Goal: Transaction & Acquisition: Purchase product/service

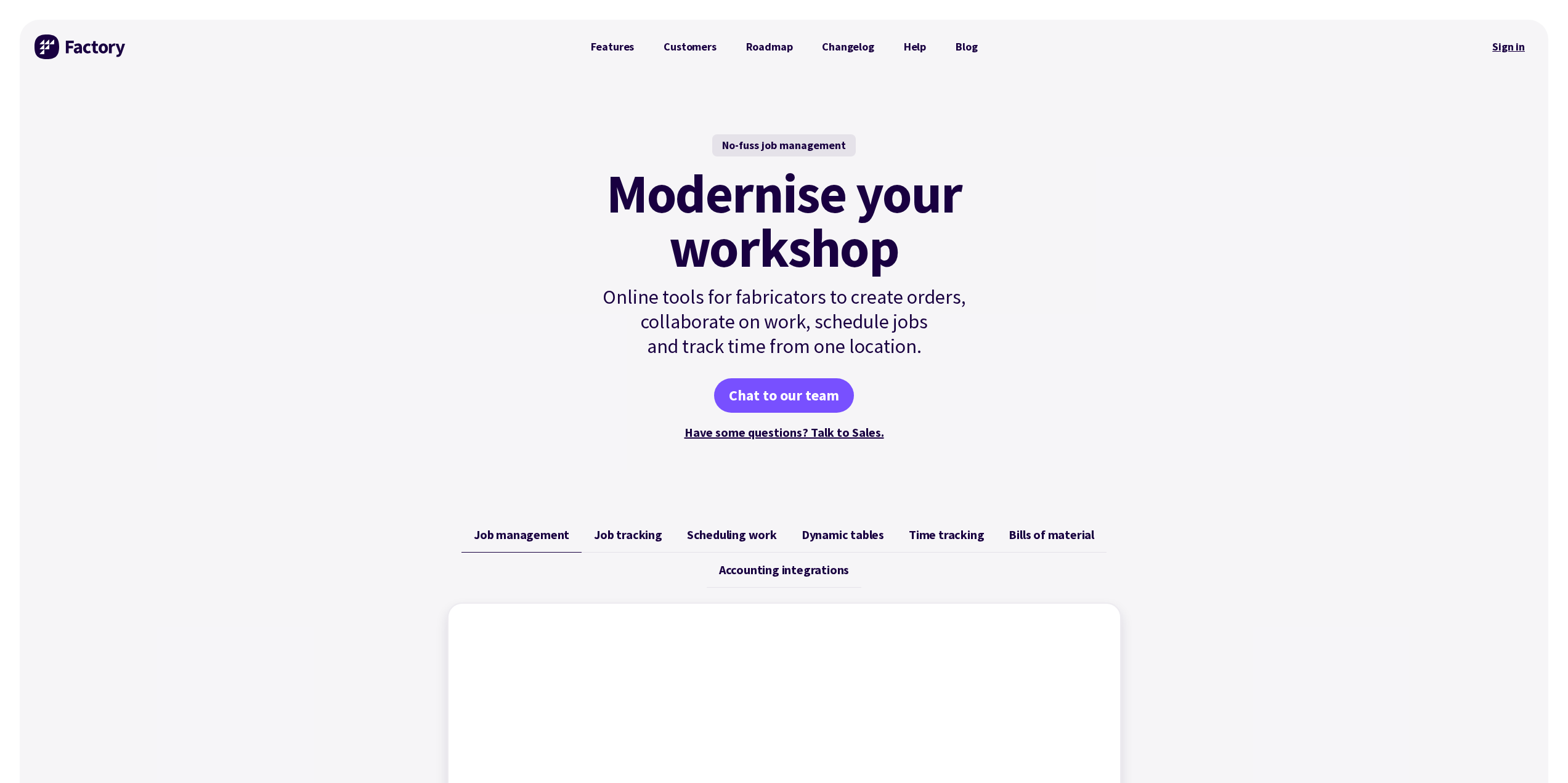
click at [1508, 38] on link "Sign in" at bounding box center [1508, 47] width 50 height 28
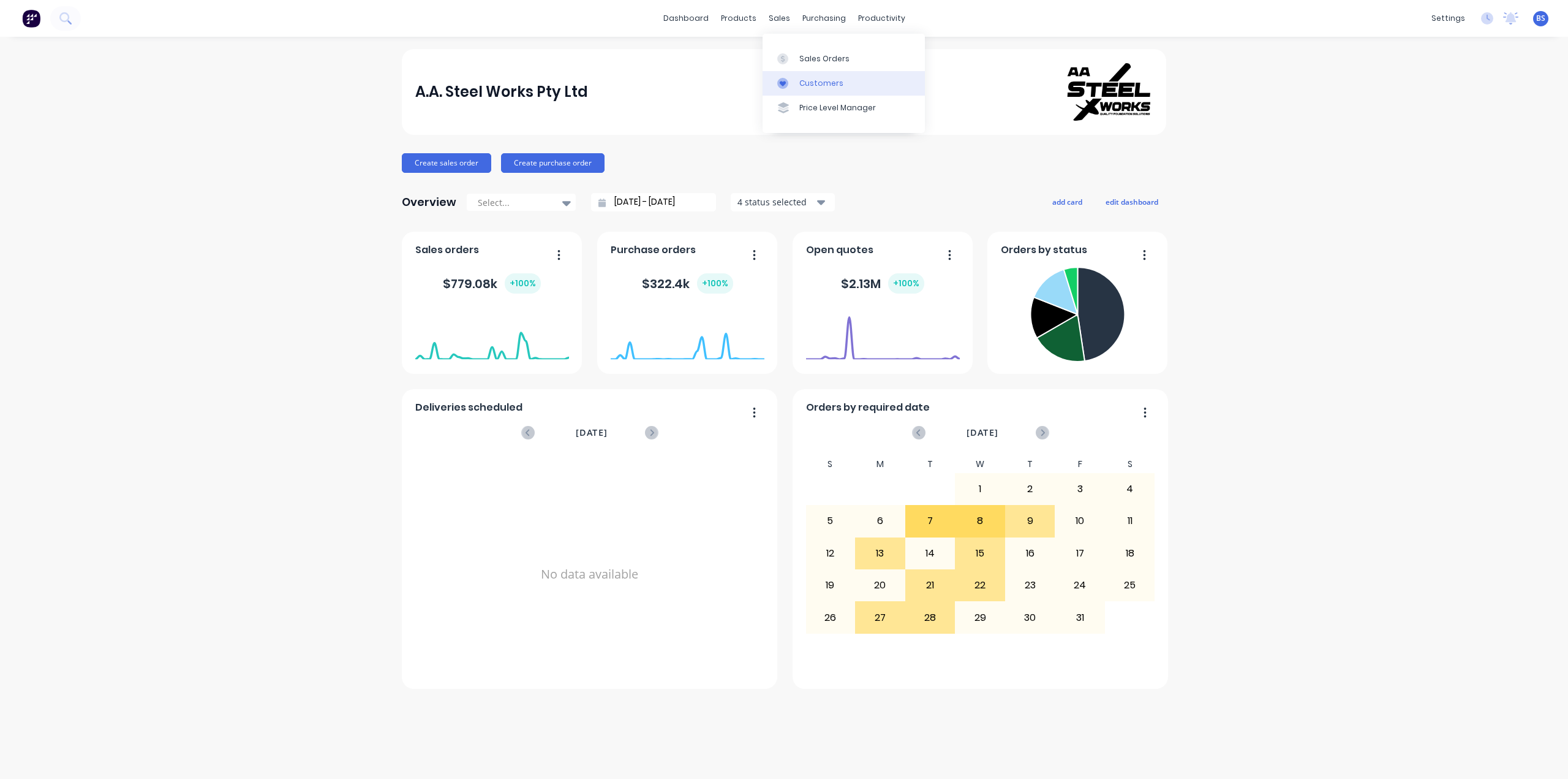
click at [795, 84] on div at bounding box center [786, 83] width 18 height 11
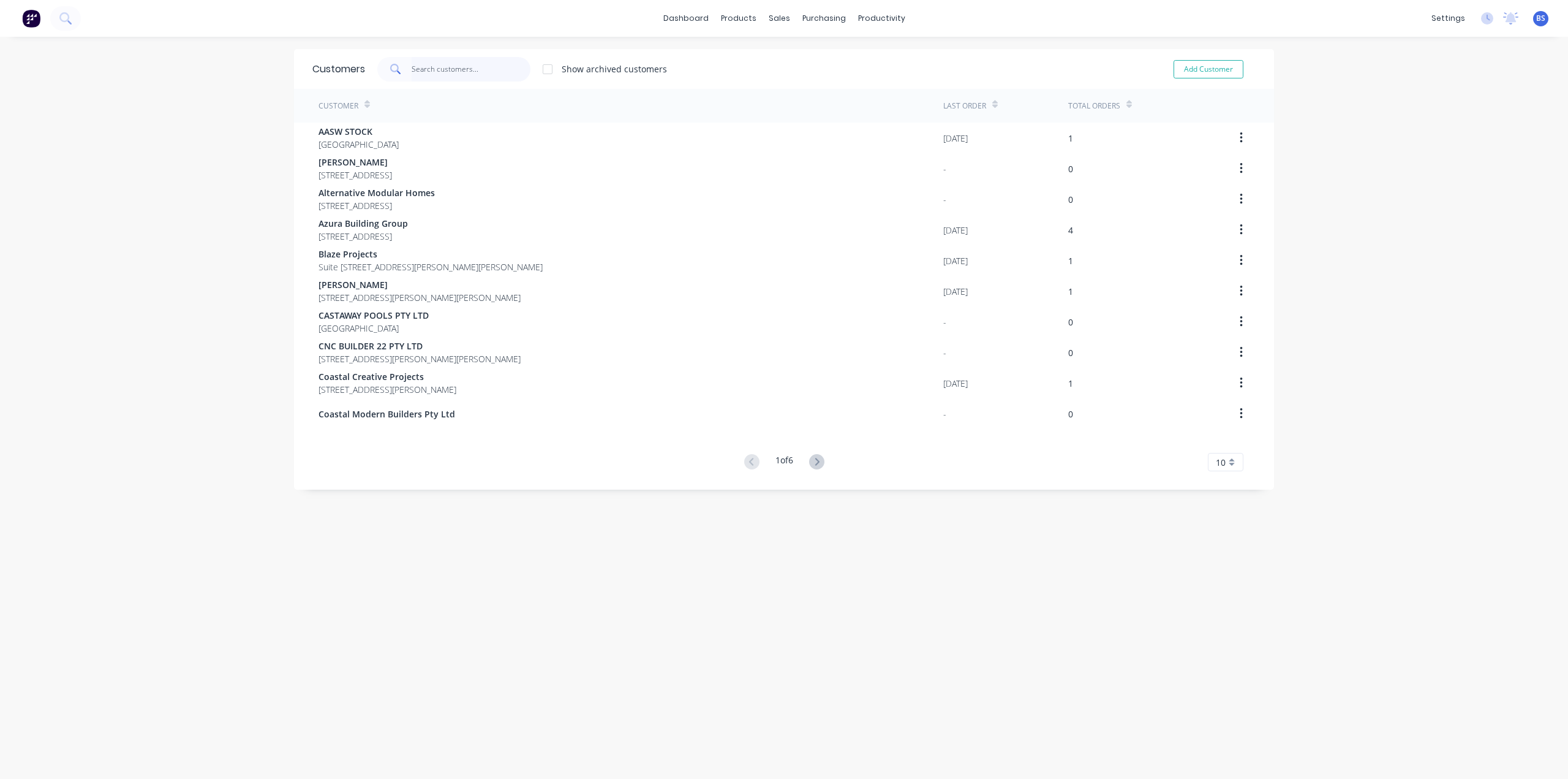
click at [413, 78] on input "text" at bounding box center [471, 69] width 119 height 24
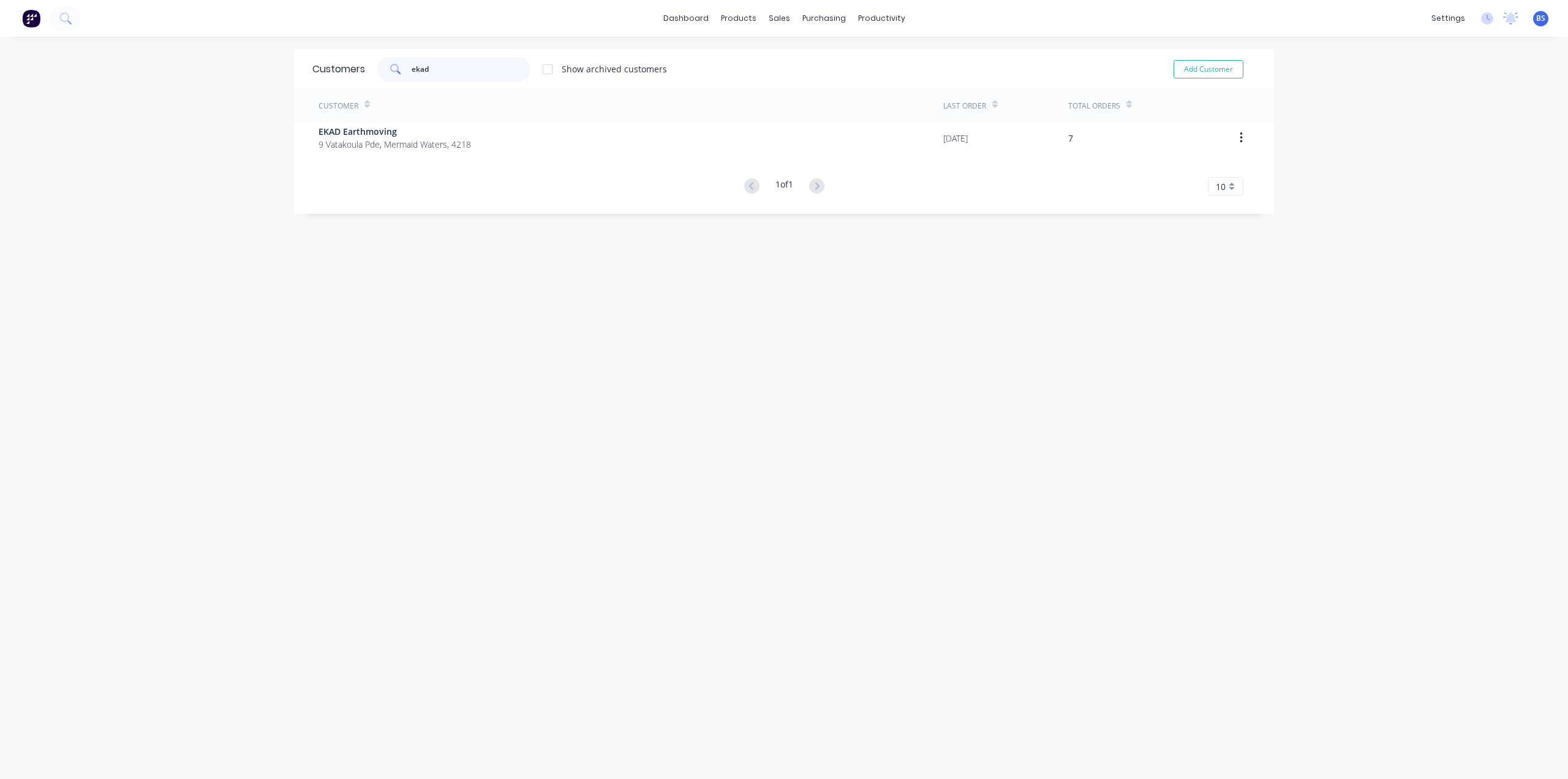
type input "ekad"
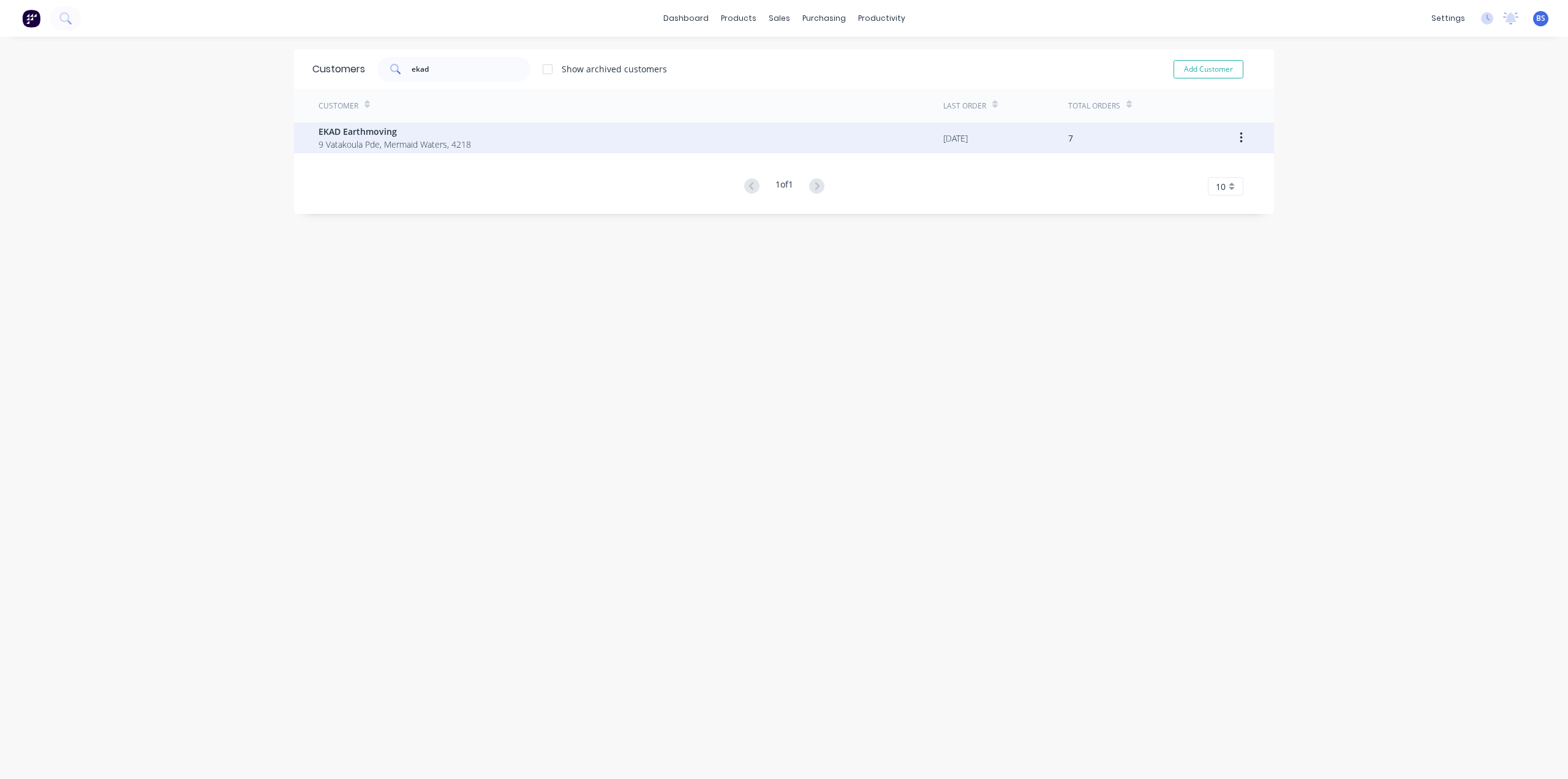
click at [362, 149] on span "9 Vatakoula Pde, Mermaid Waters, 4218" at bounding box center [395, 144] width 152 height 13
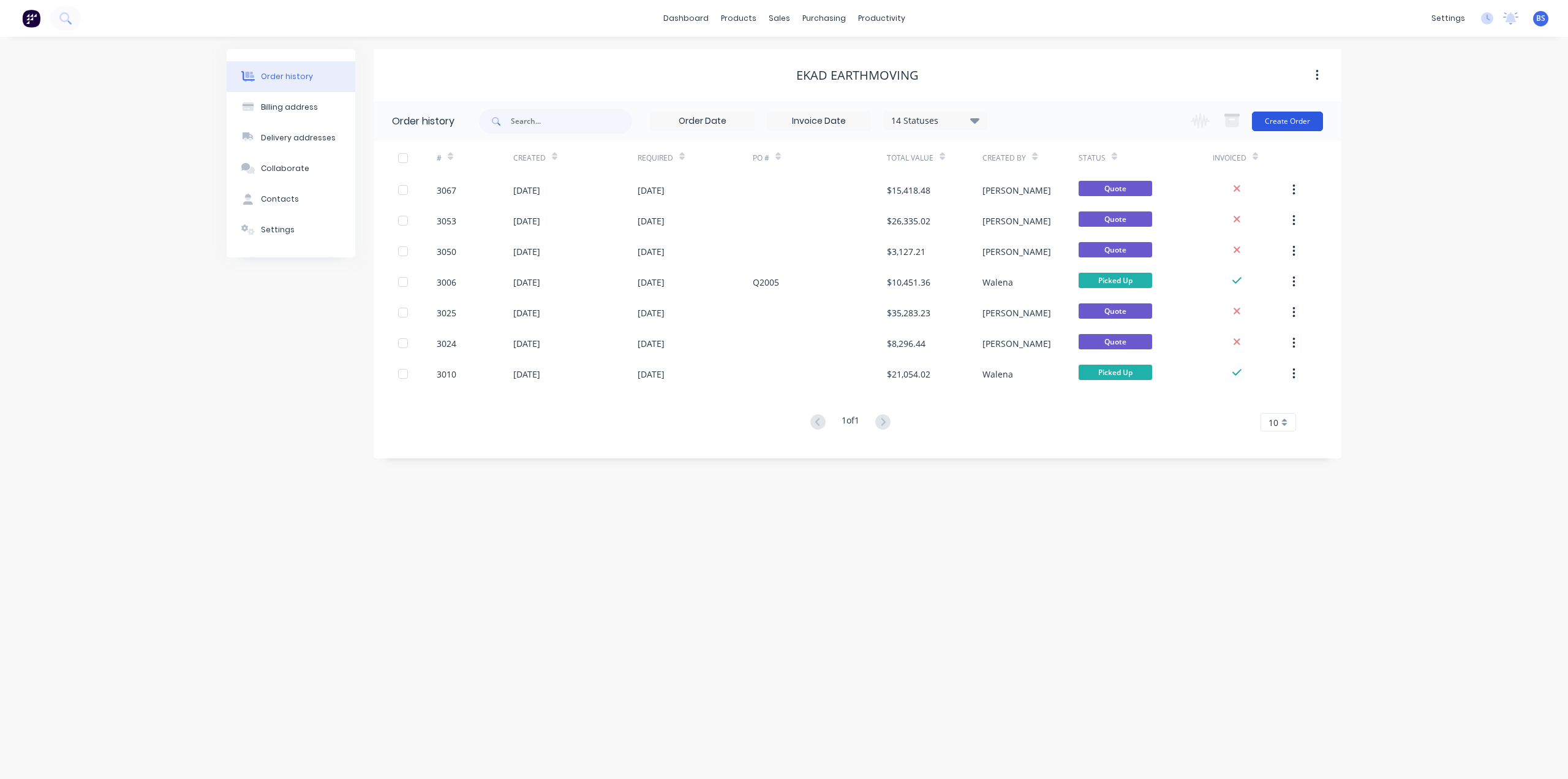
click at [1286, 122] on button "Create Order" at bounding box center [1287, 121] width 71 height 20
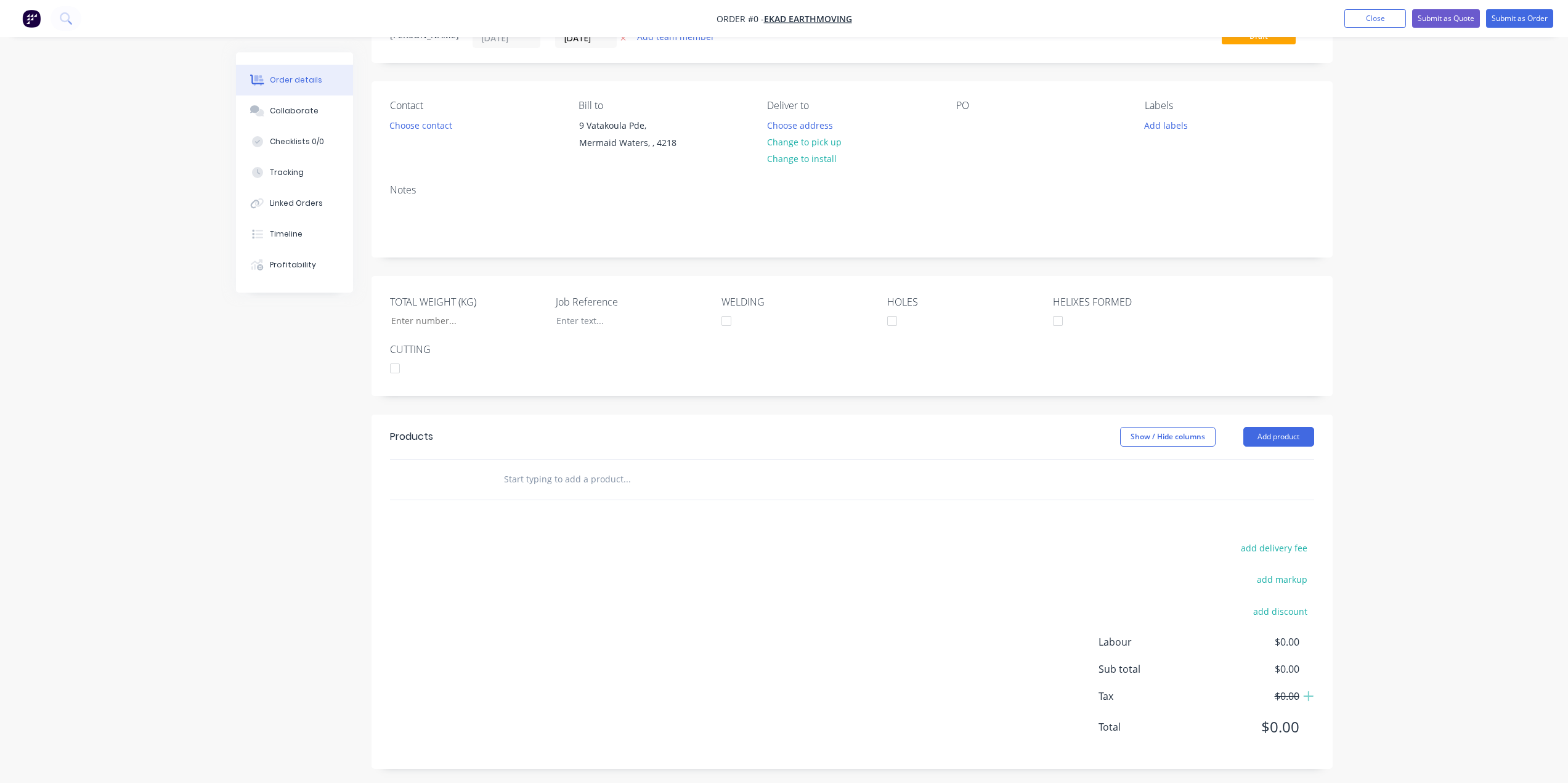
scroll to position [60, 0]
click at [569, 476] on input "text" at bounding box center [627, 475] width 246 height 24
type input "S"
click at [1252, 432] on button "Add product" at bounding box center [1279, 432] width 71 height 20
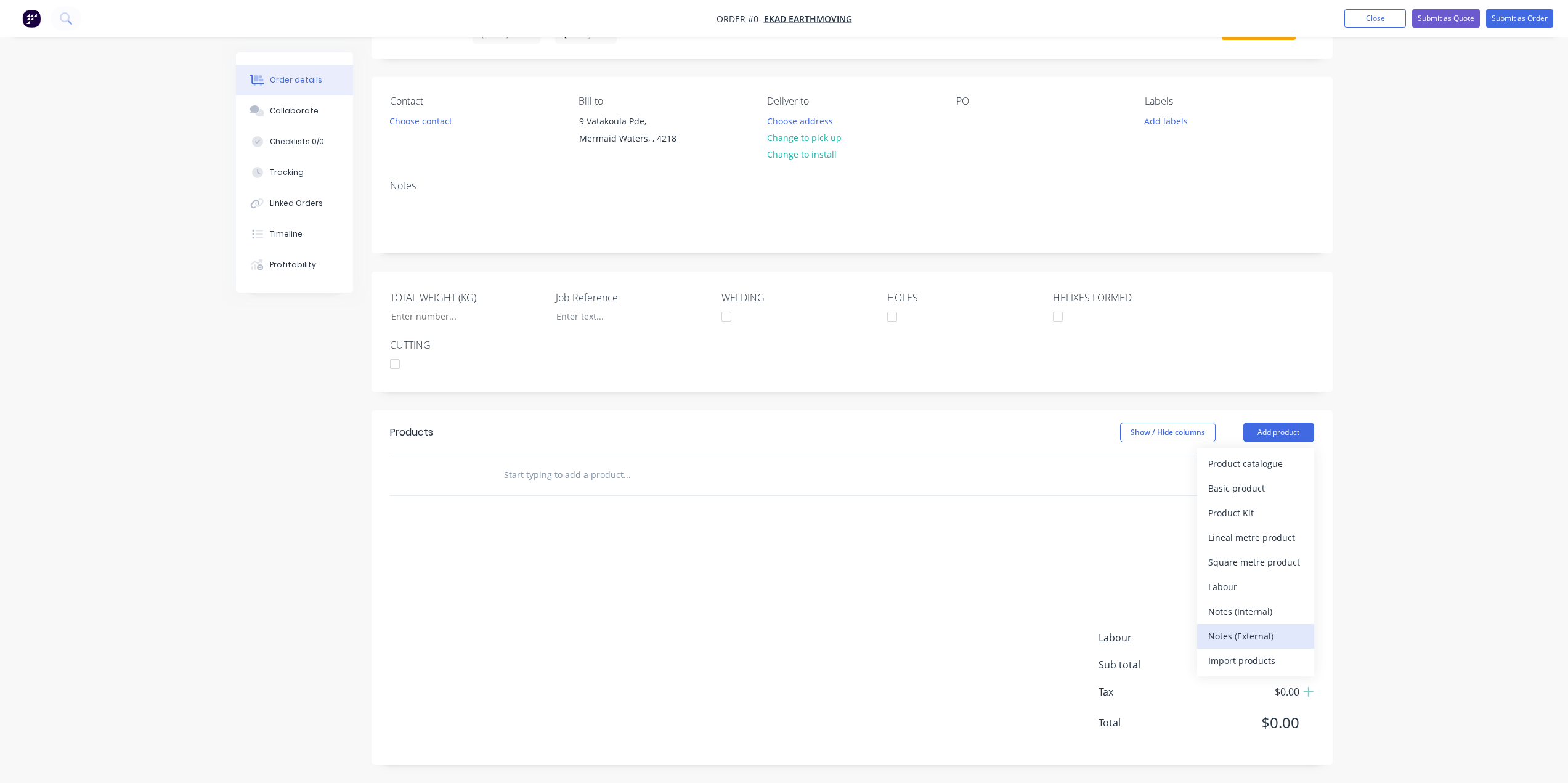
click at [1267, 637] on div "Notes (External)" at bounding box center [1256, 636] width 95 height 18
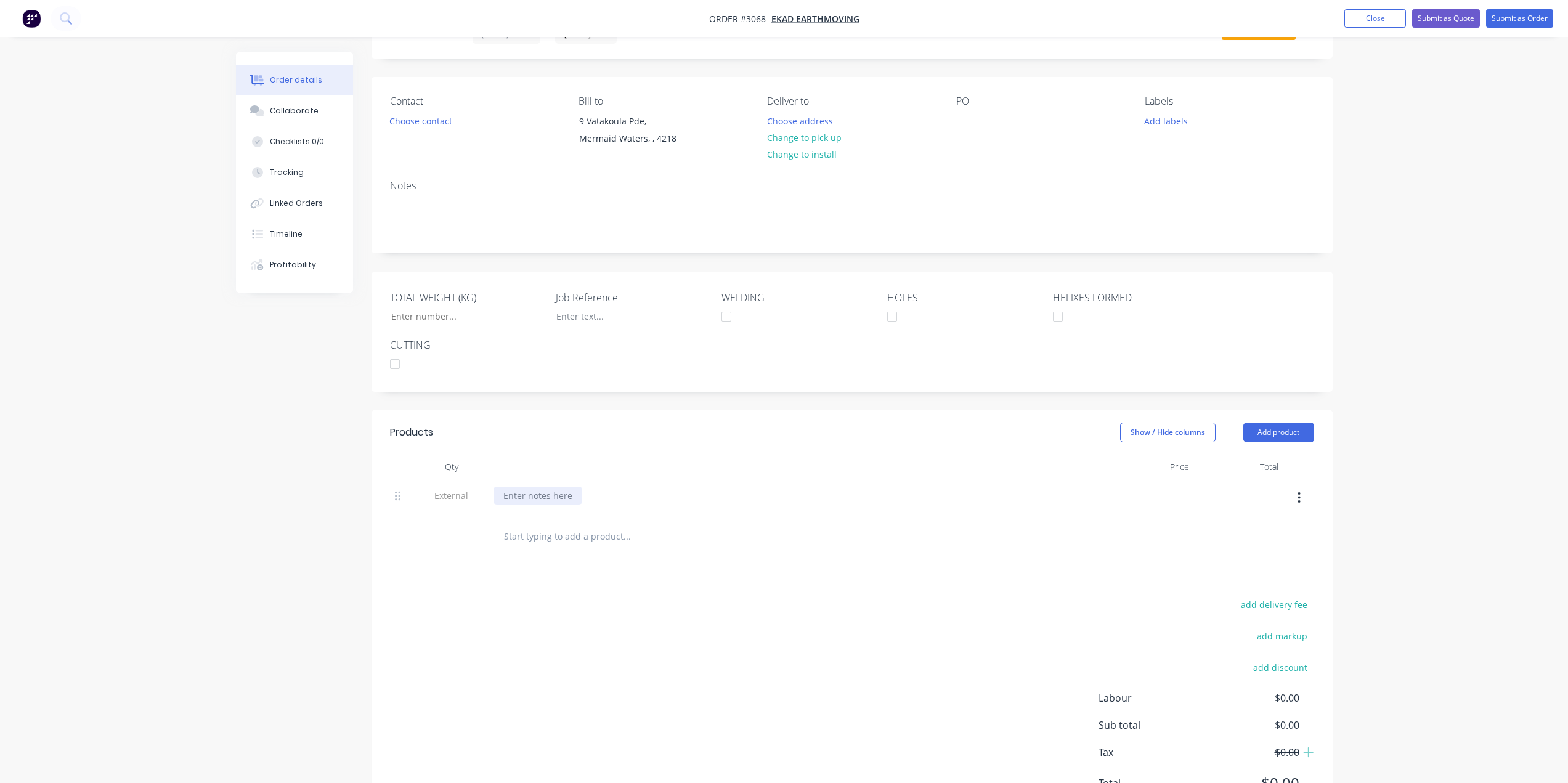
click at [558, 498] on div at bounding box center [537, 496] width 89 height 18
paste div
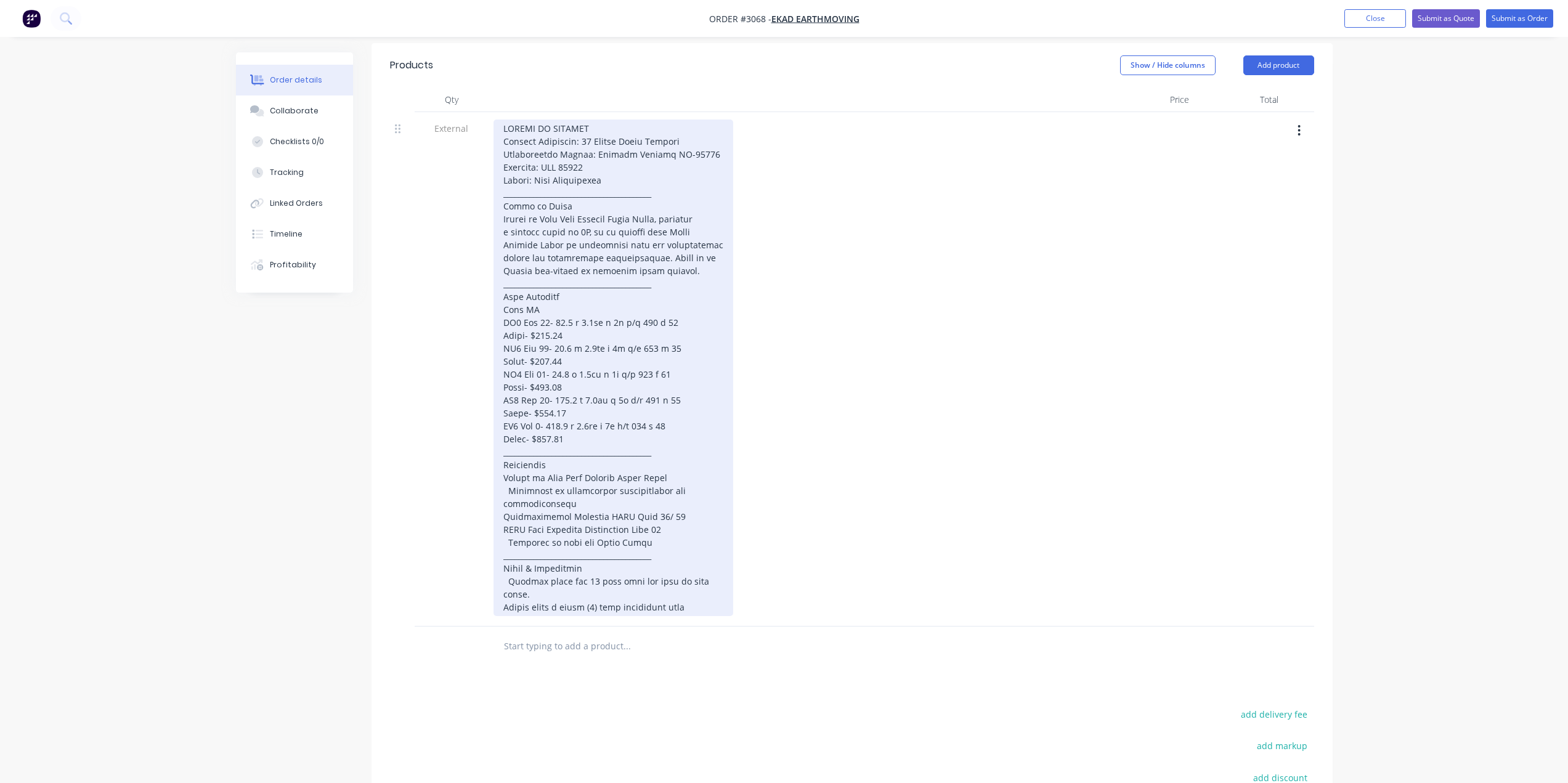
scroll to position [430, 0]
click at [593, 228] on div at bounding box center [613, 366] width 240 height 496
drag, startPoint x: 576, startPoint y: 332, endPoint x: 535, endPoint y: 346, distance: 43.3
click at [523, 338] on div at bounding box center [613, 366] width 240 height 496
drag, startPoint x: 586, startPoint y: 357, endPoint x: 524, endPoint y: 363, distance: 62.3
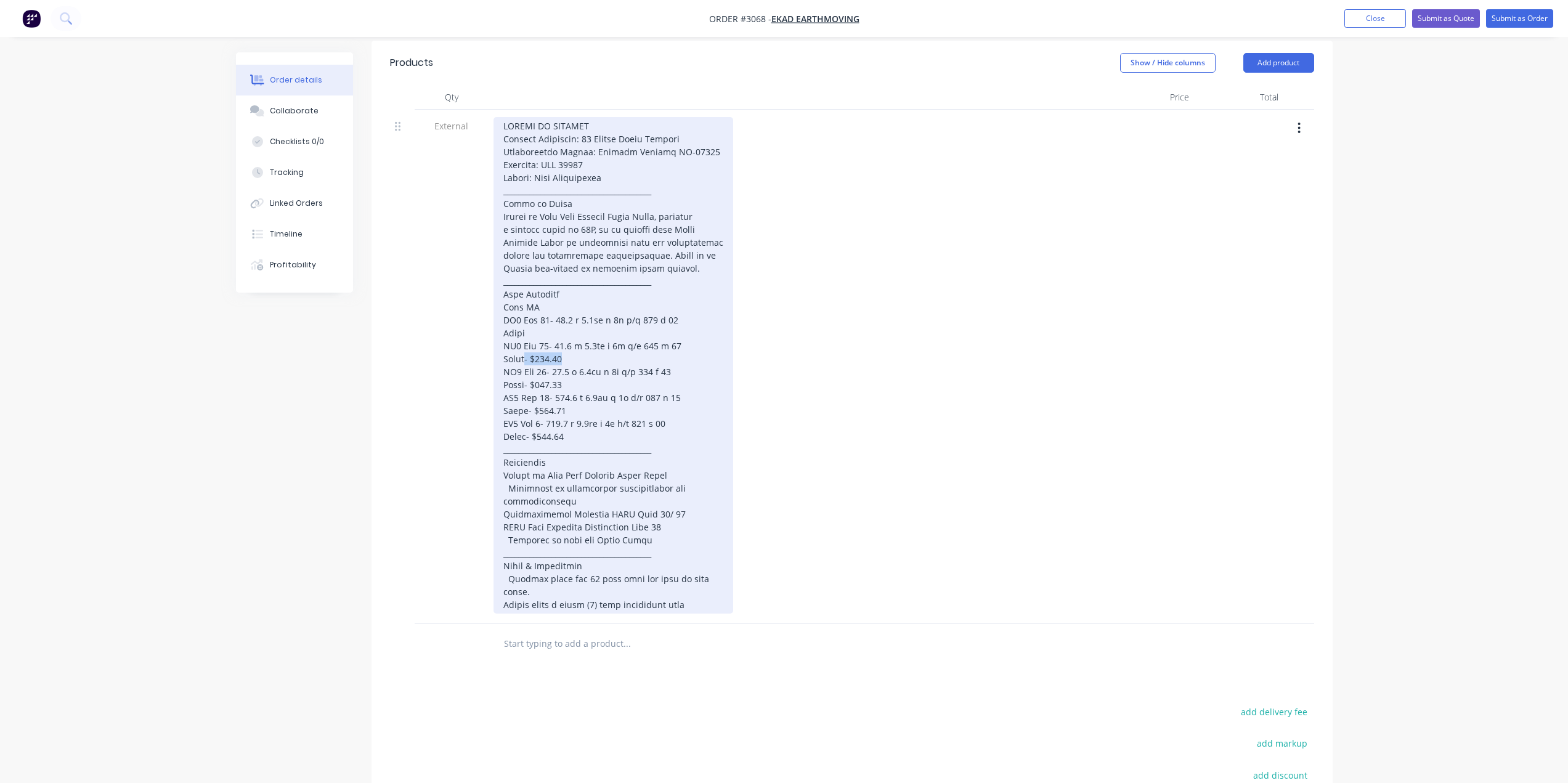
click at [524, 363] on div at bounding box center [613, 366] width 240 height 496
drag, startPoint x: 569, startPoint y: 385, endPoint x: 527, endPoint y: 386, distance: 42.0
click at [527, 386] on div at bounding box center [613, 366] width 240 height 496
drag, startPoint x: 568, startPoint y: 414, endPoint x: 523, endPoint y: 412, distance: 45.0
click at [522, 412] on div at bounding box center [613, 366] width 240 height 496
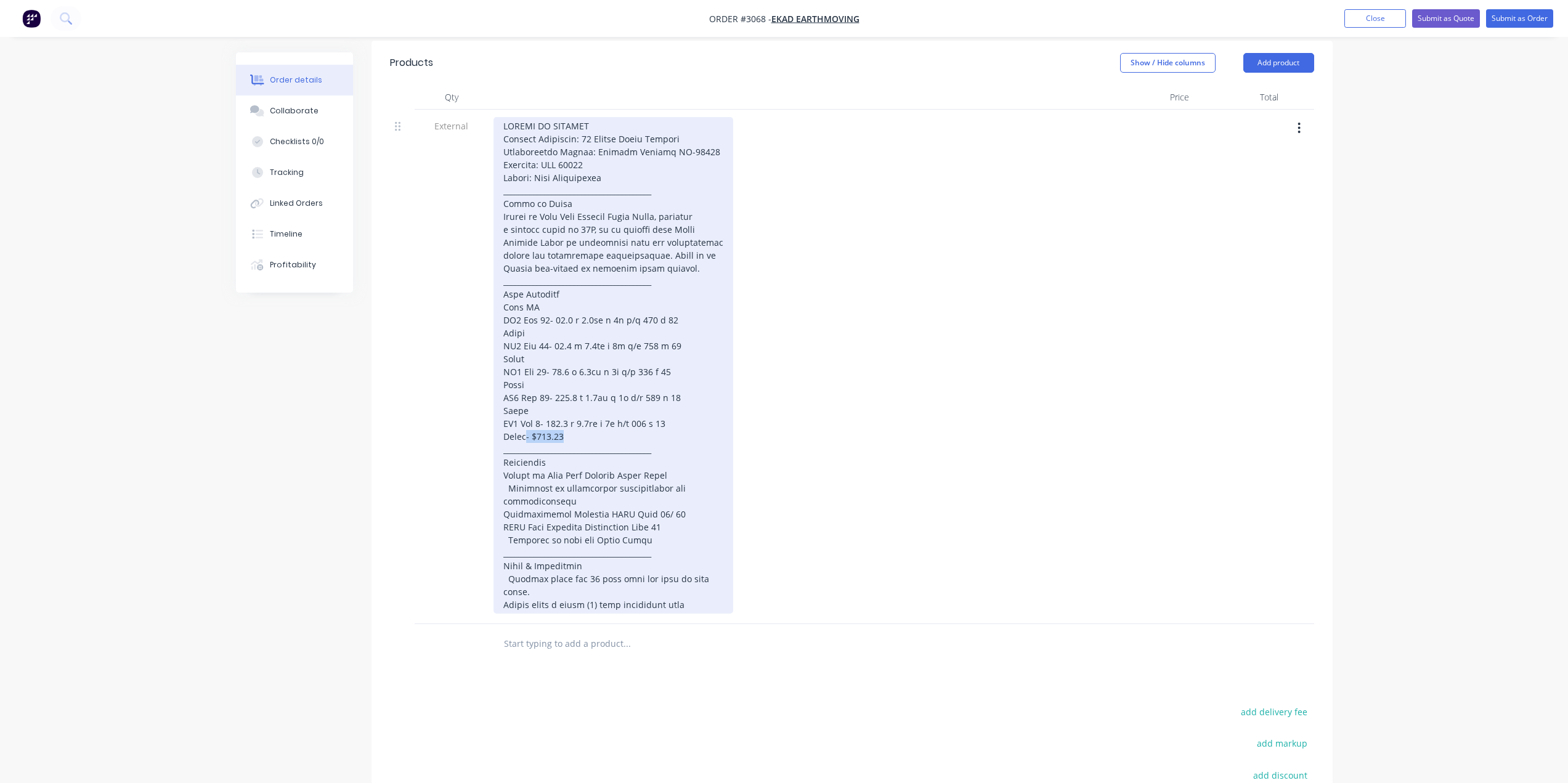
drag, startPoint x: 561, startPoint y: 440, endPoint x: 522, endPoint y: 441, distance: 39.0
click at [522, 441] on div at bounding box center [613, 366] width 240 height 496
click at [524, 333] on div at bounding box center [613, 366] width 240 height 496
drag, startPoint x: 503, startPoint y: 318, endPoint x: 628, endPoint y: 321, distance: 125.0
click at [628, 321] on div "SUPPLY OF PRODUCT Project Reference: 43 Jaguar Drive Bundall Geotechnical Repor…" at bounding box center [611, 366] width 236 height 496
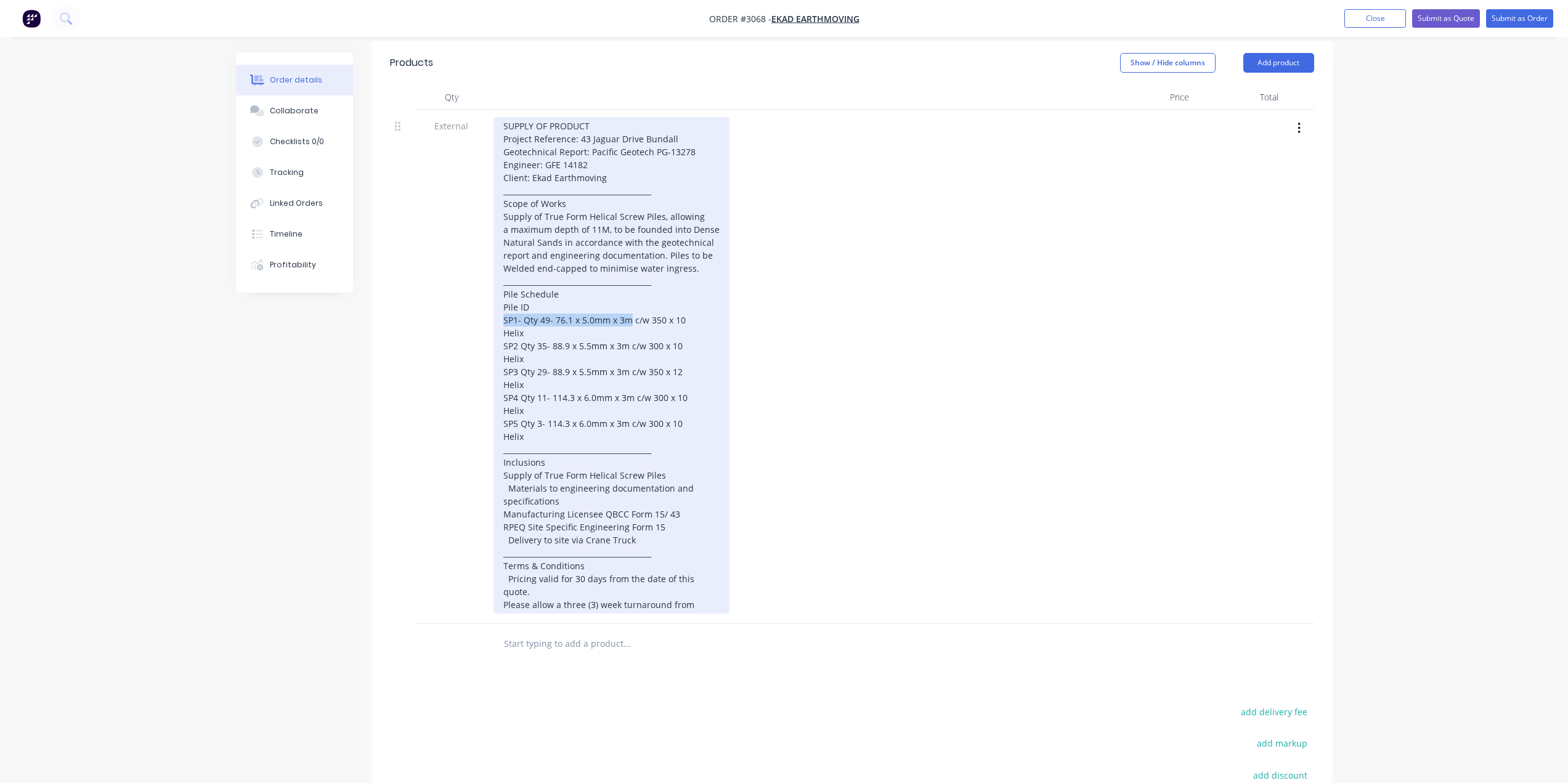
copy div "SP1- Qty 49- 76.1 x 5.0mm x 3m"
click at [527, 342] on div "SUPPLY OF PRODUCT Project Reference: 43 Jaguar Drive Bundall Geotechnical Repor…" at bounding box center [611, 366] width 236 height 496
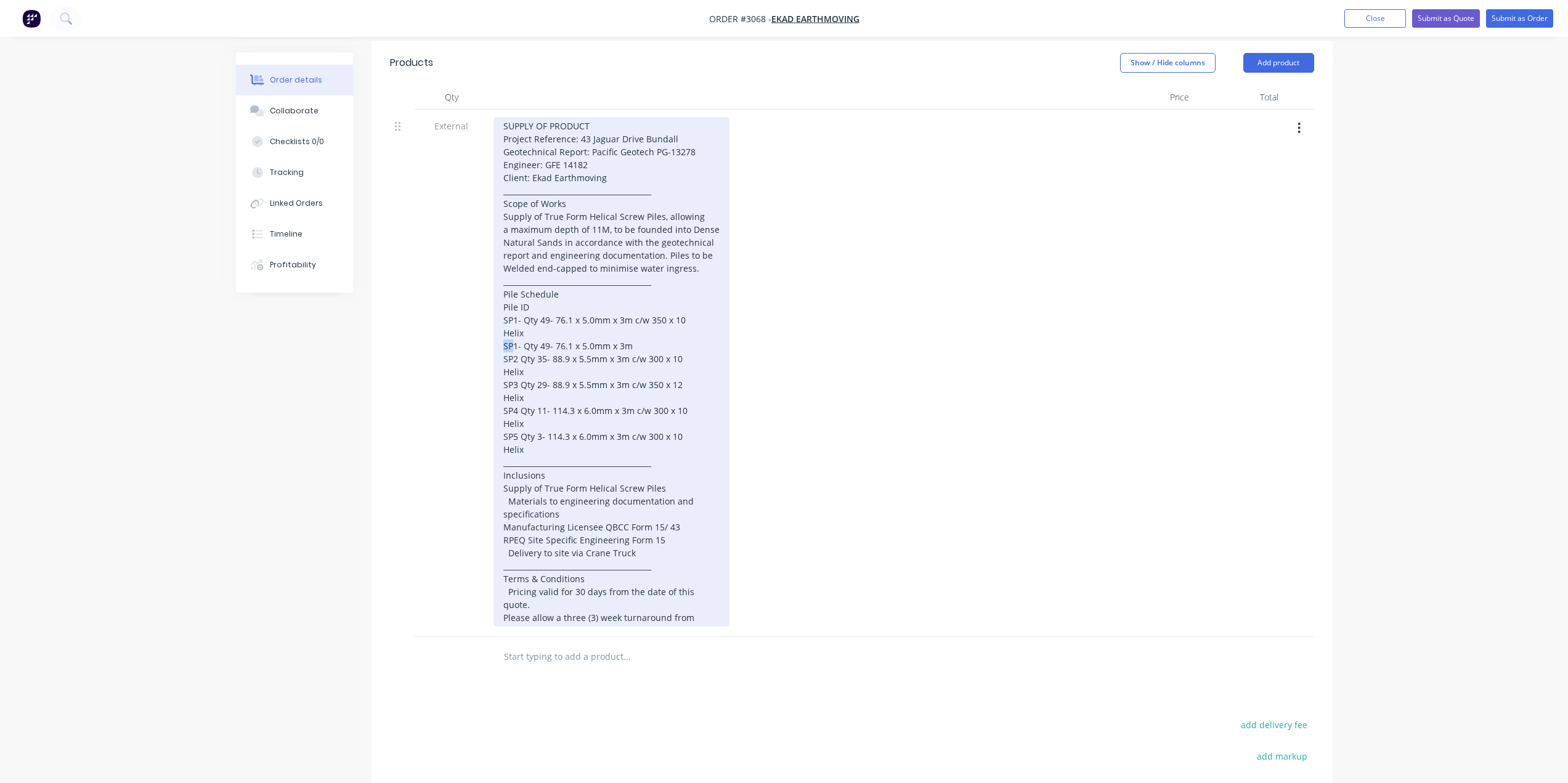
drag, startPoint x: 512, startPoint y: 346, endPoint x: 498, endPoint y: 348, distance: 14.1
click at [498, 348] on div "SUPPLY OF PRODUCT Project Reference: 43 Jaguar Drive Bundall Geotechnical Repor…" at bounding box center [611, 372] width 236 height 509
click at [632, 344] on div "SUPPLY OF PRODUCT Project Reference: 43 Jaguar Drive Bundall Geotechnical Repor…" at bounding box center [611, 372] width 236 height 509
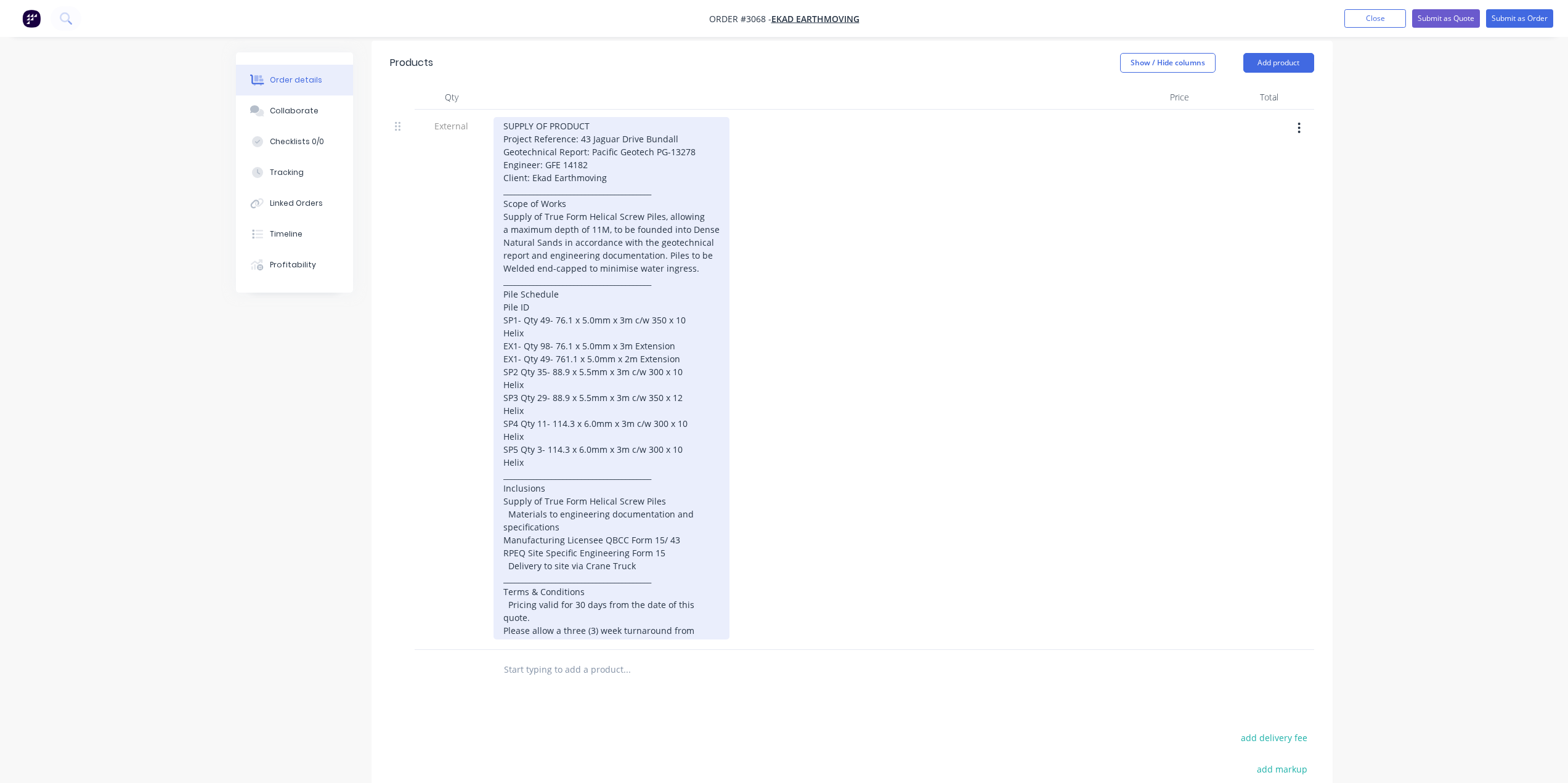
click at [534, 388] on div "SUPPLY OF PRODUCT Project Reference: 43 Jaguar Drive Bundall Geotechnical Repor…" at bounding box center [611, 378] width 236 height 523
drag, startPoint x: 503, startPoint y: 369, endPoint x: 632, endPoint y: 376, distance: 129.2
click at [632, 376] on div "SUPPLY OF PRODUCT Project Reference: 43 Jaguar Drive Bundall Geotechnical Repor…" at bounding box center [611, 378] width 236 height 523
copy div "SP2 Qty 35- 88.9 x 5.5mm x 3m"
click at [581, 389] on div "SUPPLY OF PRODUCT Project Reference: 43 Jaguar Drive Bundall Geotechnical Repor…" at bounding box center [611, 378] width 236 height 523
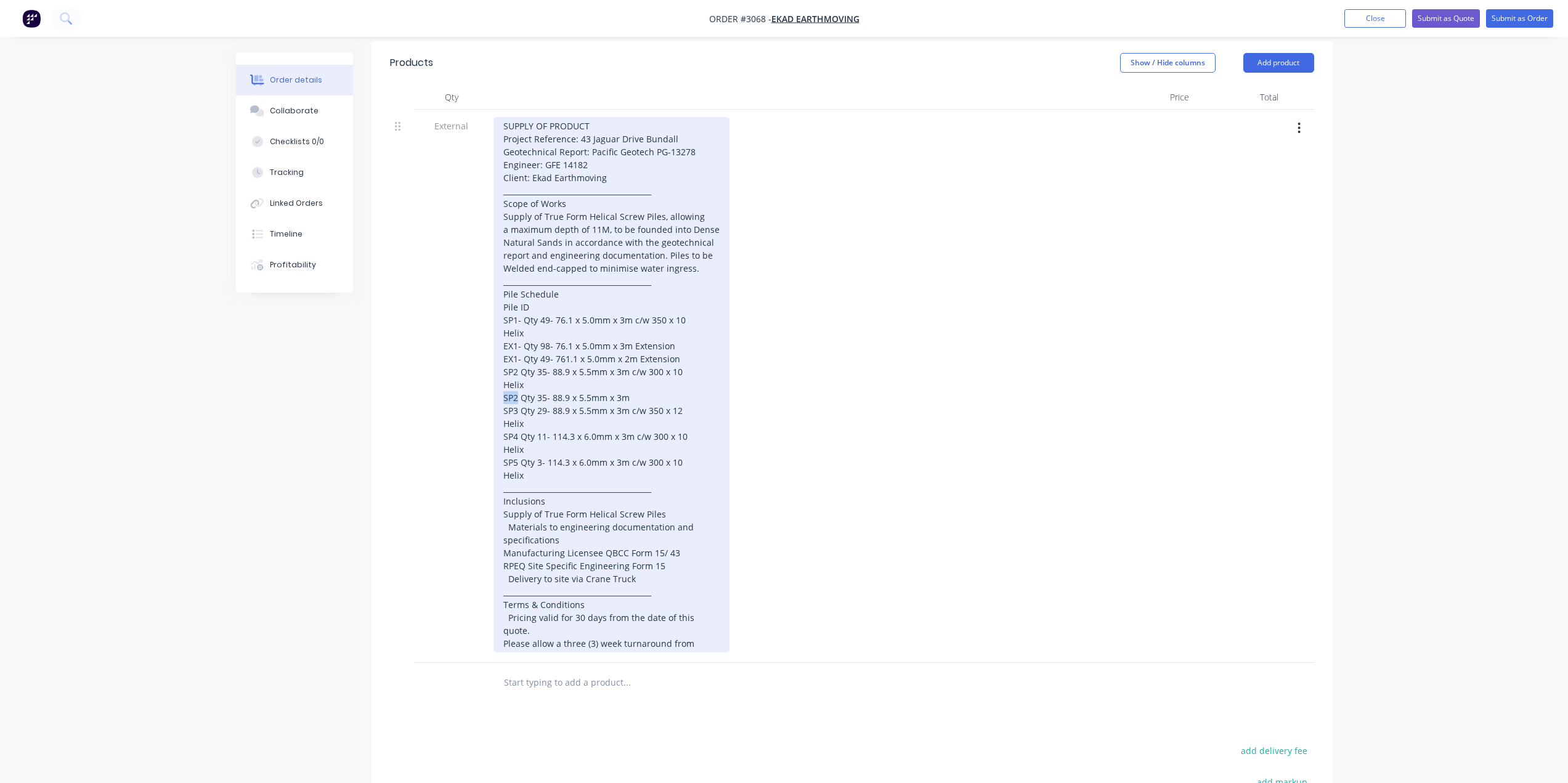
drag, startPoint x: 516, startPoint y: 398, endPoint x: 498, endPoint y: 401, distance: 18.2
click at [498, 401] on div "SUPPLY OF PRODUCT Project Reference: 43 Jaguar Drive Bundall Geotechnical Repor…" at bounding box center [611, 385] width 236 height 535
click at [534, 430] on div "SUPPLY OF PRODUCT Project Reference: 43 Jaguar Drive Bundall Geotechnical Repor…" at bounding box center [611, 391] width 236 height 548
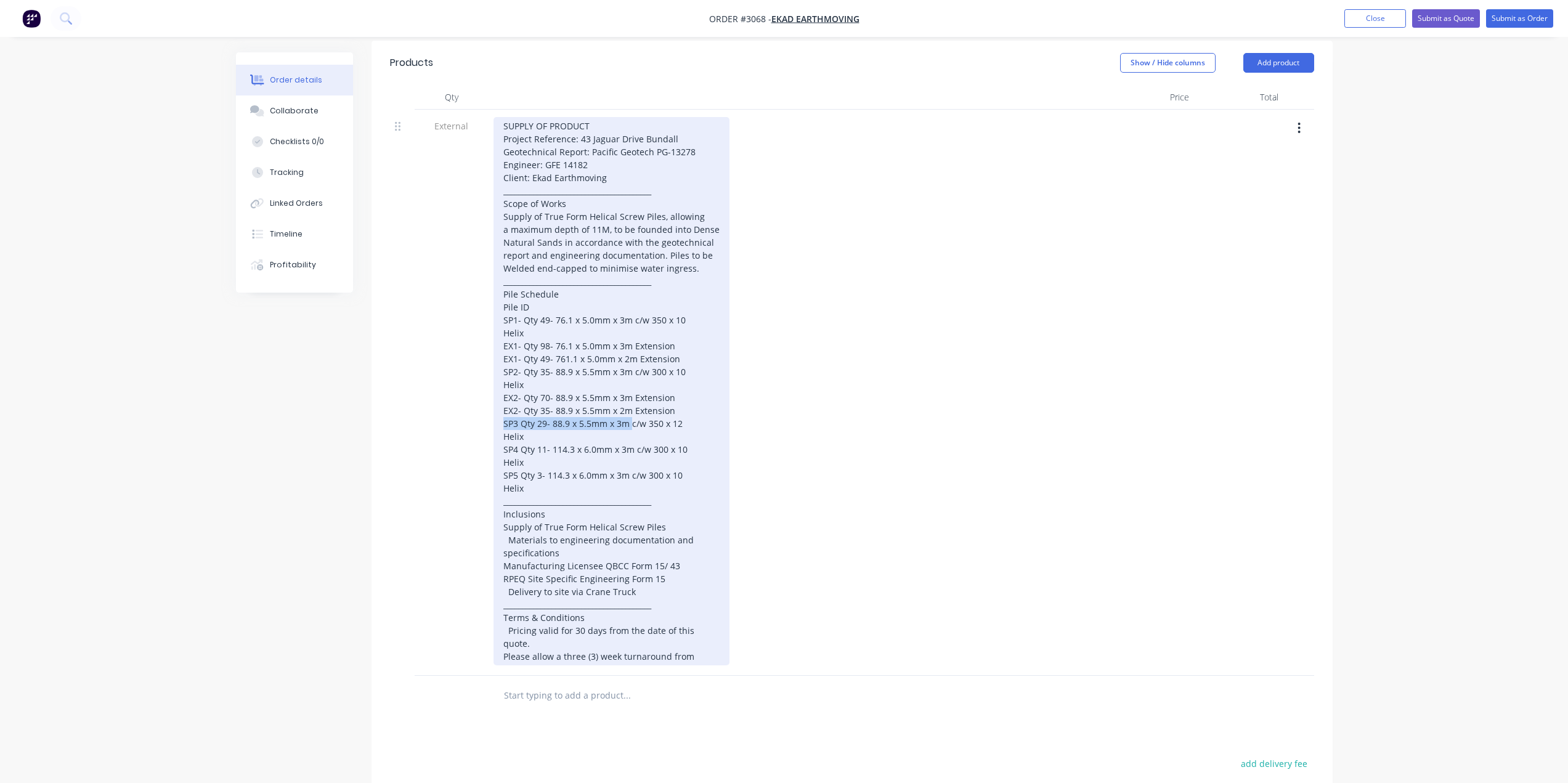
drag, startPoint x: 503, startPoint y: 423, endPoint x: 631, endPoint y: 430, distance: 128.2
click at [631, 430] on div "SUPPLY OF PRODUCT Project Reference: 43 Jaguar Drive Bundall Geotechnical Repor…" at bounding box center [611, 391] width 236 height 548
copy div "SP3 Qty 29- 88.9 x 5.5mm x 3m"
click at [678, 423] on div "SUPPLY OF PRODUCT Project Reference: 43 Jaguar Drive Bundall Geotechnical Repor…" at bounding box center [611, 391] width 236 height 548
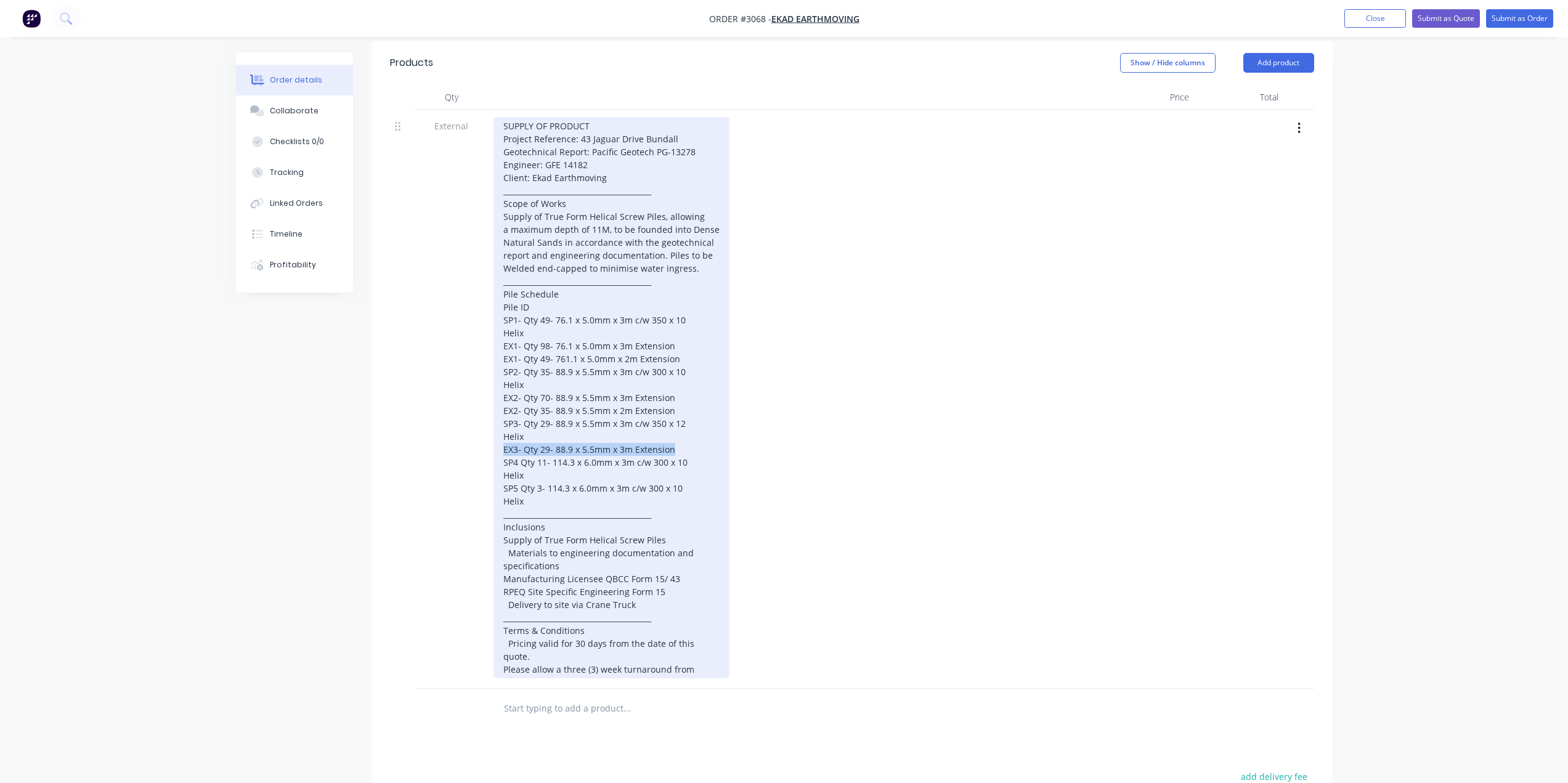
drag, startPoint x: 705, startPoint y: 450, endPoint x: 504, endPoint y: 450, distance: 201.0
click at [504, 450] on div "SUPPLY OF PRODUCT Project Reference: 43 Jaguar Drive Bundall Geotechnical Repor…" at bounding box center [611, 398] width 236 height 561
copy div "EX3- Qty 29- 88.9 x 5.5mm x 3m Extension"
click at [679, 450] on div "SUPPLY OF PRODUCT Project Reference: 43 Jaguar Drive Bundall Geotechnical Repor…" at bounding box center [611, 398] width 236 height 561
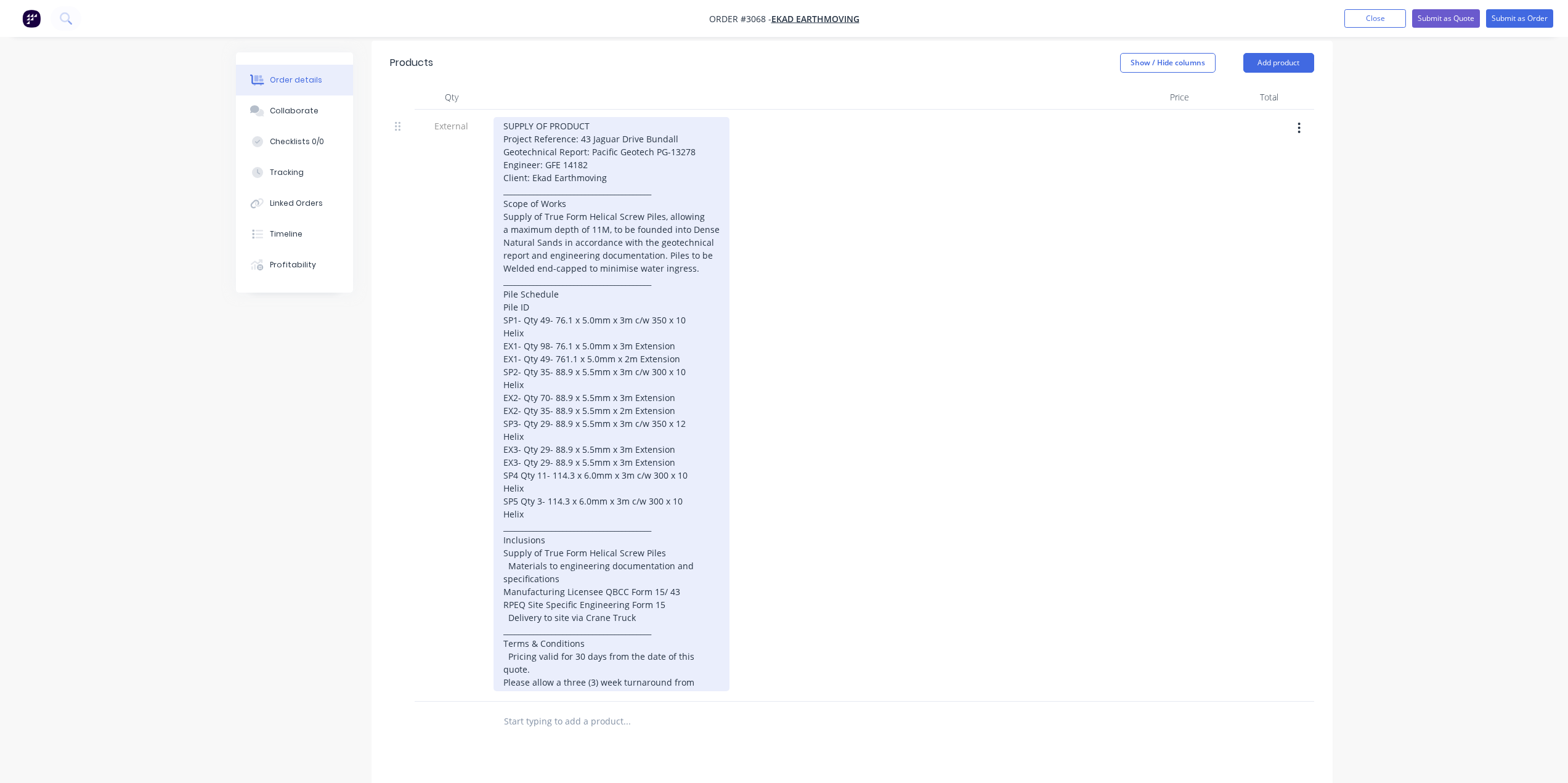
click at [546, 459] on div "SUPPLY OF PRODUCT Project Reference: 43 Jaguar Drive Bundall Geotechnical Repor…" at bounding box center [611, 404] width 236 height 574
click at [679, 457] on div "SUPPLY OF PRODUCT Project Reference: 43 Jaguar Drive Bundall Geotechnical Repor…" at bounding box center [611, 404] width 236 height 574
click at [546, 451] on div "SUPPLY OF PRODUCT Project Reference: 43 Jaguar Drive Bundall Geotechnical Repor…" at bounding box center [611, 404] width 236 height 574
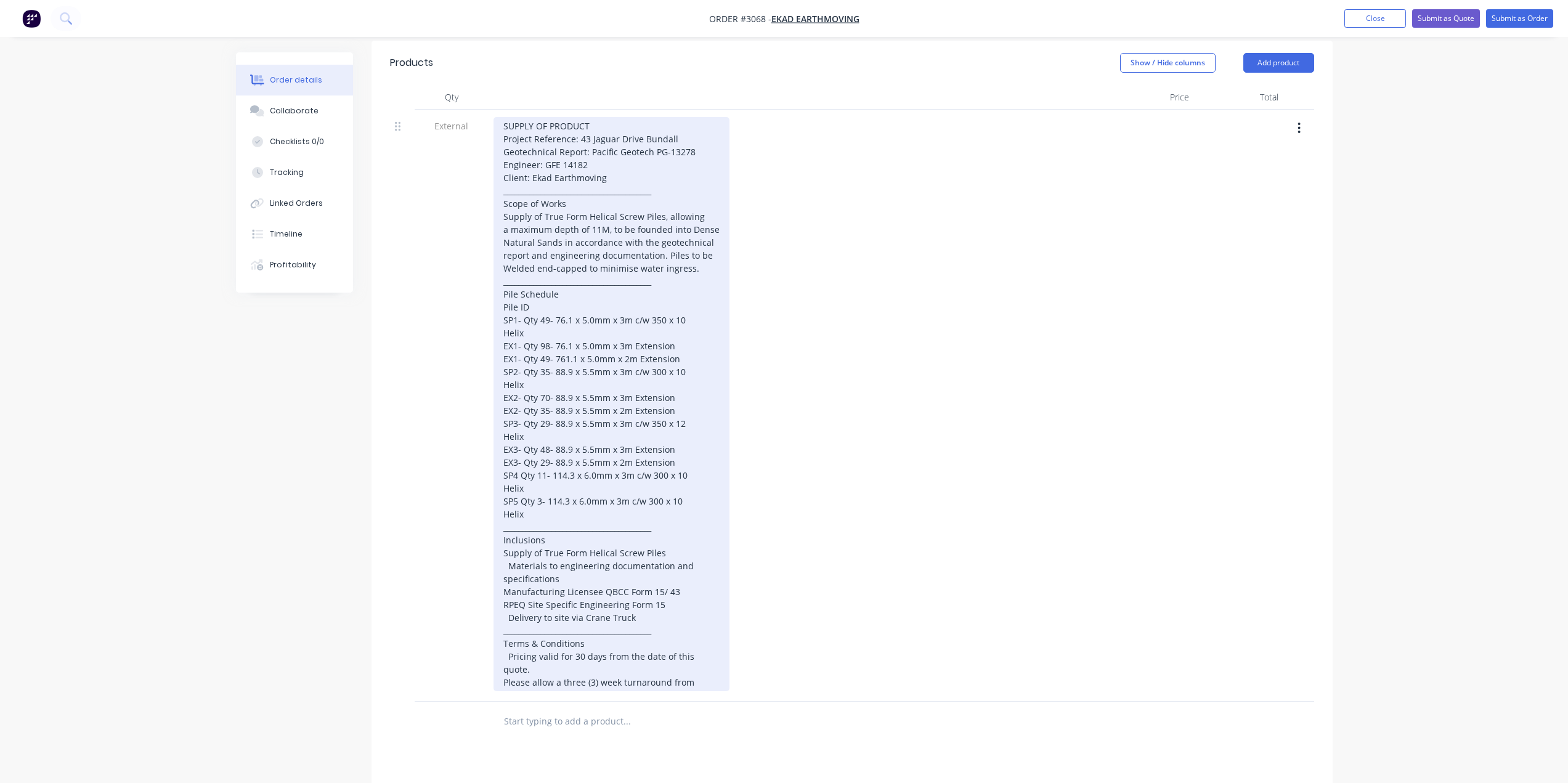
click at [529, 487] on div "SUPPLY OF PRODUCT Project Reference: 43 Jaguar Drive Bundall Geotechnical Repor…" at bounding box center [611, 404] width 236 height 574
drag, startPoint x: 503, startPoint y: 477, endPoint x: 630, endPoint y: 478, distance: 127.0
click at [630, 478] on div "SUPPLY OF PRODUCT Project Reference: 43 Jaguar Drive Bundall Geotechnical Repor…" at bounding box center [611, 404] width 236 height 574
copy div "SP4 Qty 11- 114.3 x 6.0mm x 3m"
click at [528, 487] on div "SUPPLY OF PRODUCT Project Reference: 43 Jaguar Drive Bundall Geotechnical Repor…" at bounding box center [611, 404] width 236 height 574
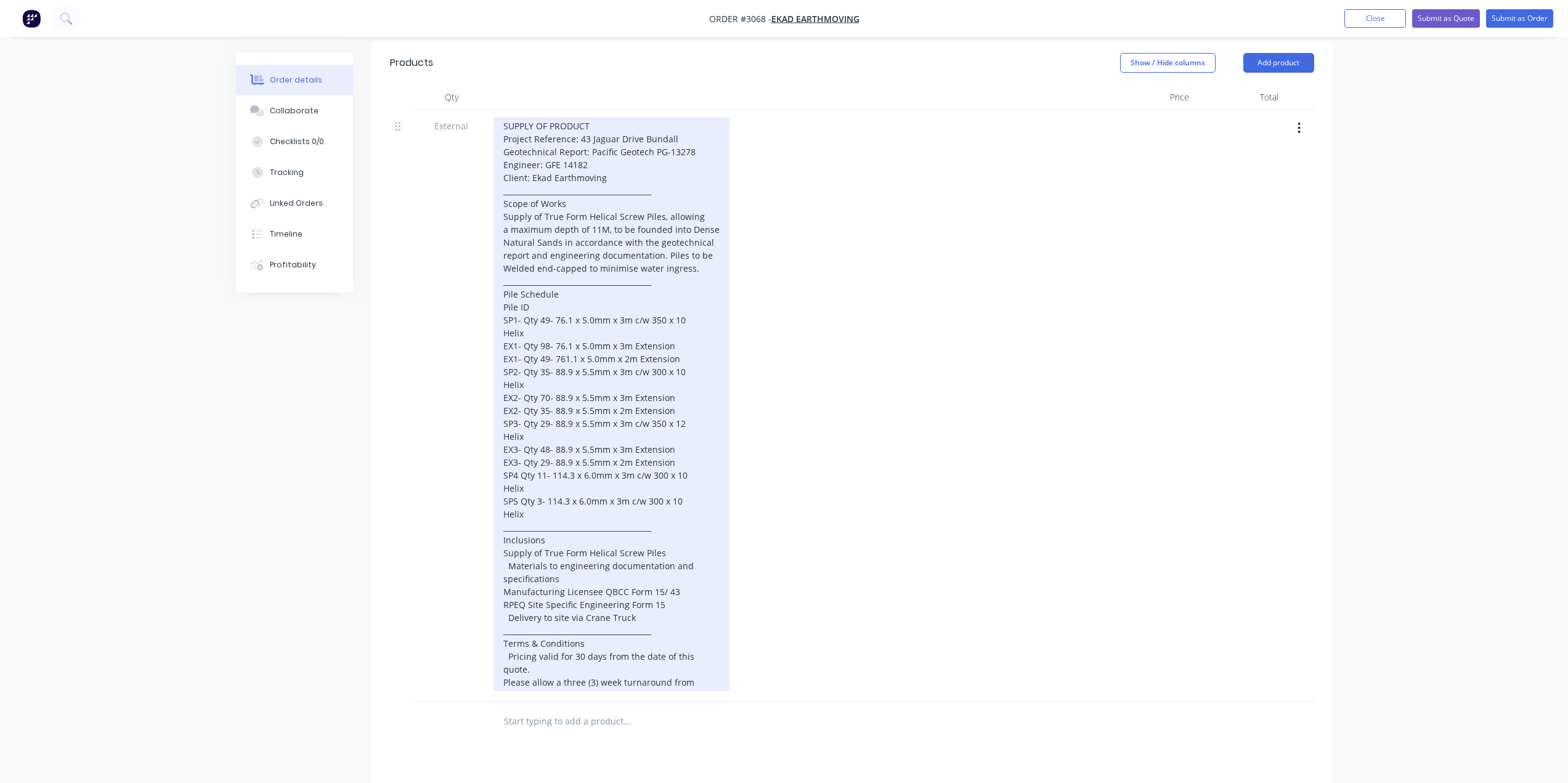
click at [517, 476] on div "SUPPLY OF PRODUCT Project Reference: 43 Jaguar Drive Bundall Geotechnical Repor…" at bounding box center [611, 404] width 236 height 574
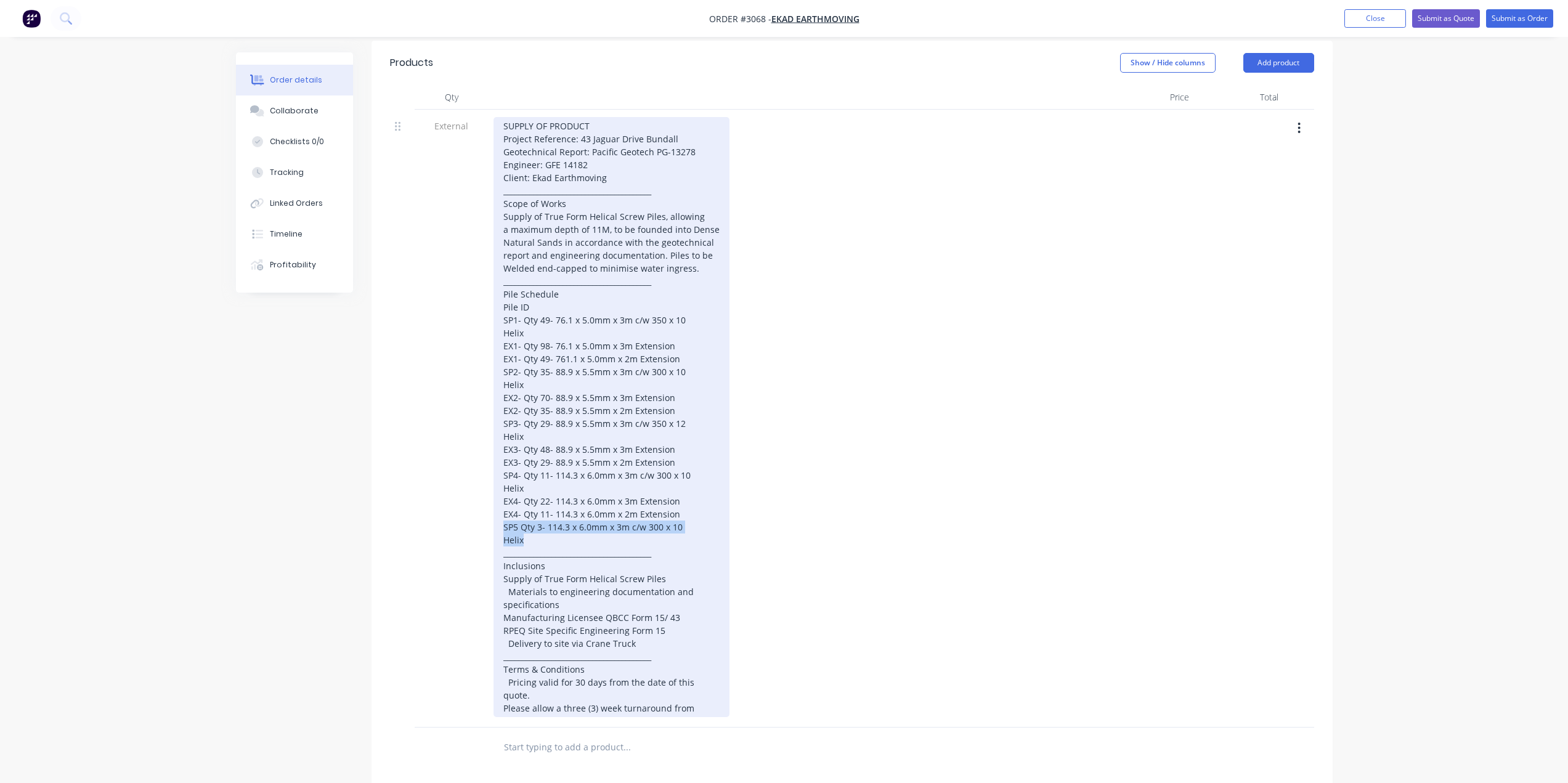
drag, startPoint x: 525, startPoint y: 539, endPoint x: 503, endPoint y: 531, distance: 23.4
click at [503, 531] on div "SUPPLY OF PRODUCT Project Reference: 43 Jaguar Drive Bundall Geotechnical Repor…" at bounding box center [611, 417] width 236 height 600
copy div "SP5 Qty 3- 114.3 x 6.0mm x 3m c/w 300 x 10 Helix"
click at [527, 541] on div "SUPPLY OF PRODUCT Project Reference: 43 Jaguar Drive Bundall Geotechnical Repor…" at bounding box center [611, 417] width 236 height 600
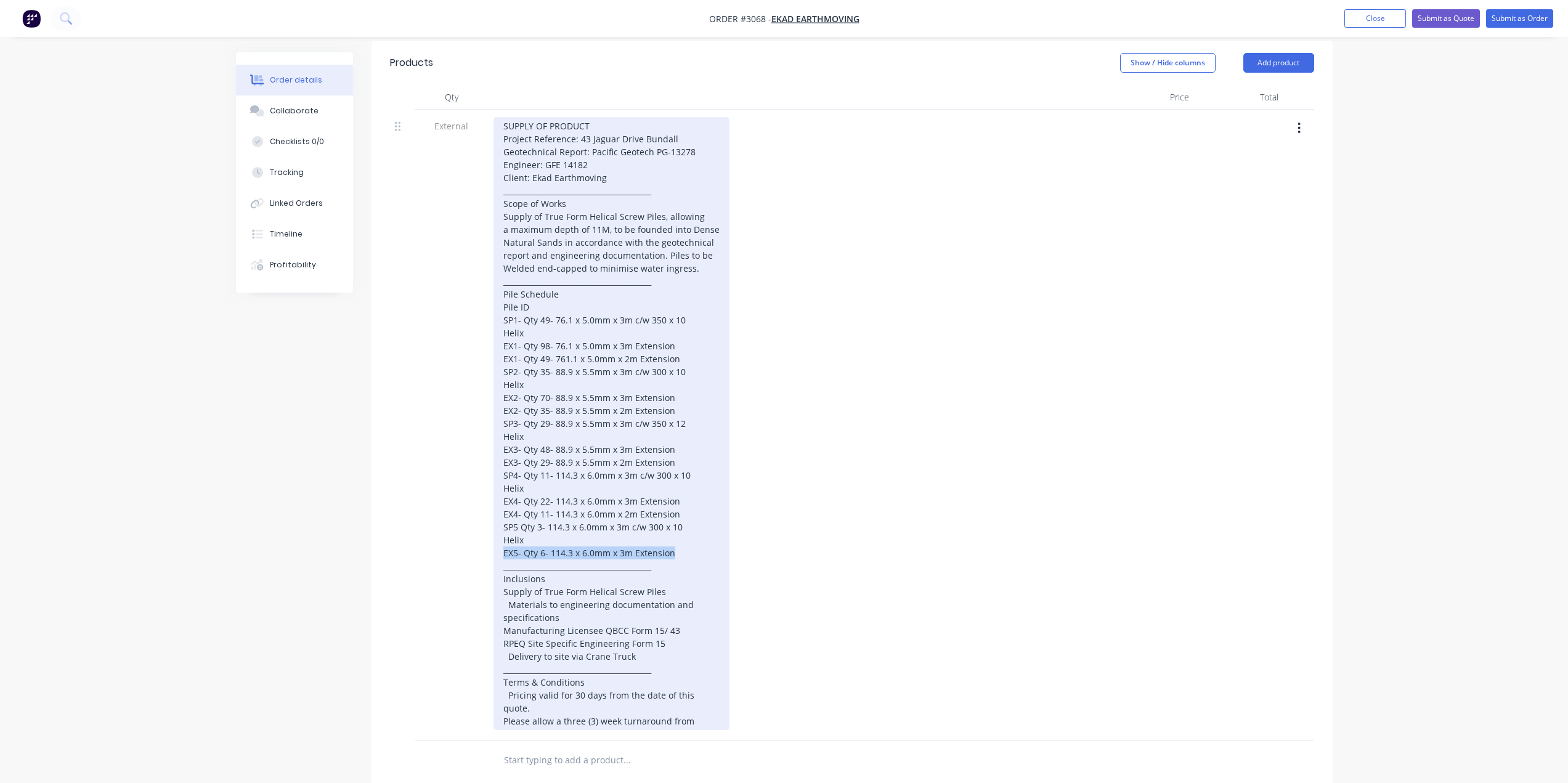
drag, startPoint x: 677, startPoint y: 549, endPoint x: 501, endPoint y: 550, distance: 176.0
click at [501, 551] on div "SUPPLY OF PRODUCT Project Reference: 43 Jaguar Drive Bundall Geotechnical Repor…" at bounding box center [611, 424] width 236 height 613
copy div "EX5- Qty 6- 114.3 x 6.0mm x 3m Extension"
click at [683, 555] on div "SUPPLY OF PRODUCT Project Reference: 43 Jaguar Drive Bundall Geotechnical Repor…" at bounding box center [611, 424] width 236 height 613
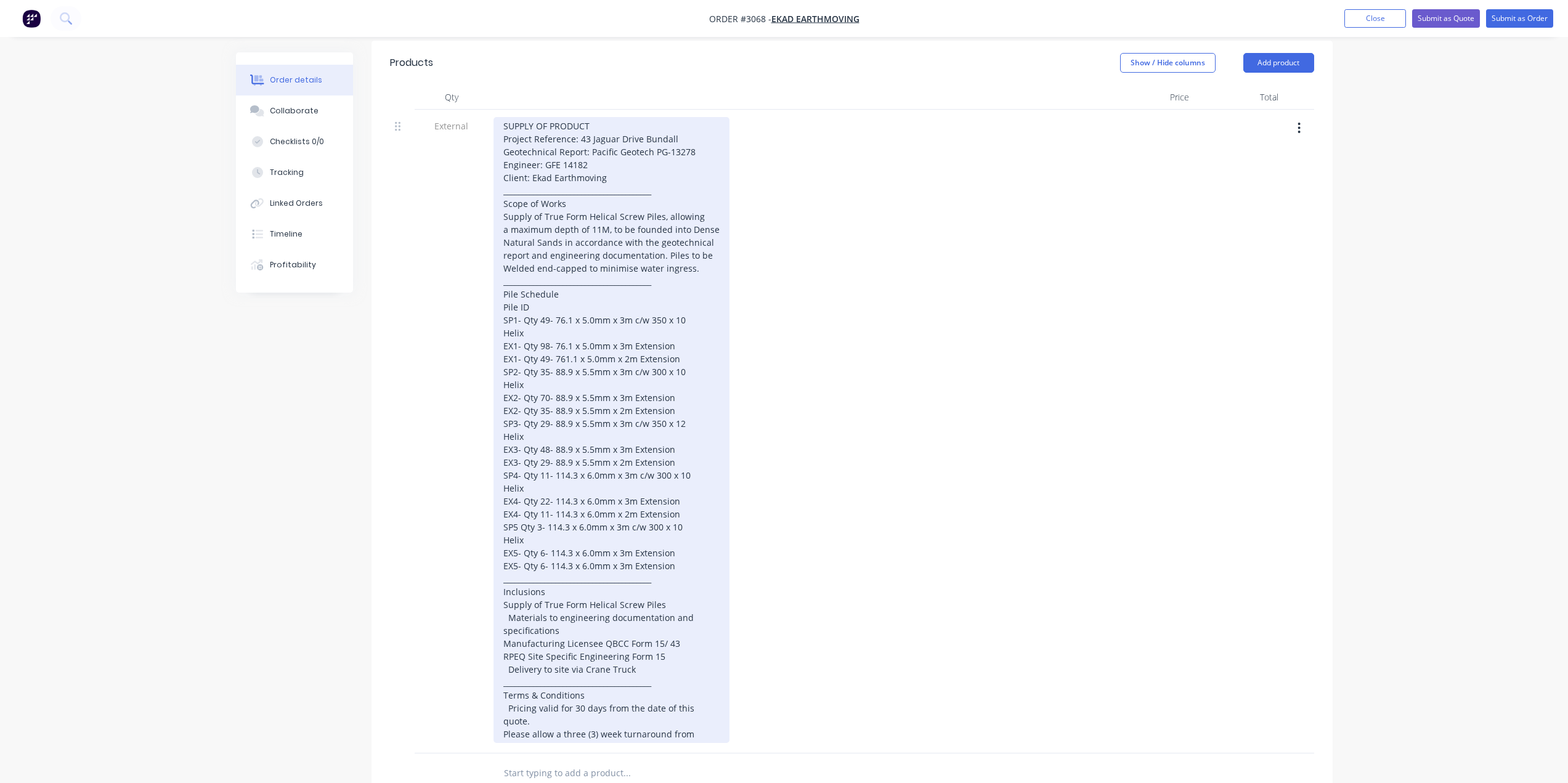
click at [544, 566] on div "SUPPLY OF PRODUCT Project Reference: 43 Jaguar Drive Bundall Geotechnical Repor…" at bounding box center [611, 430] width 236 height 626
click at [621, 568] on div "SUPPLY OF PRODUCT Project Reference: 43 Jaguar Drive Bundall Geotechnical Repor…" at bounding box center [611, 430] width 236 height 626
click at [700, 566] on div "SUPPLY OF PRODUCT Project Reference: 43 Jaguar Drive Bundall Geotechnical Repor…" at bounding box center [611, 430] width 236 height 626
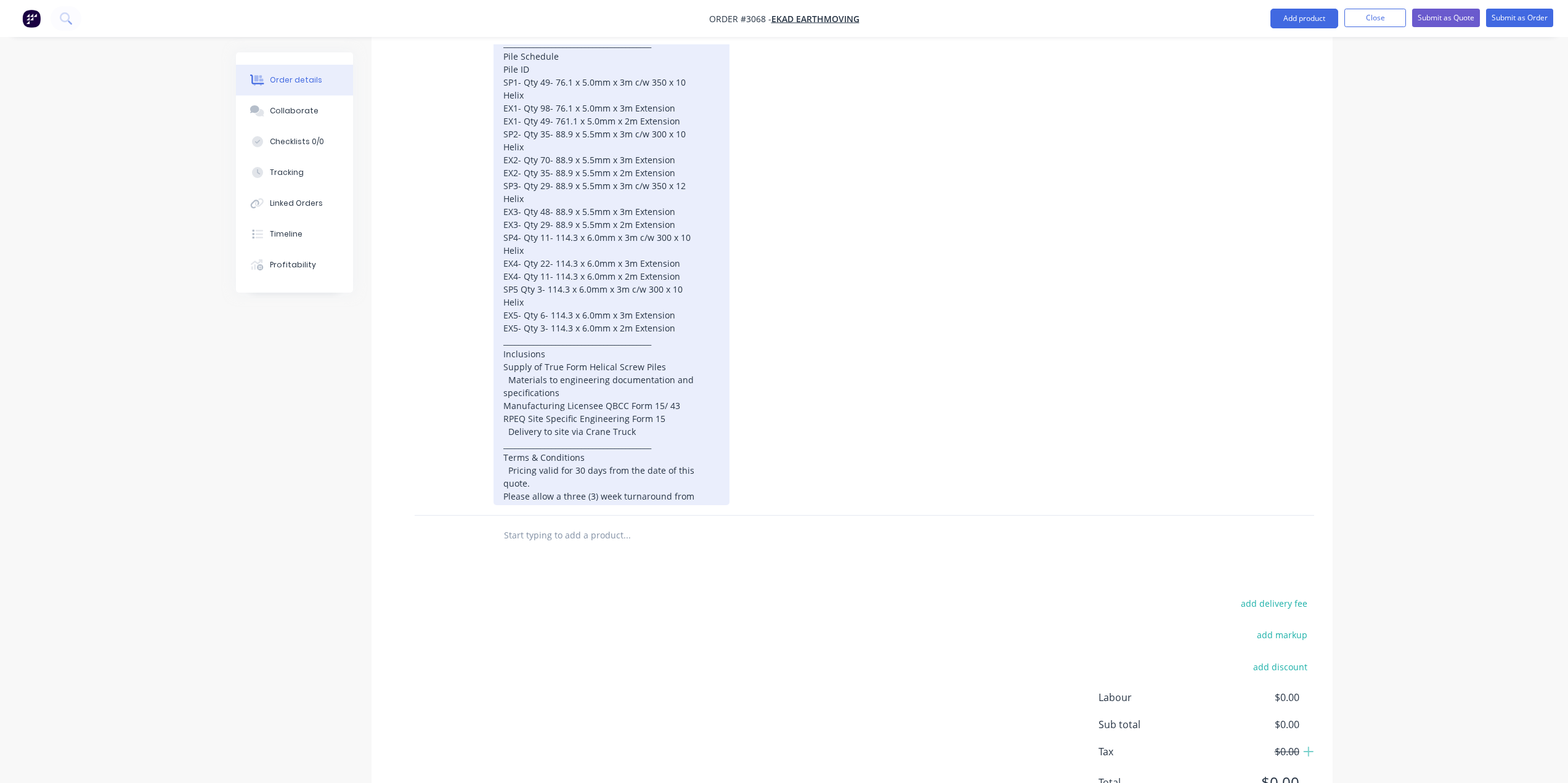
scroll to position [676, 0]
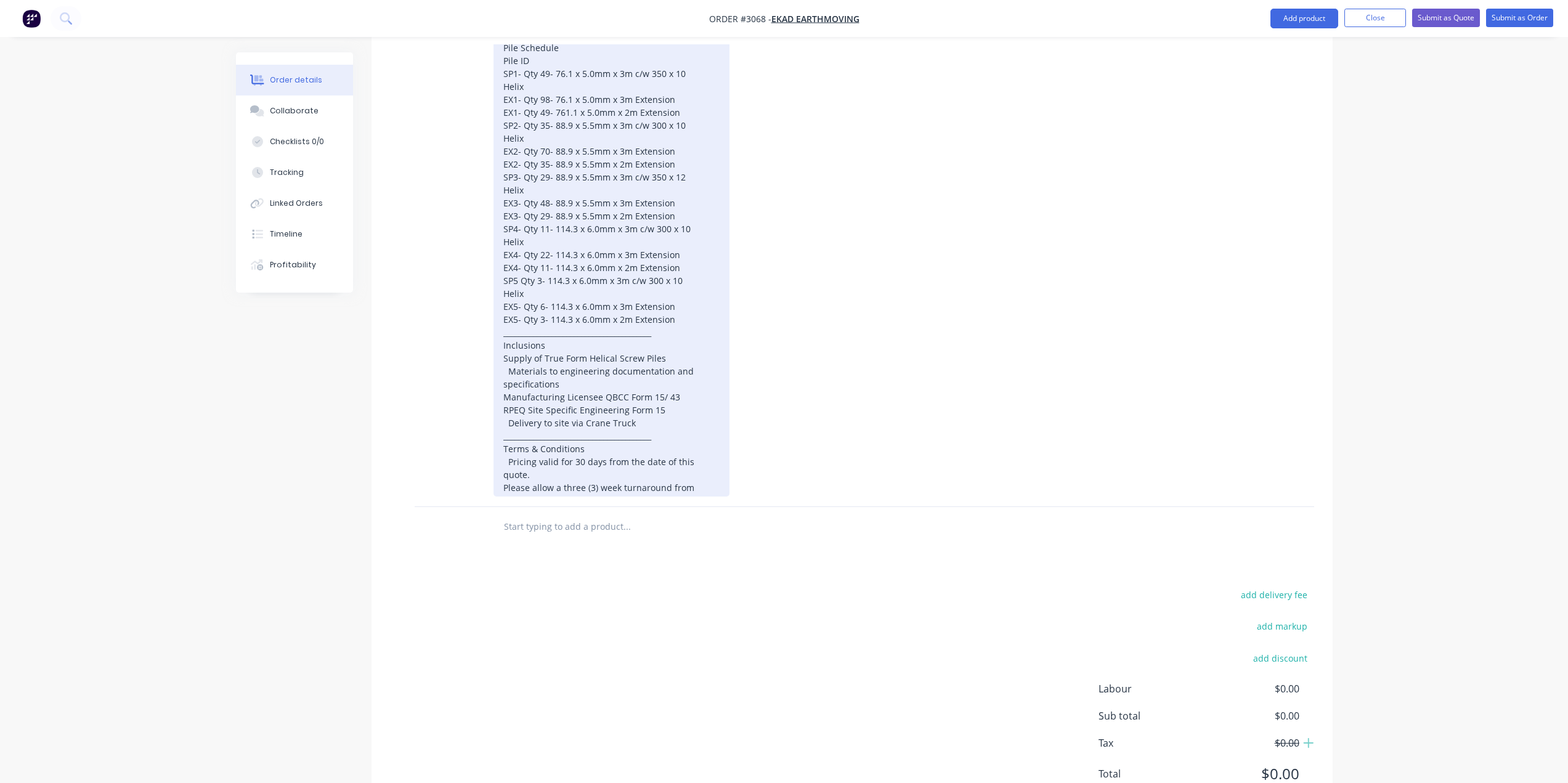
click at [507, 422] on div "SUPPLY OF PRODUCT Project Reference: 43 Jaguar Drive Bundall Geotechnical Repor…" at bounding box center [611, 183] width 236 height 626
click at [508, 371] on div "SUPPLY OF PRODUCT Project Reference: 43 Jaguar Drive Bundall Geotechnical Repor…" at bounding box center [611, 183] width 236 height 626
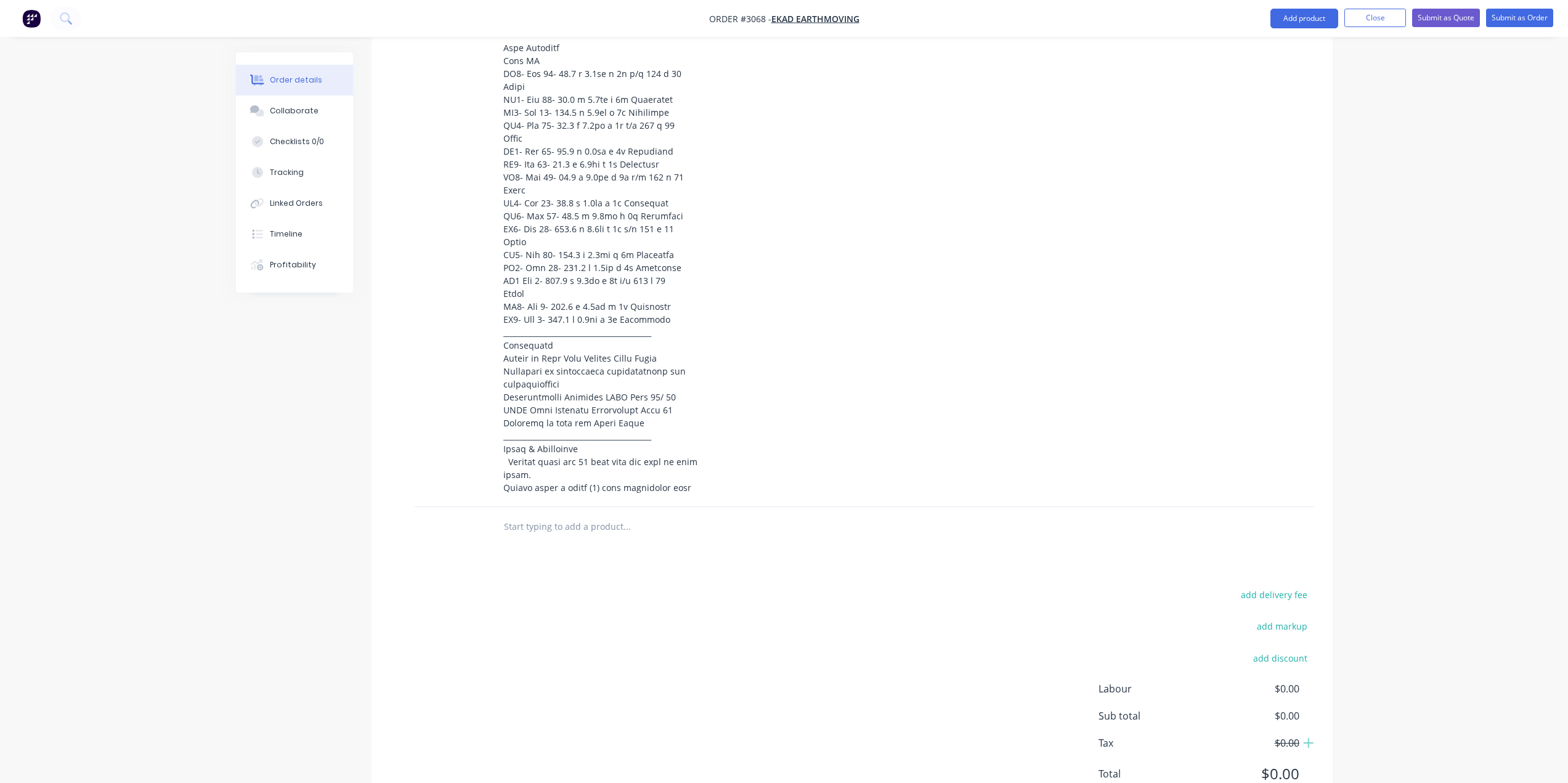
click at [836, 396] on div at bounding box center [796, 183] width 606 height 626
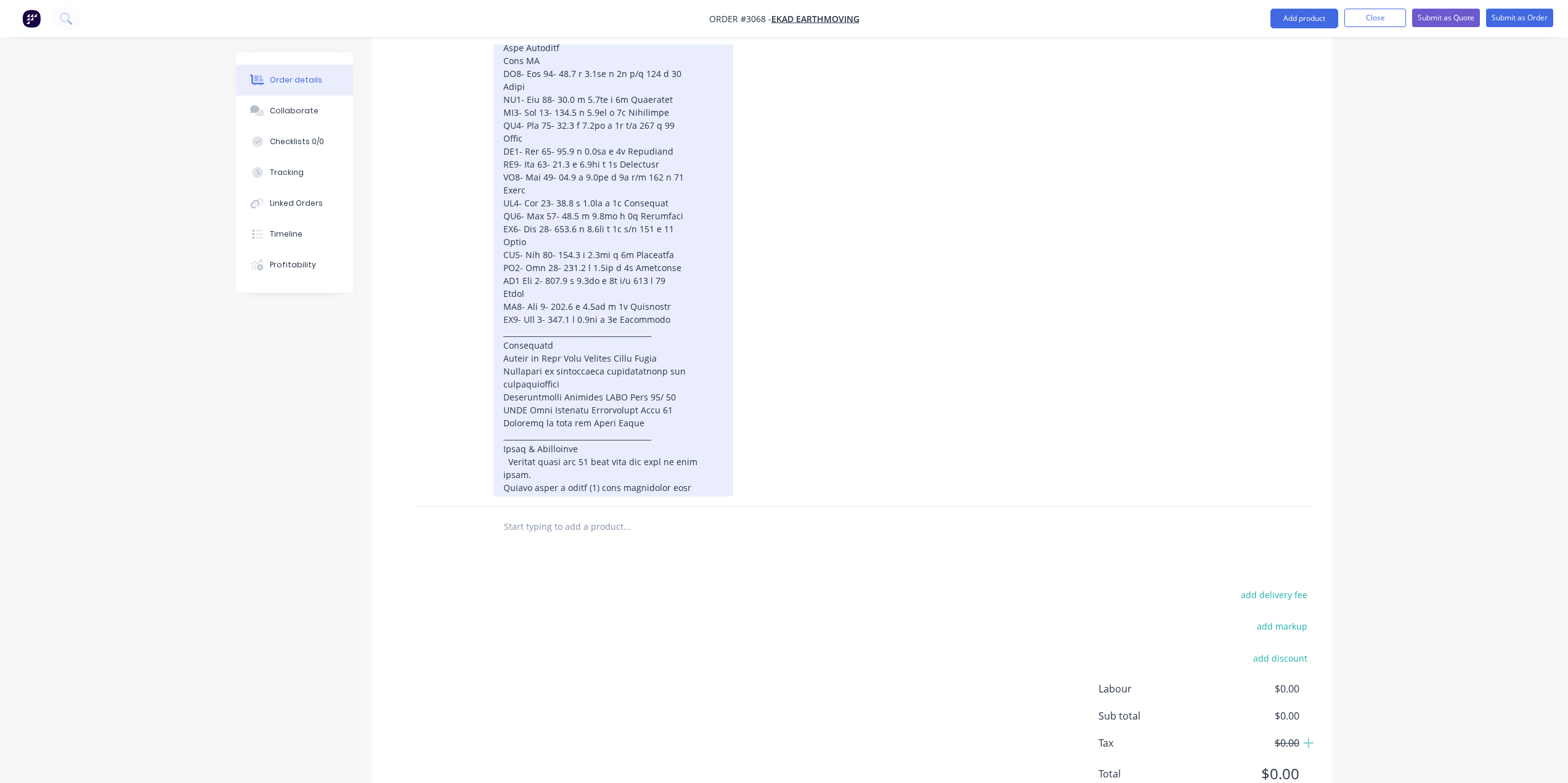
click at [507, 465] on div at bounding box center [613, 183] width 240 height 626
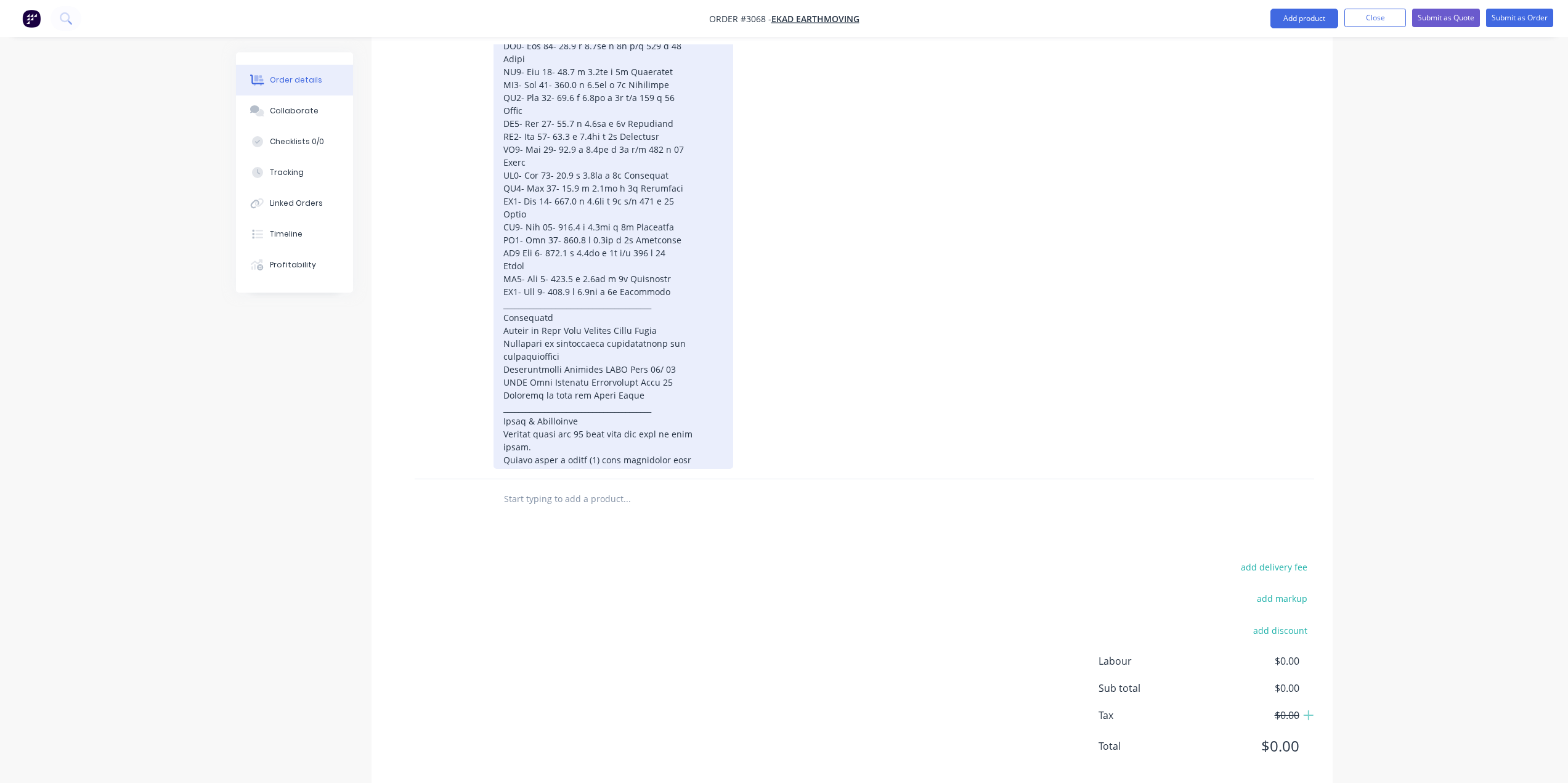
scroll to position [727, 0]
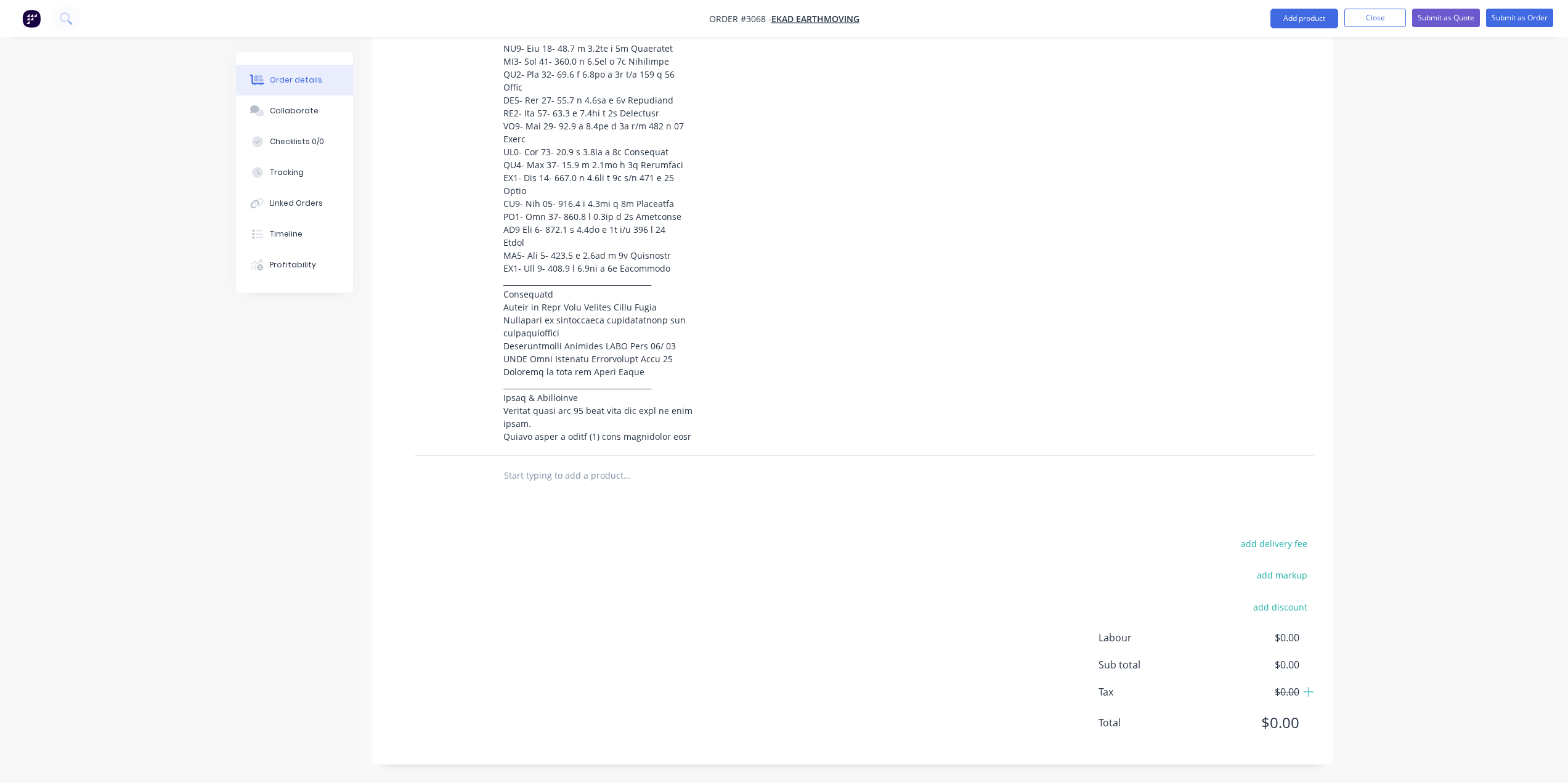
click at [847, 477] on div at bounding box center [678, 475] width 369 height 24
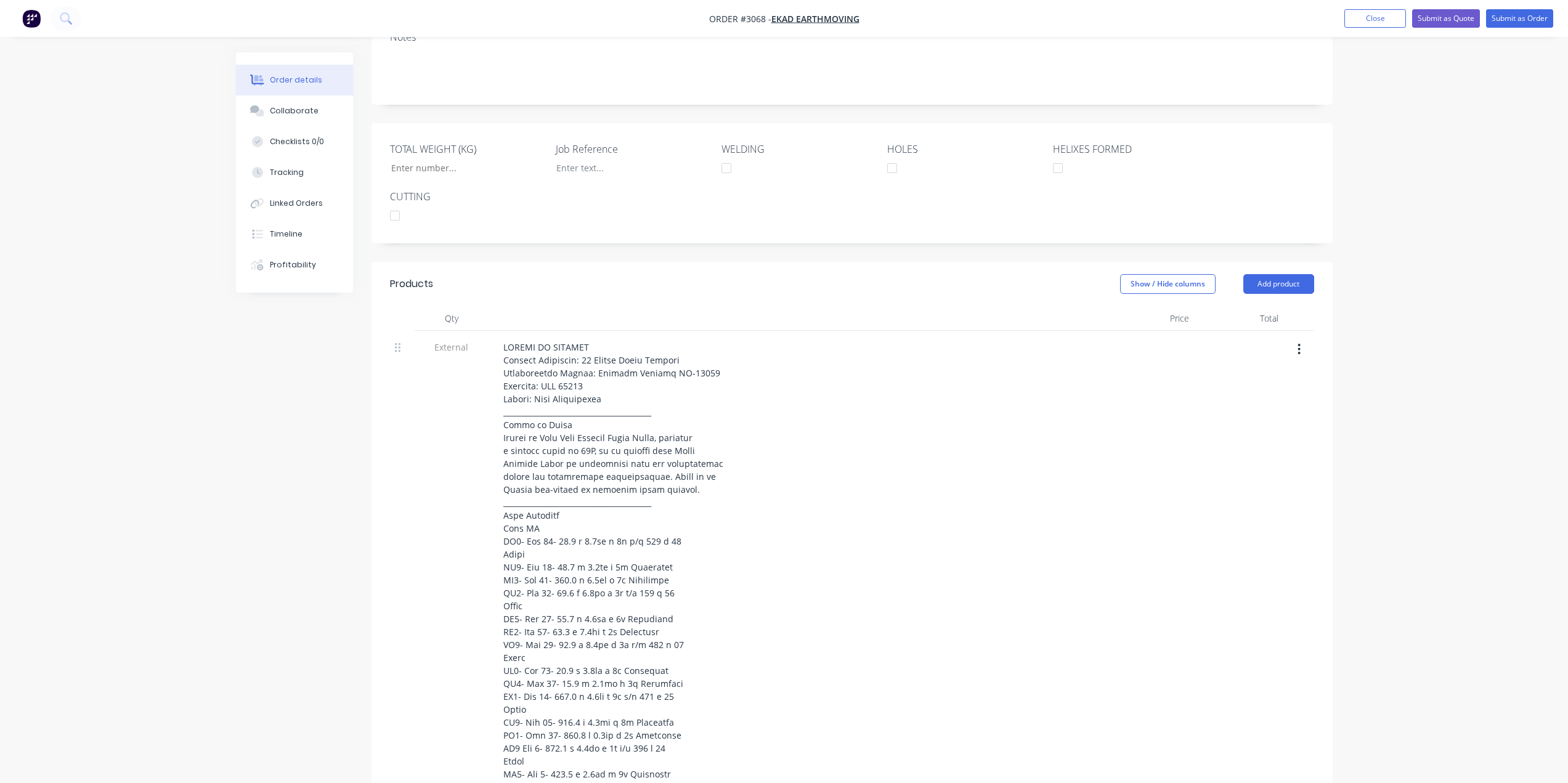
scroll to position [173, 0]
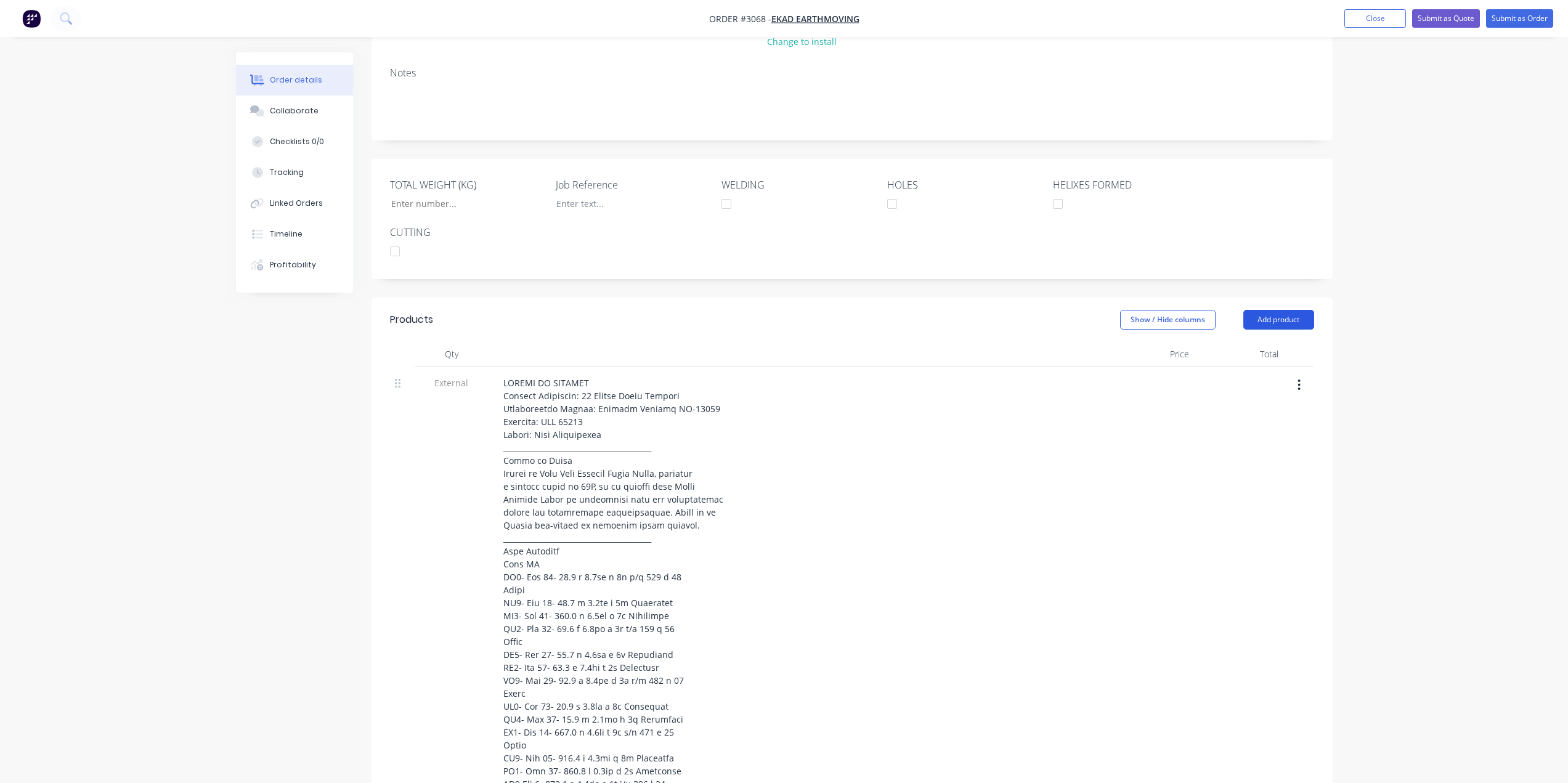
click at [1304, 324] on button "Add product" at bounding box center [1279, 319] width 71 height 20
click at [1242, 355] on div "Product catalogue" at bounding box center [1256, 351] width 95 height 18
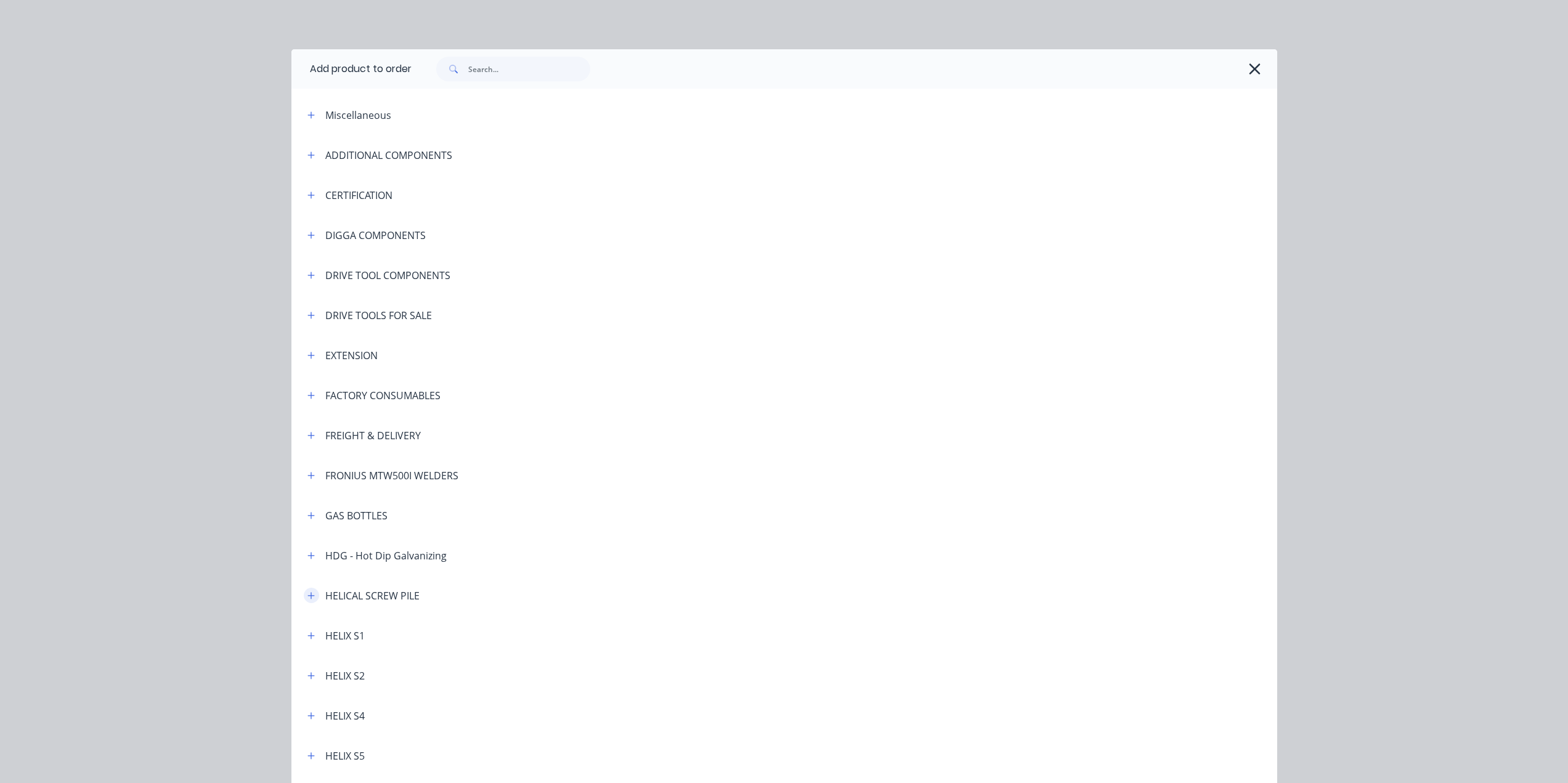
click at [307, 594] on icon "button" at bounding box center [311, 595] width 8 height 8
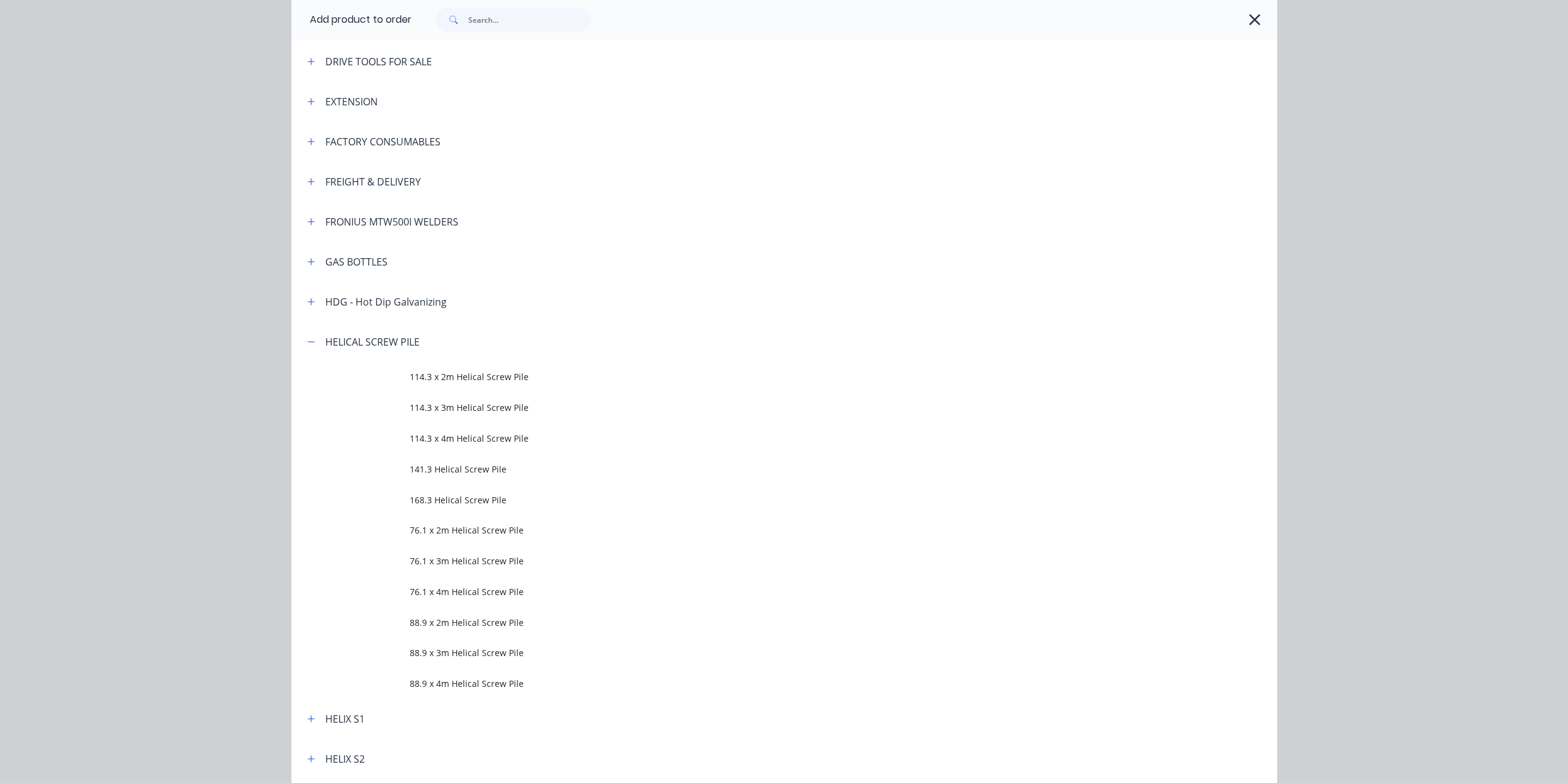
scroll to position [308, 0]
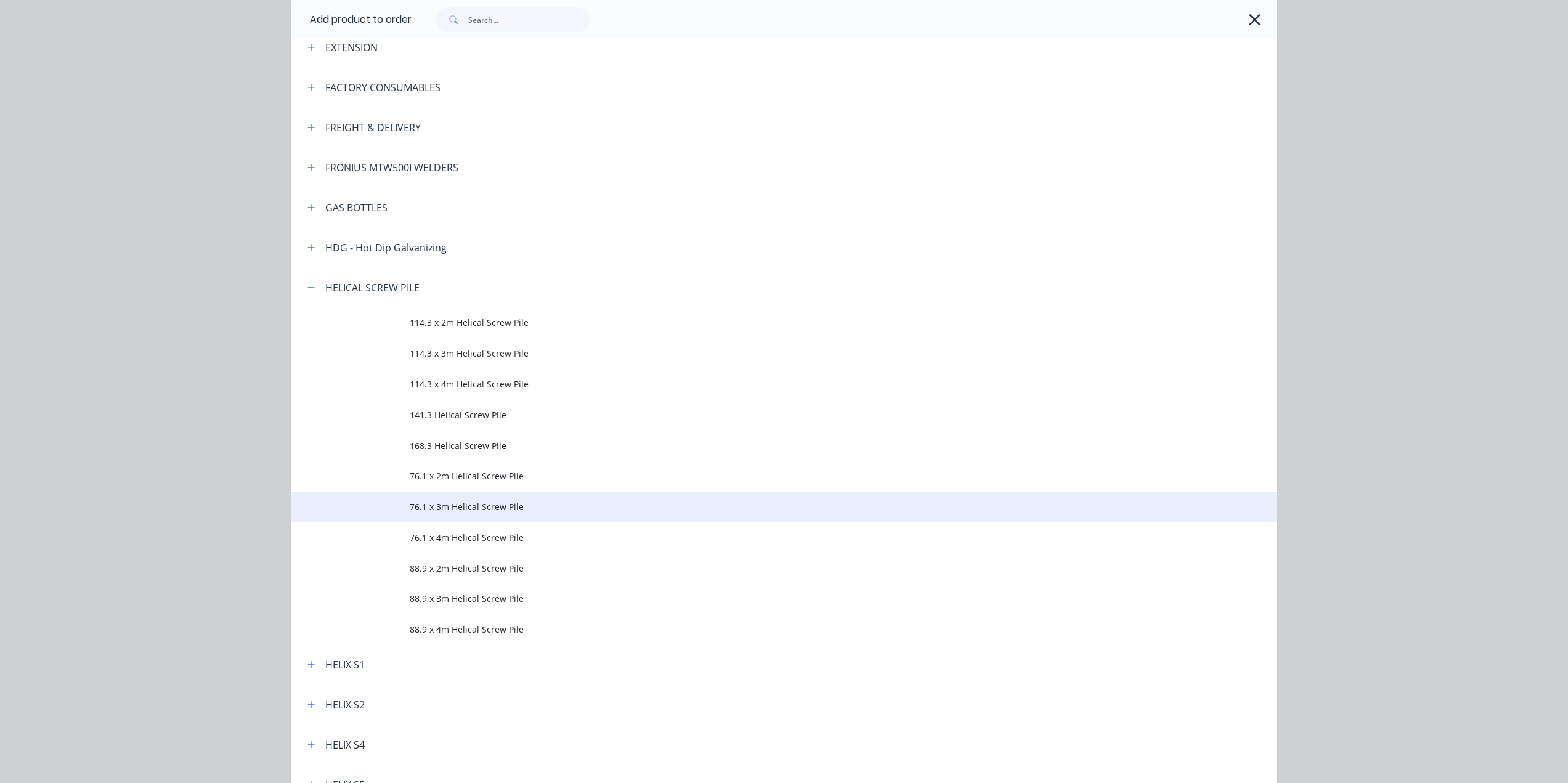
click at [462, 499] on td "76.1 x 3m Helical Screw Pile" at bounding box center [843, 507] width 868 height 31
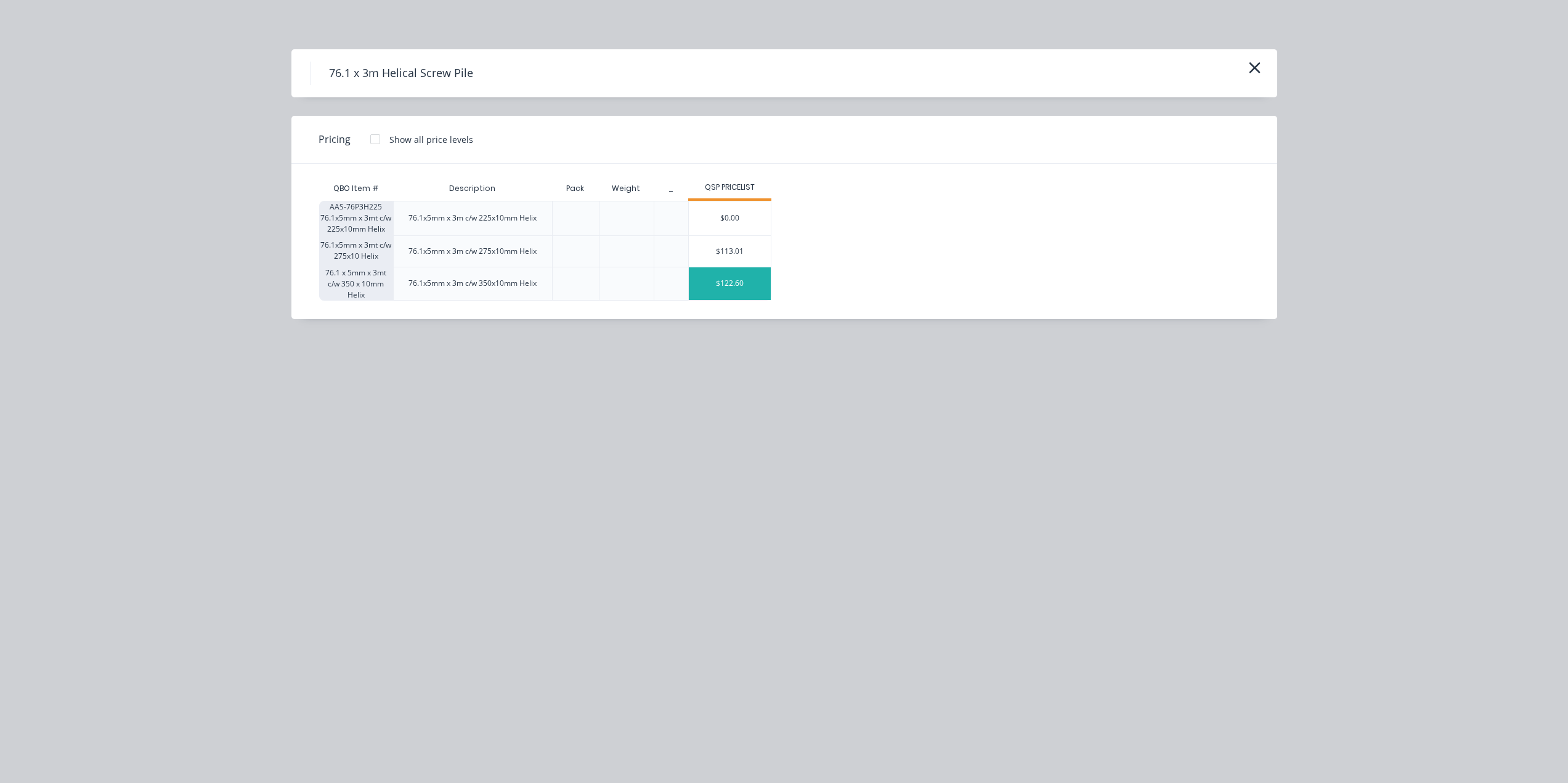
click at [744, 290] on div "$122.60" at bounding box center [730, 283] width 82 height 33
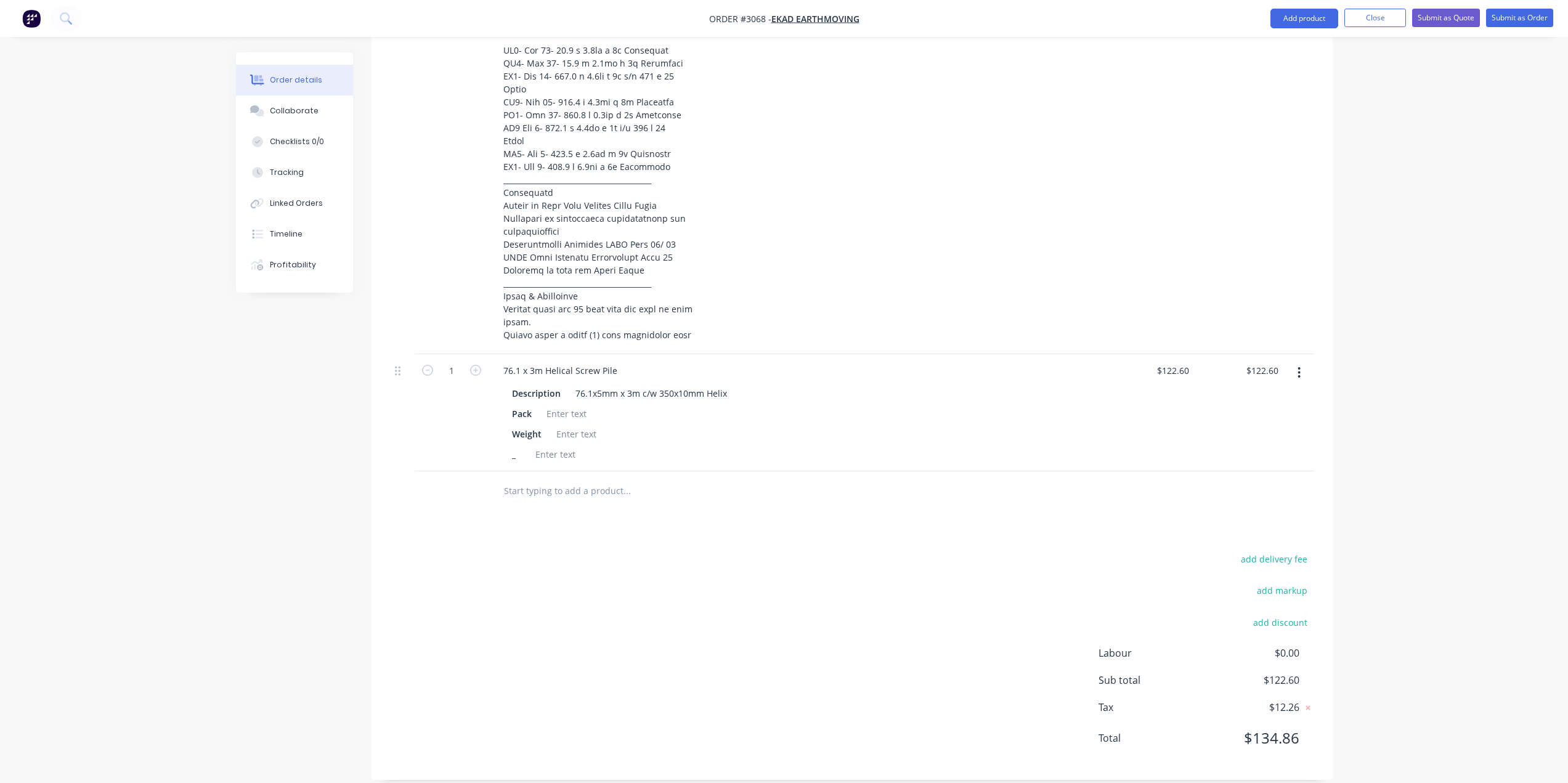
scroll to position [844, 0]
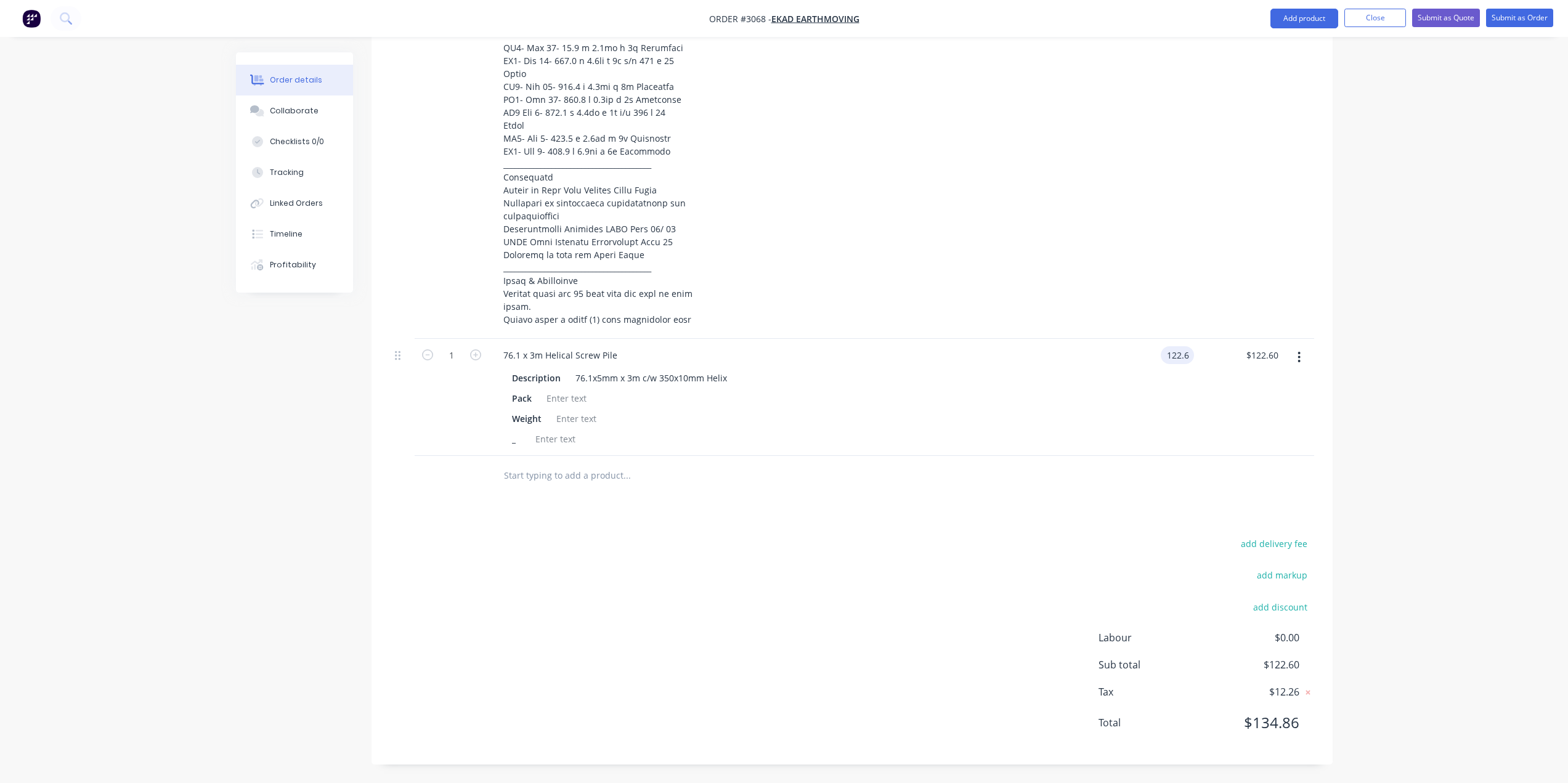
click at [1172, 355] on input "122.6" at bounding box center [1180, 355] width 28 height 18
type input "$127.60"
click at [460, 354] on input "1" at bounding box center [451, 355] width 32 height 19
type input "49"
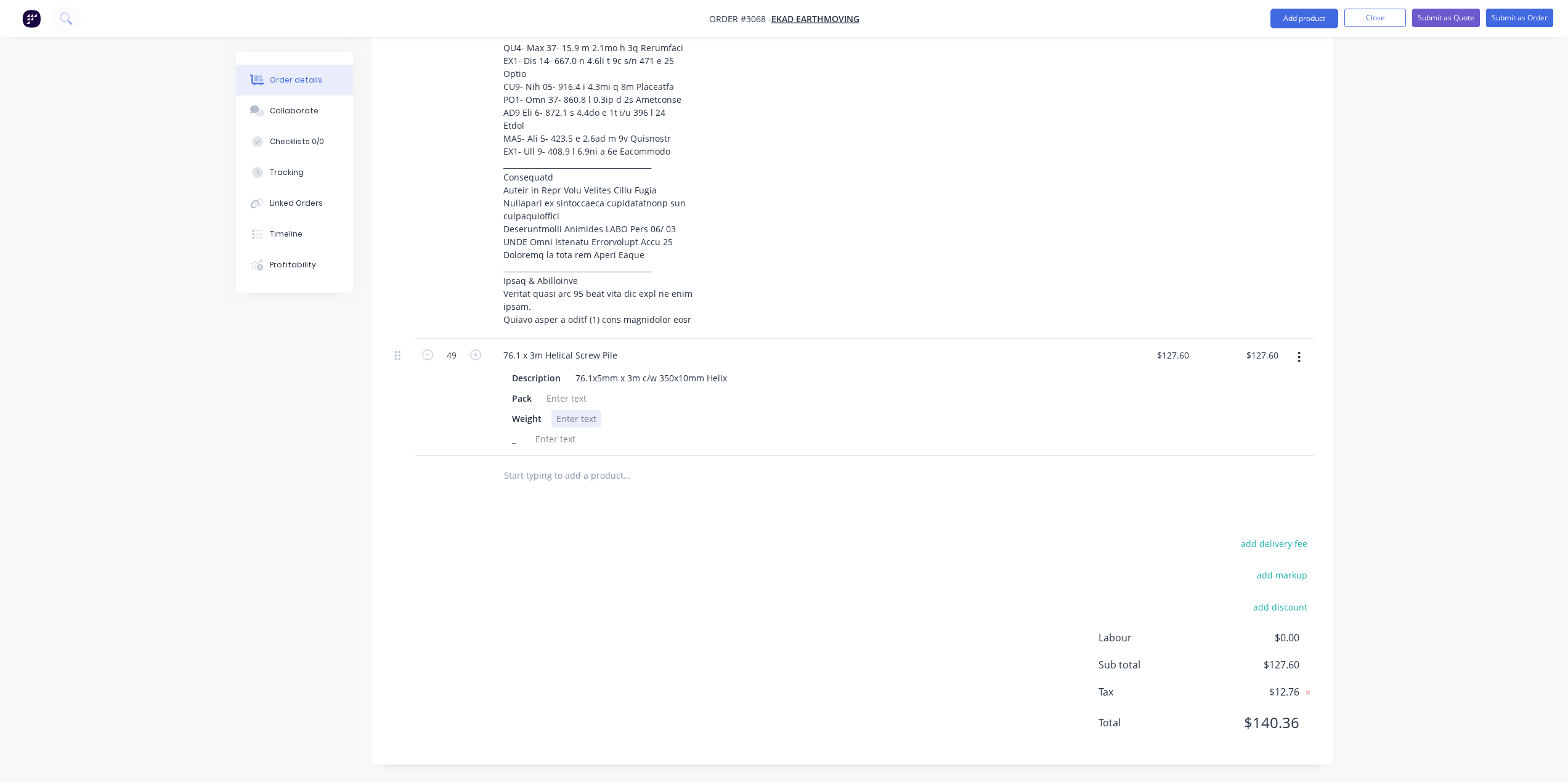
type input "$6,252.40"
click at [845, 426] on div "Weight" at bounding box center [794, 419] width 574 height 18
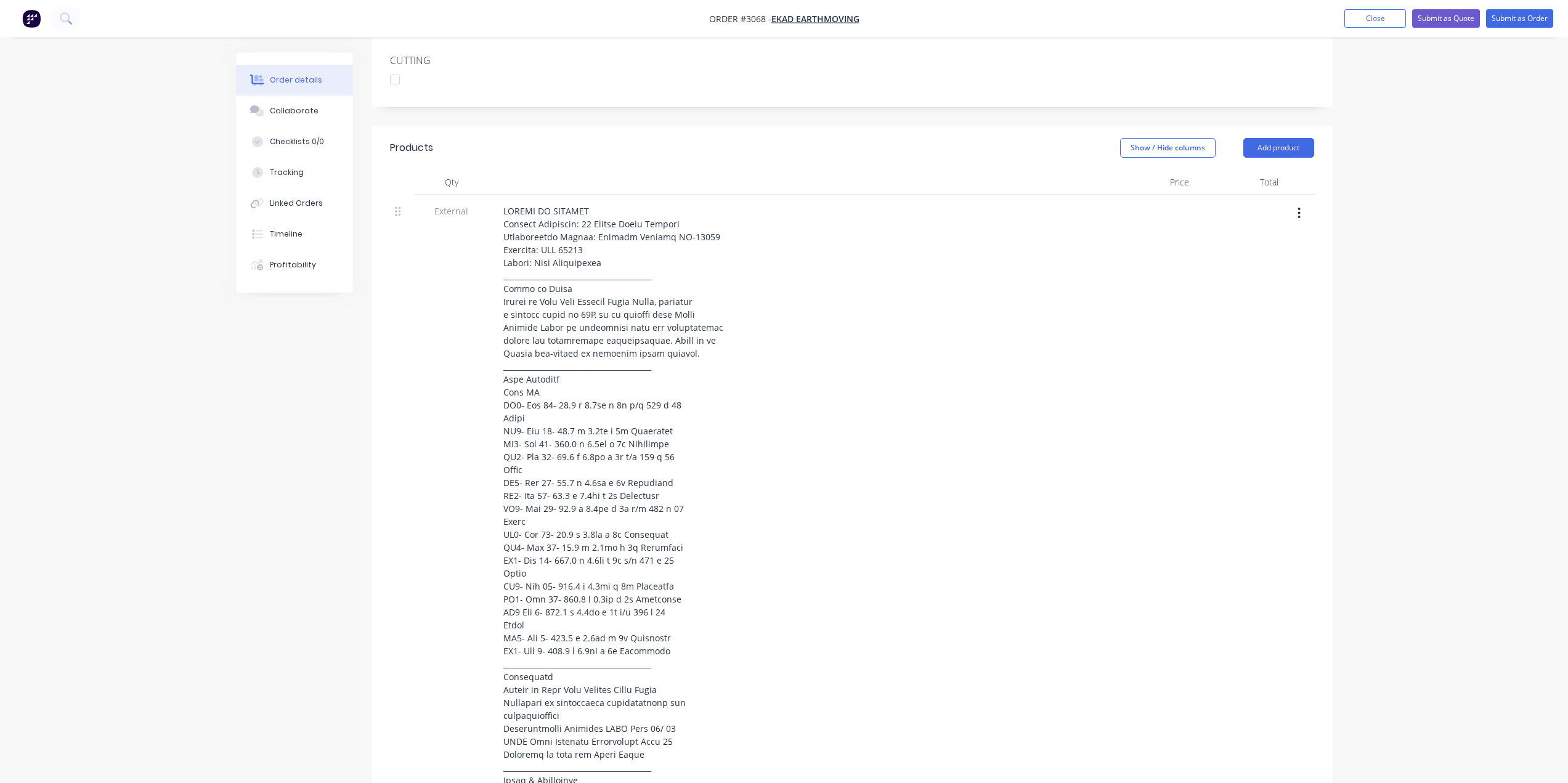
scroll to position [289, 0]
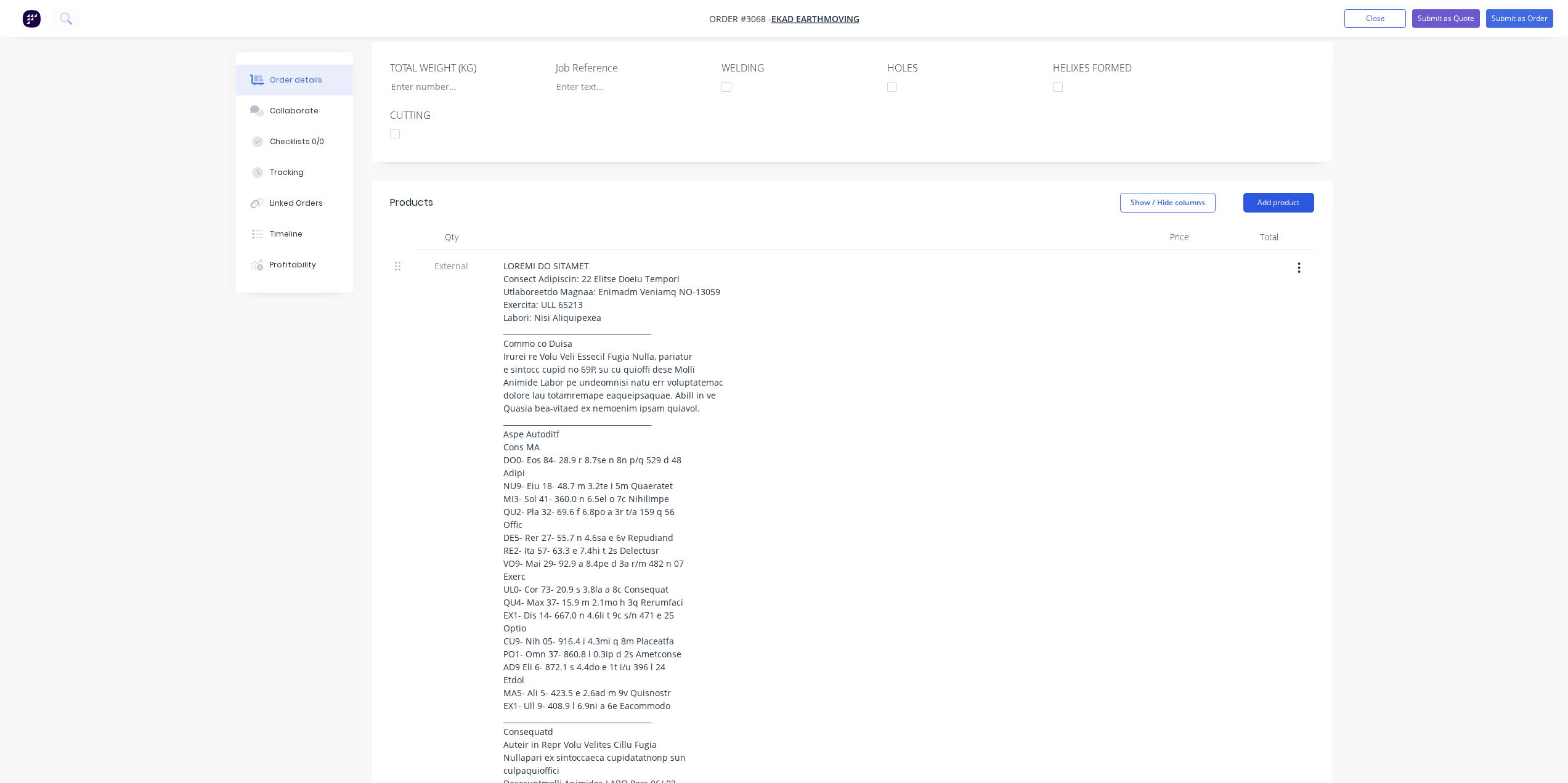
click at [1254, 203] on button "Add product" at bounding box center [1279, 203] width 71 height 20
click at [1257, 239] on div "Product catalogue" at bounding box center [1256, 234] width 95 height 18
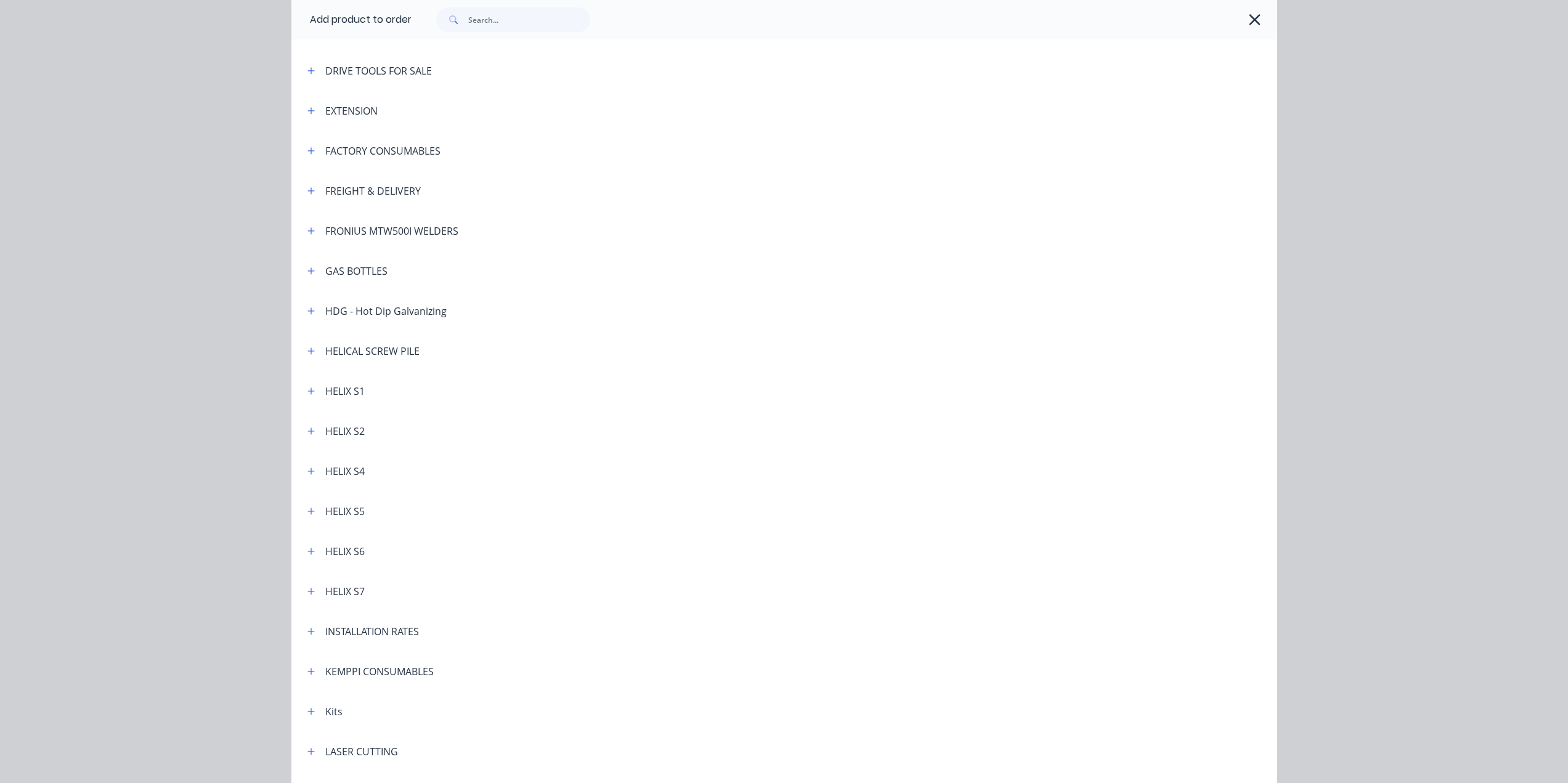
scroll to position [246, 0]
click at [308, 352] on icon "button" at bounding box center [311, 349] width 8 height 8
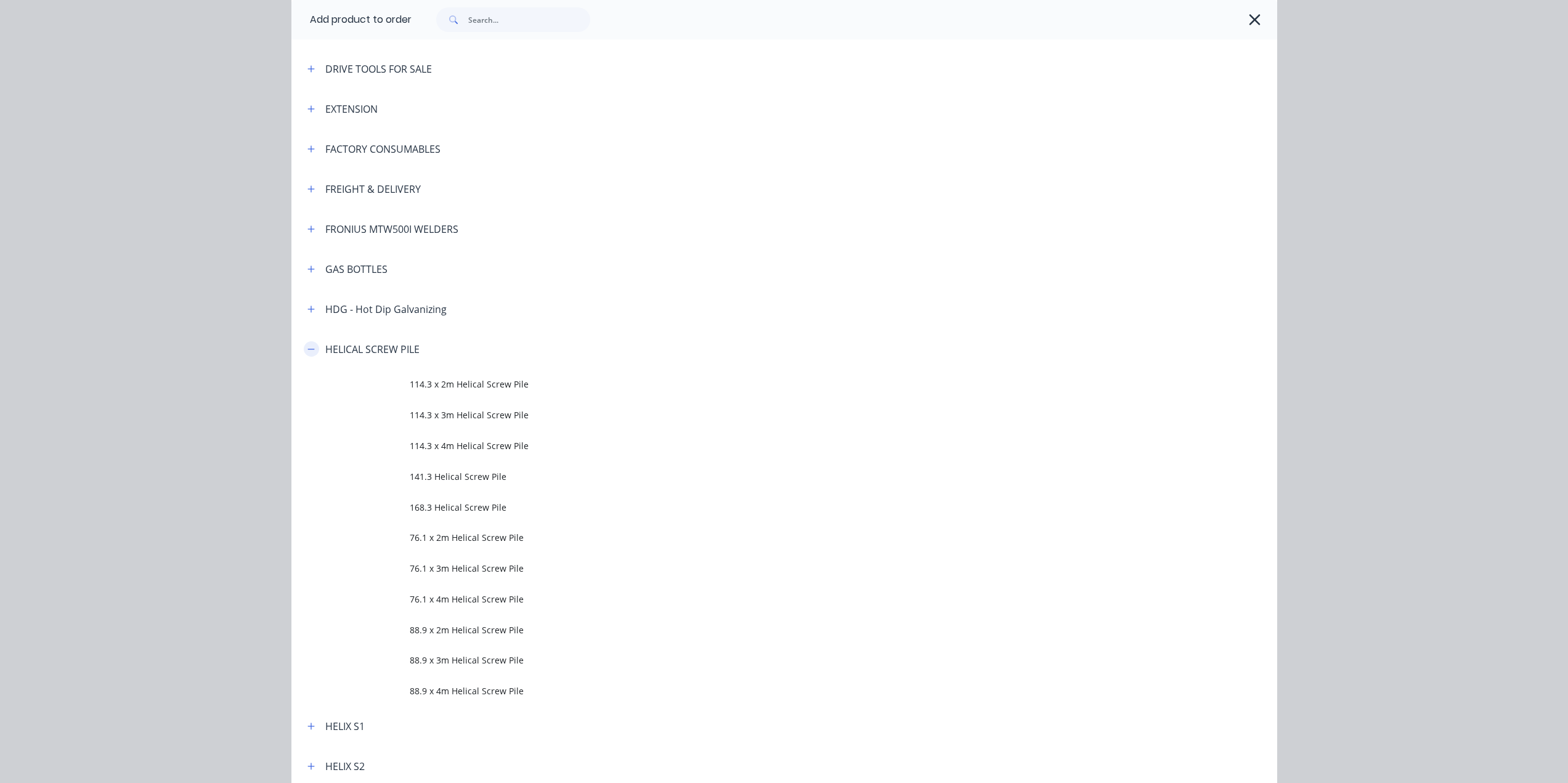
click at [308, 352] on icon "button" at bounding box center [311, 349] width 8 height 8
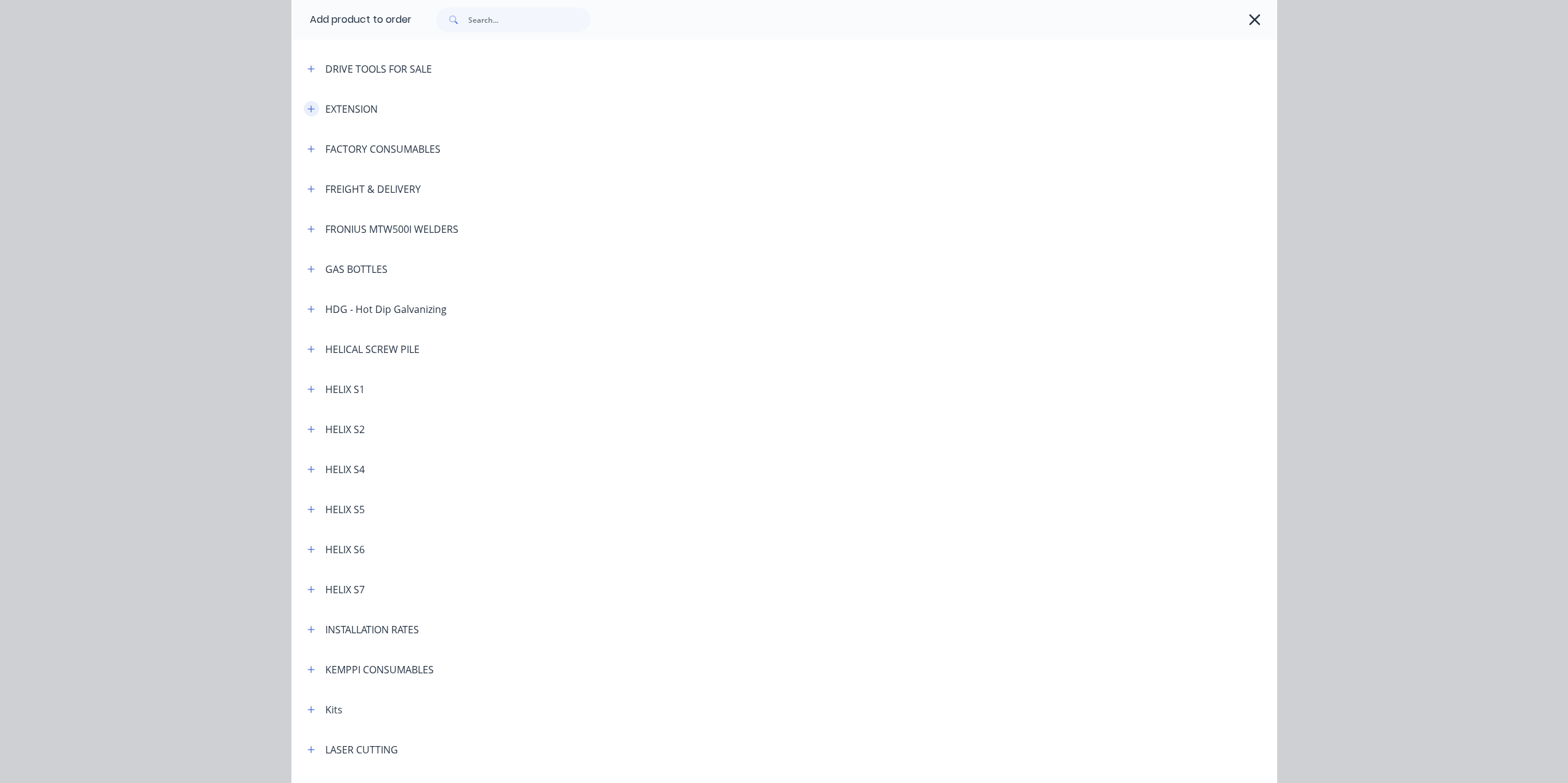
click at [304, 103] on button "button" at bounding box center [312, 109] width 15 height 15
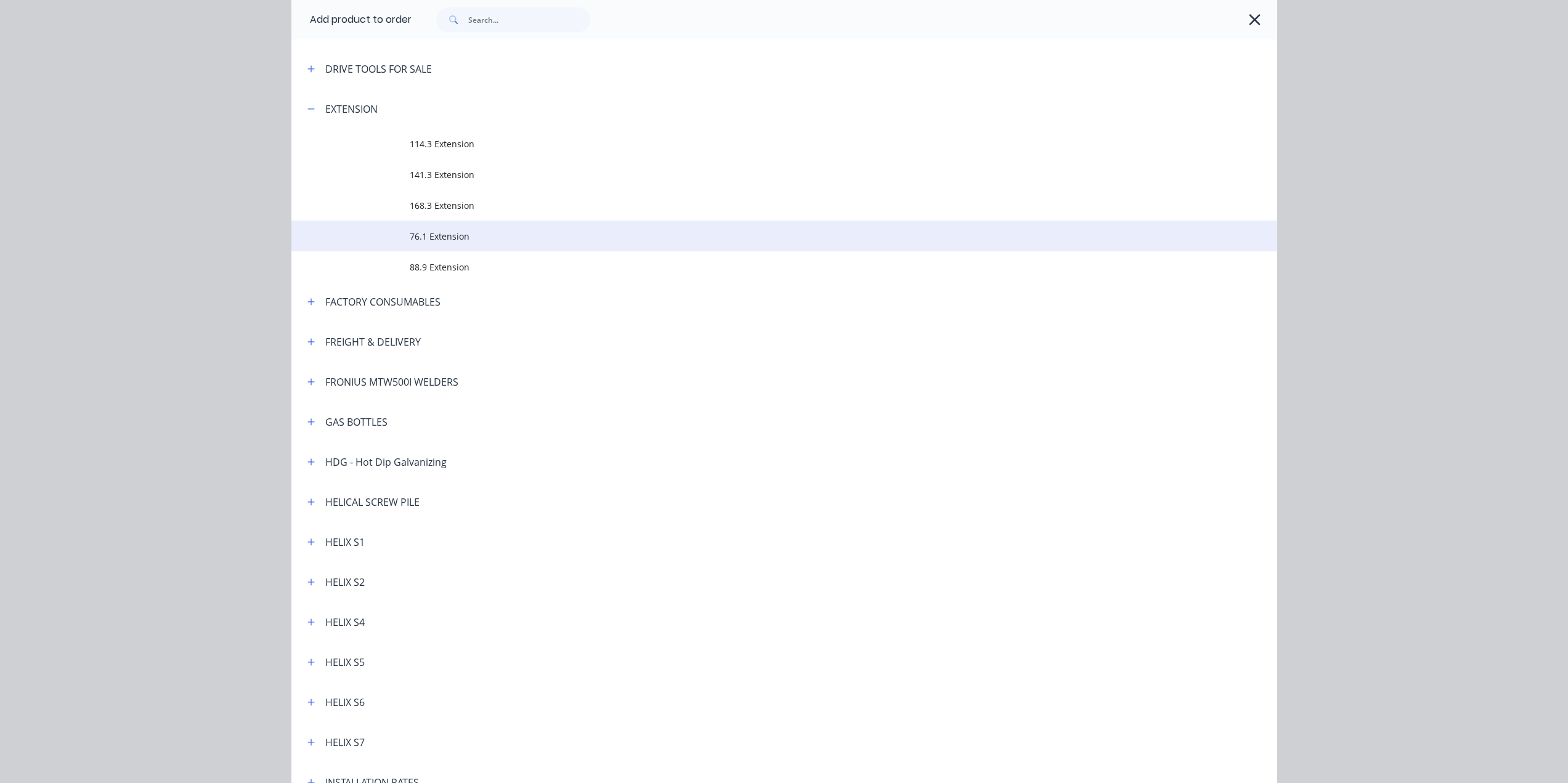
click at [412, 240] on span "76.1 Extension" at bounding box center [757, 236] width 694 height 13
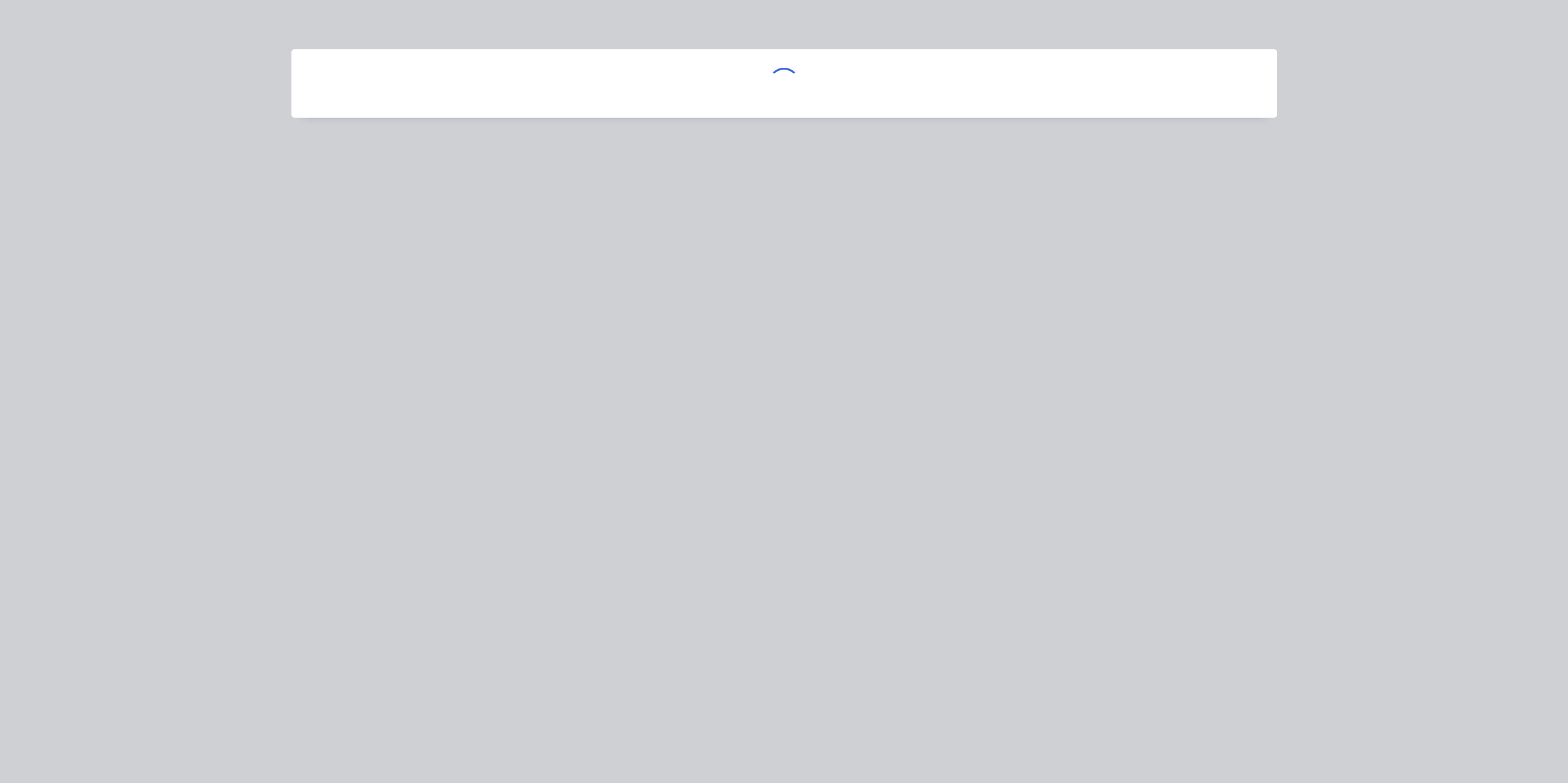
scroll to position [0, 0]
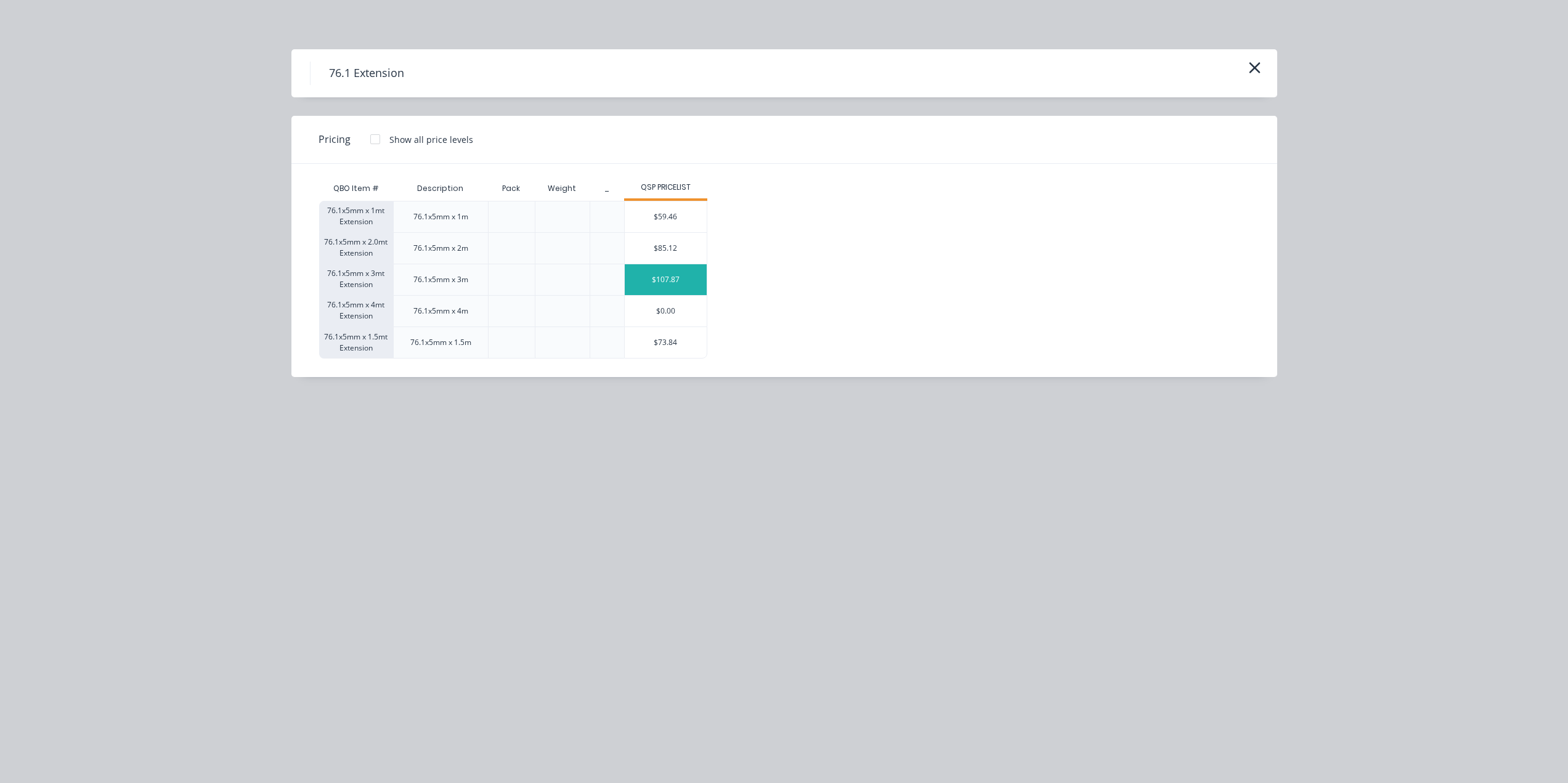
click at [673, 280] on div "$107.87" at bounding box center [666, 280] width 82 height 31
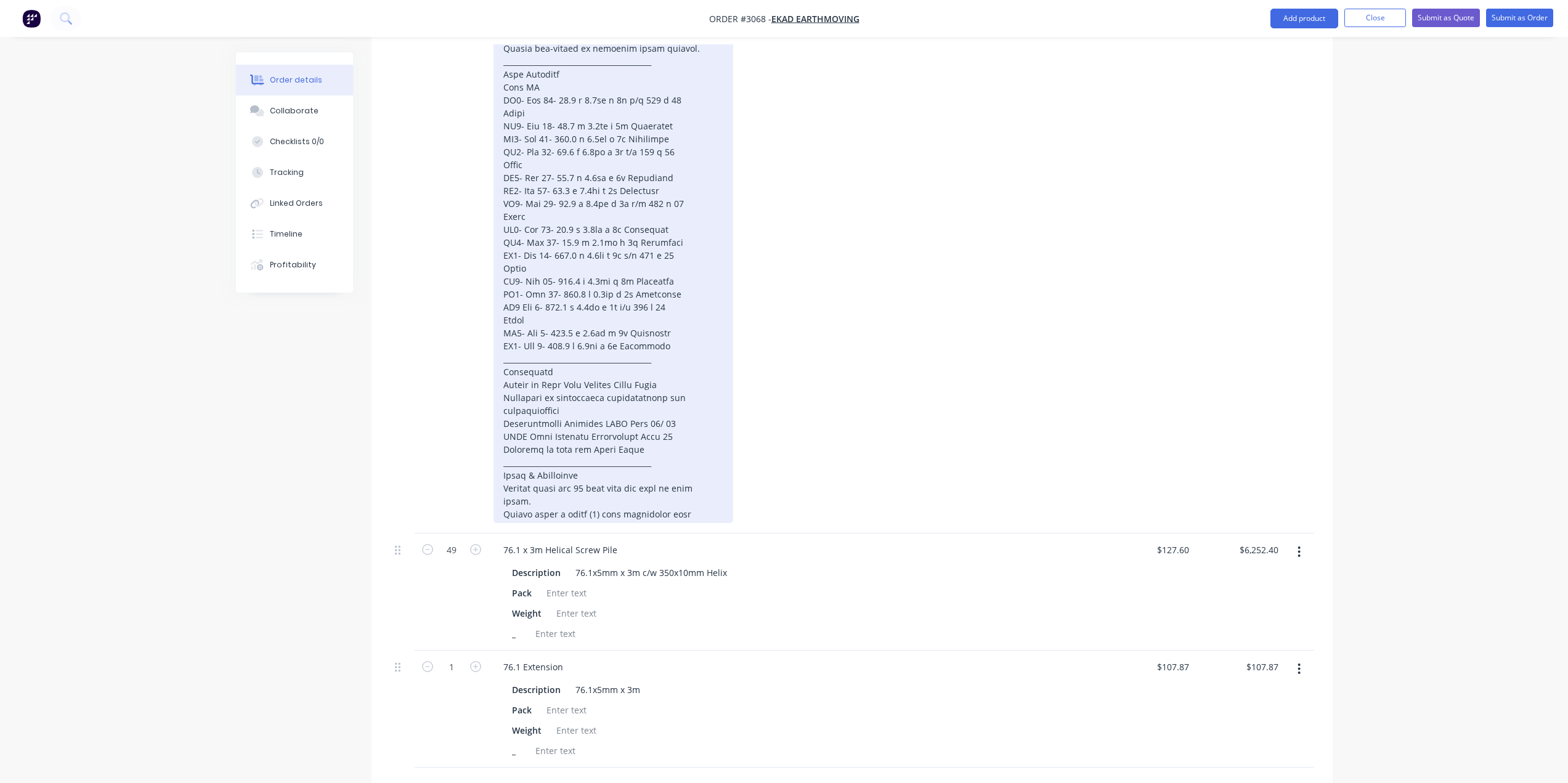
scroll to position [659, 0]
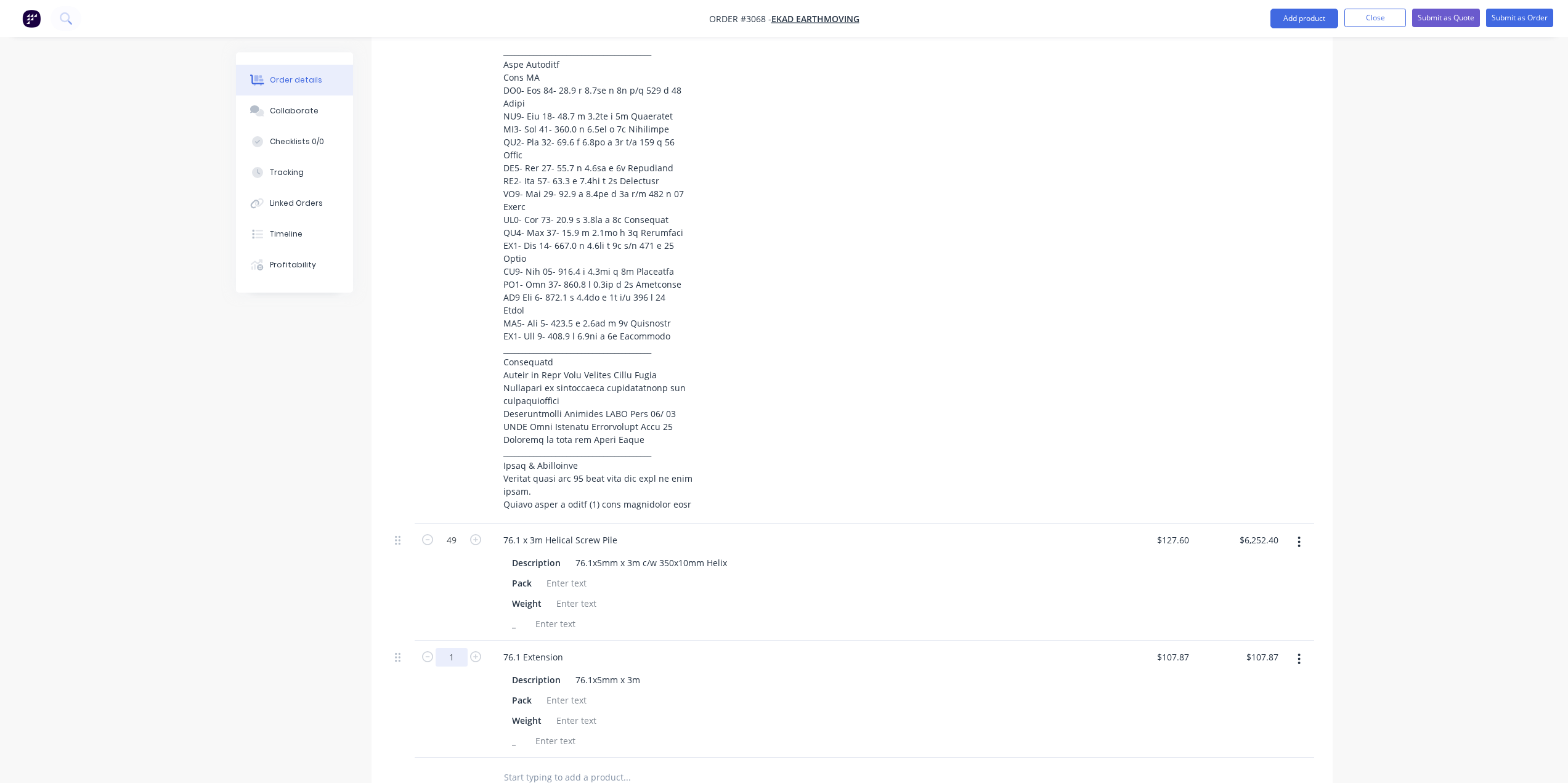
click at [457, 658] on input "1" at bounding box center [451, 657] width 32 height 19
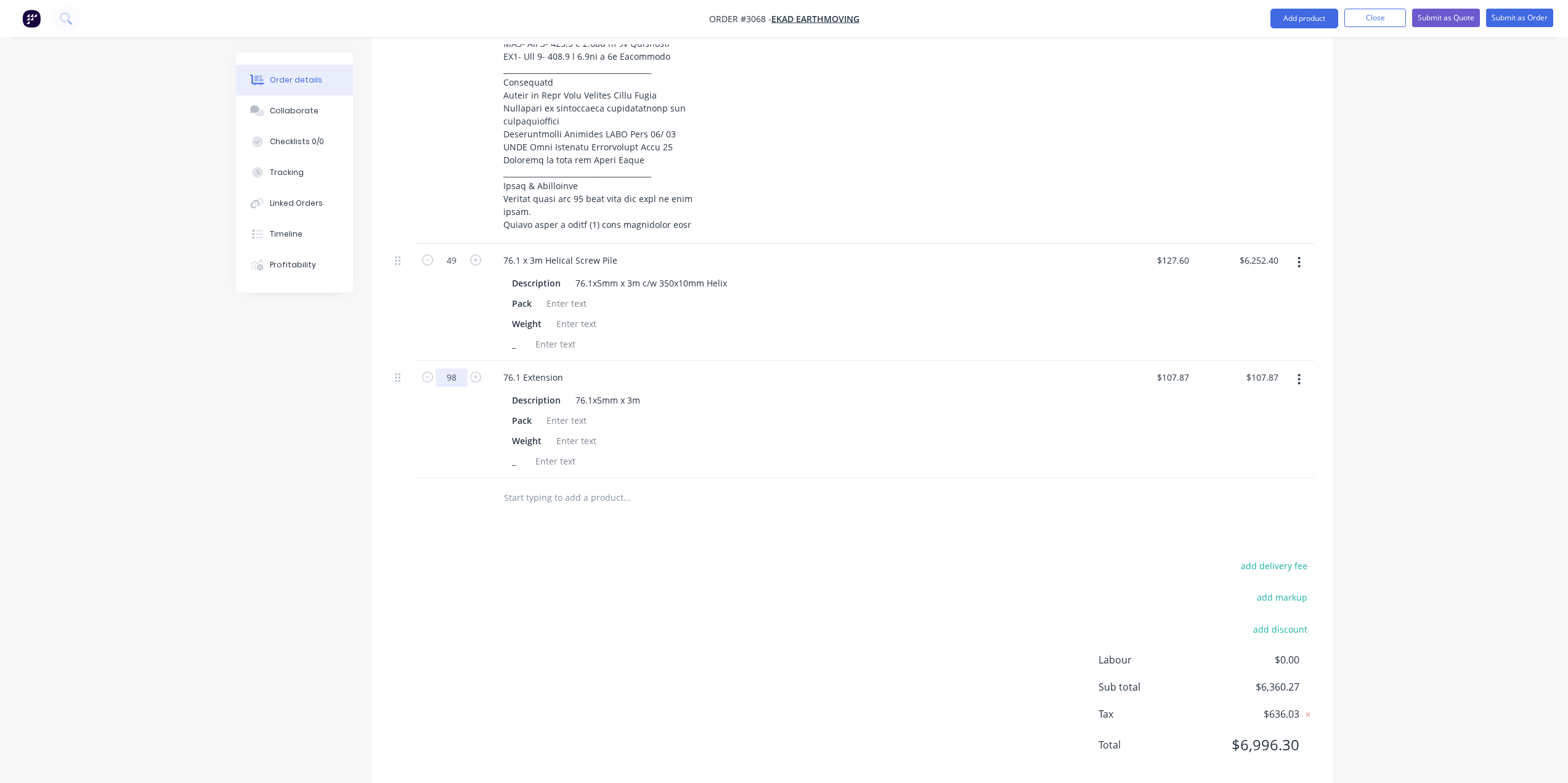
scroll to position [961, 0]
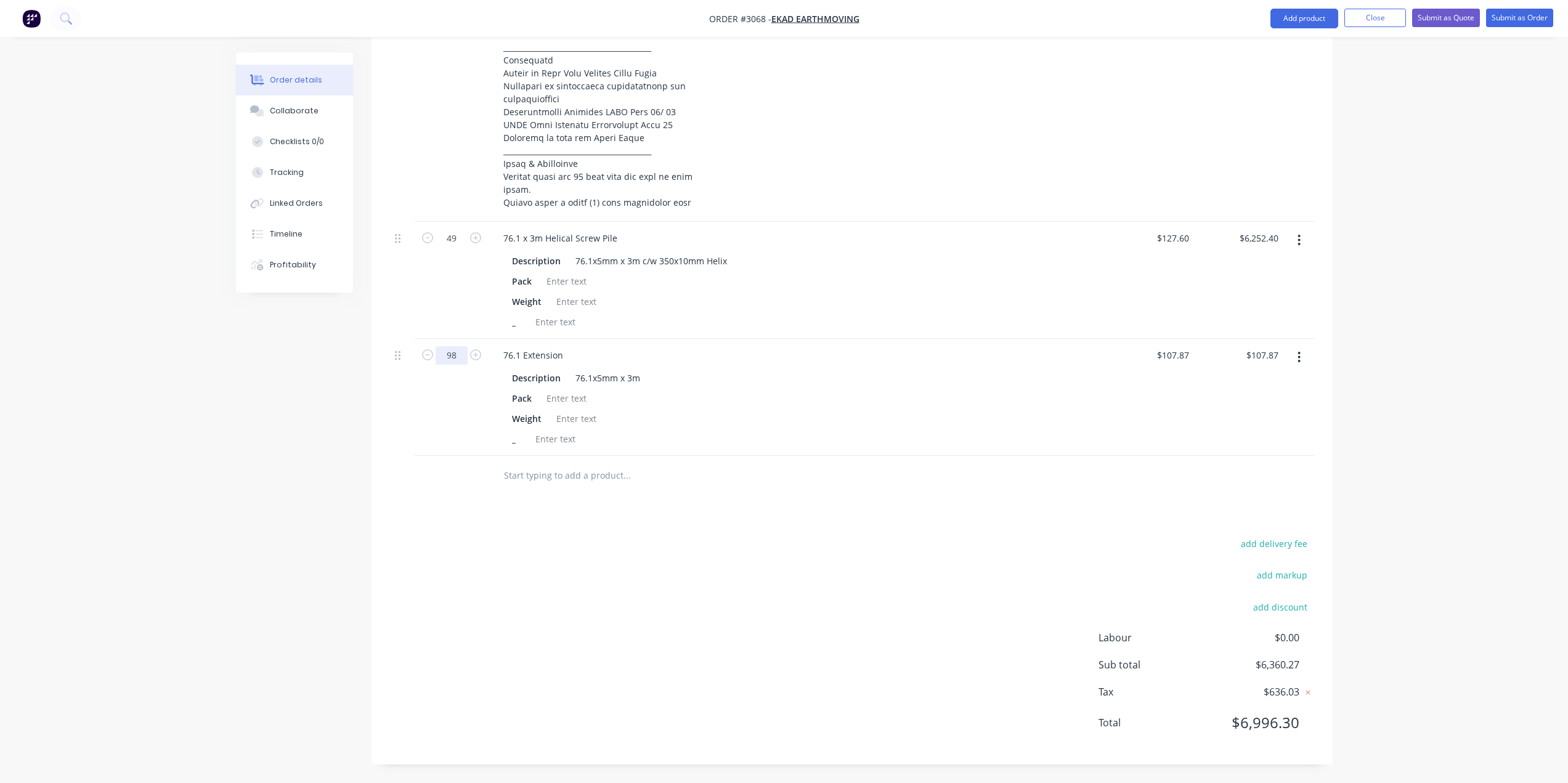
type input "98"
type input "$10,571.26"
click at [936, 435] on div "_" at bounding box center [794, 439] width 574 height 18
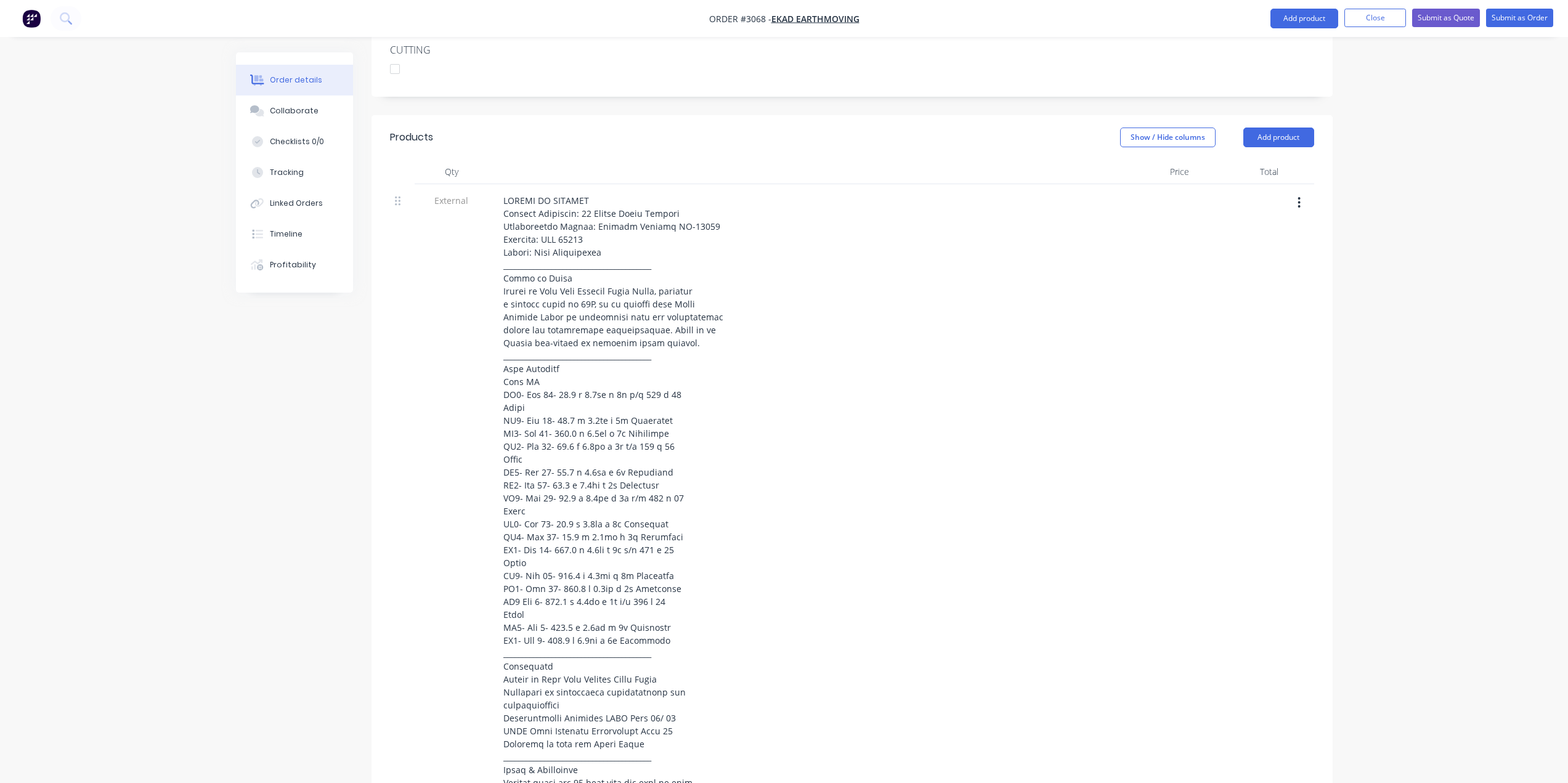
scroll to position [345, 0]
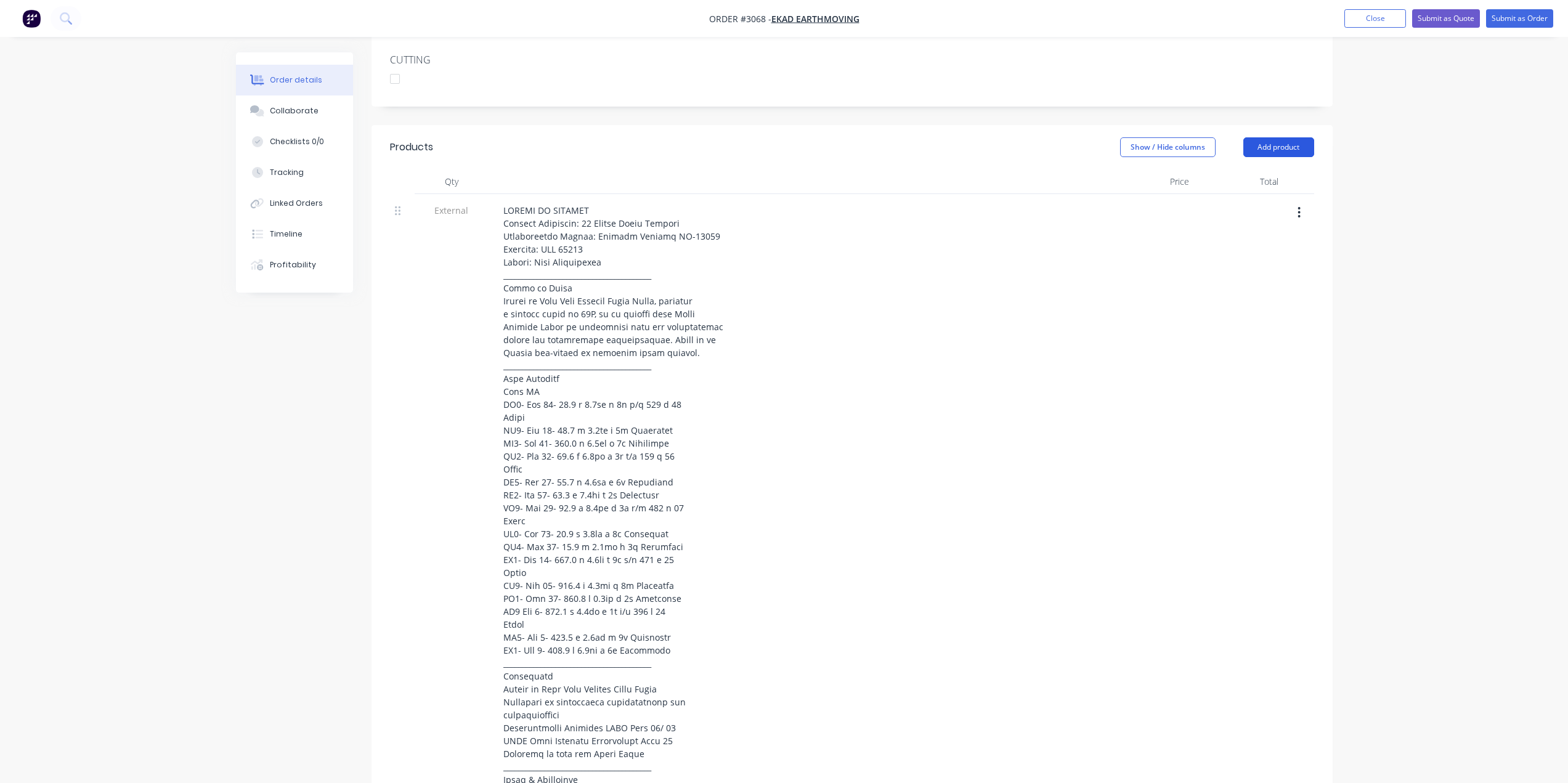
click at [1278, 153] on button "Add product" at bounding box center [1279, 147] width 71 height 20
click at [1238, 173] on div "Product catalogue" at bounding box center [1256, 178] width 95 height 18
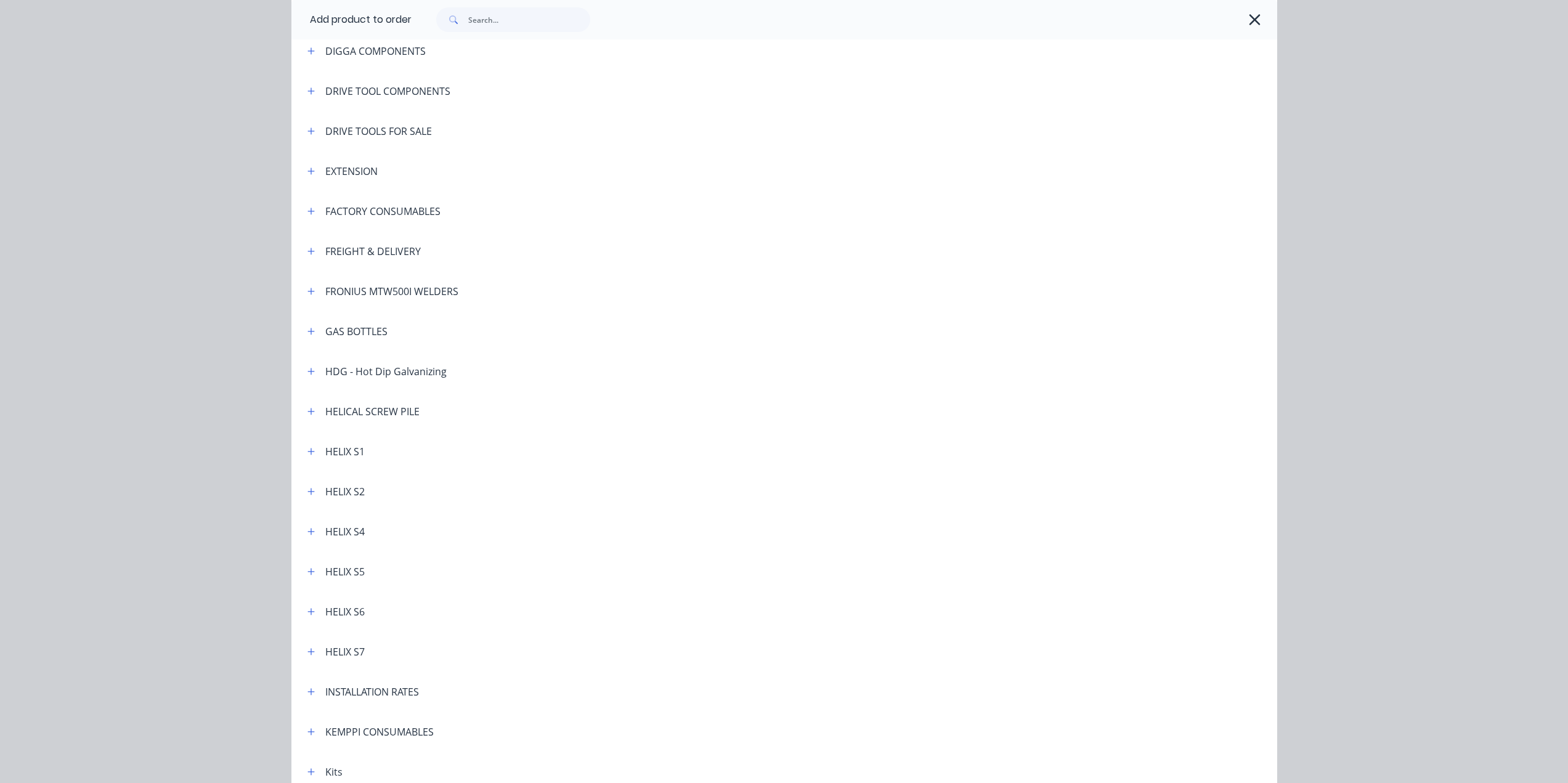
scroll to position [185, 0]
click at [307, 168] on icon "button" at bounding box center [311, 170] width 8 height 8
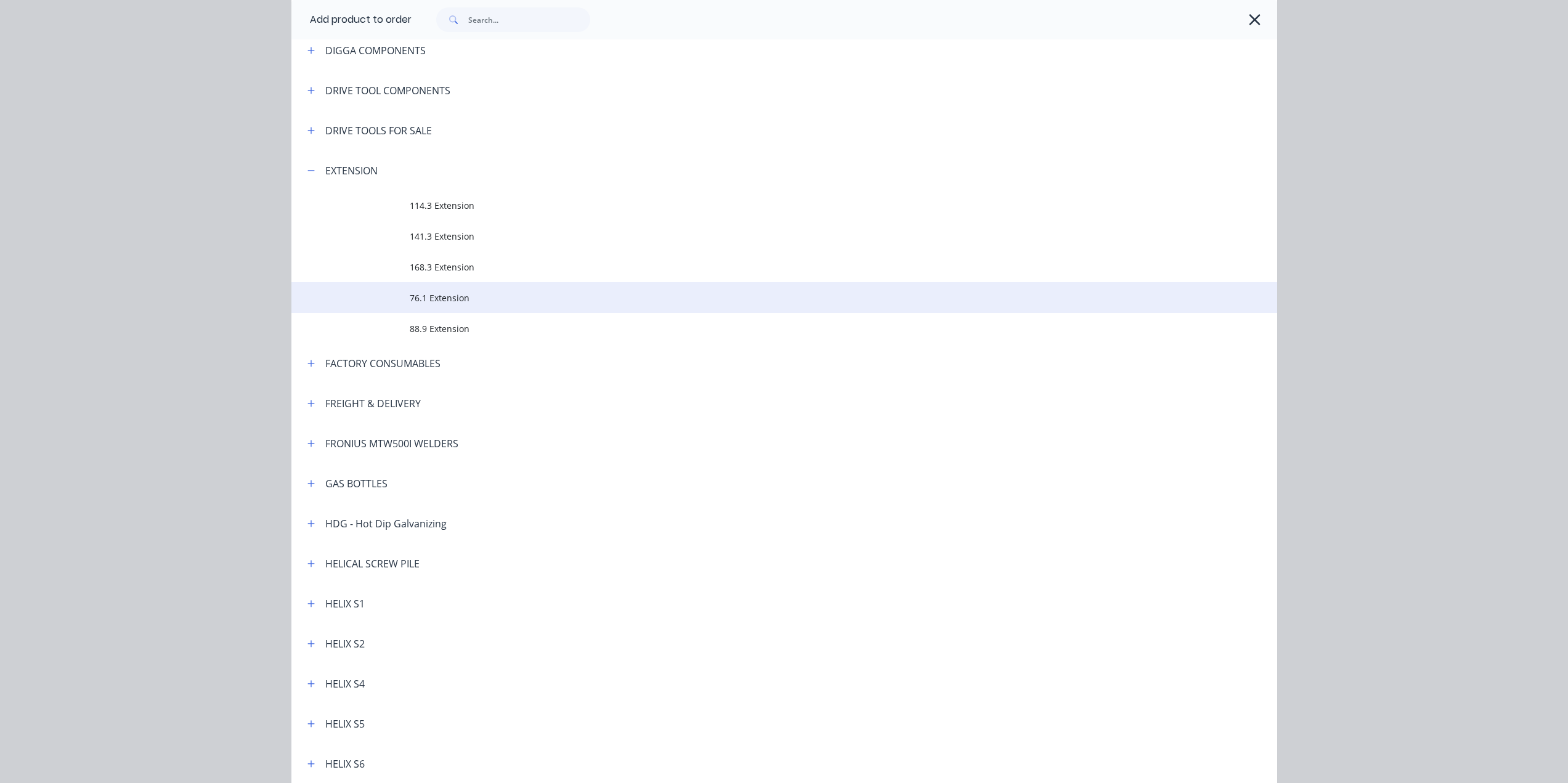
click at [418, 293] on span "76.1 Extension" at bounding box center [757, 298] width 694 height 13
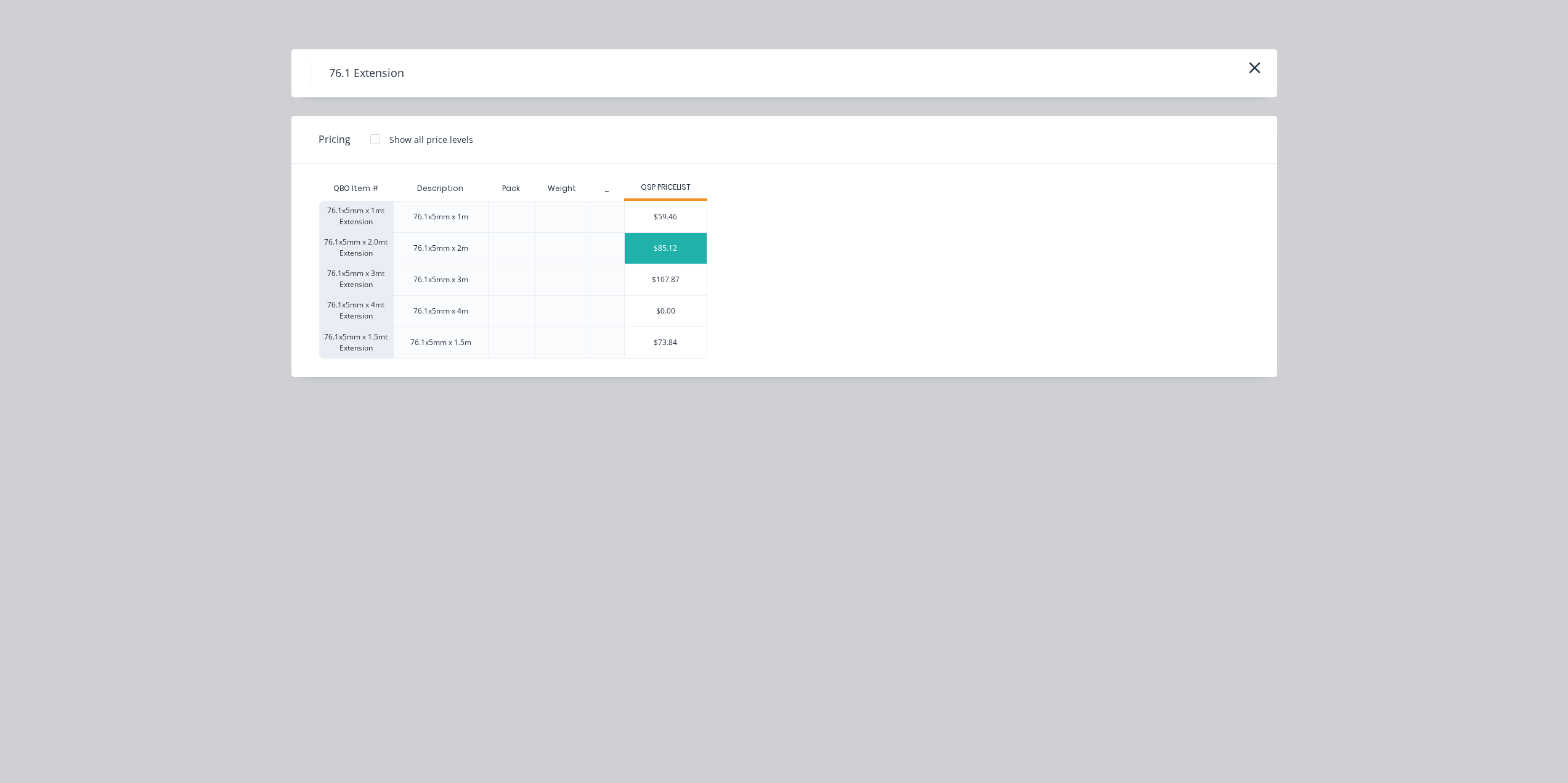
click at [645, 255] on div "$85.12" at bounding box center [666, 248] width 82 height 31
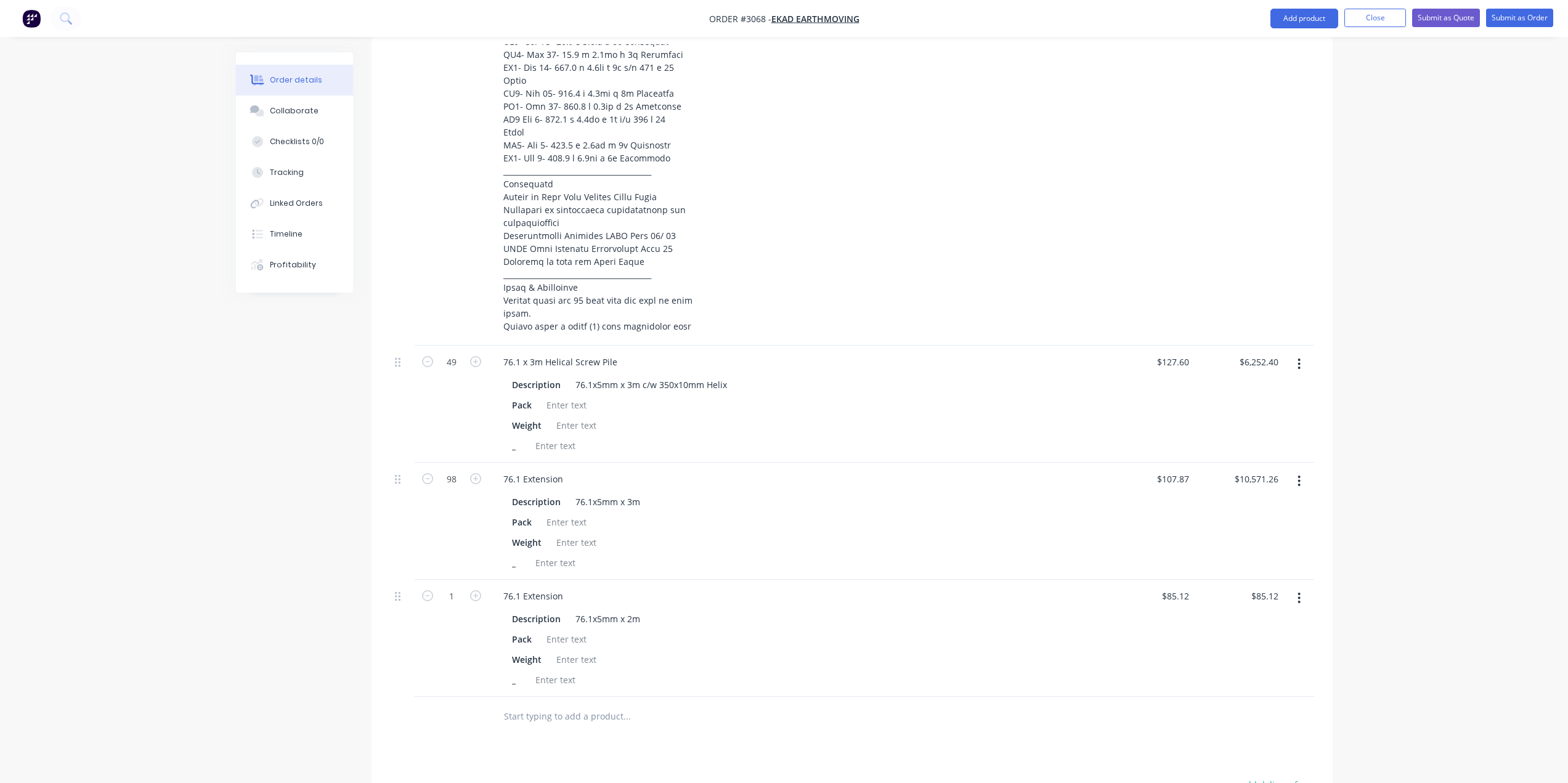
scroll to position [838, 0]
click at [448, 596] on input "1" at bounding box center [451, 596] width 32 height 19
type input "49"
type input "$4,170.88"
click at [837, 652] on div "Weight" at bounding box center [794, 659] width 574 height 18
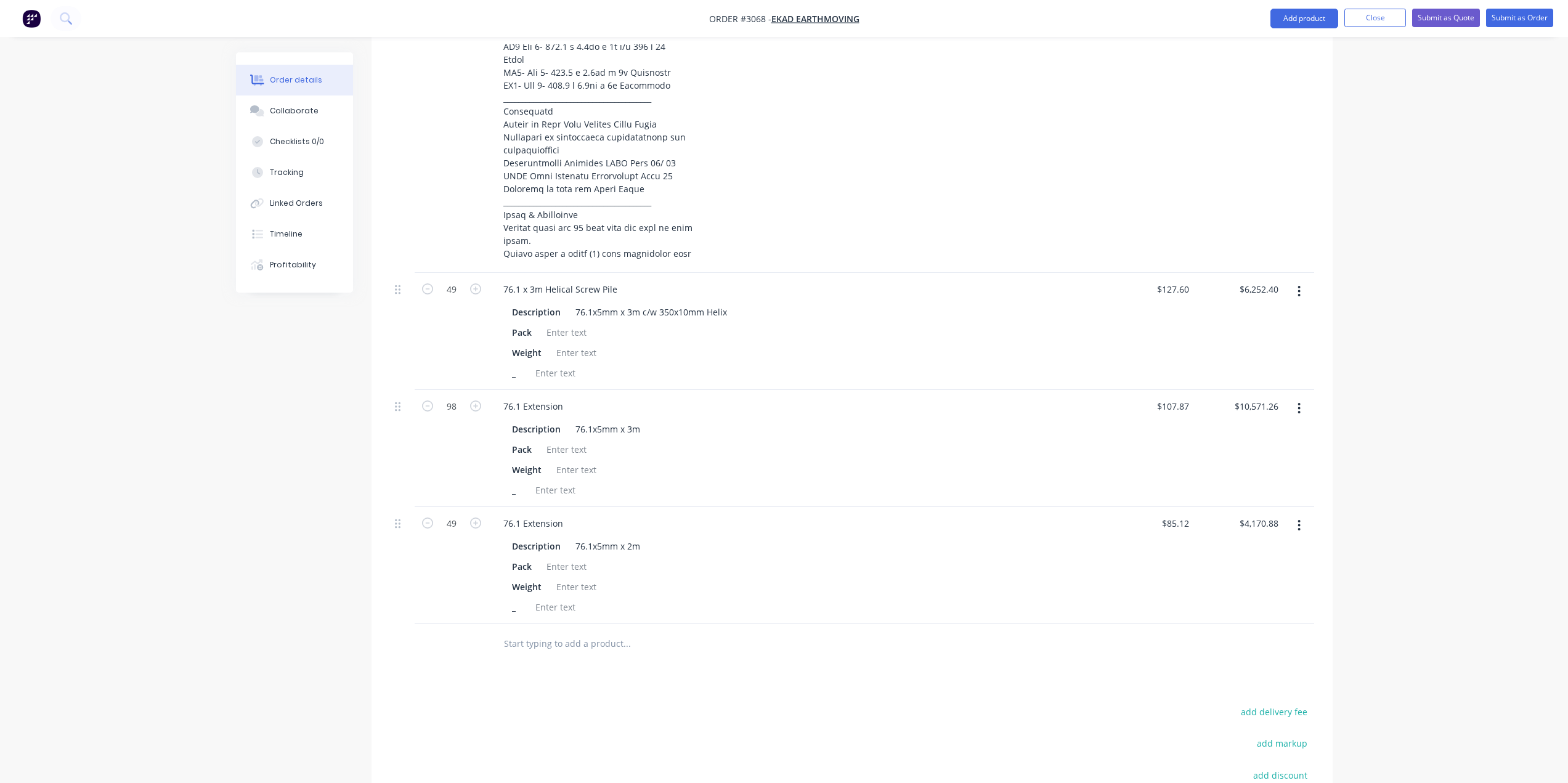
scroll to position [1078, 0]
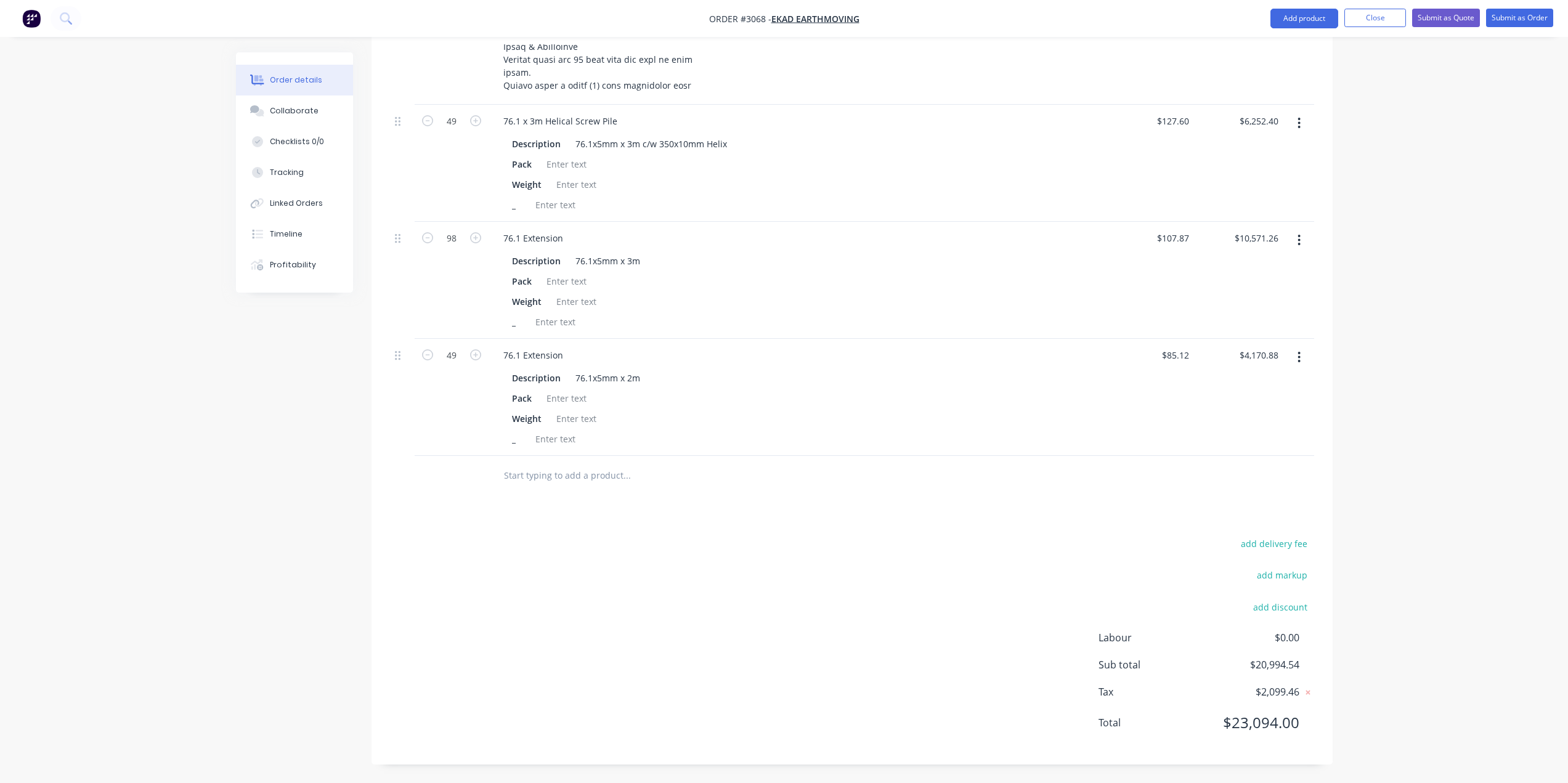
click at [763, 557] on div "add delivery fee add markup add discount Labour $0.00 Sub total $20,994.54 Tax …" at bounding box center [852, 641] width 924 height 211
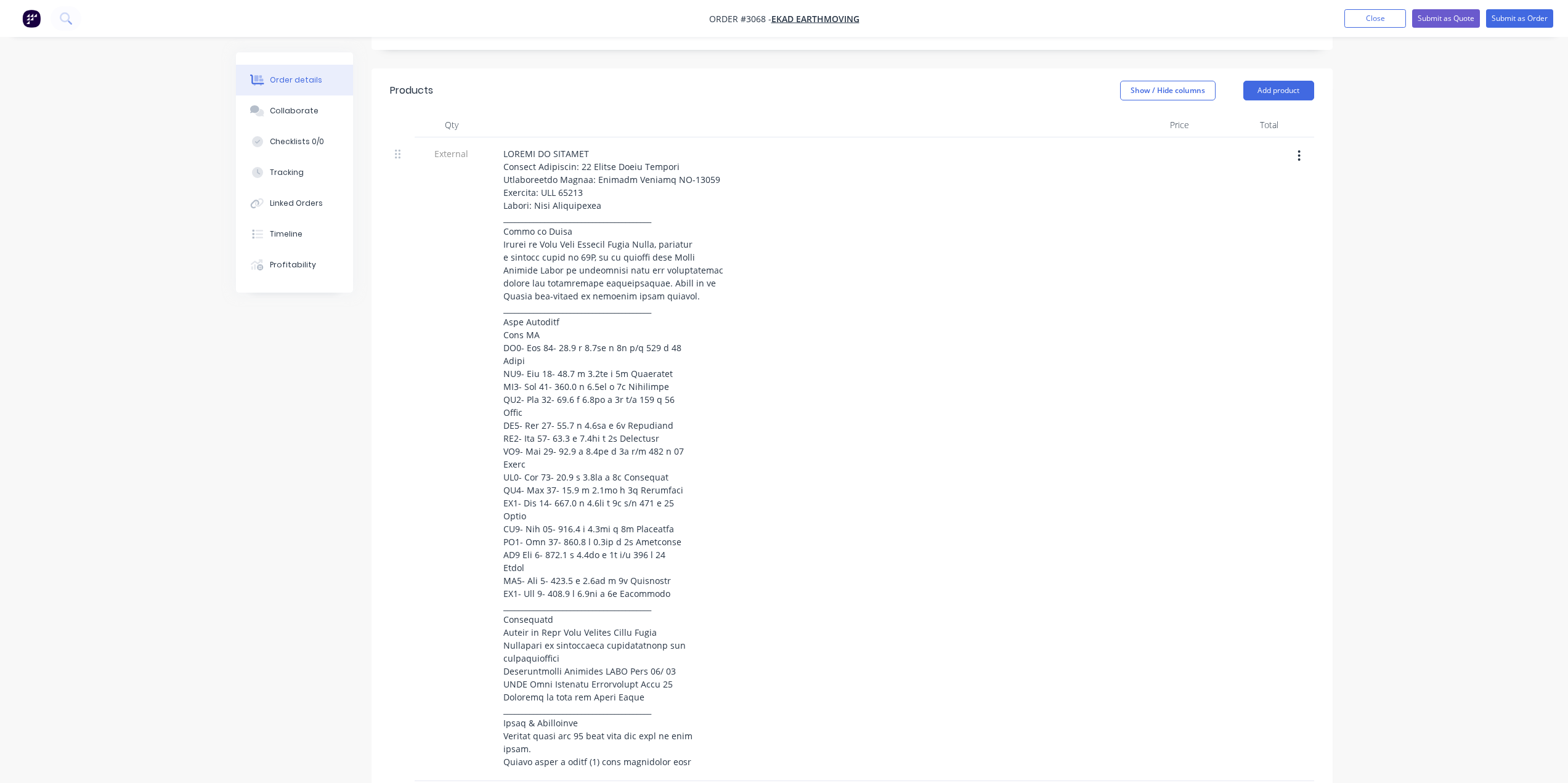
scroll to position [339, 0]
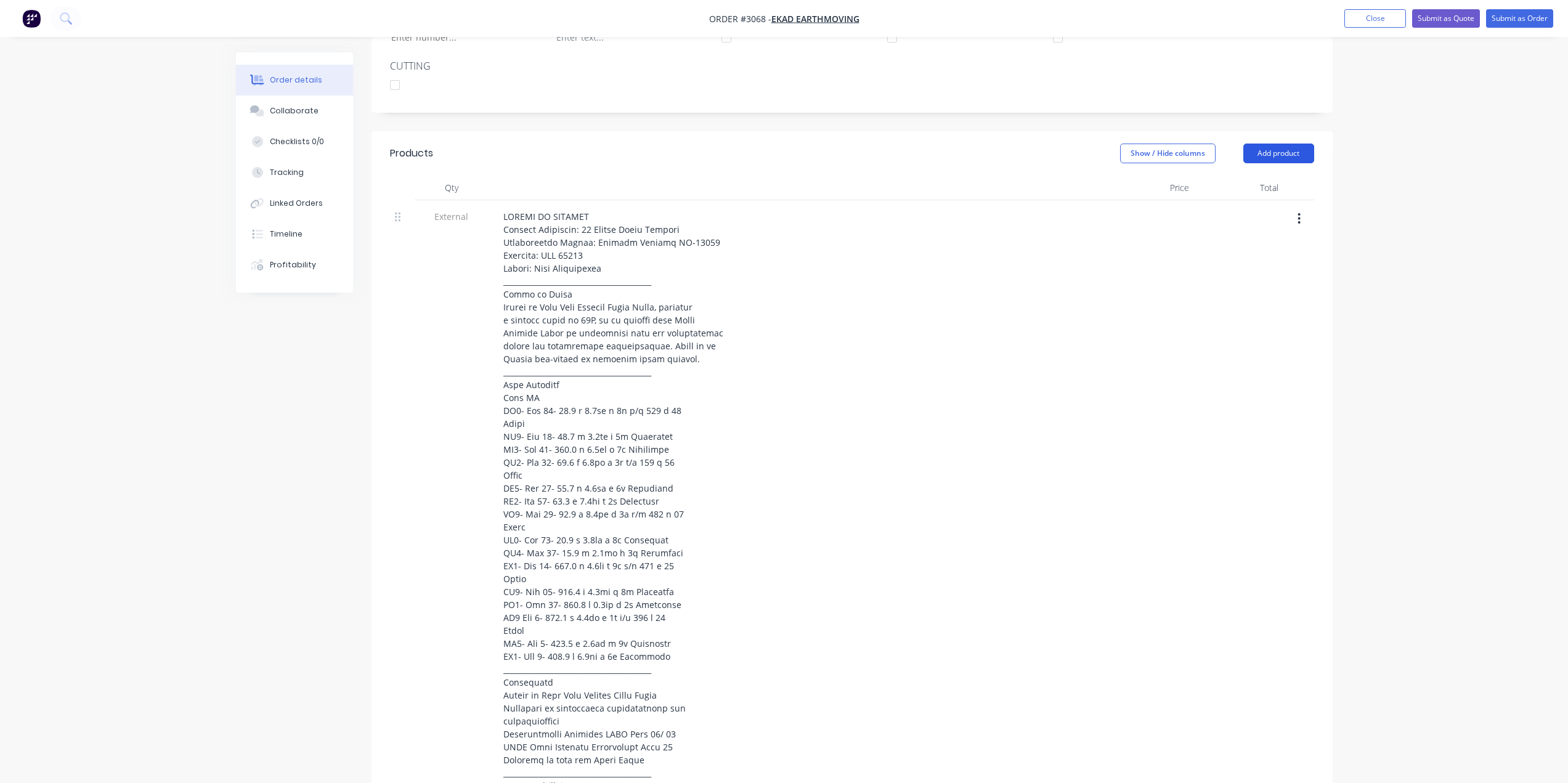
click at [1288, 154] on button "Add product" at bounding box center [1279, 153] width 71 height 20
click at [1246, 187] on div "Product catalogue" at bounding box center [1256, 185] width 95 height 18
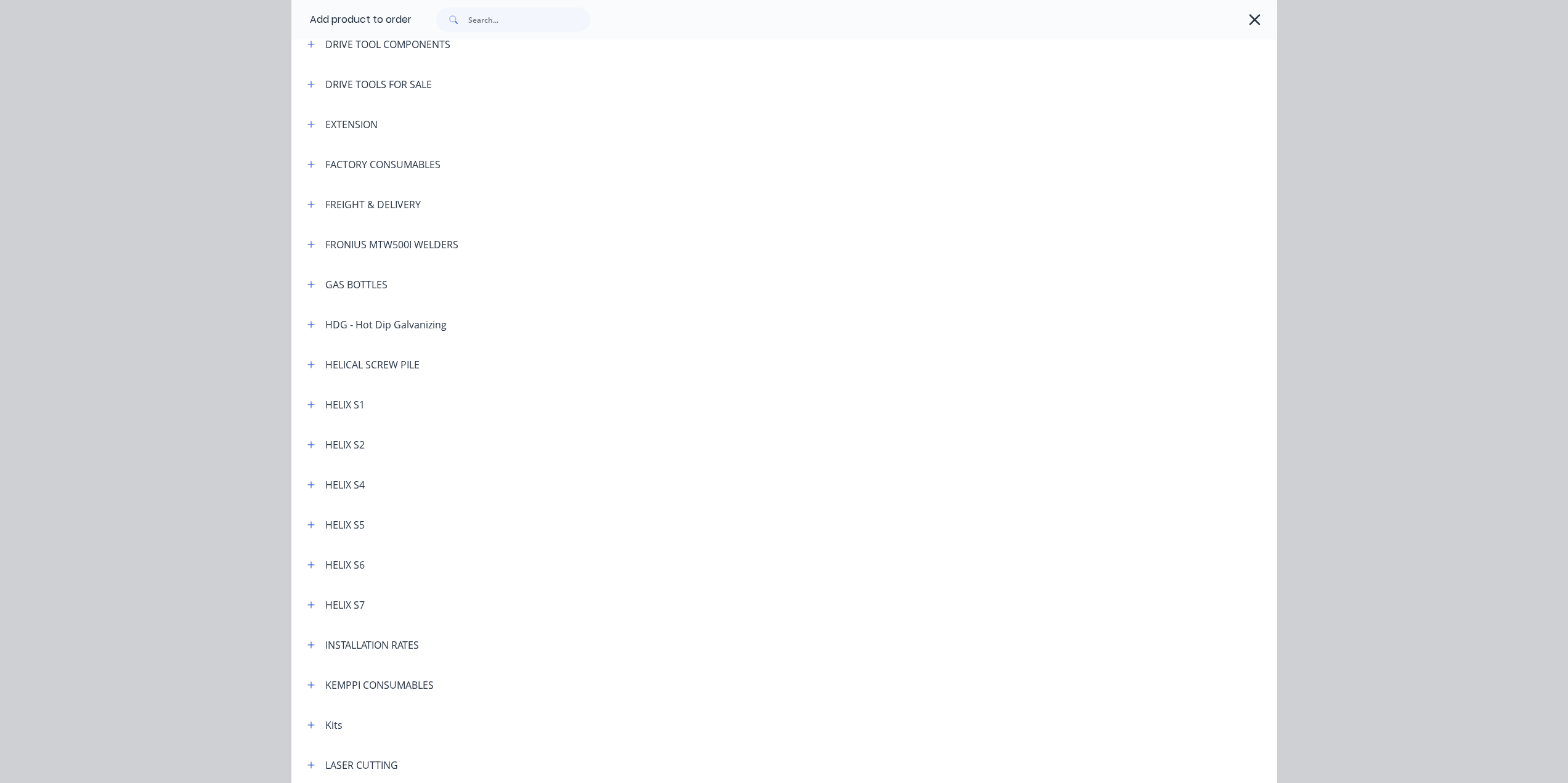
scroll to position [246, 0]
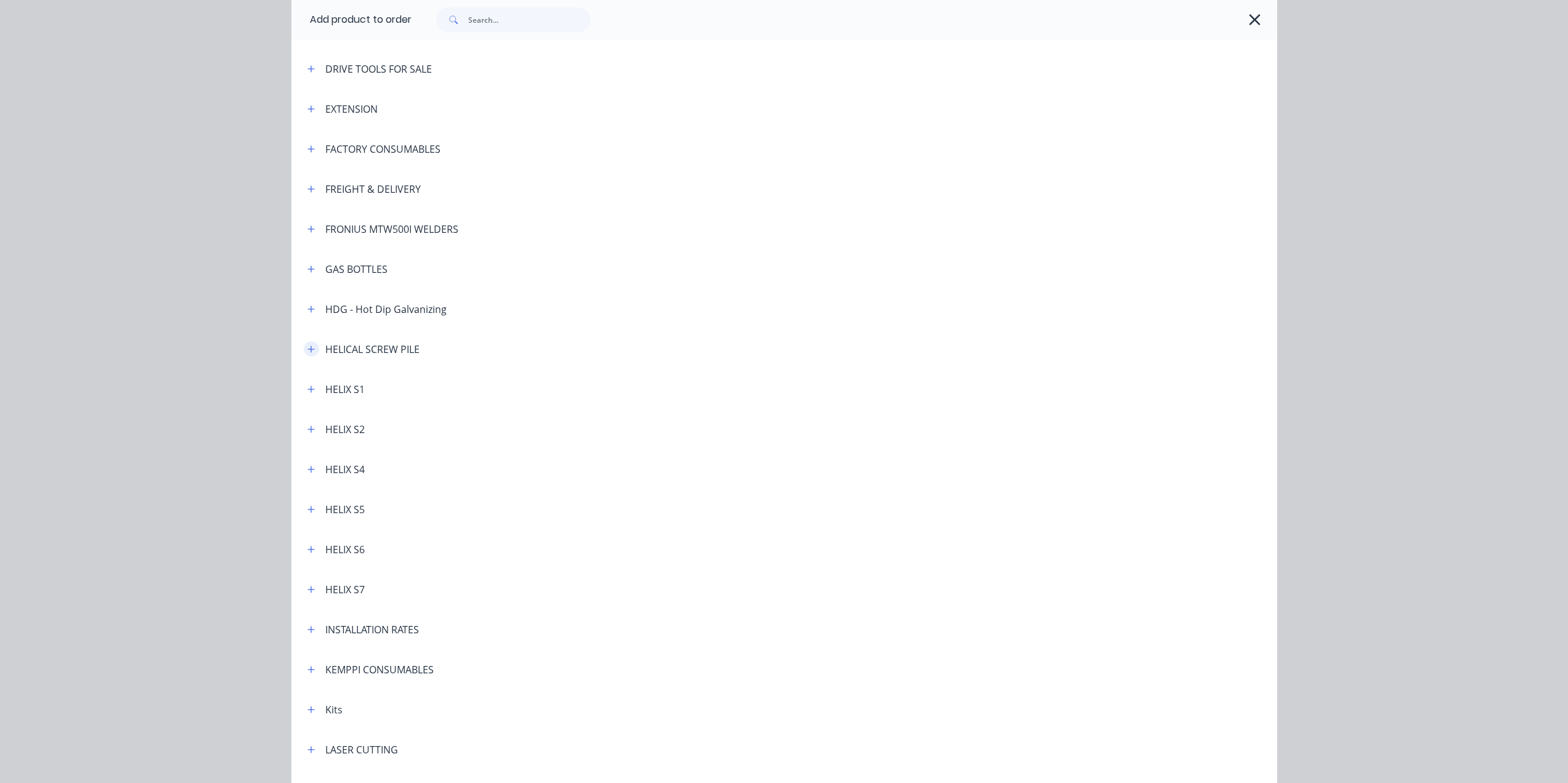
click at [311, 346] on button "button" at bounding box center [312, 349] width 15 height 15
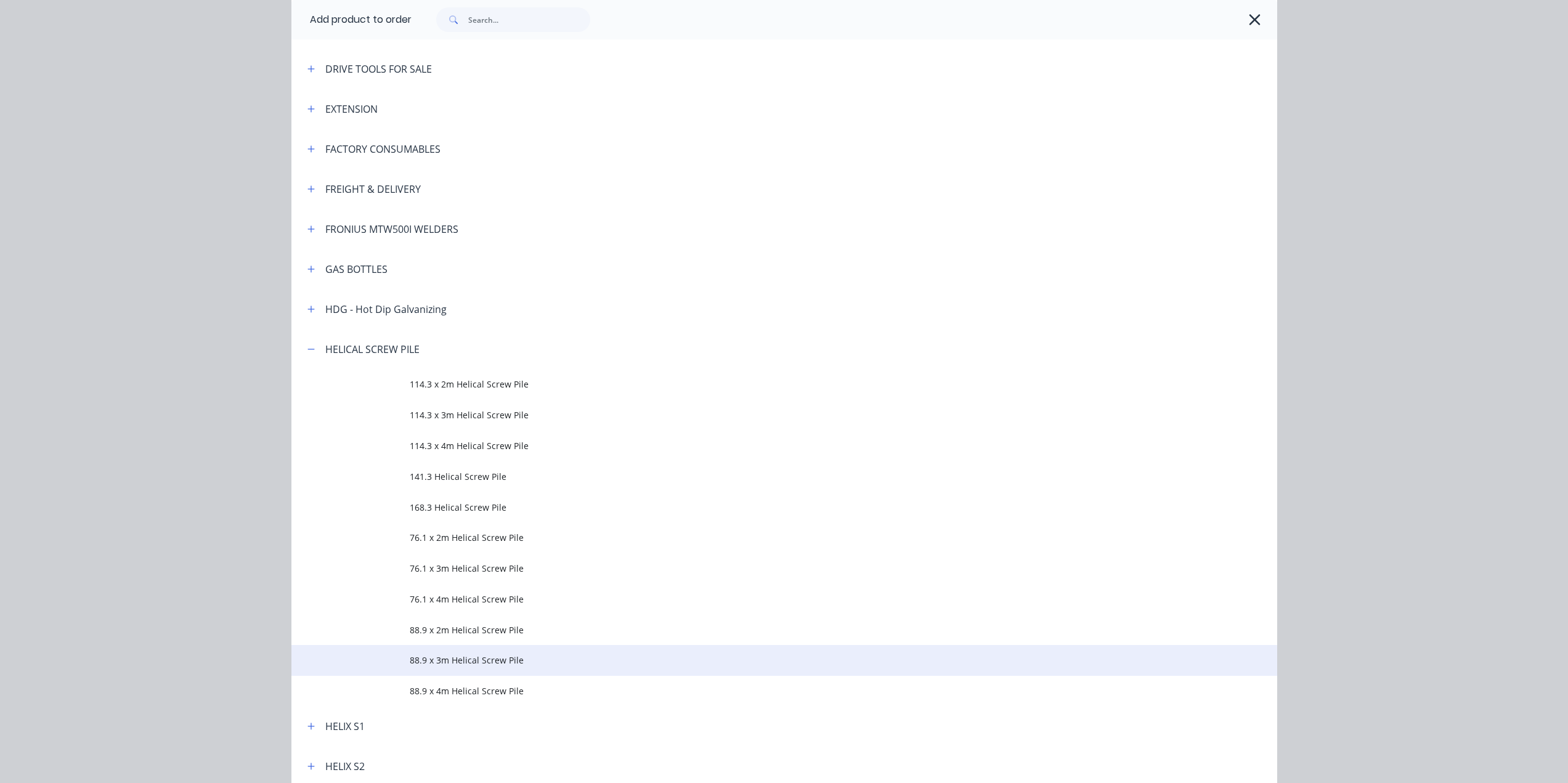
click at [464, 664] on span "88.9 x 3m Helical Screw Pile" at bounding box center [757, 660] width 694 height 13
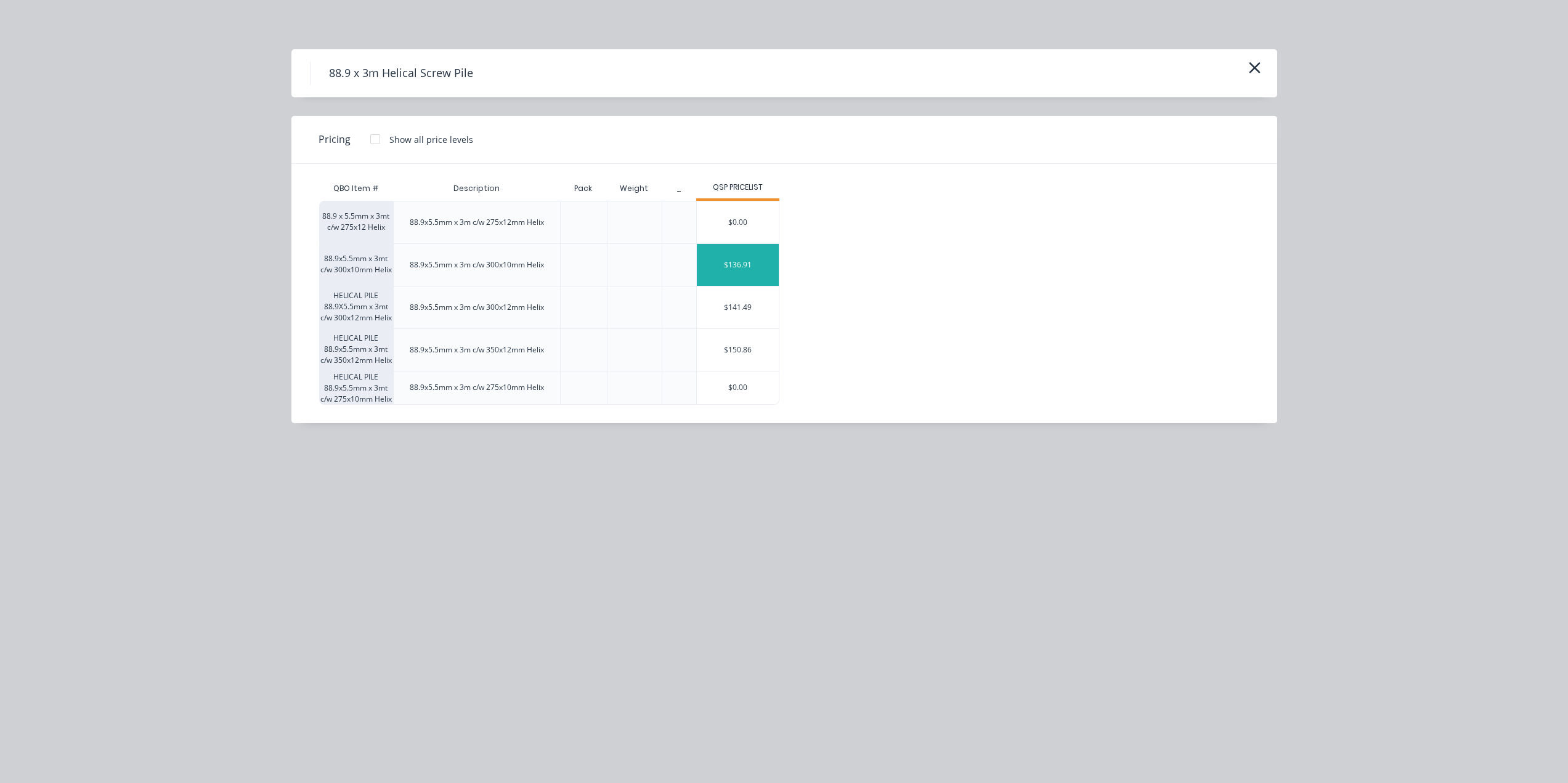
click at [751, 262] on div "$136.91" at bounding box center [738, 264] width 82 height 42
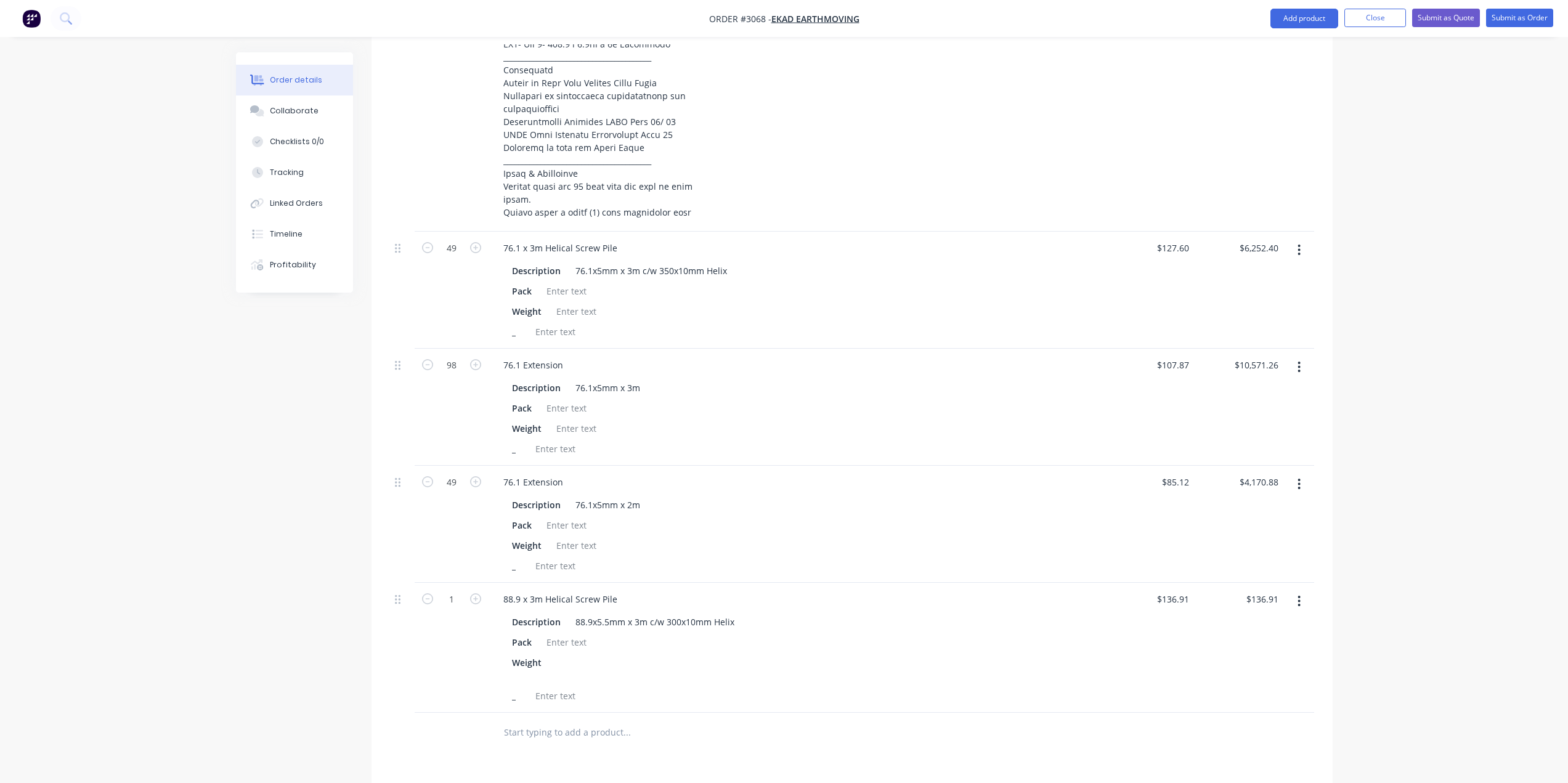
scroll to position [955, 0]
click at [446, 596] on input "1" at bounding box center [451, 596] width 32 height 19
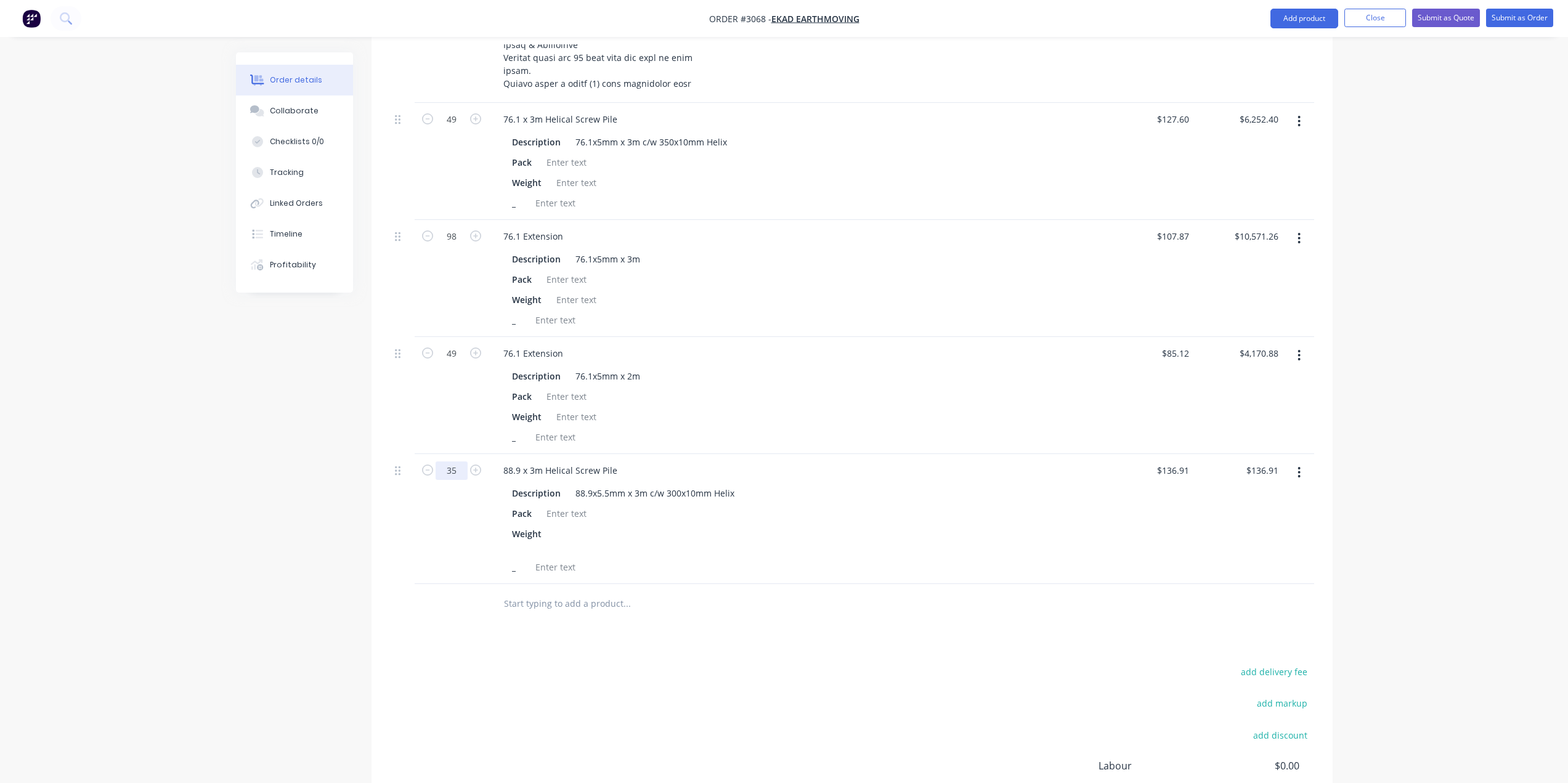
scroll to position [1140, 0]
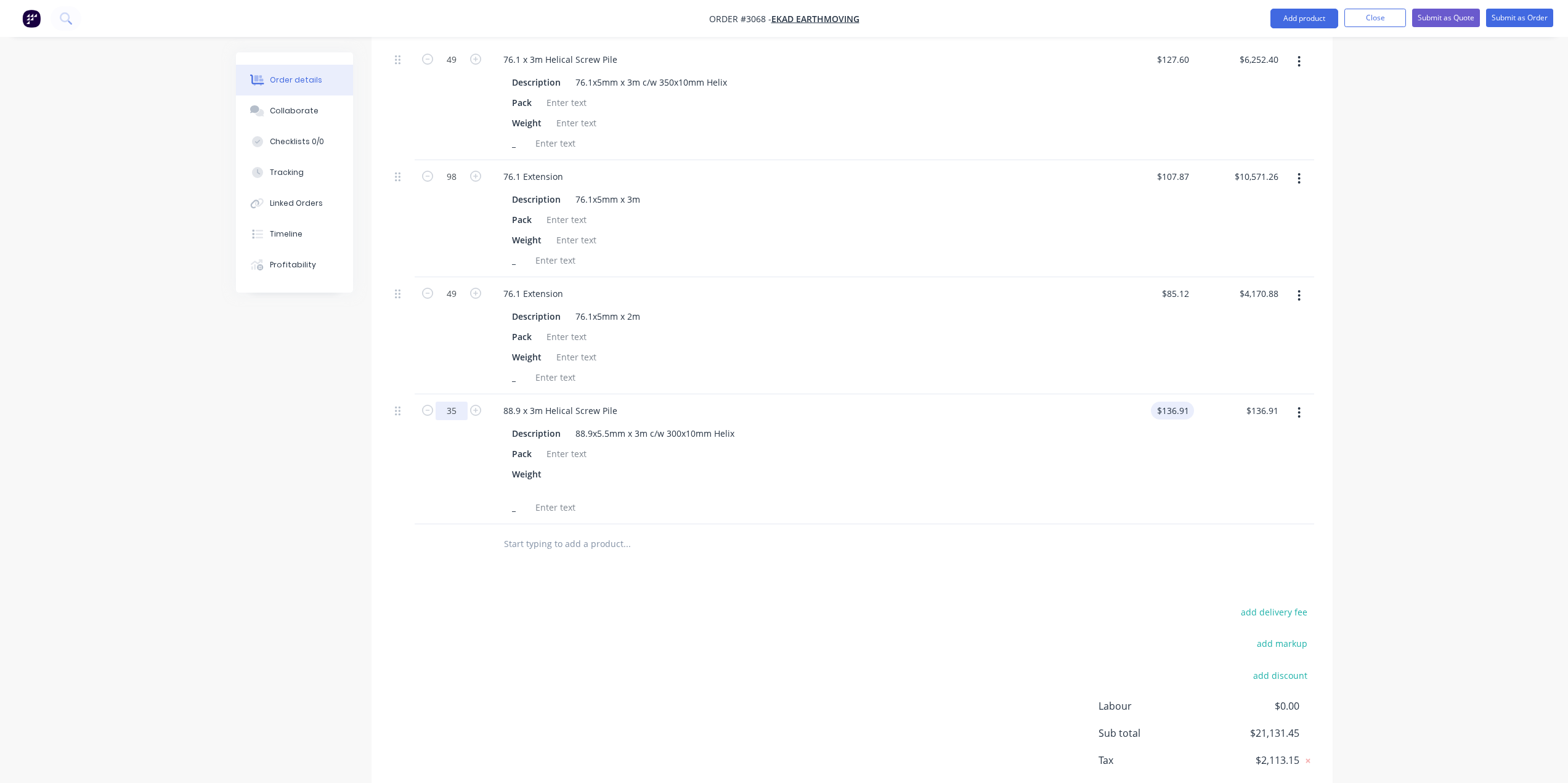
type input "35"
type input "136.91"
type input "$4,791.85"
click at [1173, 413] on input "136.91" at bounding box center [1175, 410] width 38 height 18
click at [1171, 408] on input "136.91" at bounding box center [1177, 410] width 33 height 18
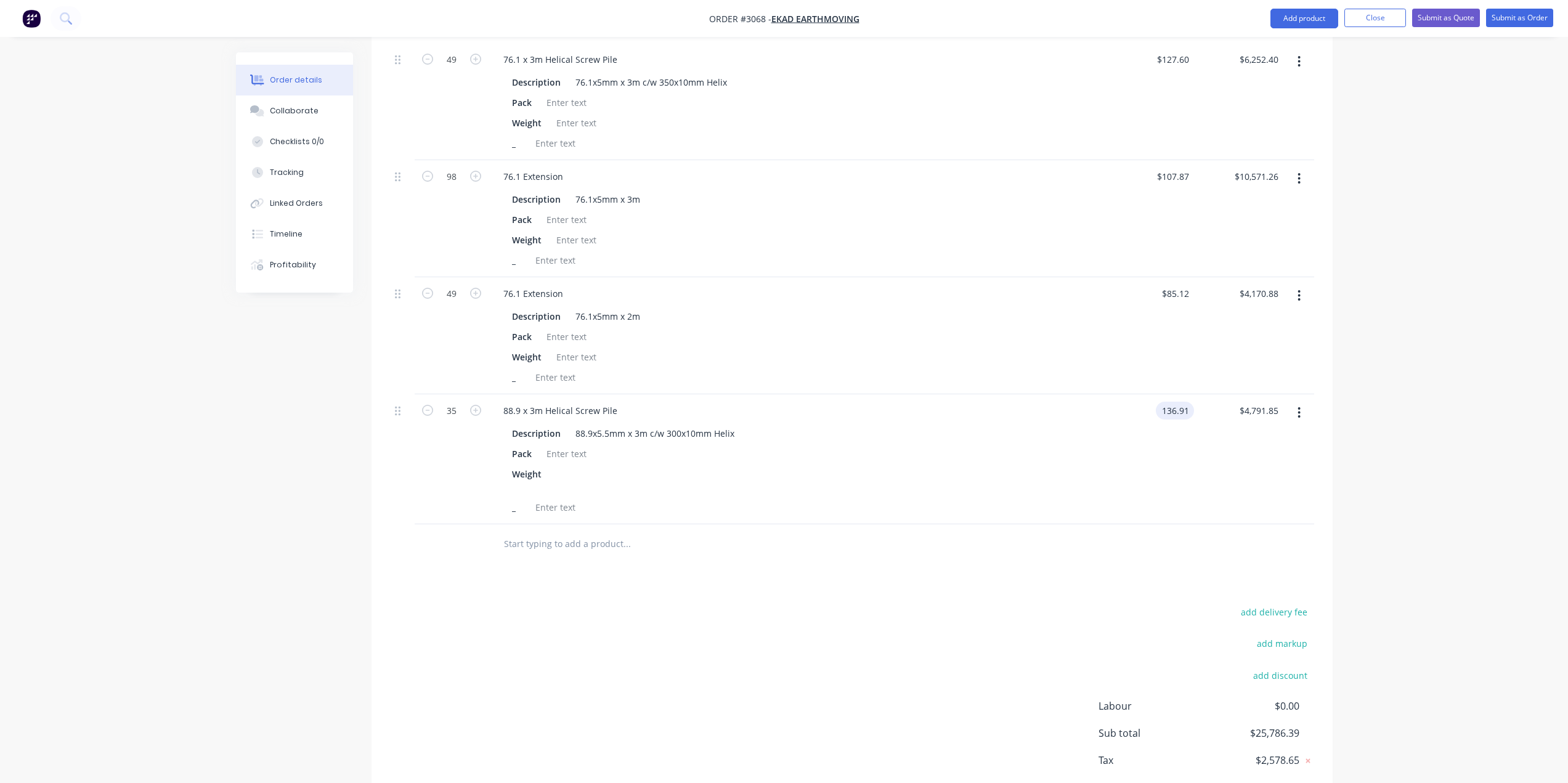
click at [1171, 408] on input "136.91" at bounding box center [1177, 410] width 33 height 18
drag, startPoint x: 1174, startPoint y: 435, endPoint x: 1174, endPoint y: 424, distance: 11.0
click at [1174, 435] on div "$136.91 136.91" at bounding box center [1149, 459] width 89 height 130
click at [1173, 411] on input "136.91" at bounding box center [1177, 410] width 33 height 18
type input "$141.91"
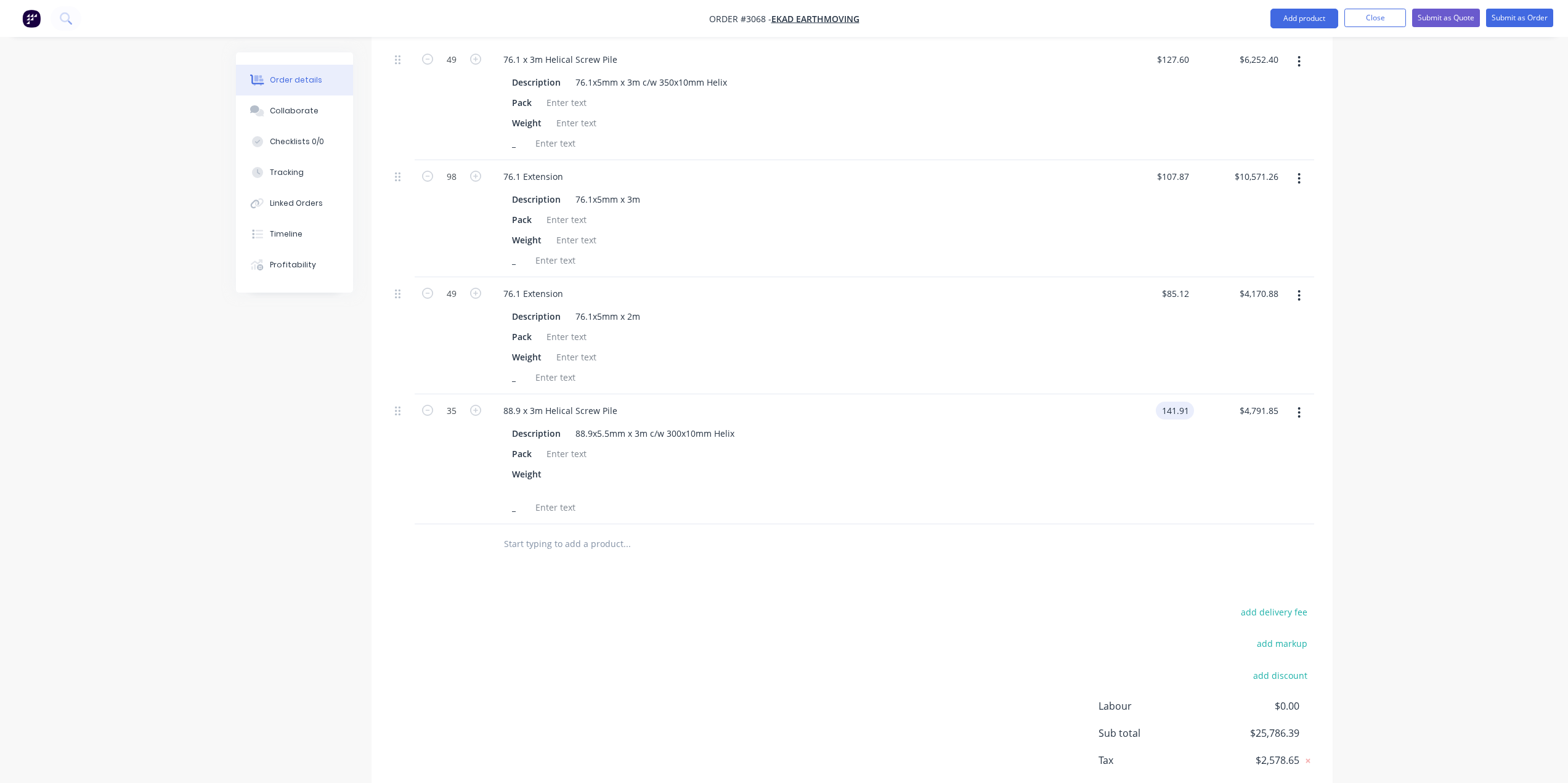
type input "$4,966.85"
click at [1204, 423] on div "$4,966.85 $4,791.85" at bounding box center [1238, 459] width 89 height 130
click at [1293, 15] on button "Add product" at bounding box center [1304, 18] width 68 height 20
click at [1284, 44] on div "Product catalogue" at bounding box center [1279, 50] width 95 height 18
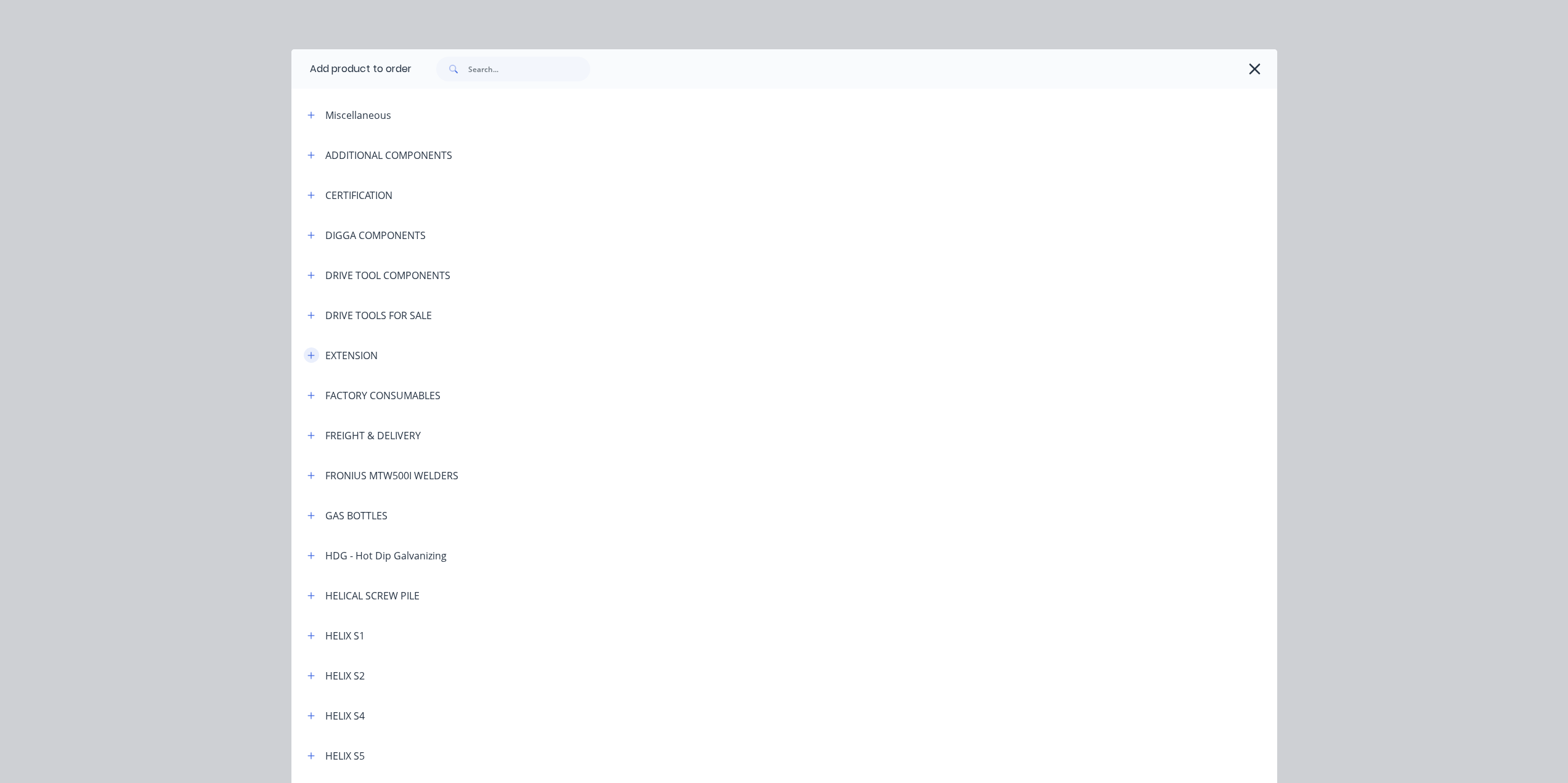
click at [304, 360] on button "button" at bounding box center [312, 355] width 15 height 15
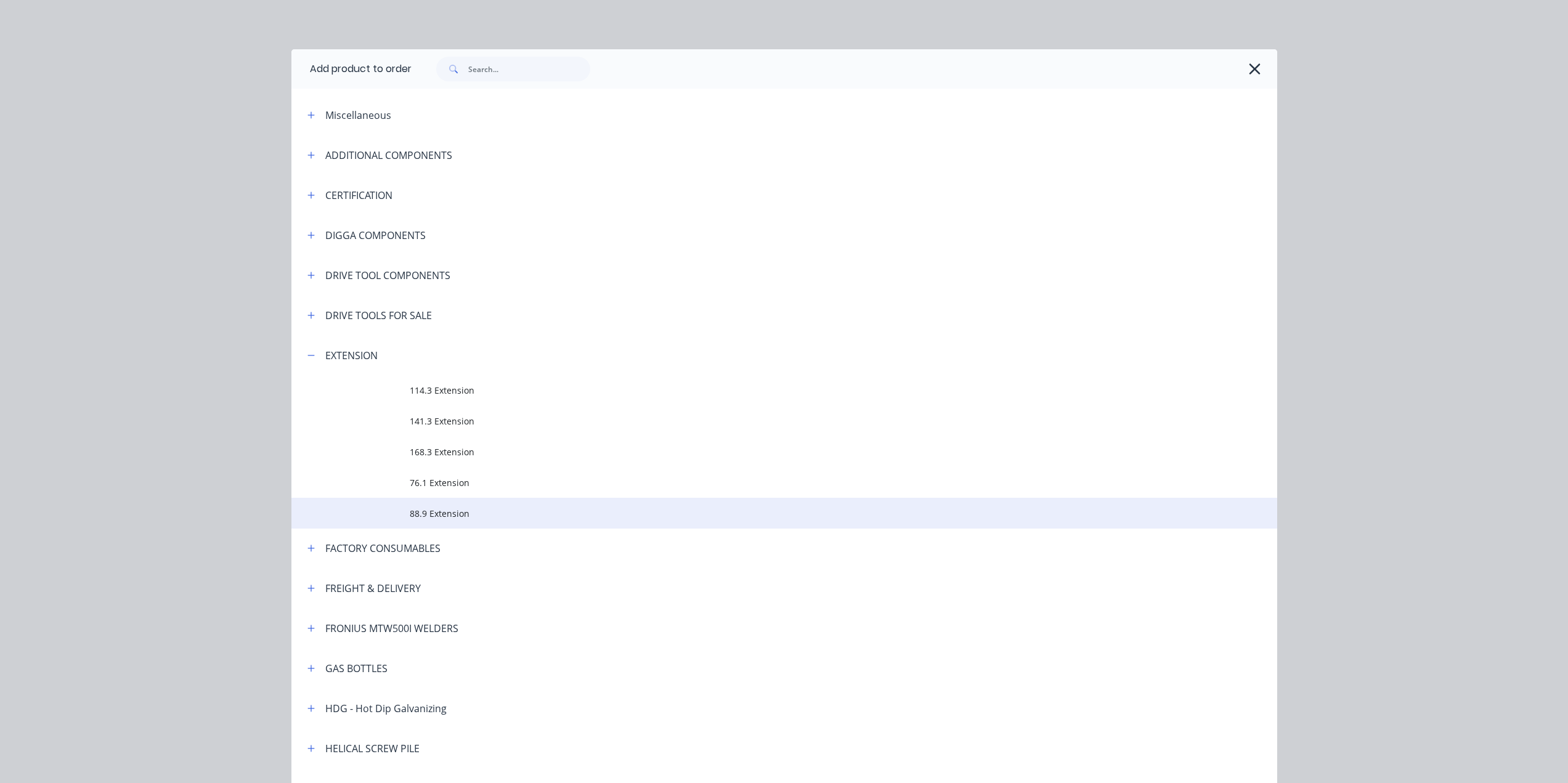
click at [417, 509] on span "88.9 Extension" at bounding box center [757, 514] width 694 height 13
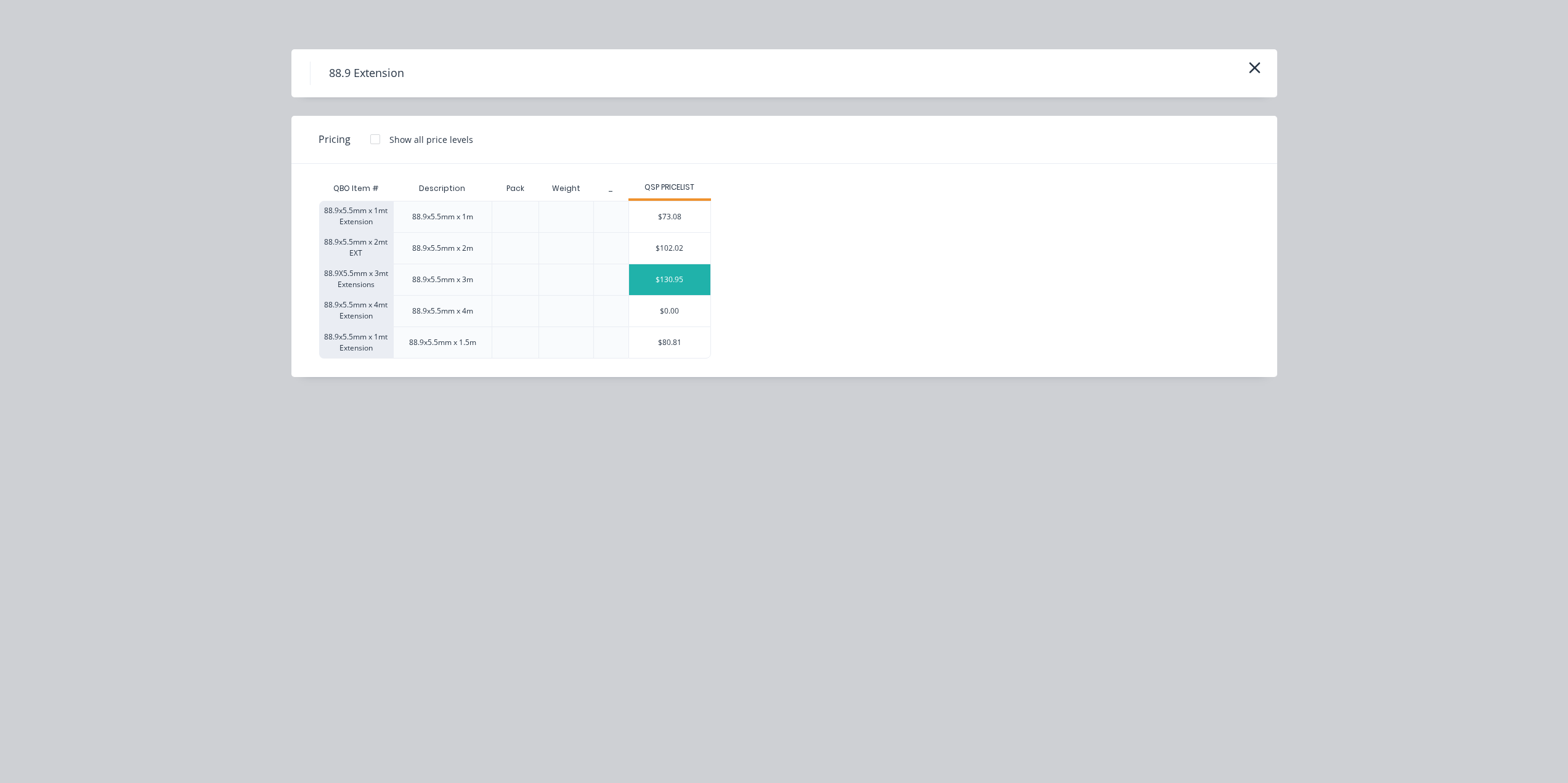
click at [670, 278] on div "$130.95" at bounding box center [670, 280] width 82 height 31
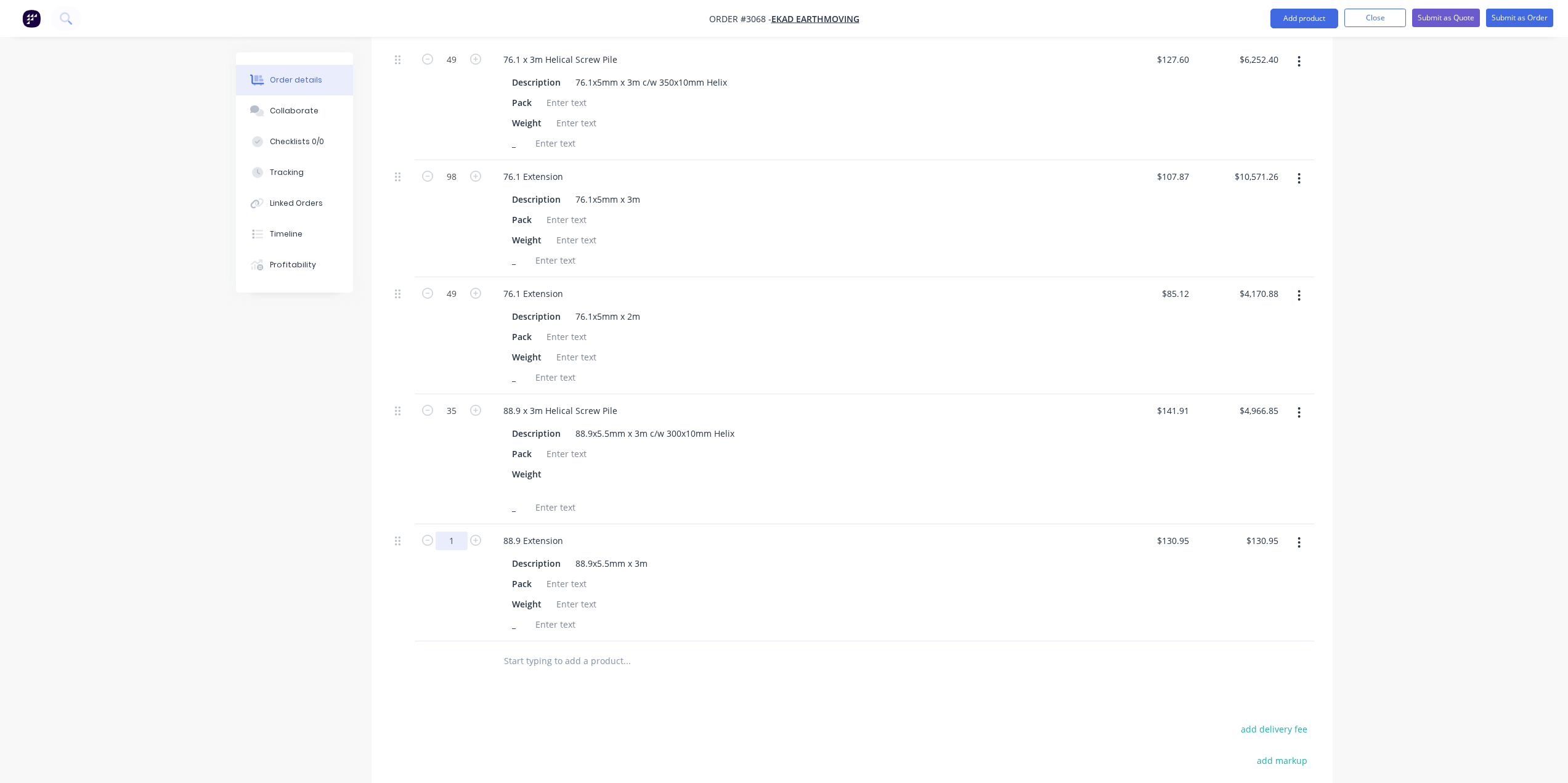
click at [462, 542] on input "1" at bounding box center [451, 541] width 32 height 19
type input "70"
type input "$9,166.50"
click at [797, 589] on div "Pack" at bounding box center [794, 584] width 574 height 18
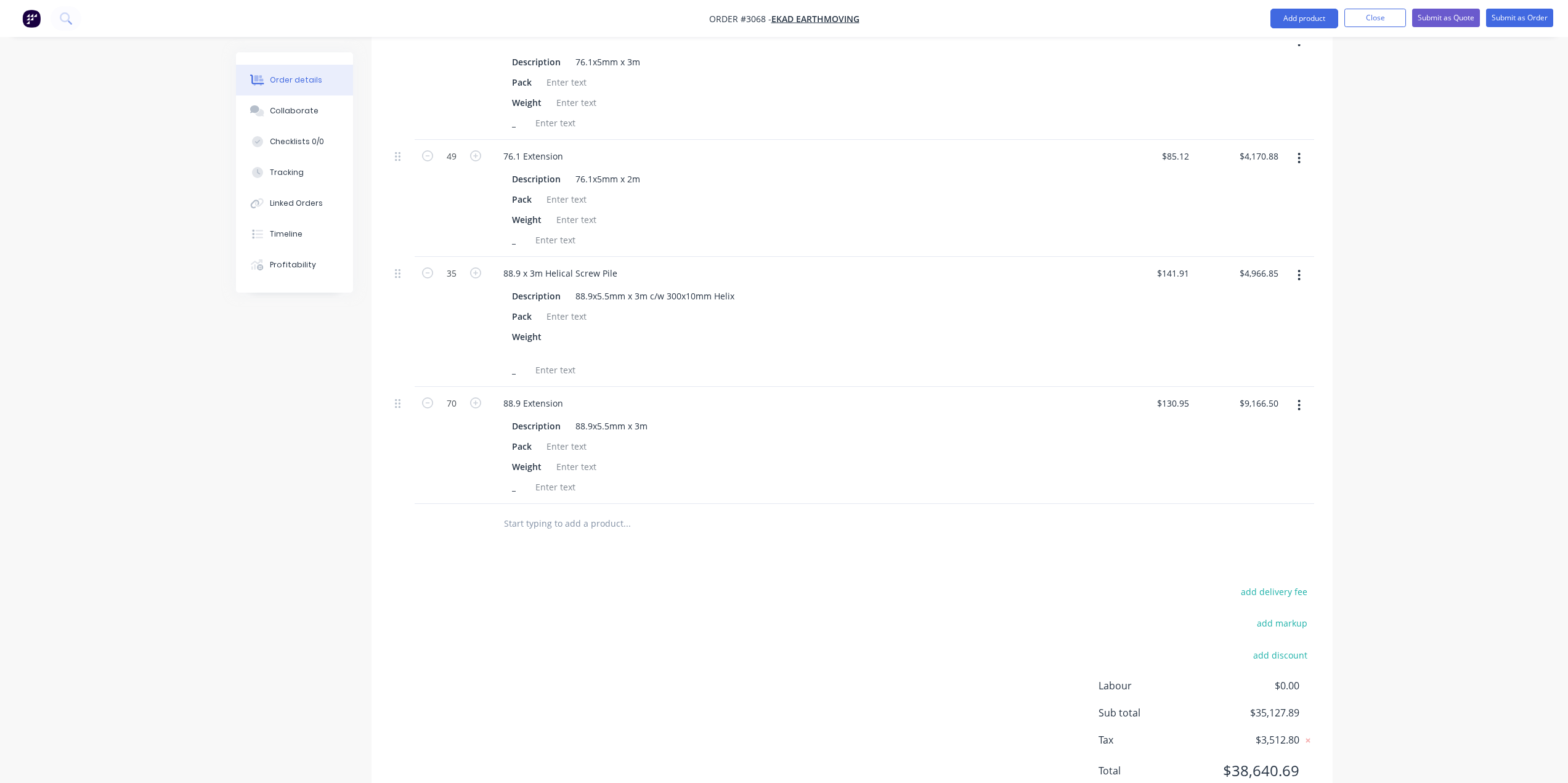
scroll to position [1325, 0]
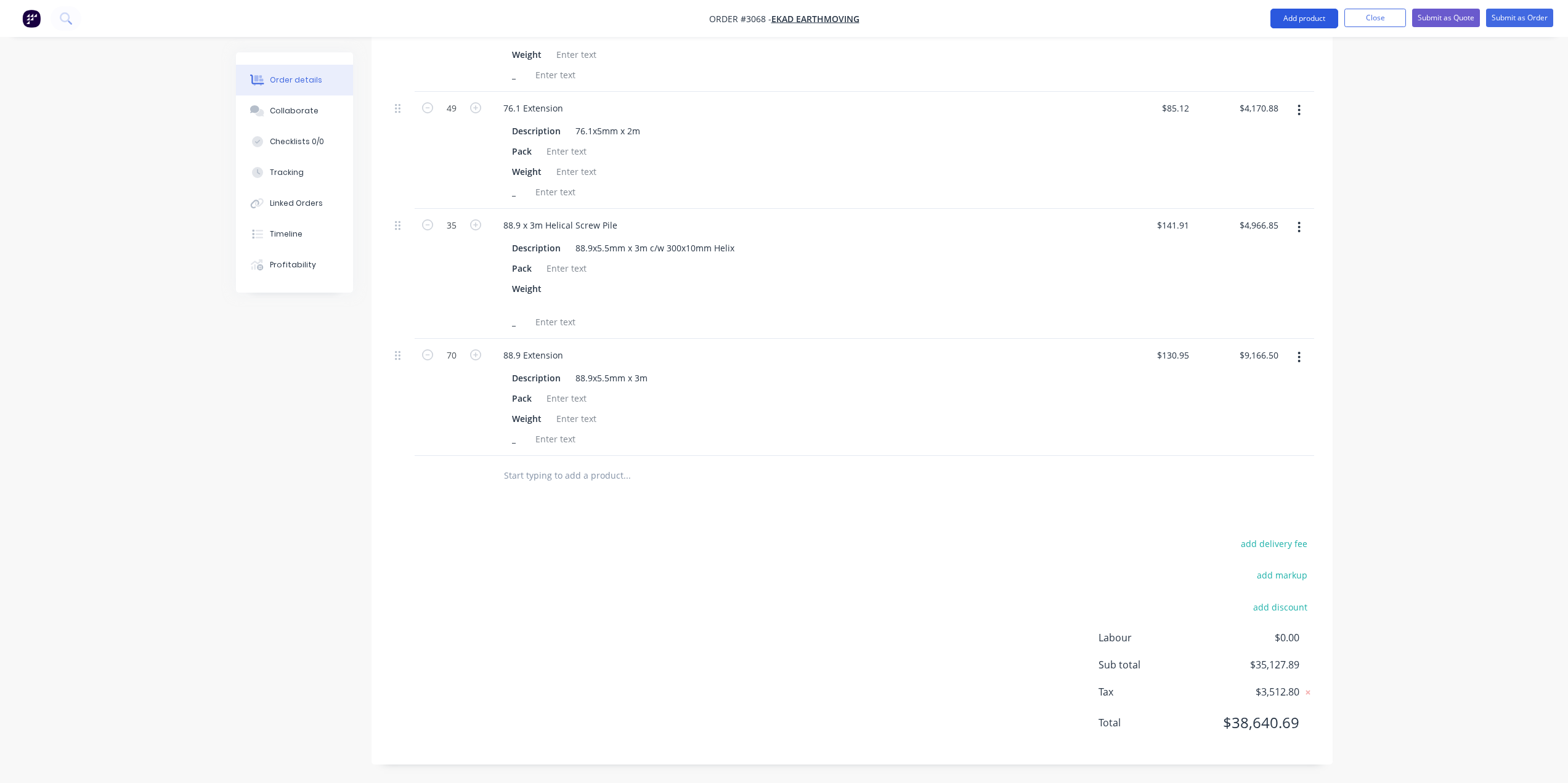
click at [1302, 17] on button "Add product" at bounding box center [1304, 18] width 68 height 20
click at [1240, 41] on div "Product catalogue" at bounding box center [1279, 50] width 95 height 18
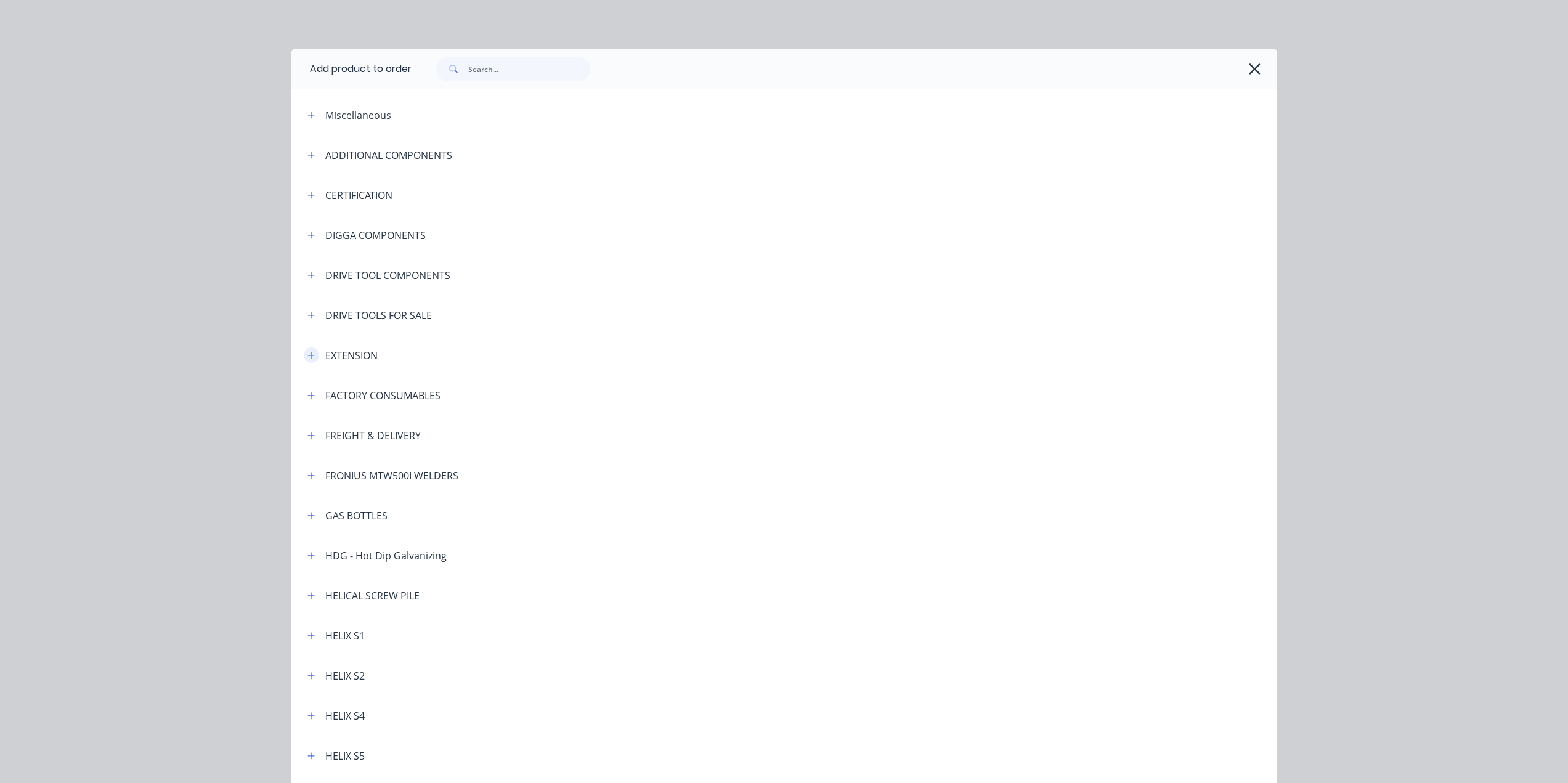
click at [307, 355] on icon "button" at bounding box center [310, 355] width 7 height 7
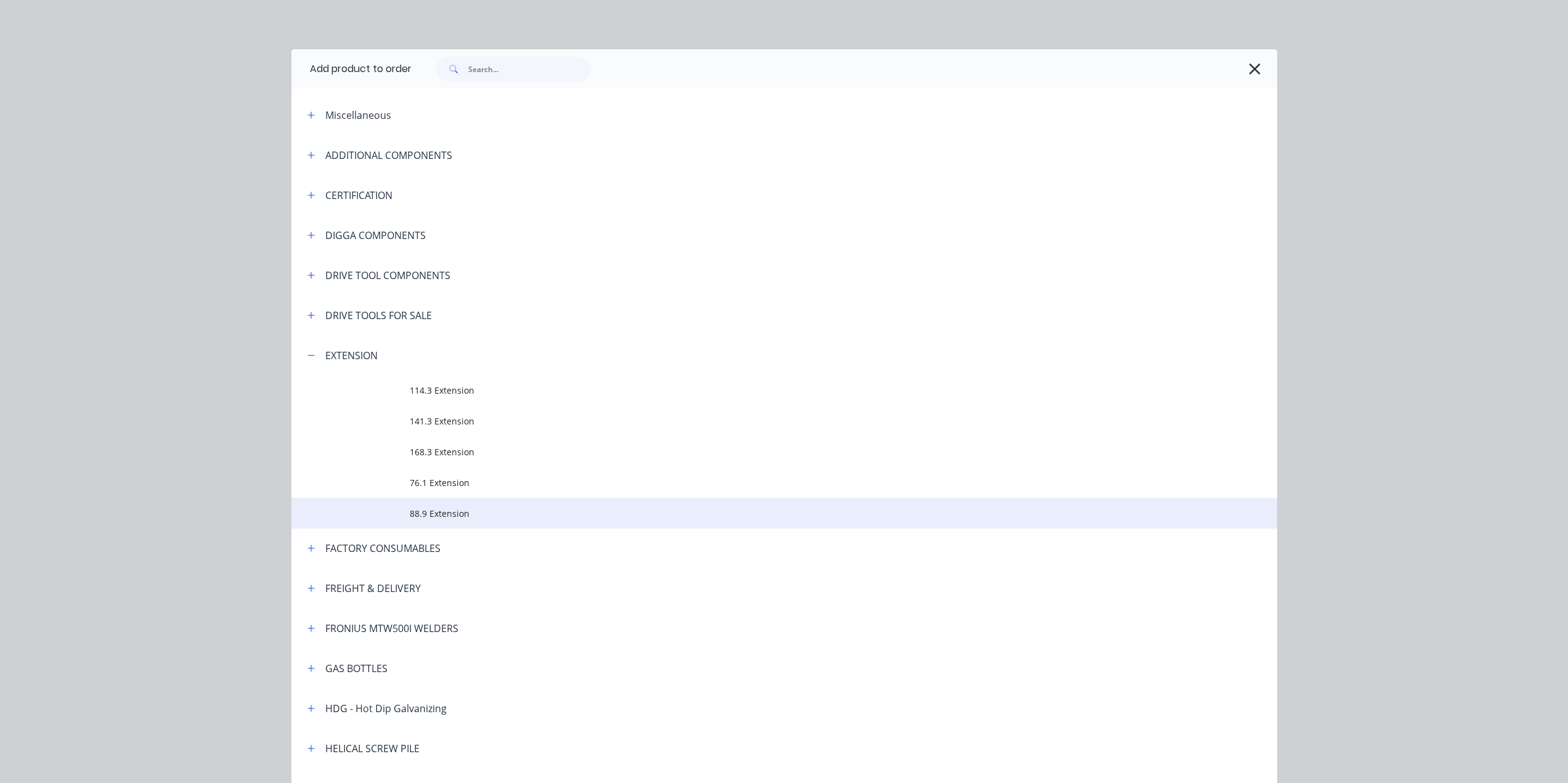
click at [426, 509] on span "88.9 Extension" at bounding box center [757, 514] width 694 height 13
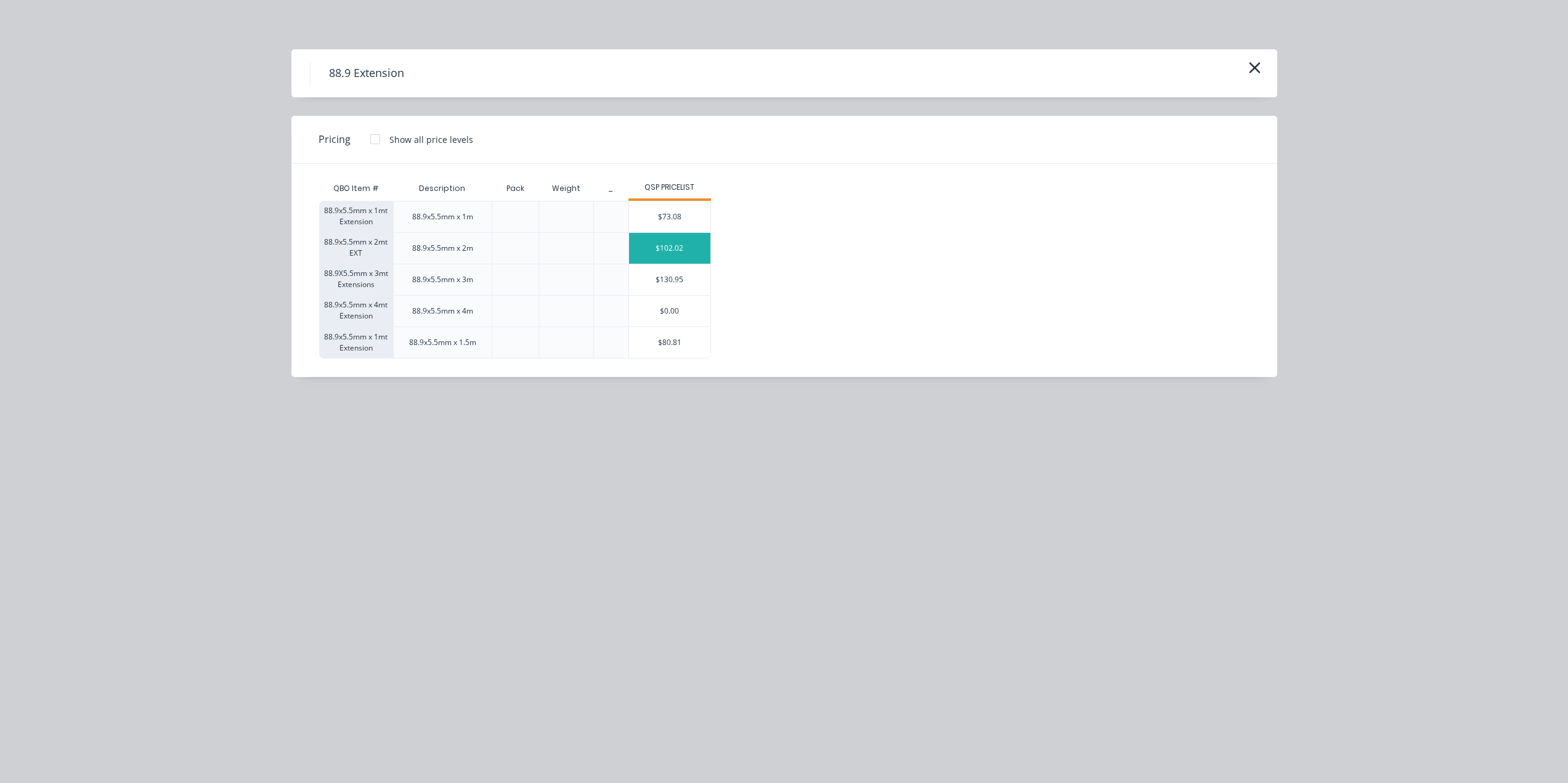
click at [655, 246] on div "$102.02" at bounding box center [670, 248] width 82 height 31
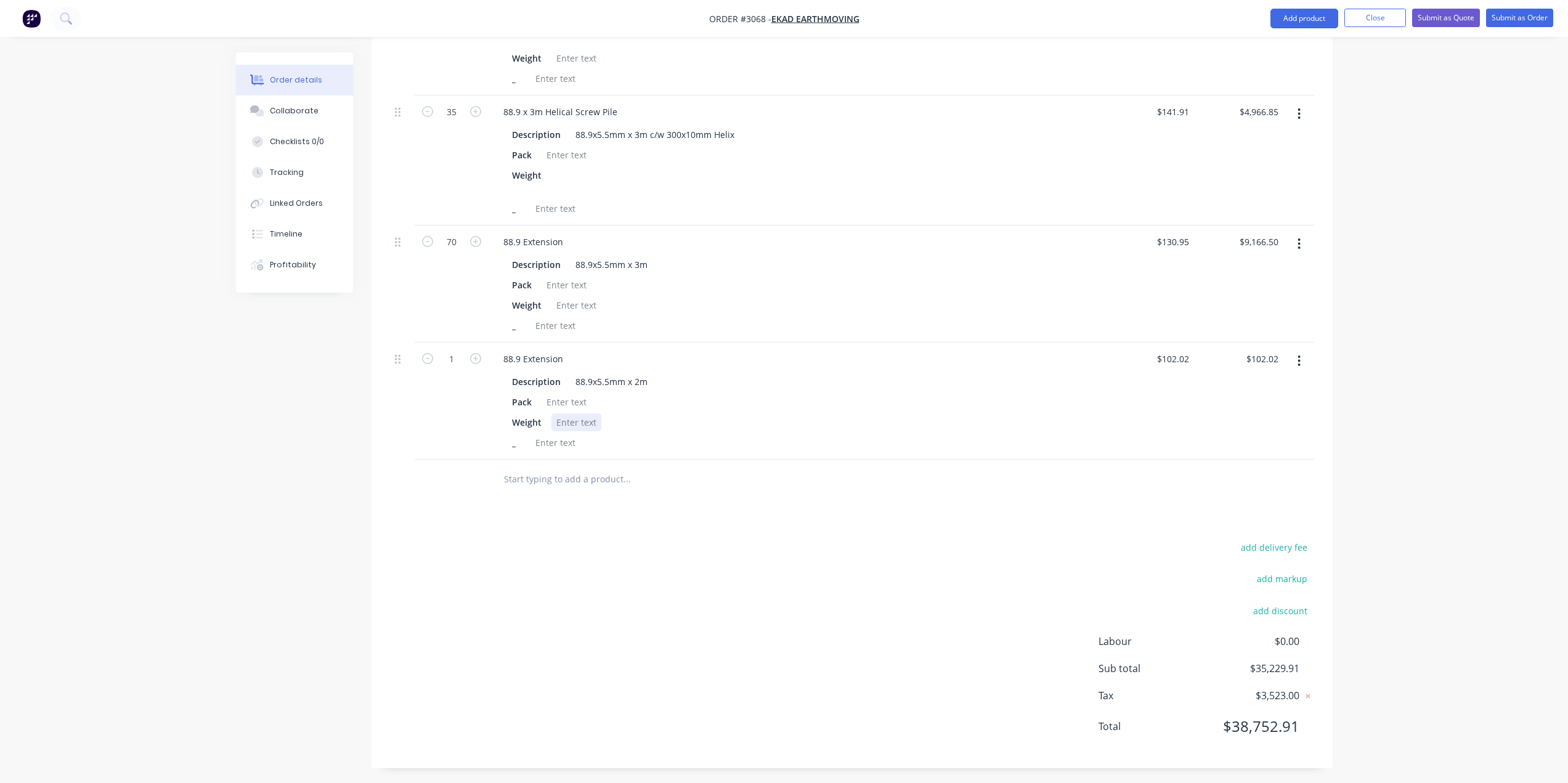
scroll to position [1442, 0]
click at [453, 353] on input "1" at bounding box center [451, 355] width 32 height 19
type input "35"
type input "$3,570.70"
click at [491, 640] on div "add delivery fee add markup add discount Labour $0.00 Sub total $38,698.59 Tax …" at bounding box center [852, 641] width 924 height 211
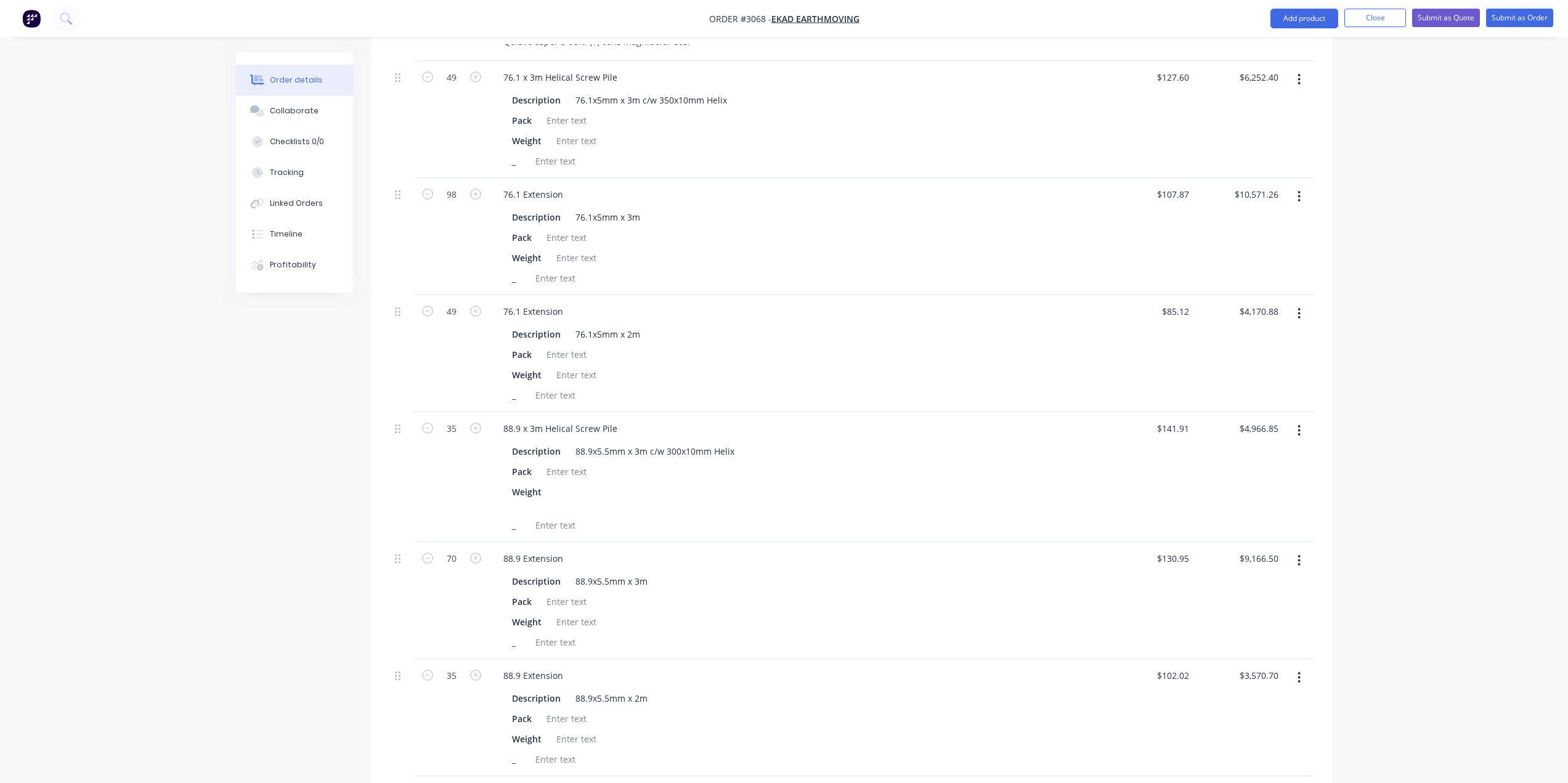
scroll to position [1293, 0]
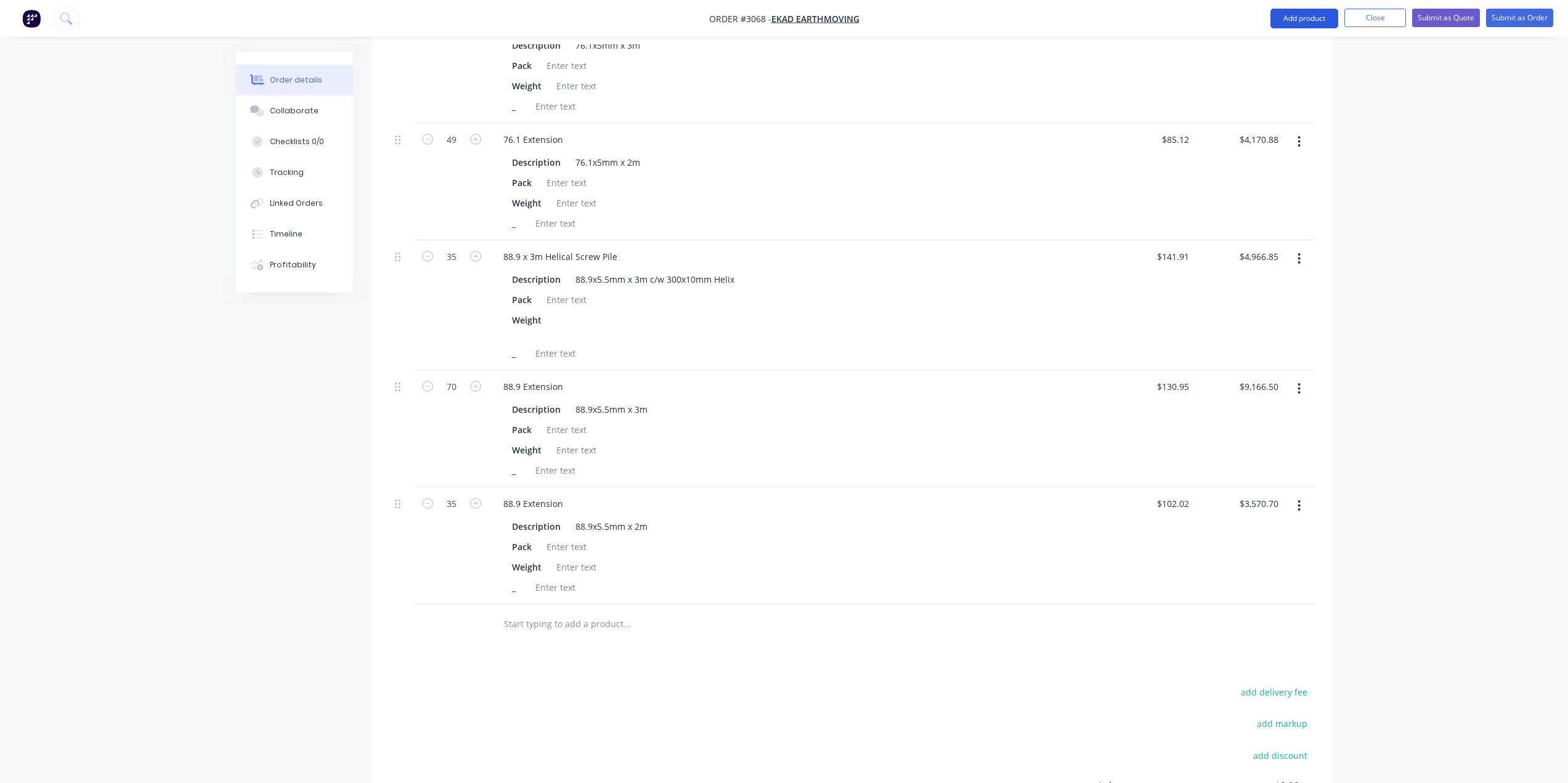
click at [1297, 17] on button "Add product" at bounding box center [1304, 18] width 68 height 20
click at [1294, 47] on div "Product catalogue" at bounding box center [1279, 50] width 95 height 18
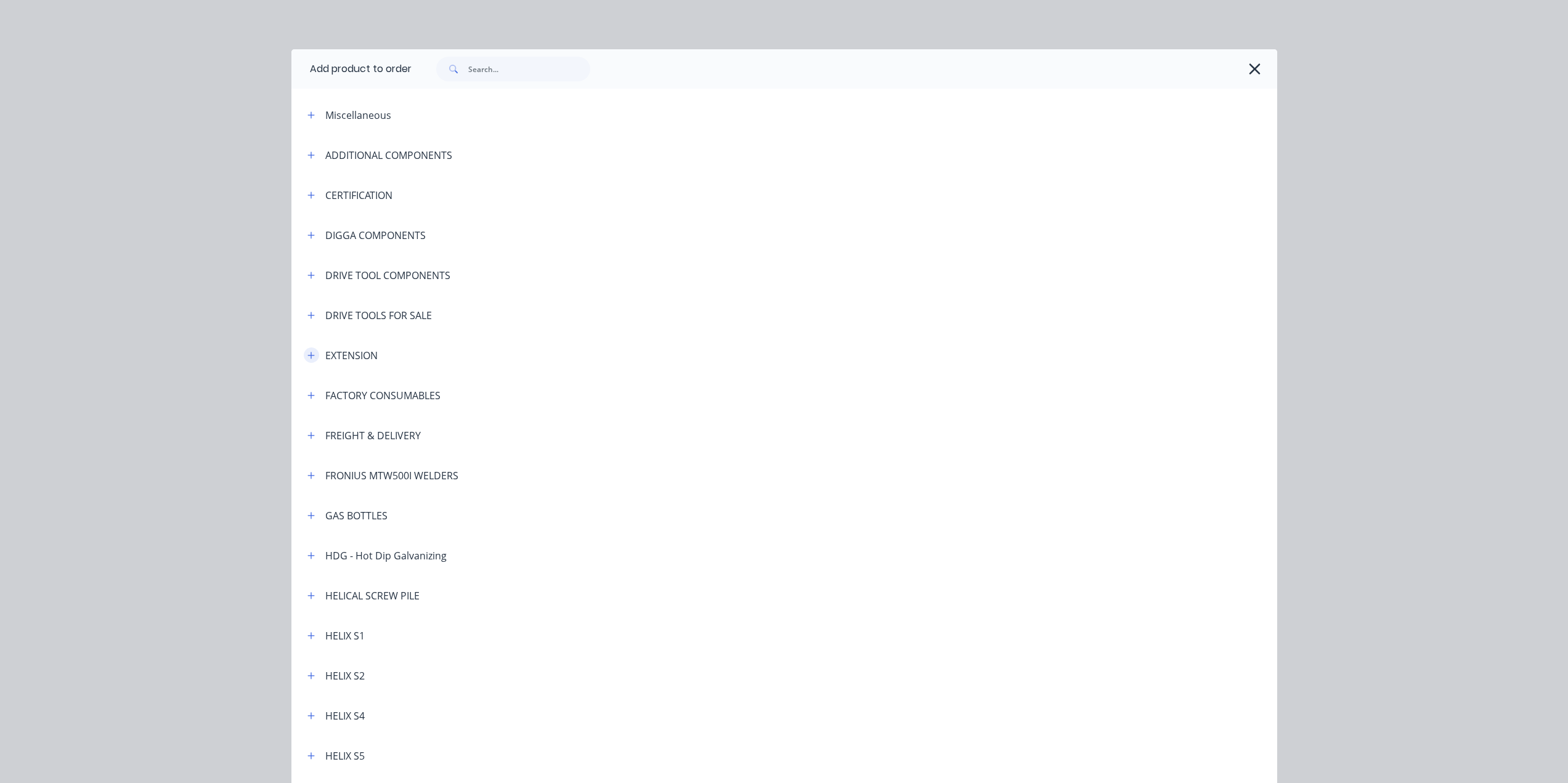
click at [307, 358] on icon "button" at bounding box center [311, 355] width 8 height 8
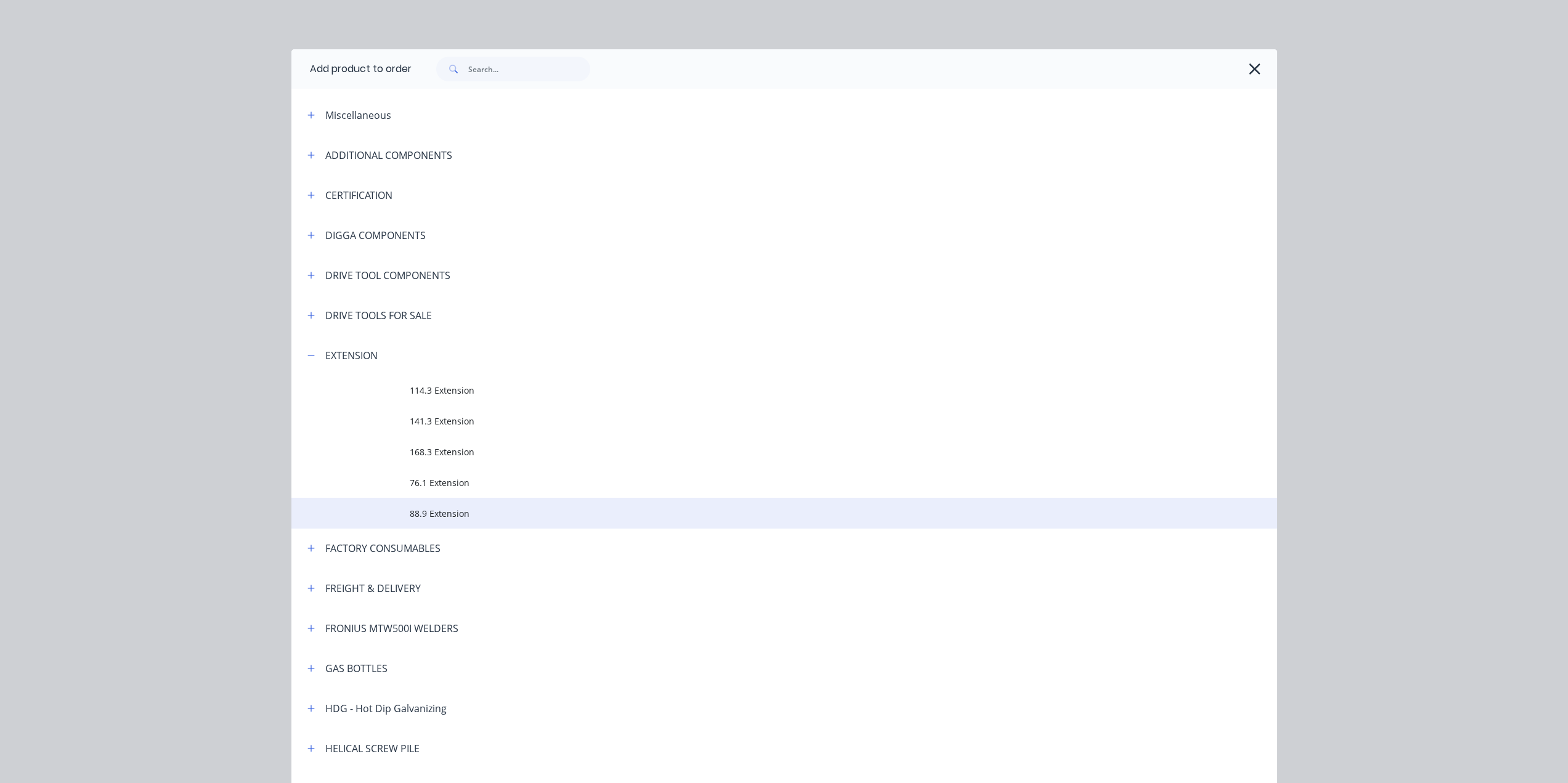
click at [438, 510] on span "88.9 Extension" at bounding box center [757, 514] width 694 height 13
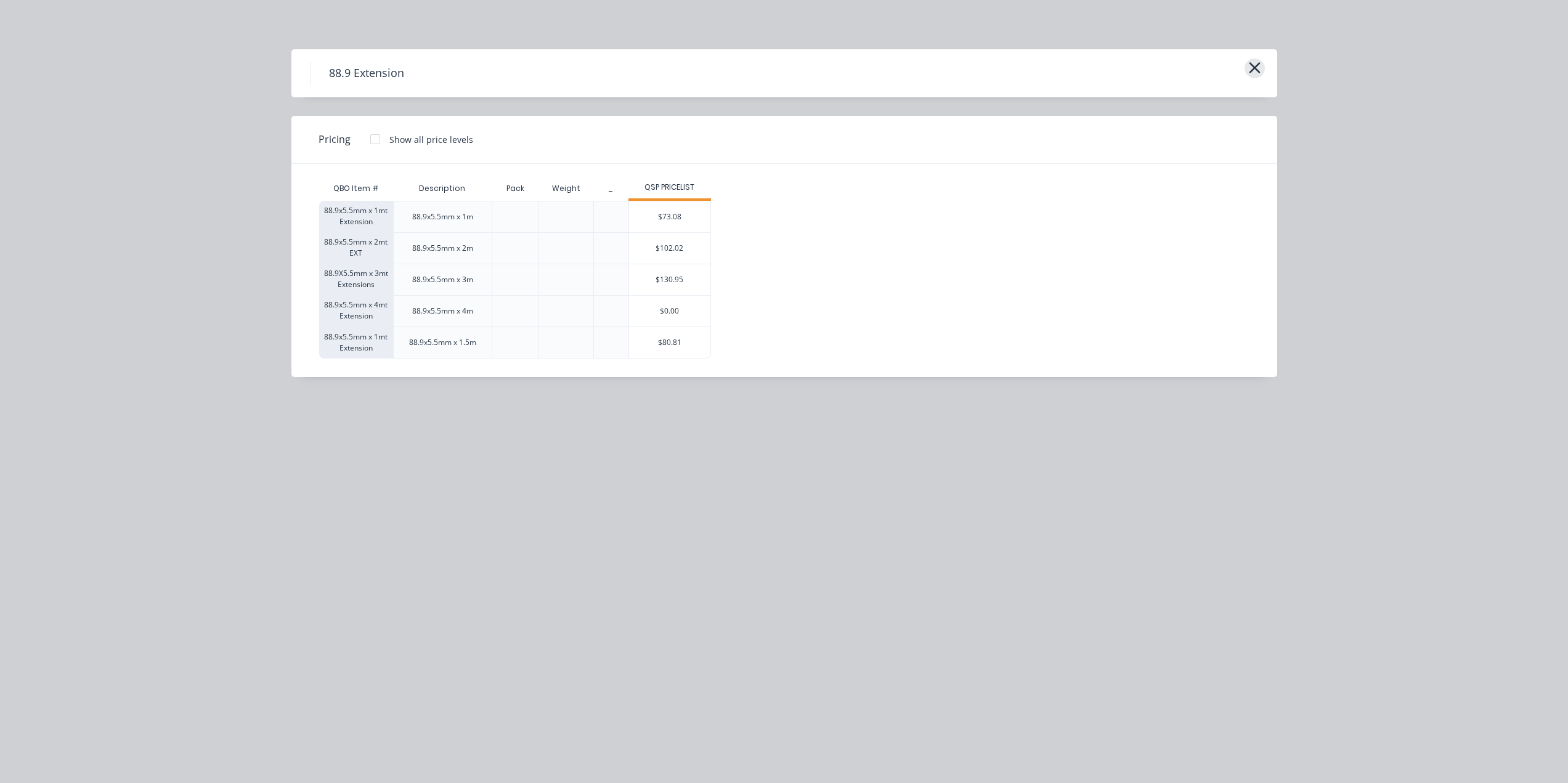
click at [1252, 74] on icon "button" at bounding box center [1254, 67] width 13 height 17
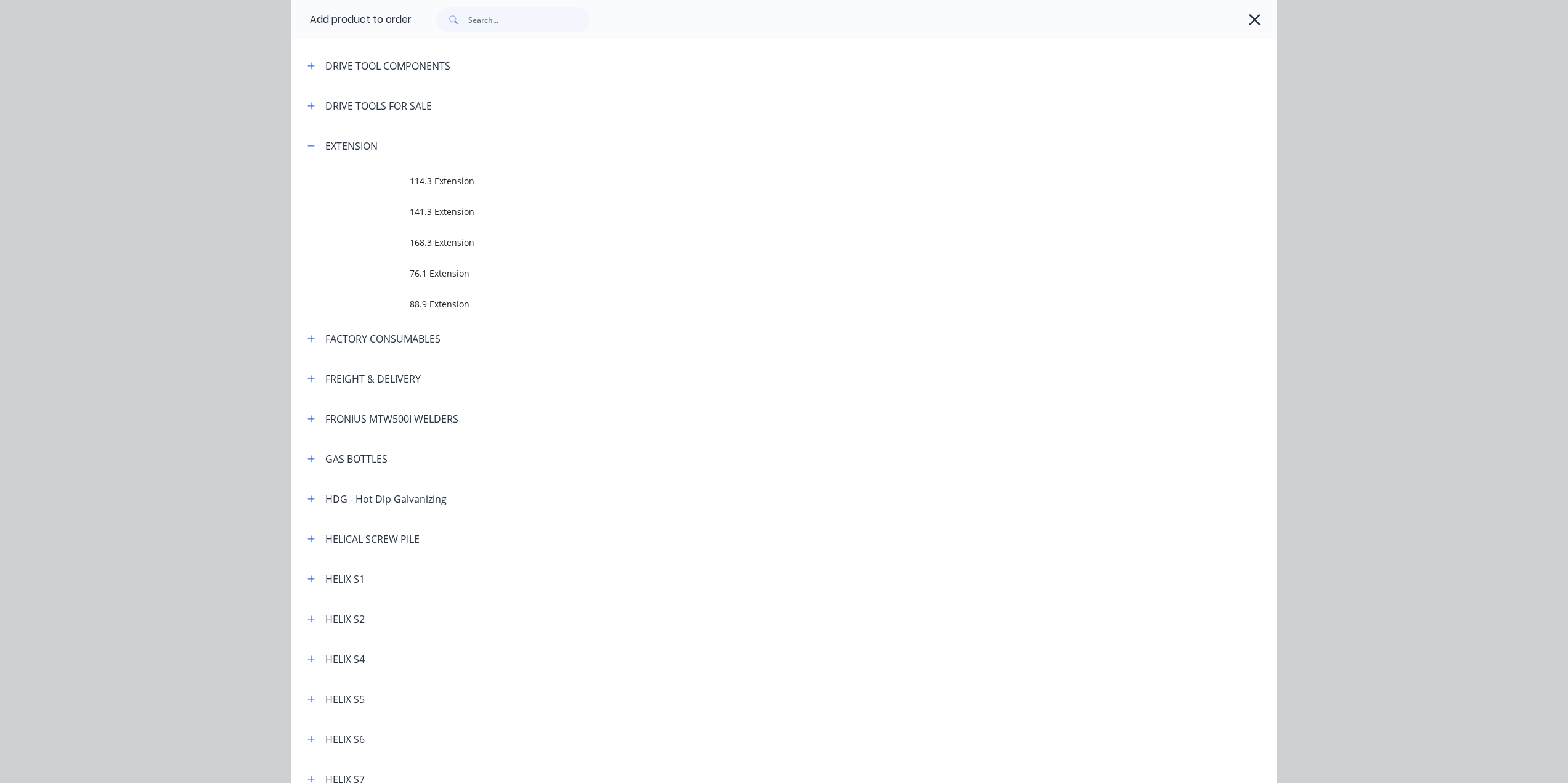
scroll to position [212, 0]
click at [307, 534] on icon "button" at bounding box center [311, 536] width 8 height 8
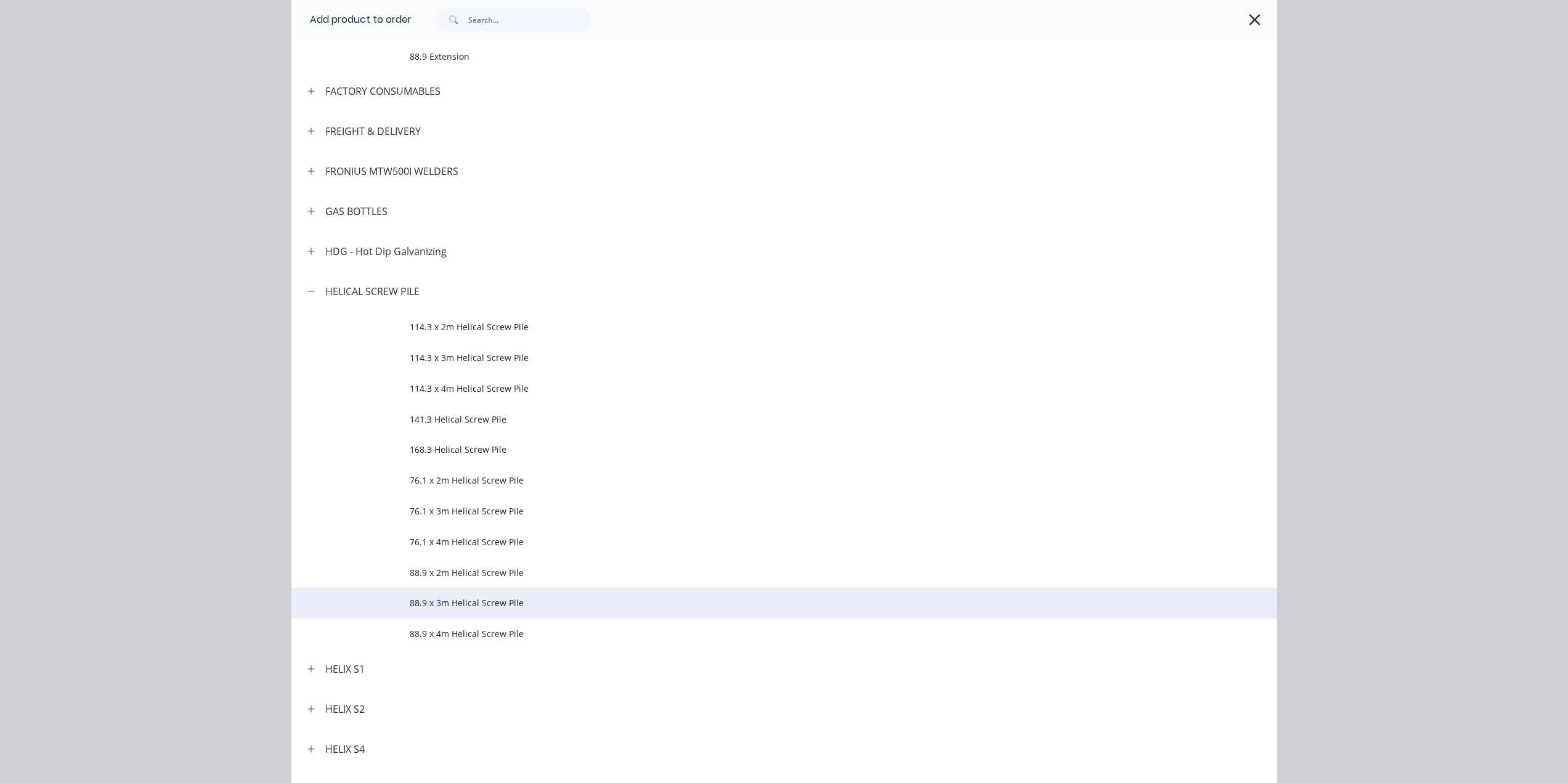
scroll to position [459, 0]
click at [462, 603] on span "88.9 x 3m Helical Screw Pile" at bounding box center [757, 602] width 694 height 13
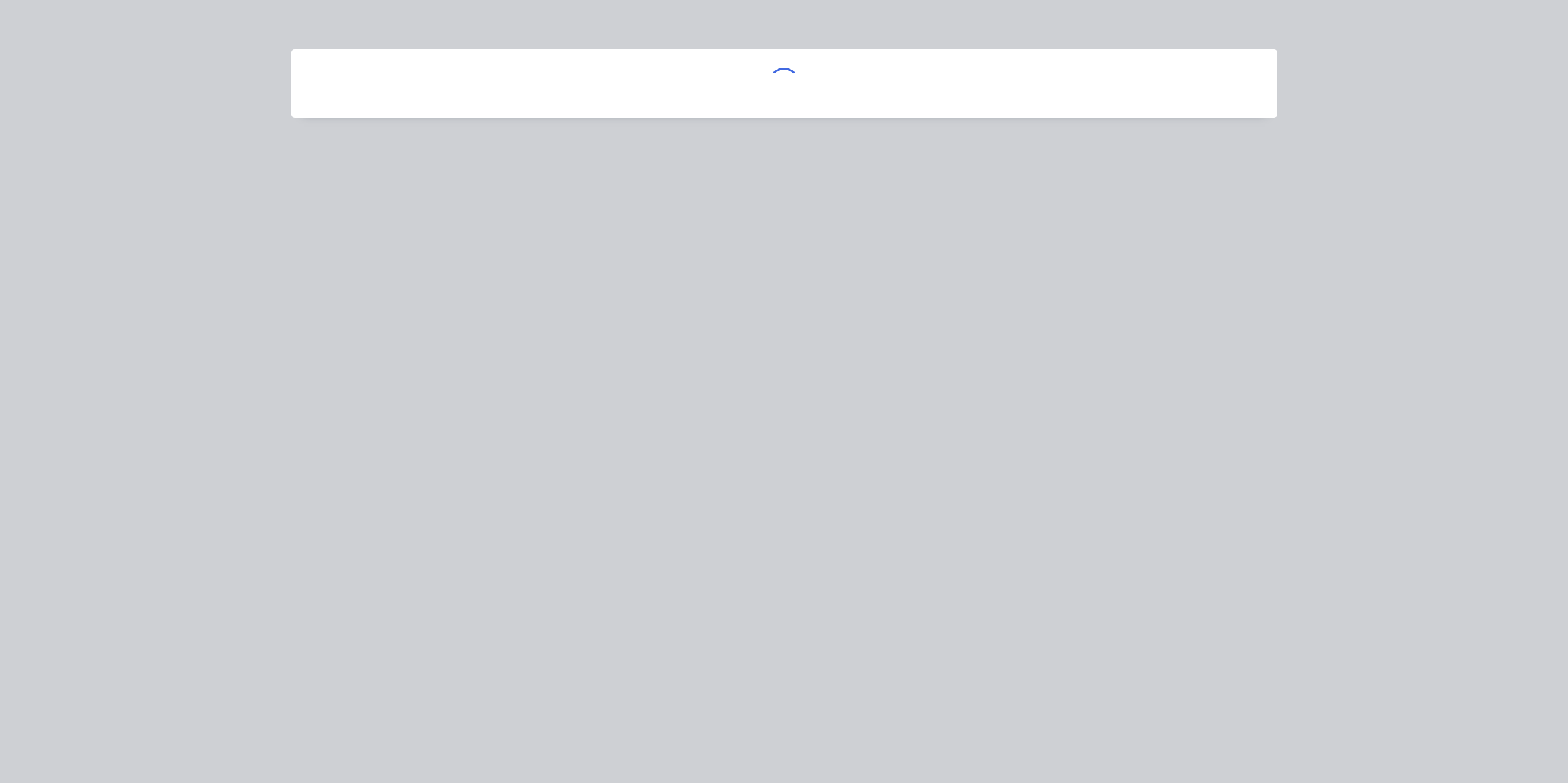
scroll to position [0, 0]
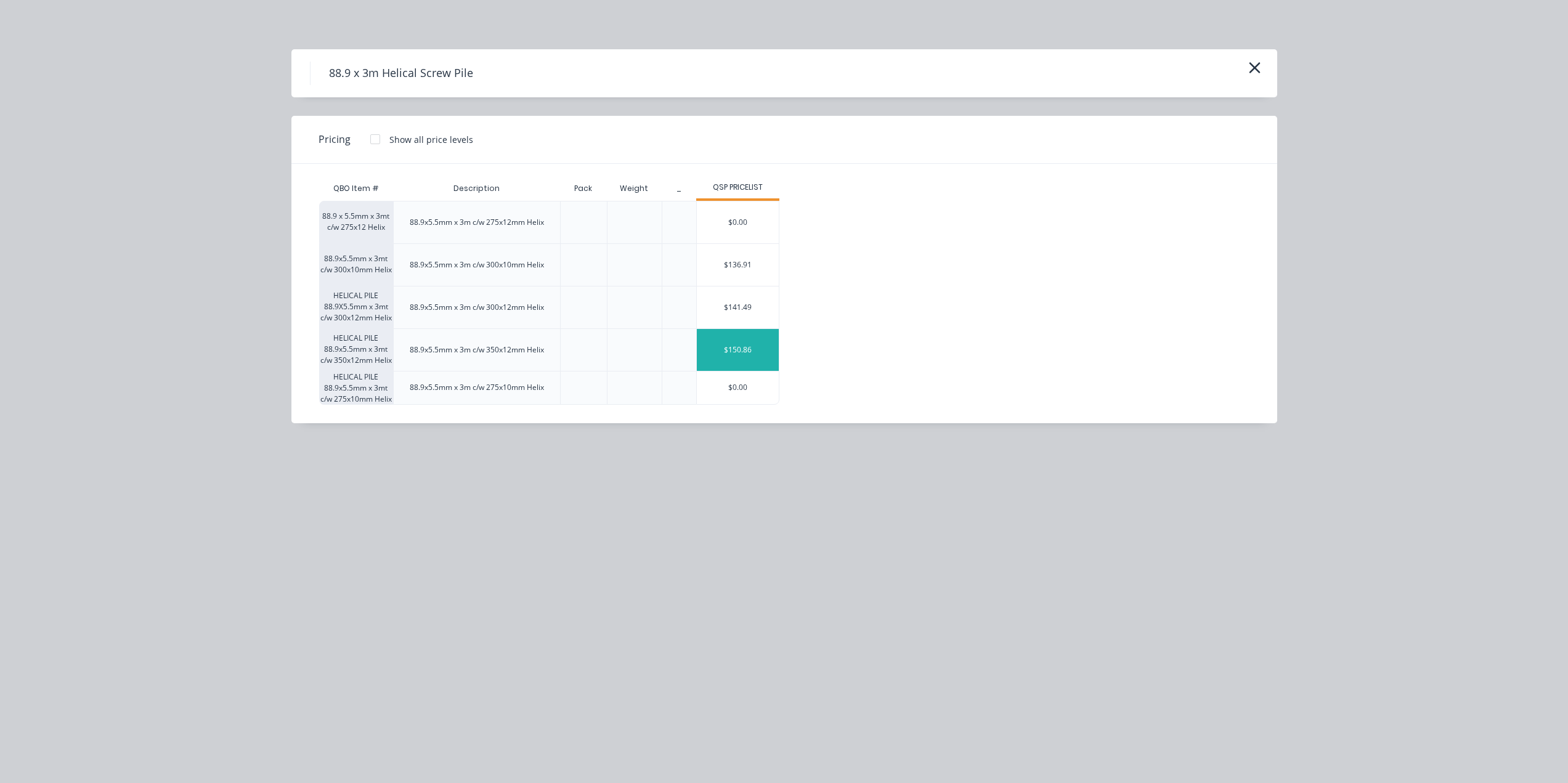
click at [750, 358] on div "$150.86" at bounding box center [738, 349] width 82 height 42
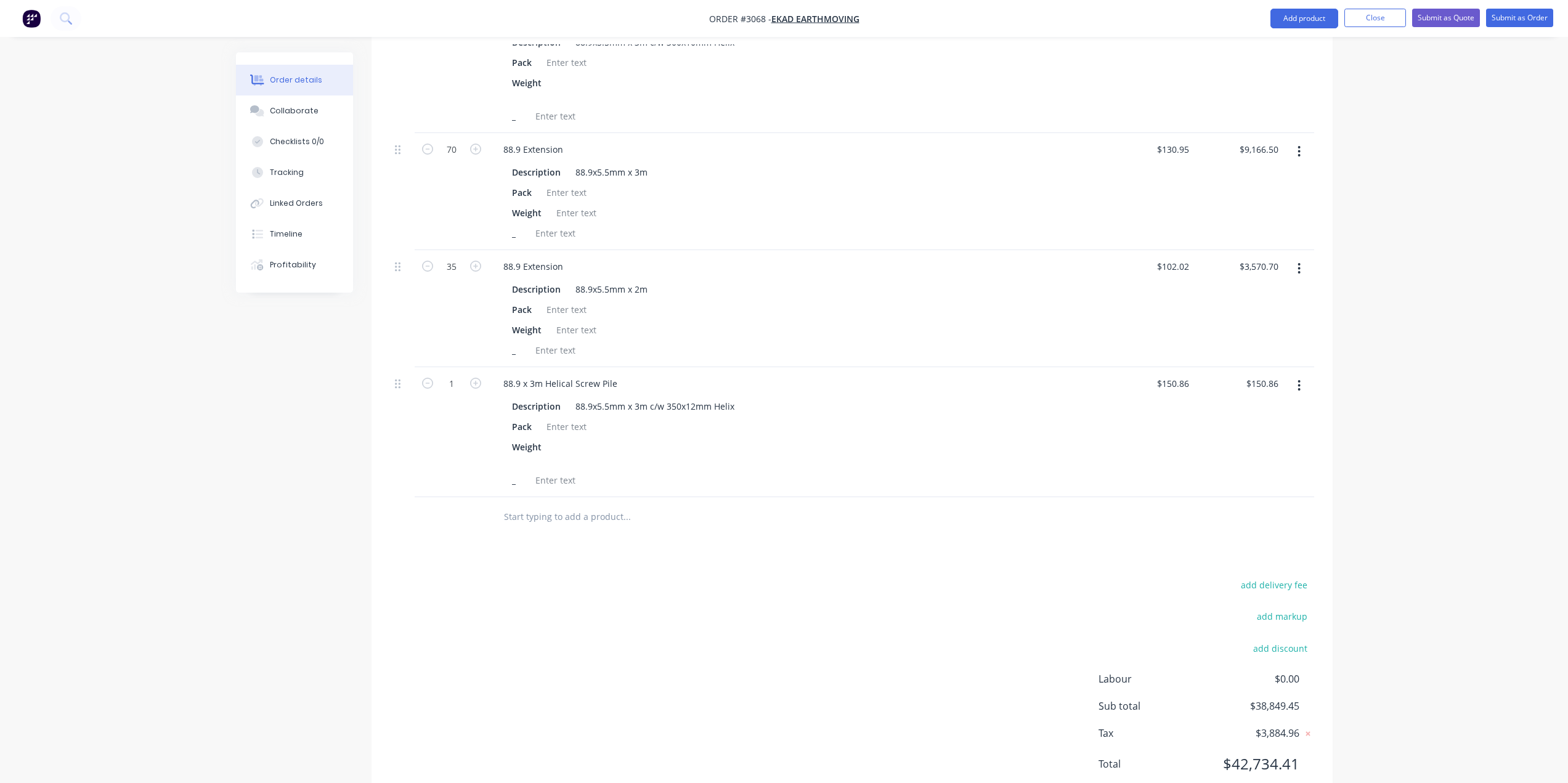
scroll to position [1572, 0]
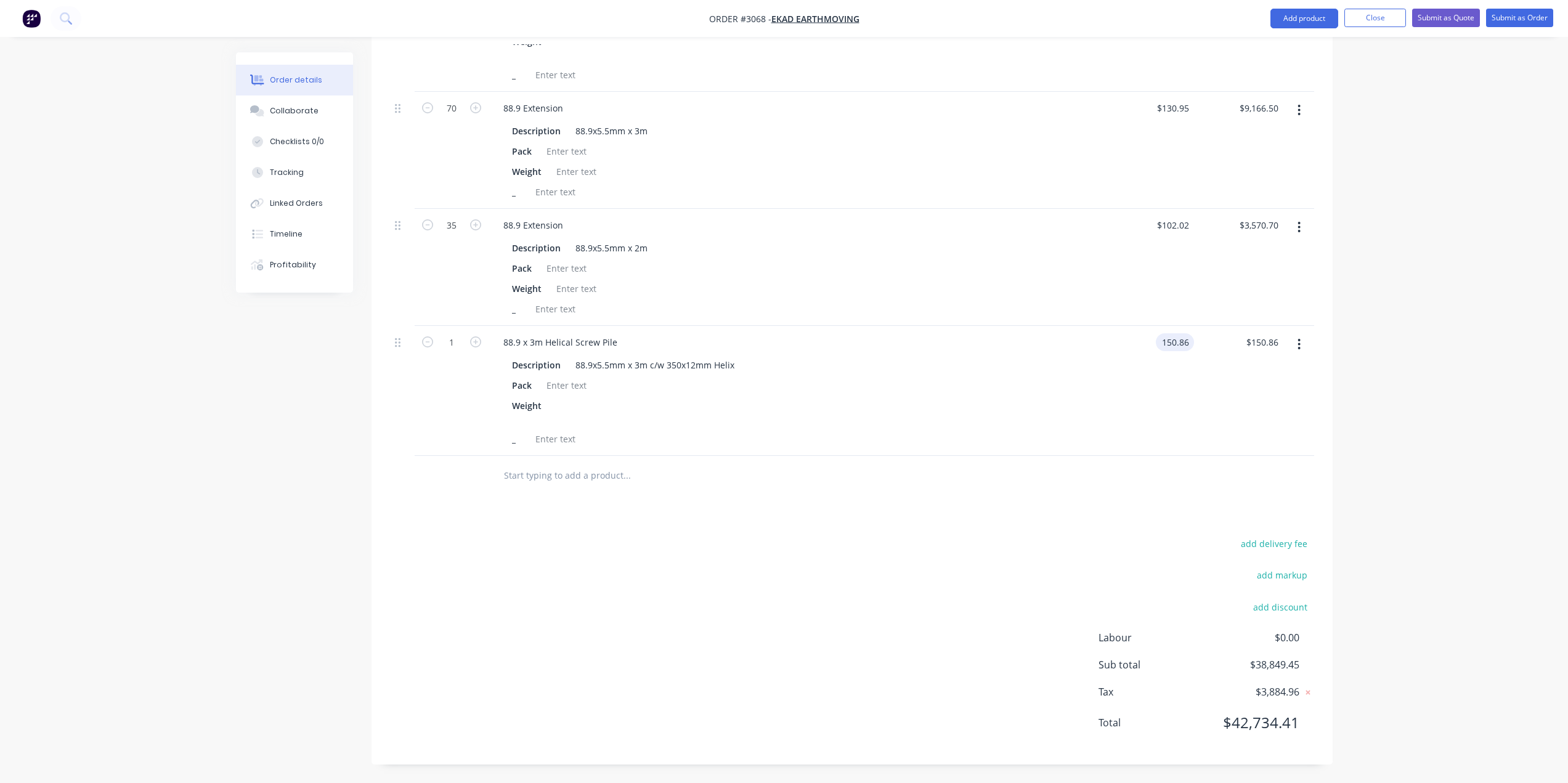
click at [1177, 343] on input "150.86" at bounding box center [1177, 342] width 33 height 18
click at [1176, 343] on input "150.86" at bounding box center [1177, 342] width 33 height 18
type input "$155.86"
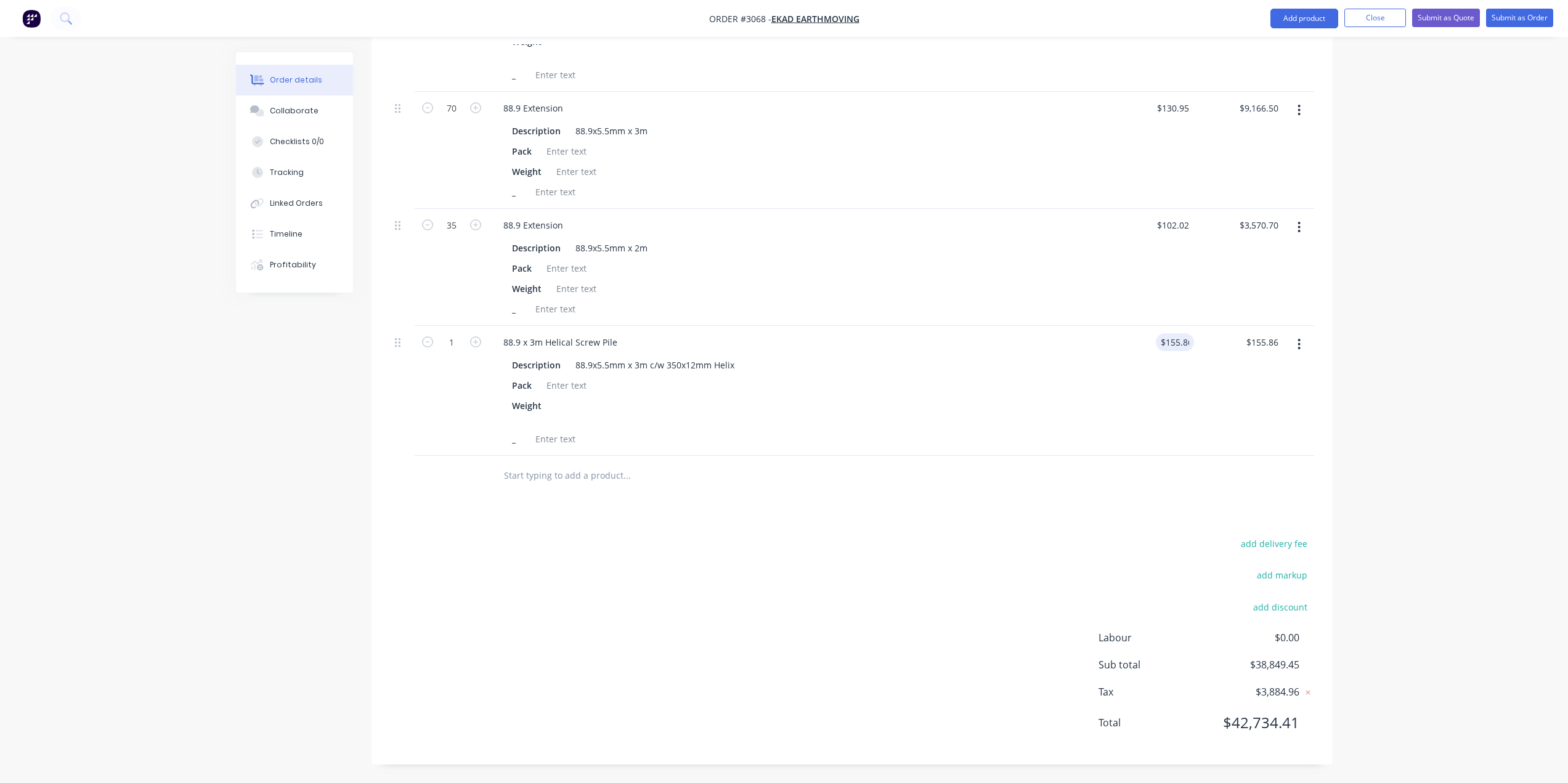
click at [857, 537] on div "add delivery fee add markup add discount Labour $0.00 Sub total $38,849.45 Tax …" at bounding box center [852, 641] width 924 height 211
click at [1301, 17] on button "Add product" at bounding box center [1304, 18] width 68 height 20
click at [1248, 51] on div "Product catalogue" at bounding box center [1279, 50] width 95 height 18
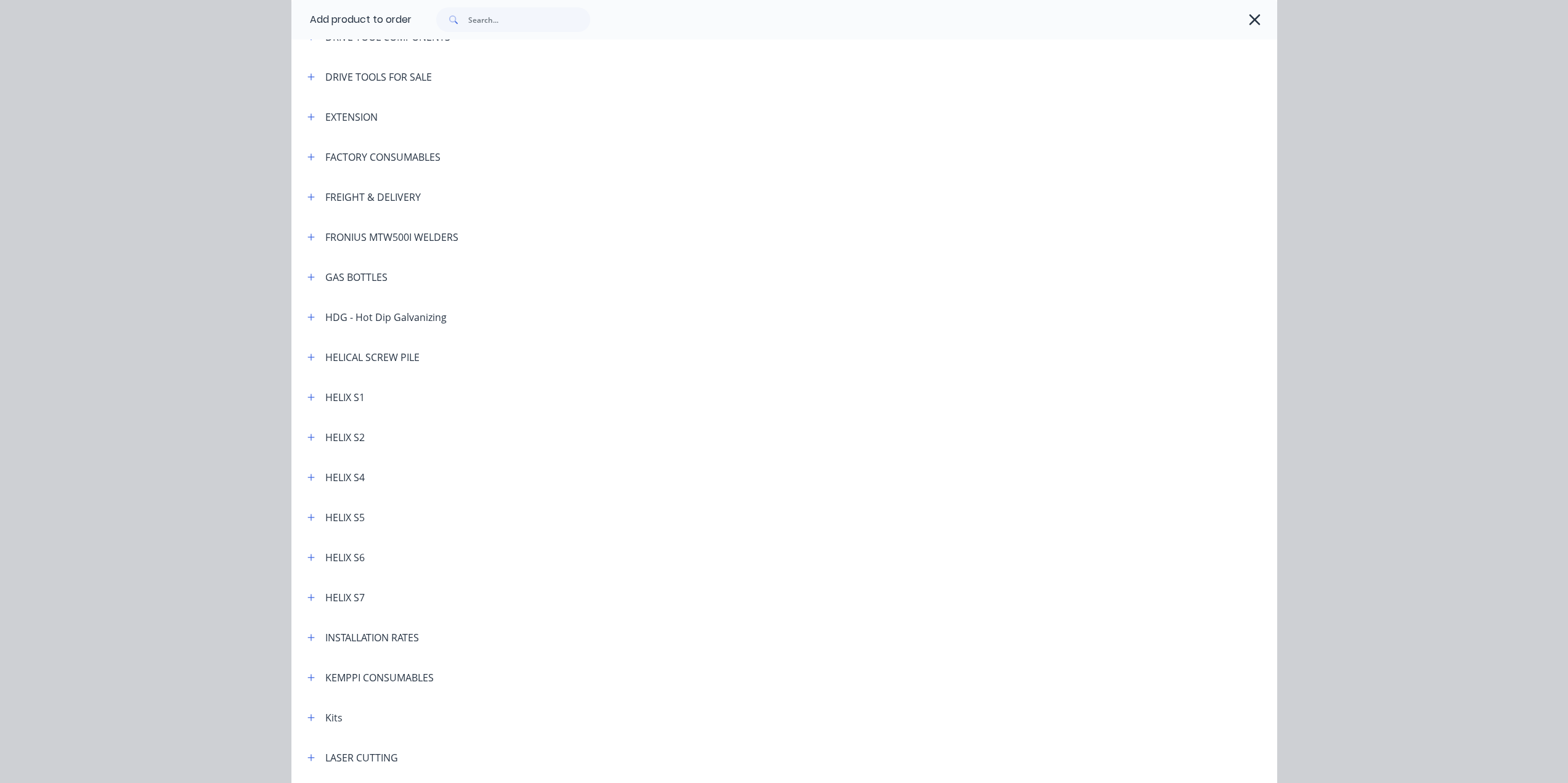
scroll to position [246, 0]
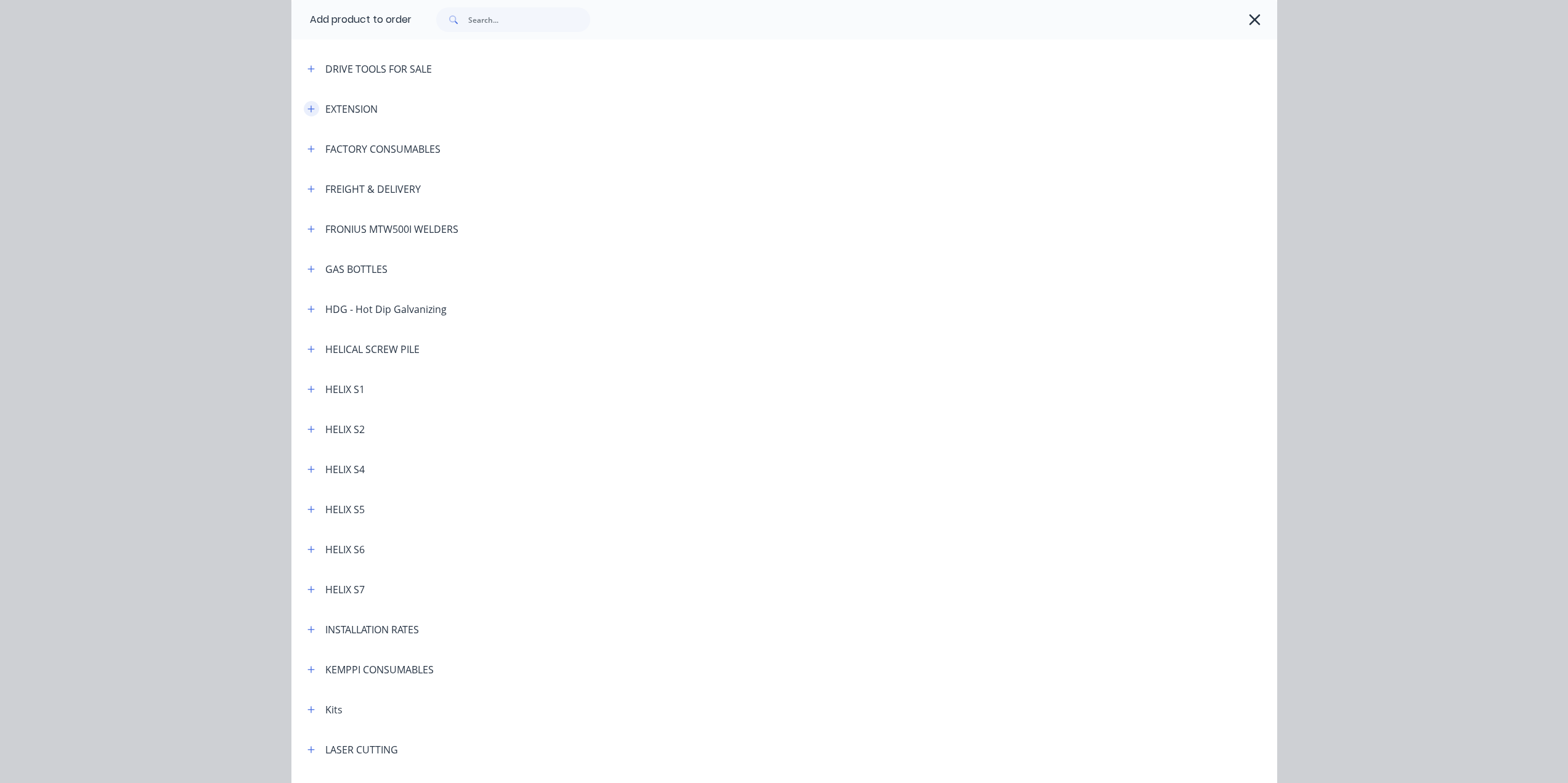
click at [307, 110] on icon "button" at bounding box center [310, 108] width 7 height 7
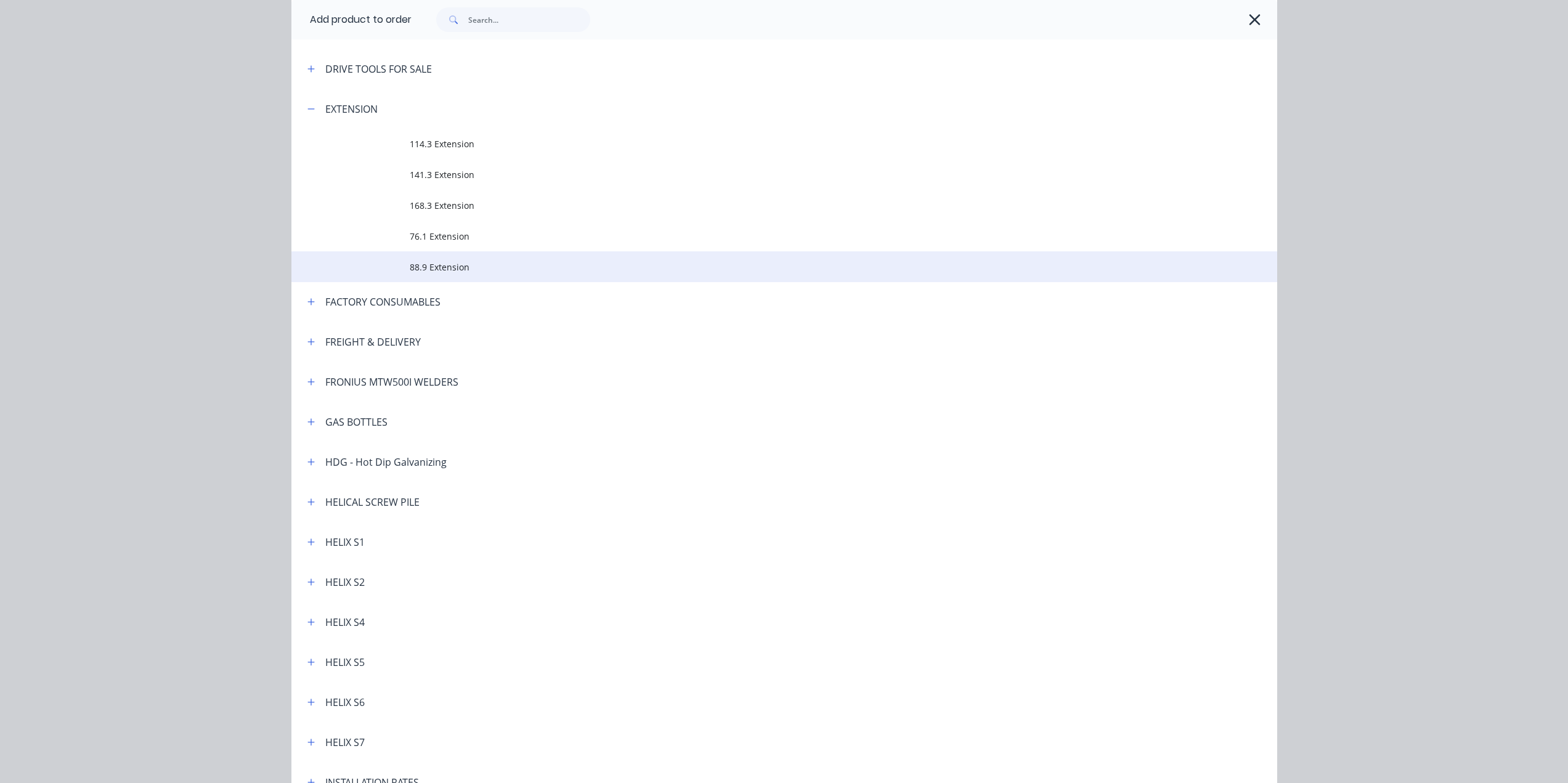
click at [418, 269] on span "88.9 Extension" at bounding box center [757, 267] width 694 height 13
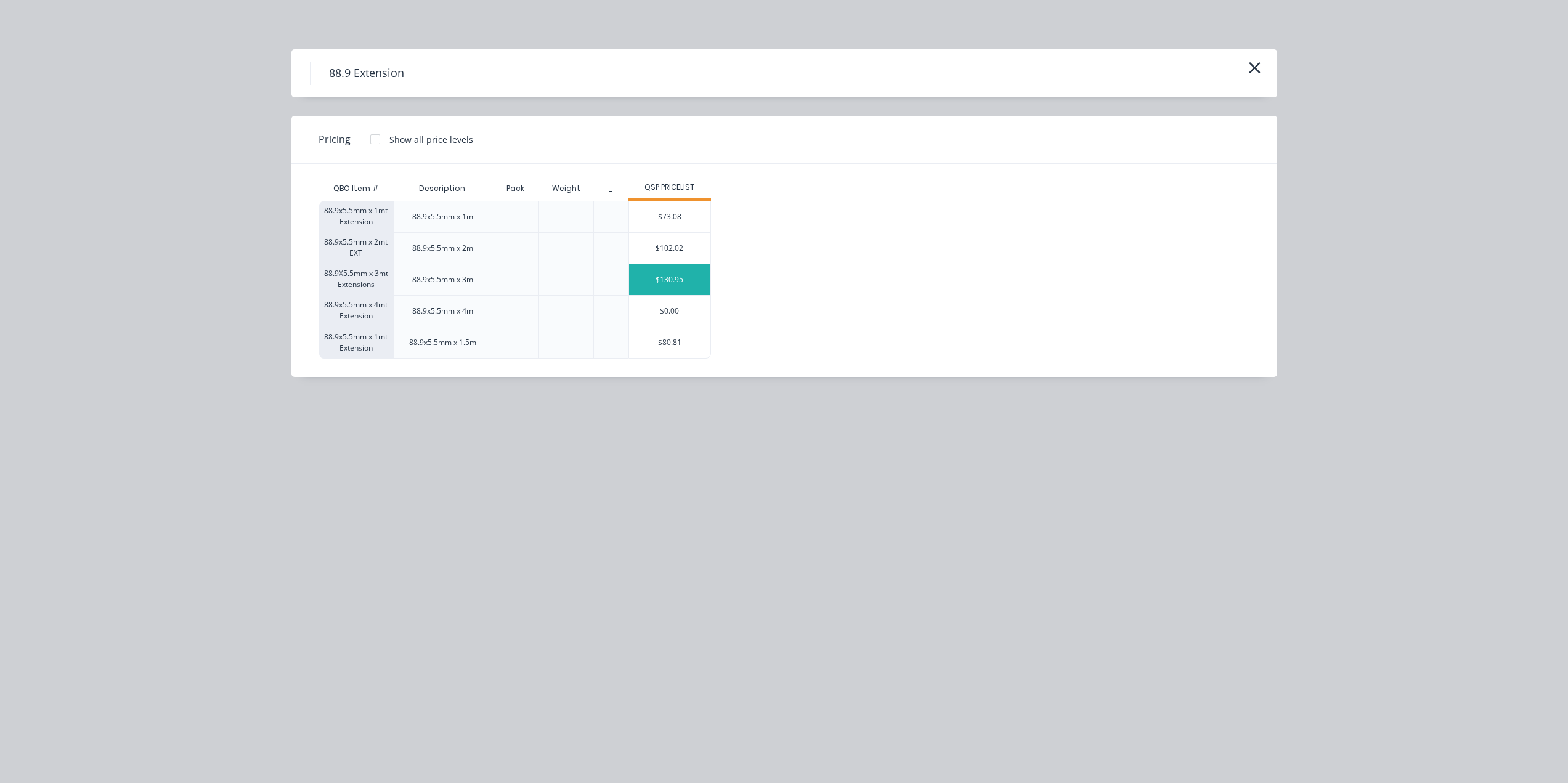
click at [675, 274] on div "$130.95" at bounding box center [670, 280] width 82 height 31
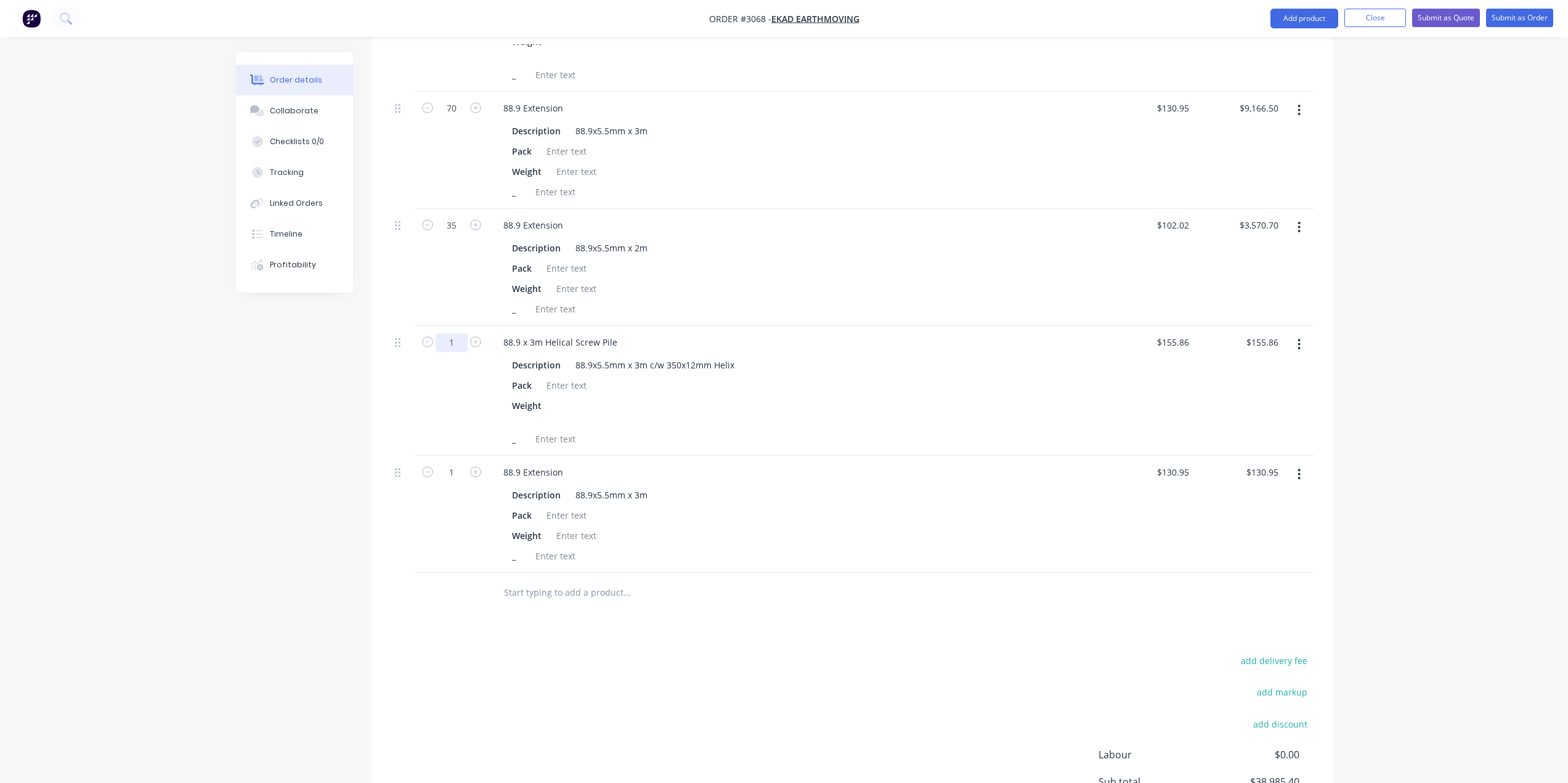
click at [458, 341] on input "1" at bounding box center [451, 342] width 32 height 19
type input "29"
type input "$4,519.94"
click at [450, 474] on input "1" at bounding box center [451, 472] width 32 height 19
type input "48"
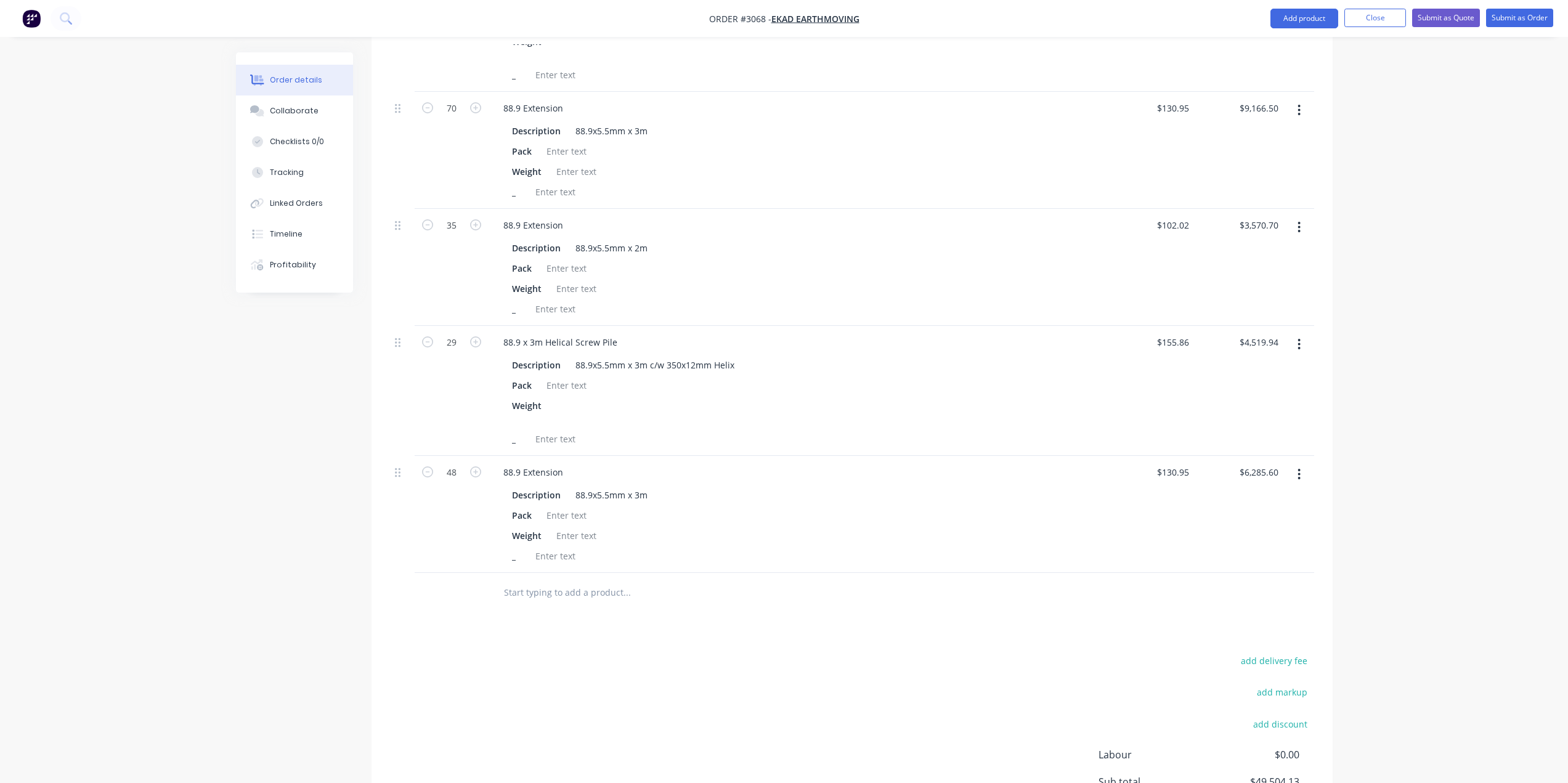
type input "$6,285.60"
click at [1054, 609] on div at bounding box center [852, 593] width 924 height 40
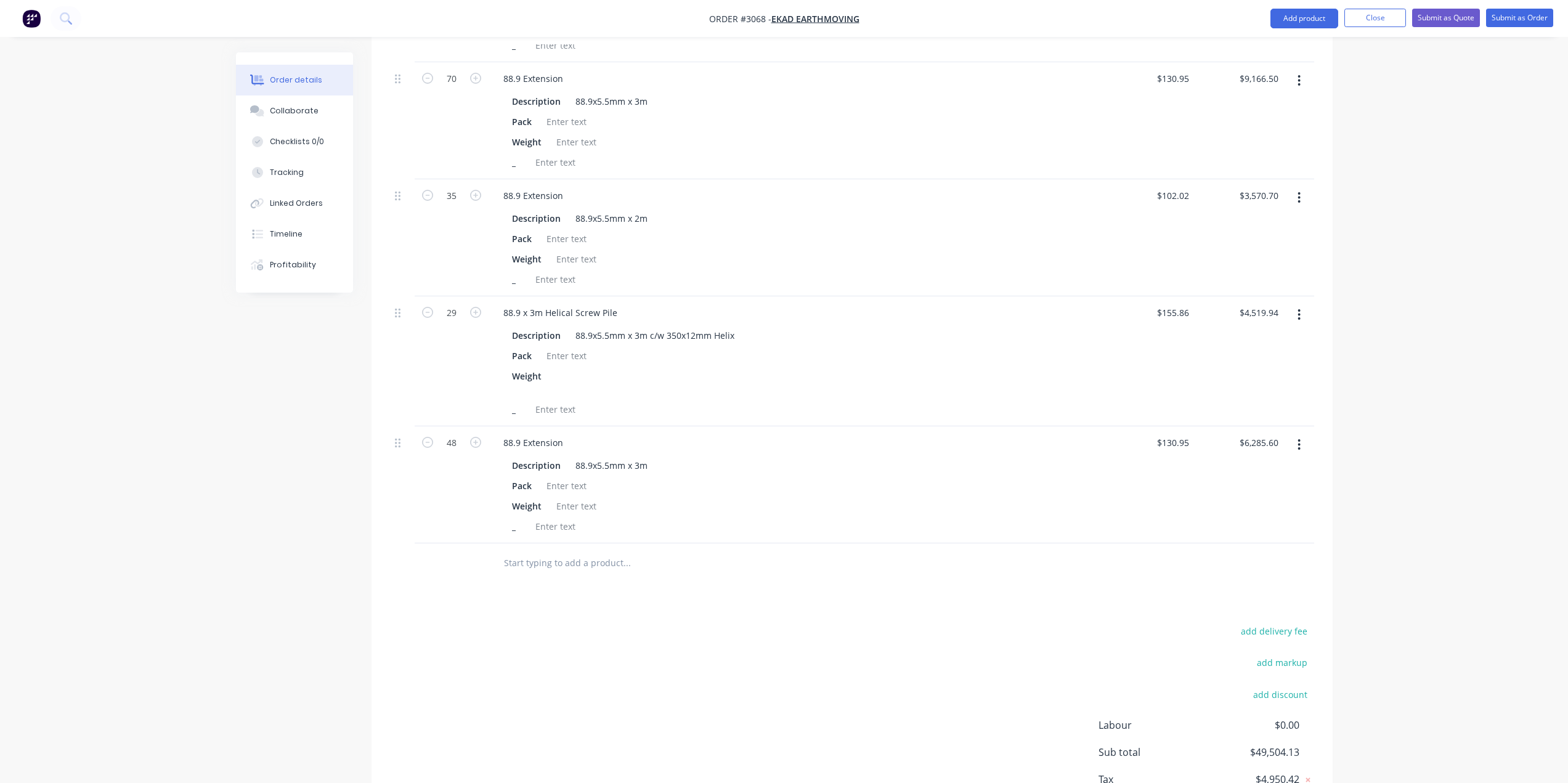
scroll to position [1628, 0]
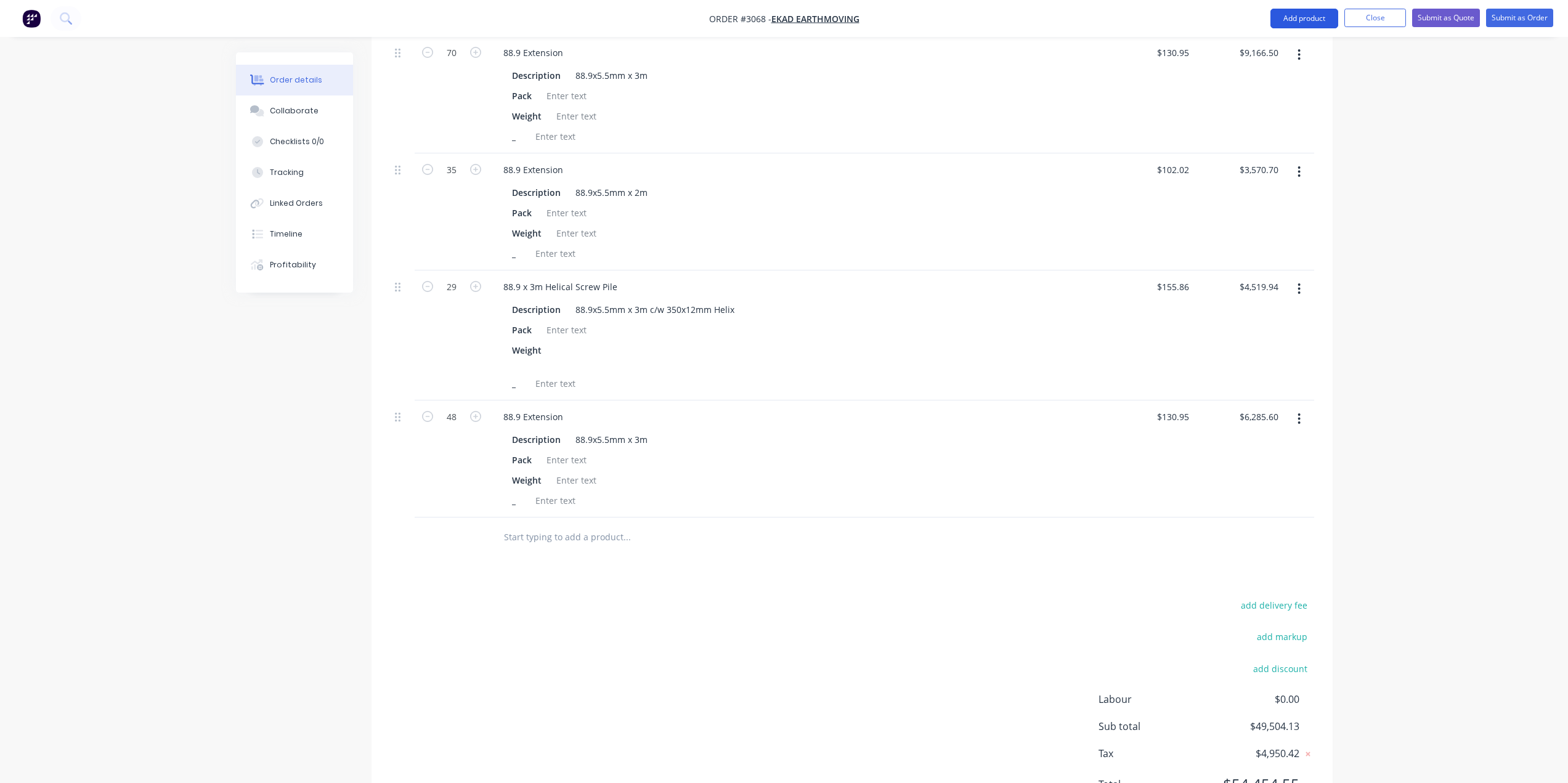
click at [1285, 10] on button "Add product" at bounding box center [1304, 18] width 68 height 20
click at [1307, 49] on div "Product catalogue" at bounding box center [1279, 50] width 95 height 18
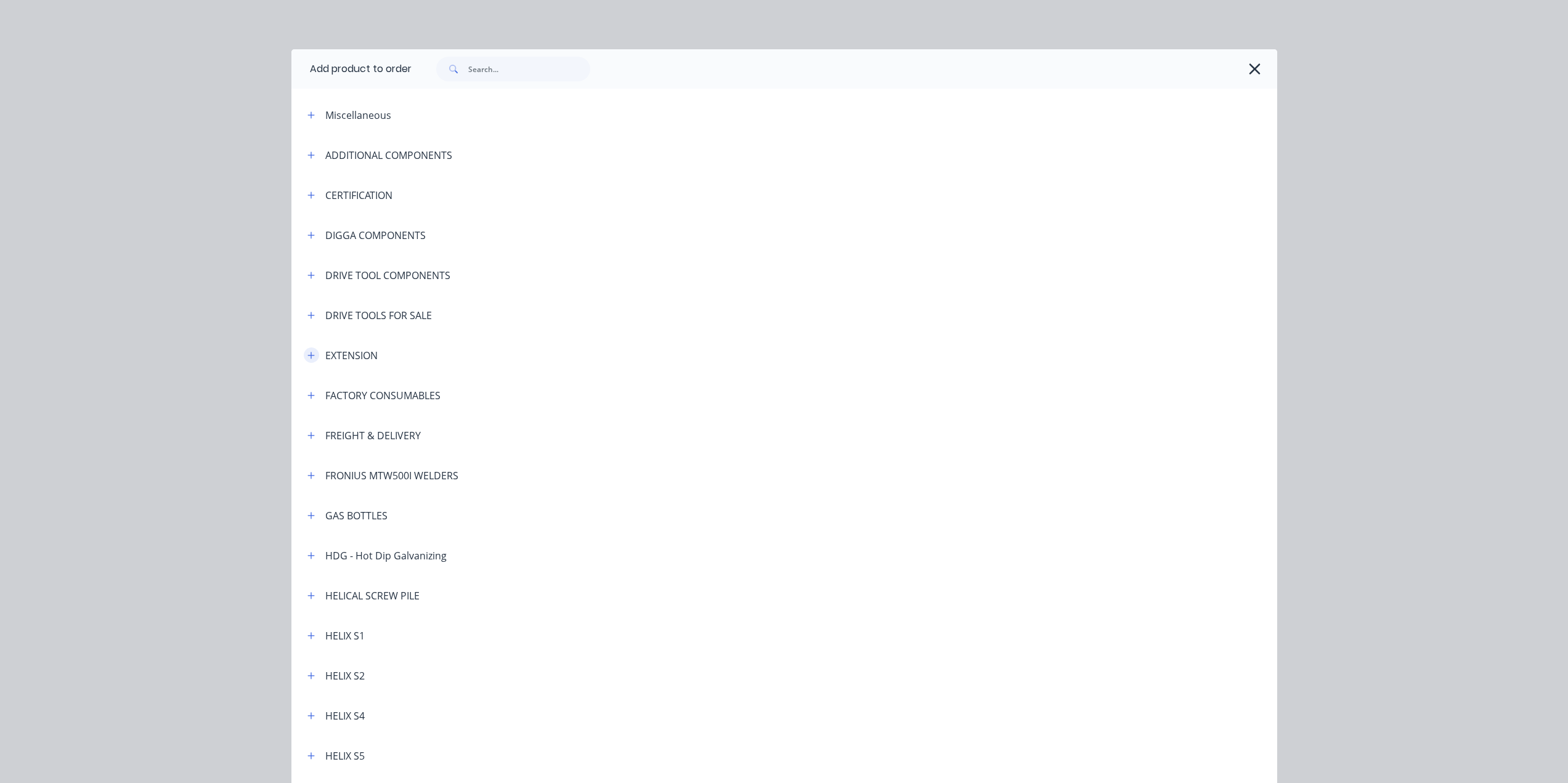
click at [307, 351] on icon "button" at bounding box center [311, 355] width 8 height 8
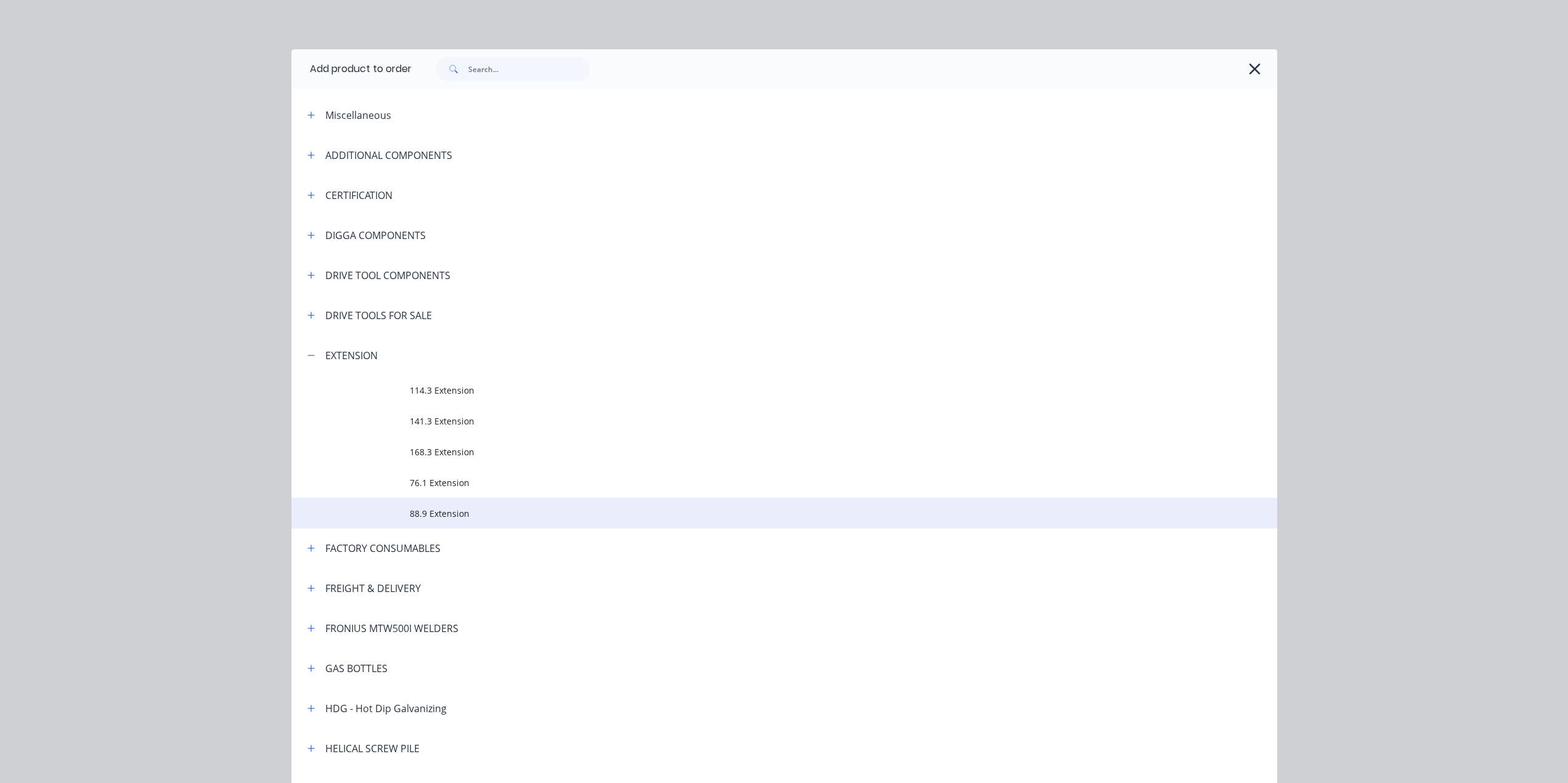
click at [433, 514] on span "88.9 Extension" at bounding box center [757, 514] width 694 height 13
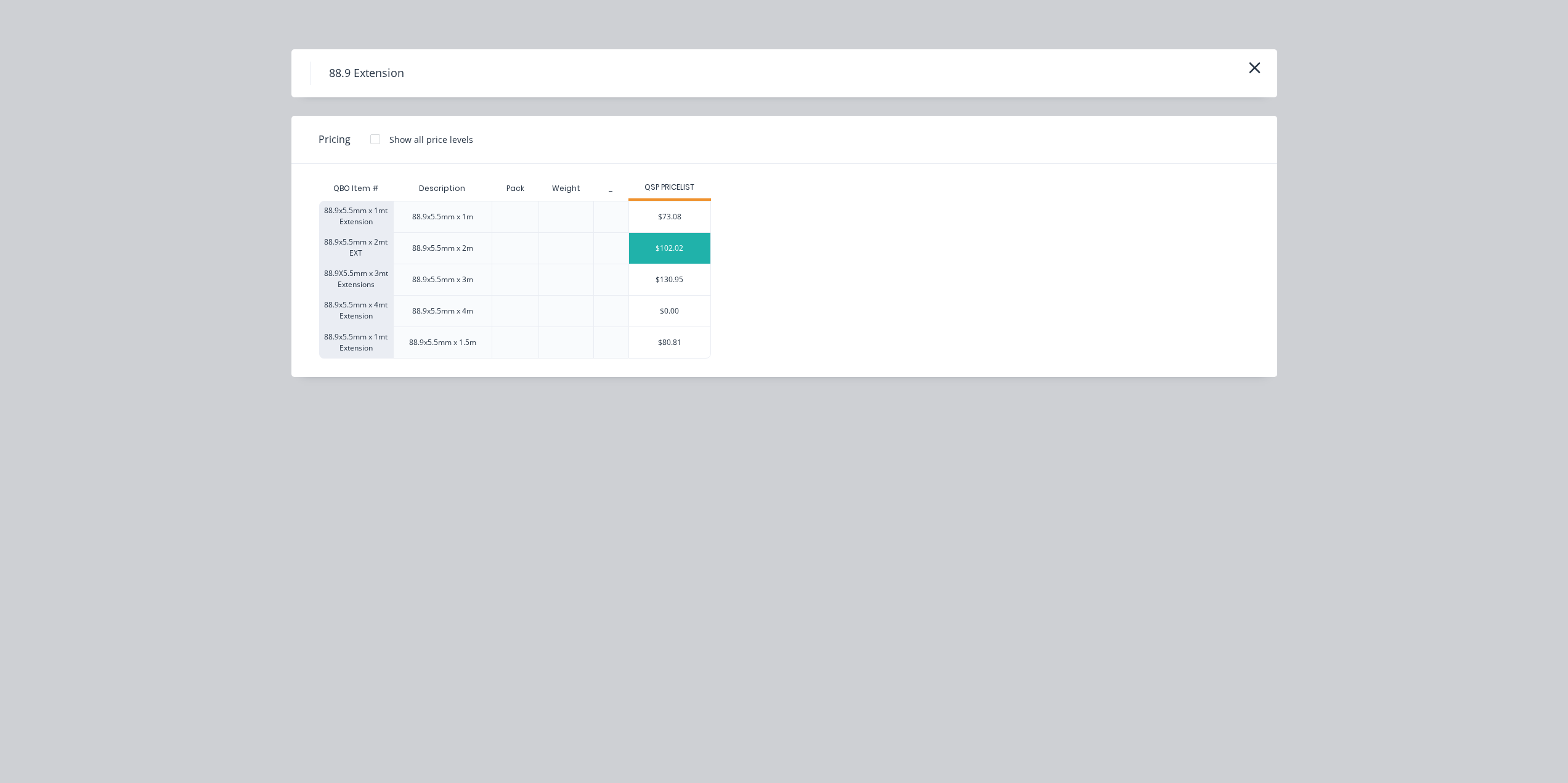
click at [654, 249] on div "$102.02" at bounding box center [670, 248] width 82 height 31
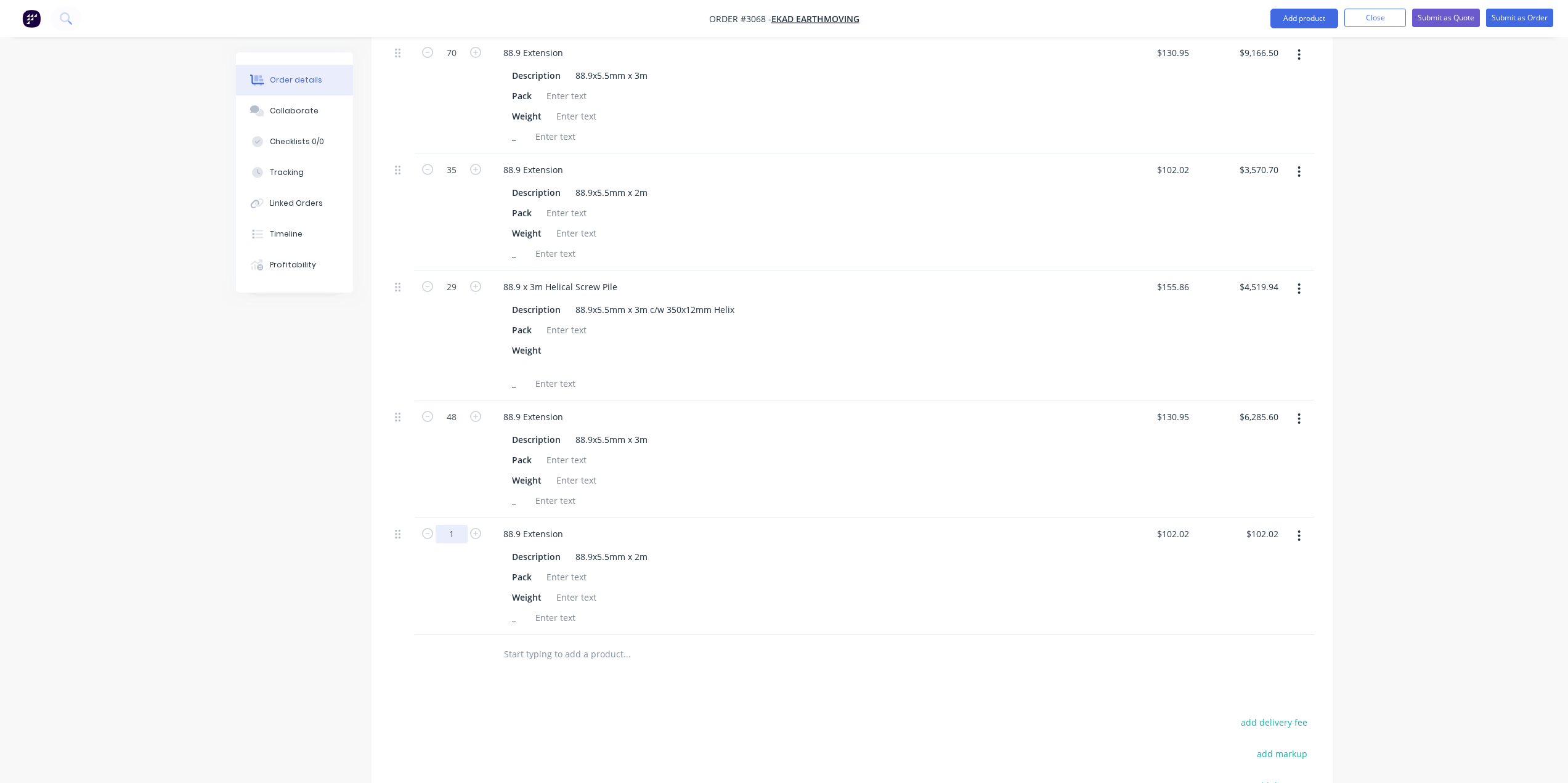
click at [455, 537] on input "1" at bounding box center [451, 534] width 32 height 19
type input "29"
type input "$2,958.58"
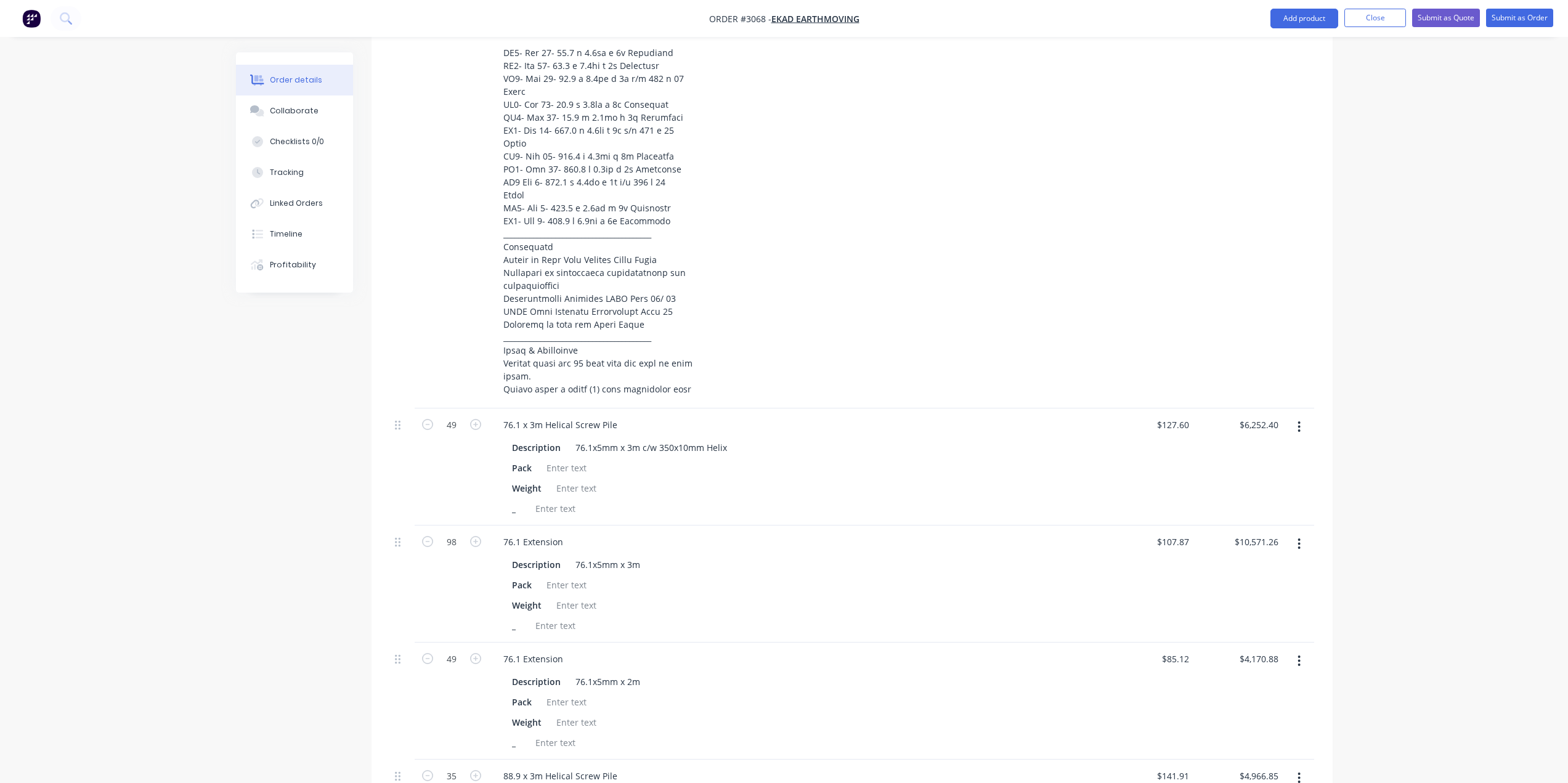
scroll to position [697, 0]
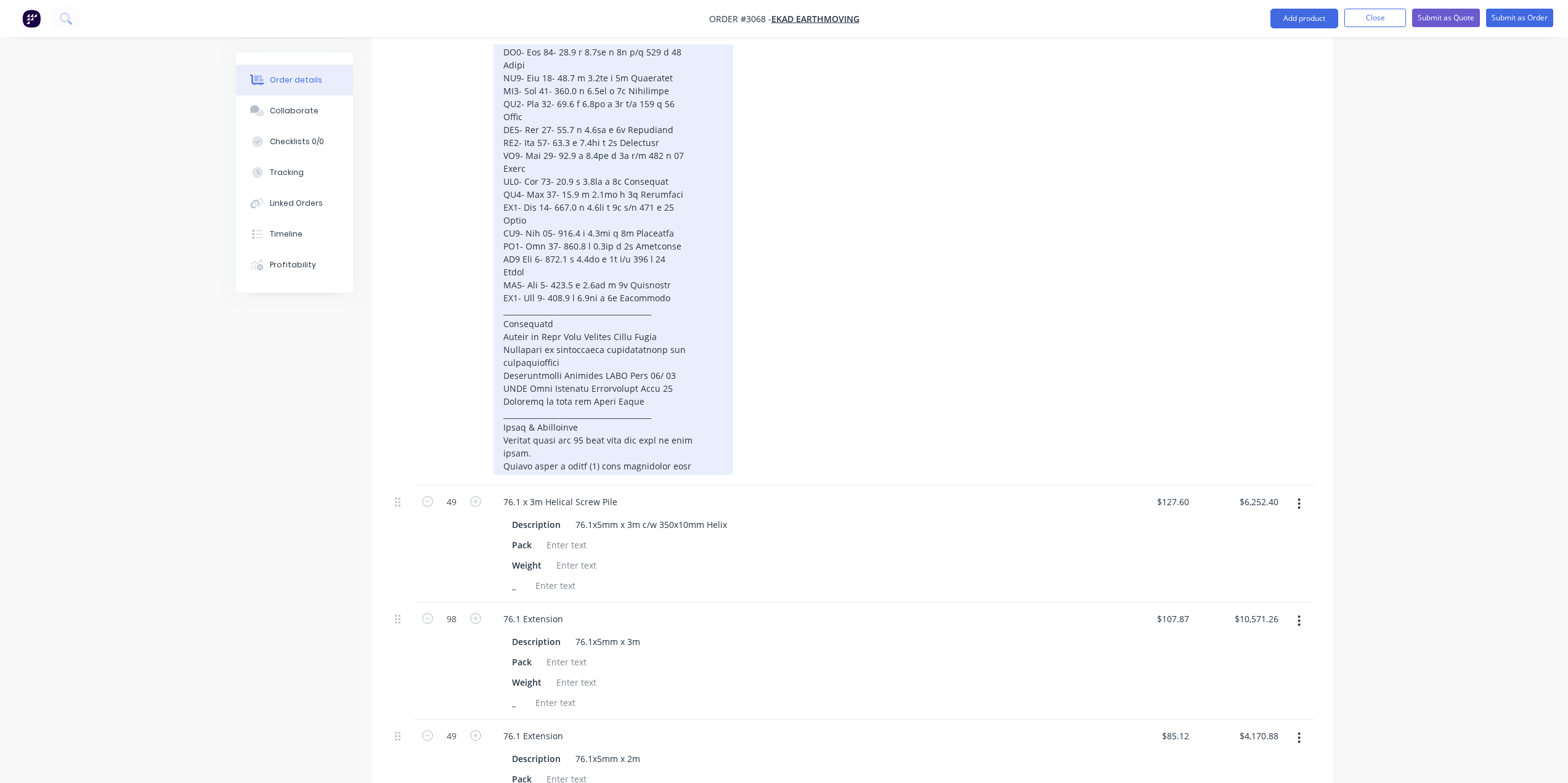
click at [673, 258] on div at bounding box center [613, 162] width 240 height 626
click at [678, 259] on div at bounding box center [613, 162] width 240 height 626
click at [687, 206] on div at bounding box center [613, 162] width 240 height 626
click at [662, 205] on div at bounding box center [613, 162] width 240 height 626
click at [653, 260] on div at bounding box center [613, 162] width 240 height 626
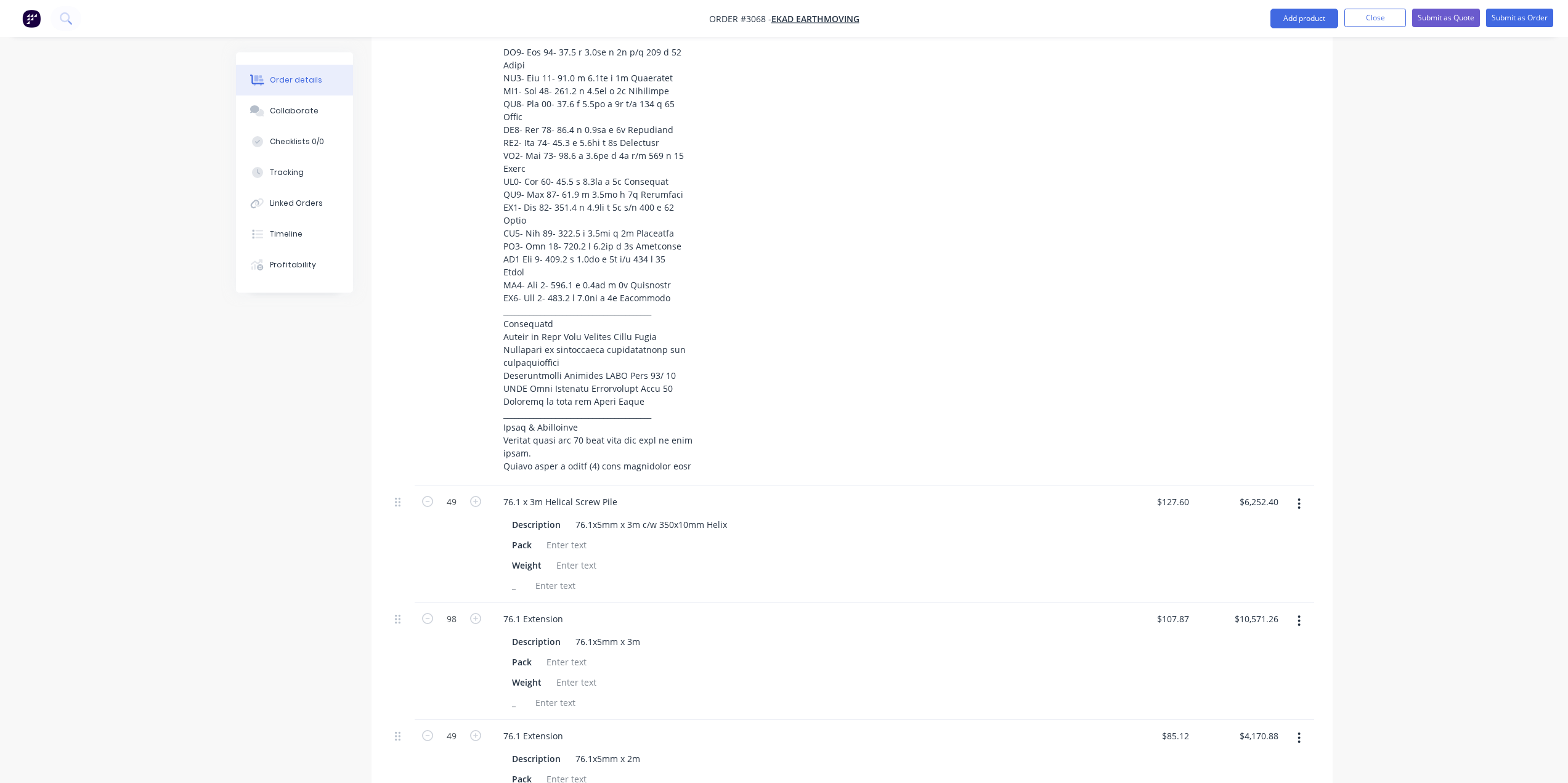
click at [974, 215] on div at bounding box center [796, 162] width 606 height 626
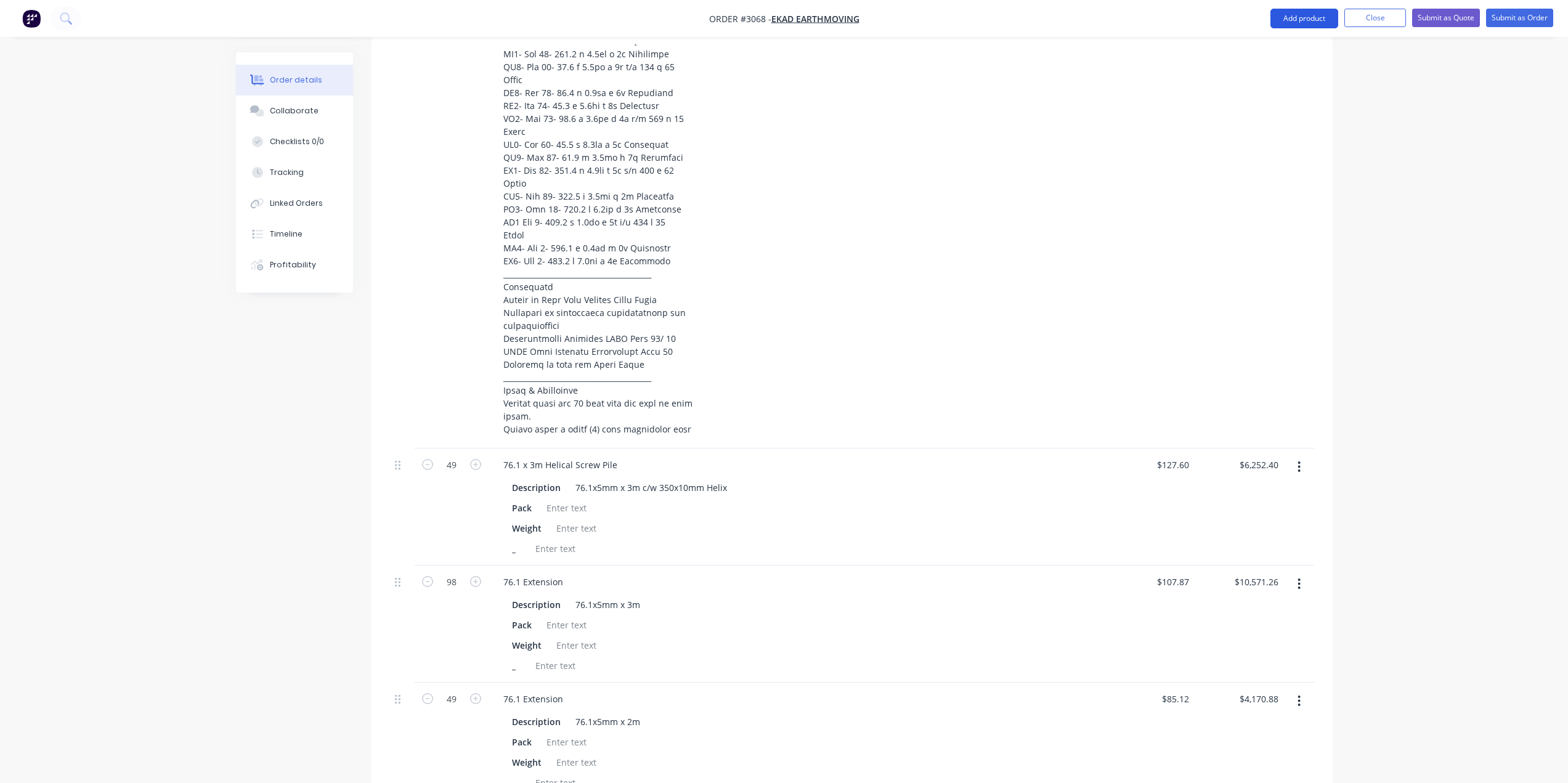
scroll to position [636, 0]
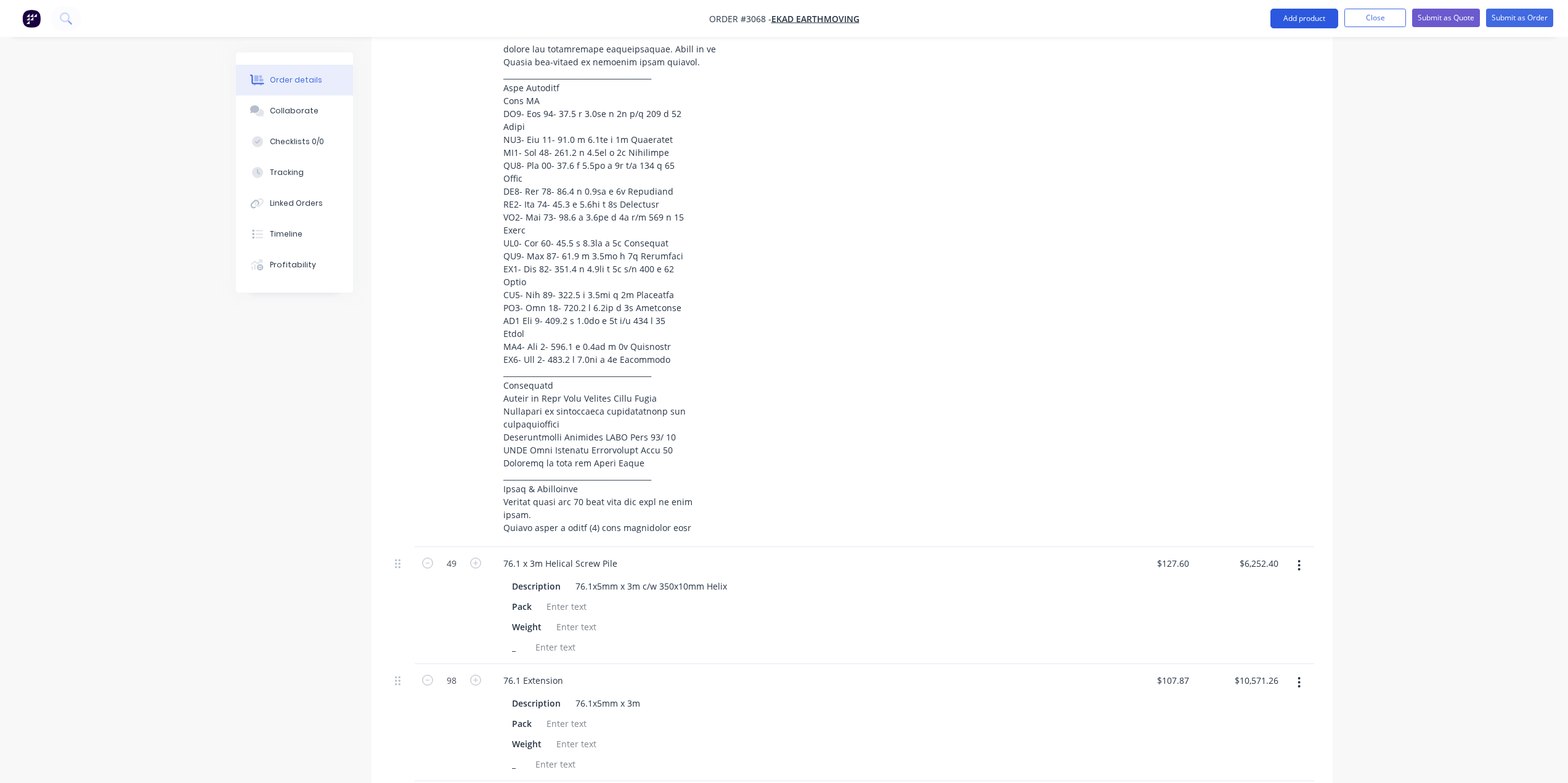
click at [1308, 21] on button "Add product" at bounding box center [1304, 18] width 68 height 20
click at [1293, 47] on div "Product catalogue" at bounding box center [1279, 50] width 95 height 18
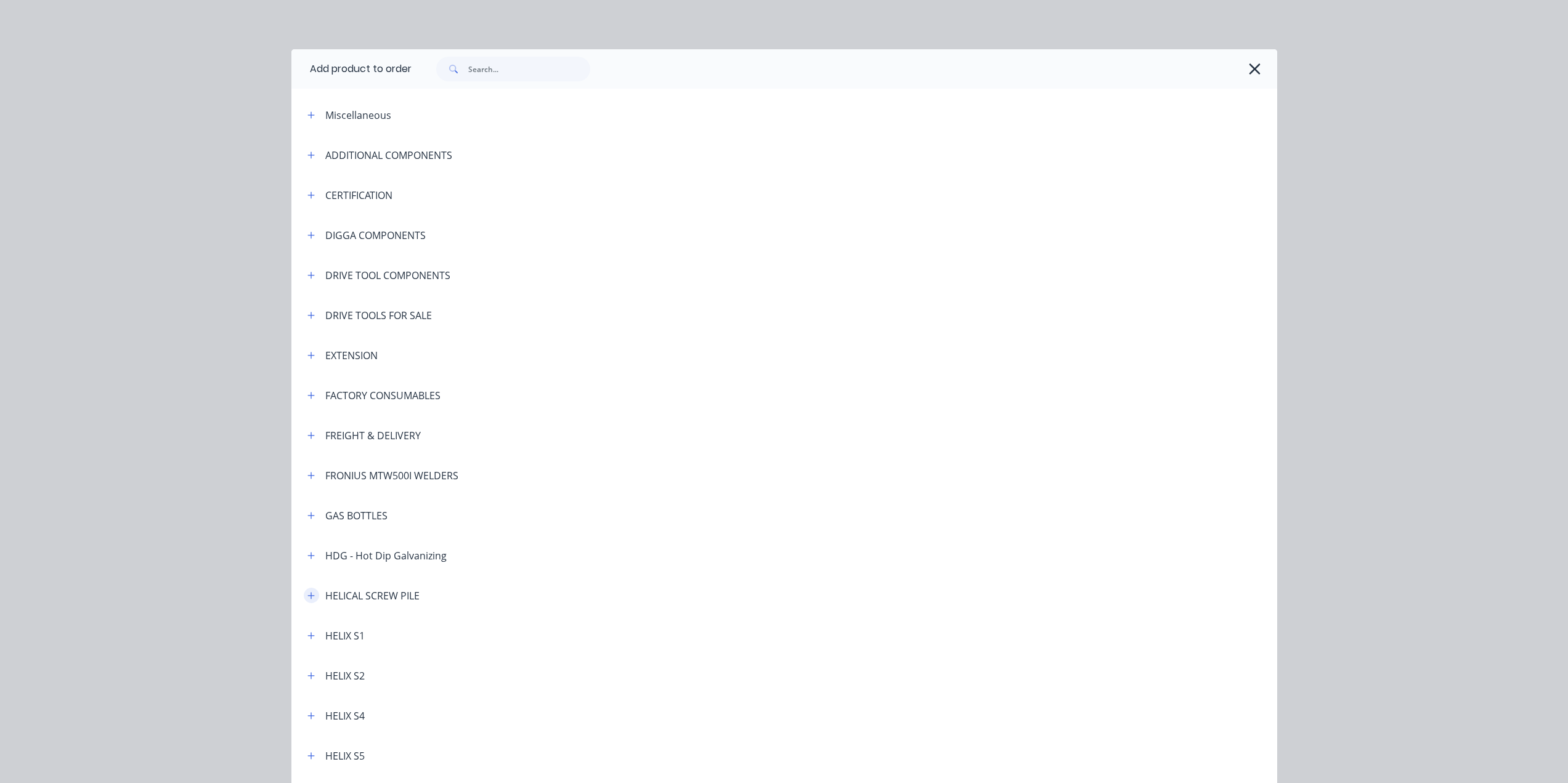
click at [304, 589] on button "button" at bounding box center [312, 595] width 15 height 15
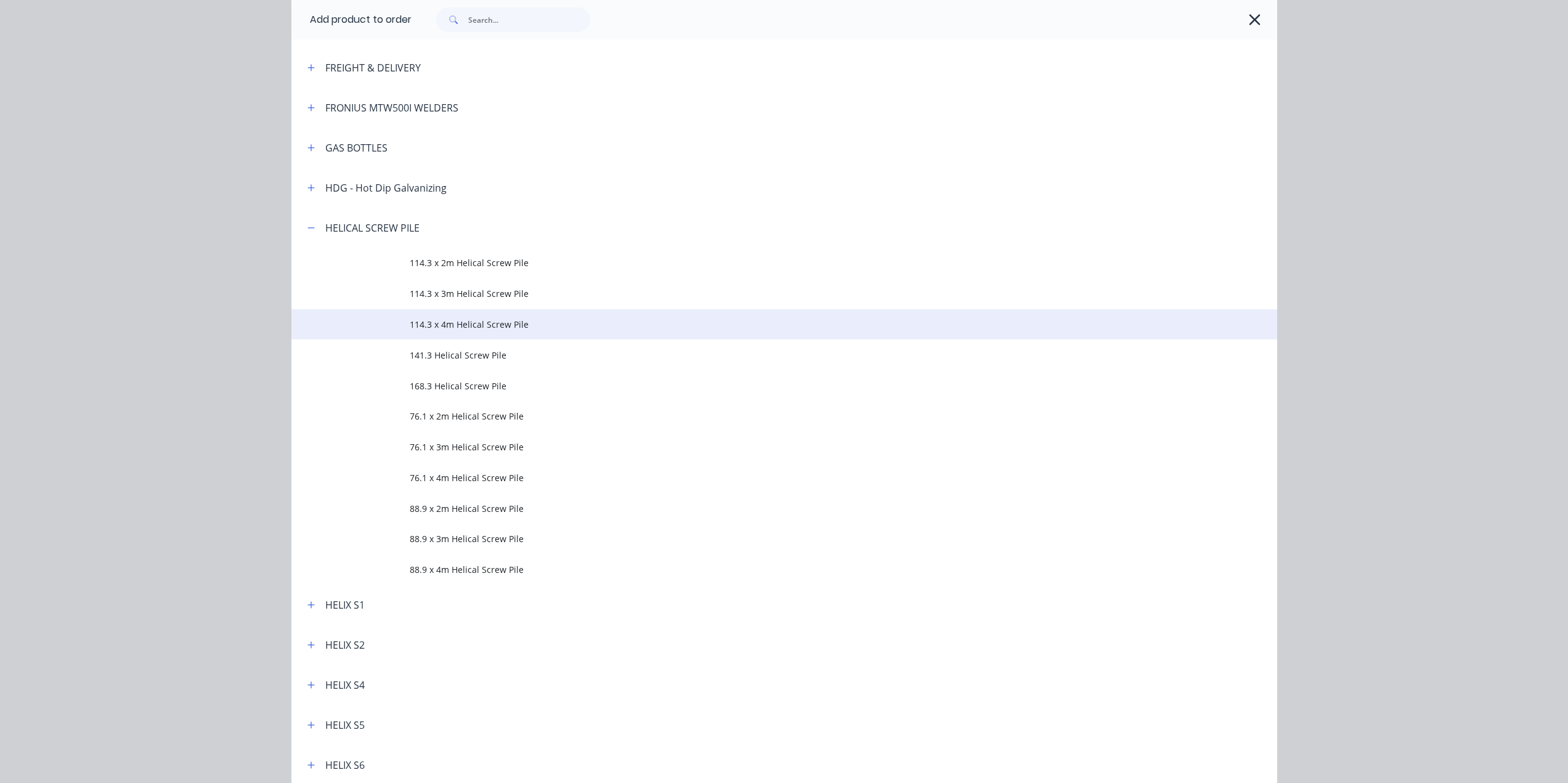
scroll to position [369, 0]
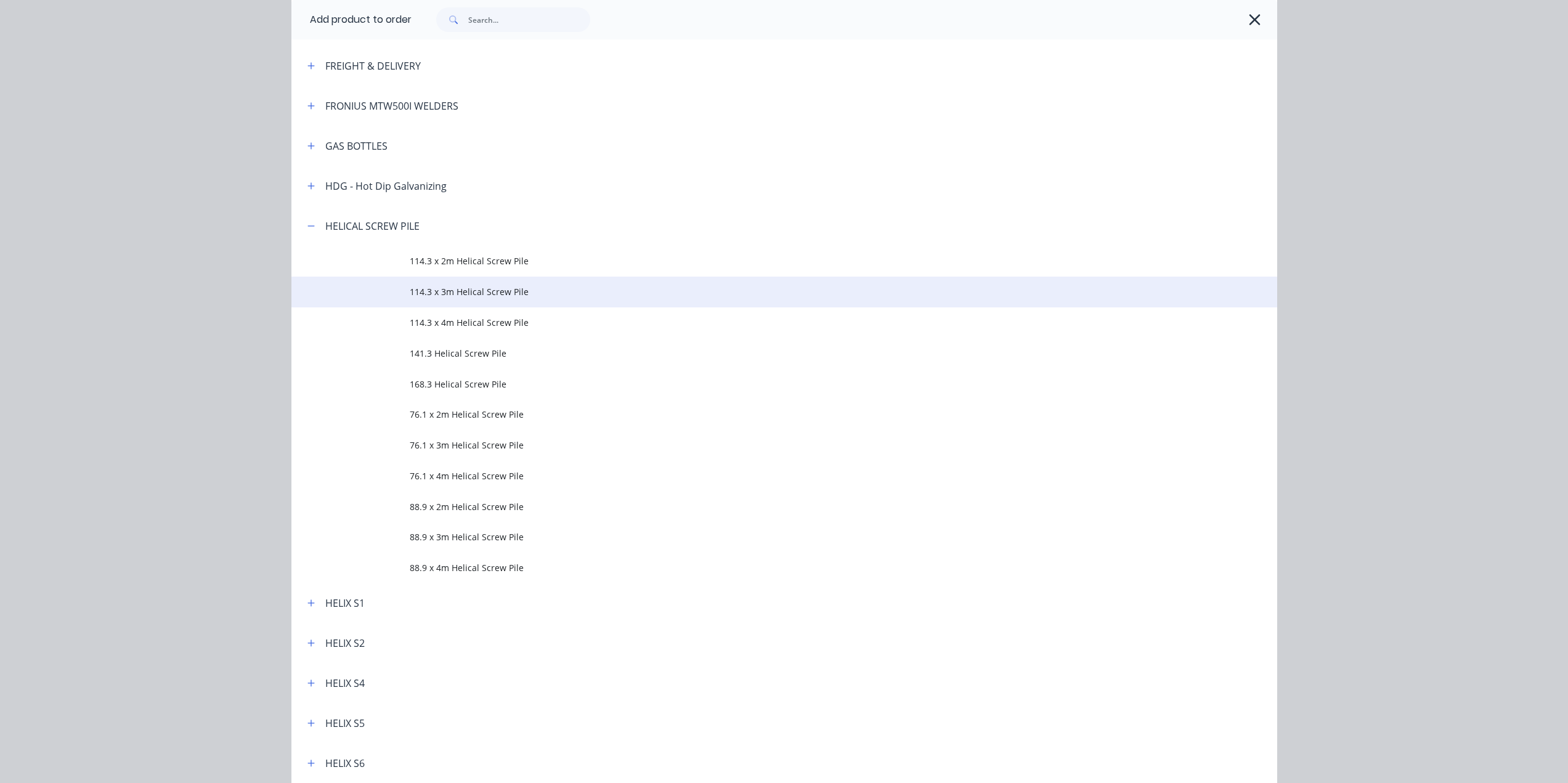
click at [464, 286] on span "114.3 x 3m Helical Screw Pile" at bounding box center [757, 292] width 694 height 13
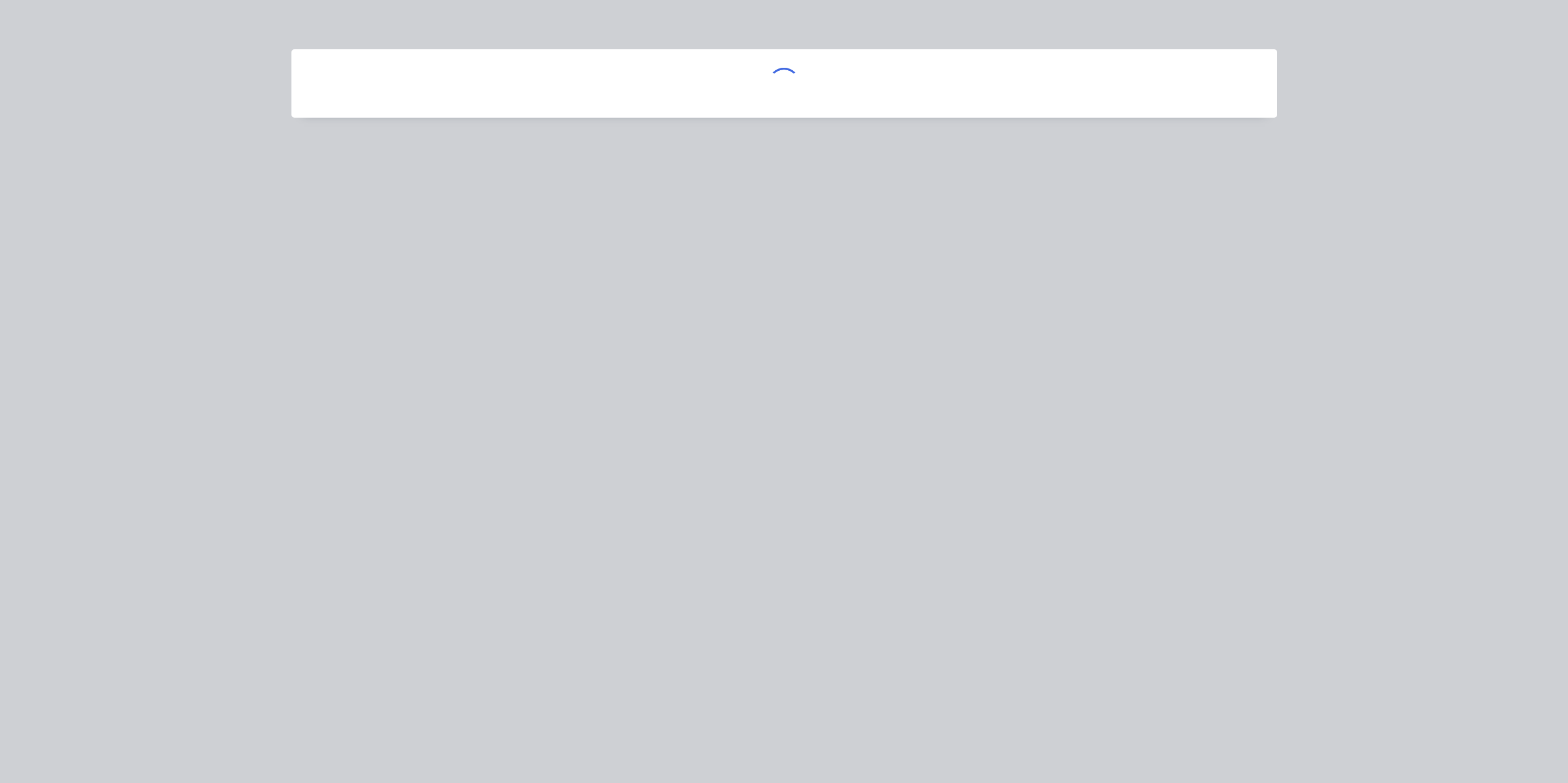
scroll to position [0, 0]
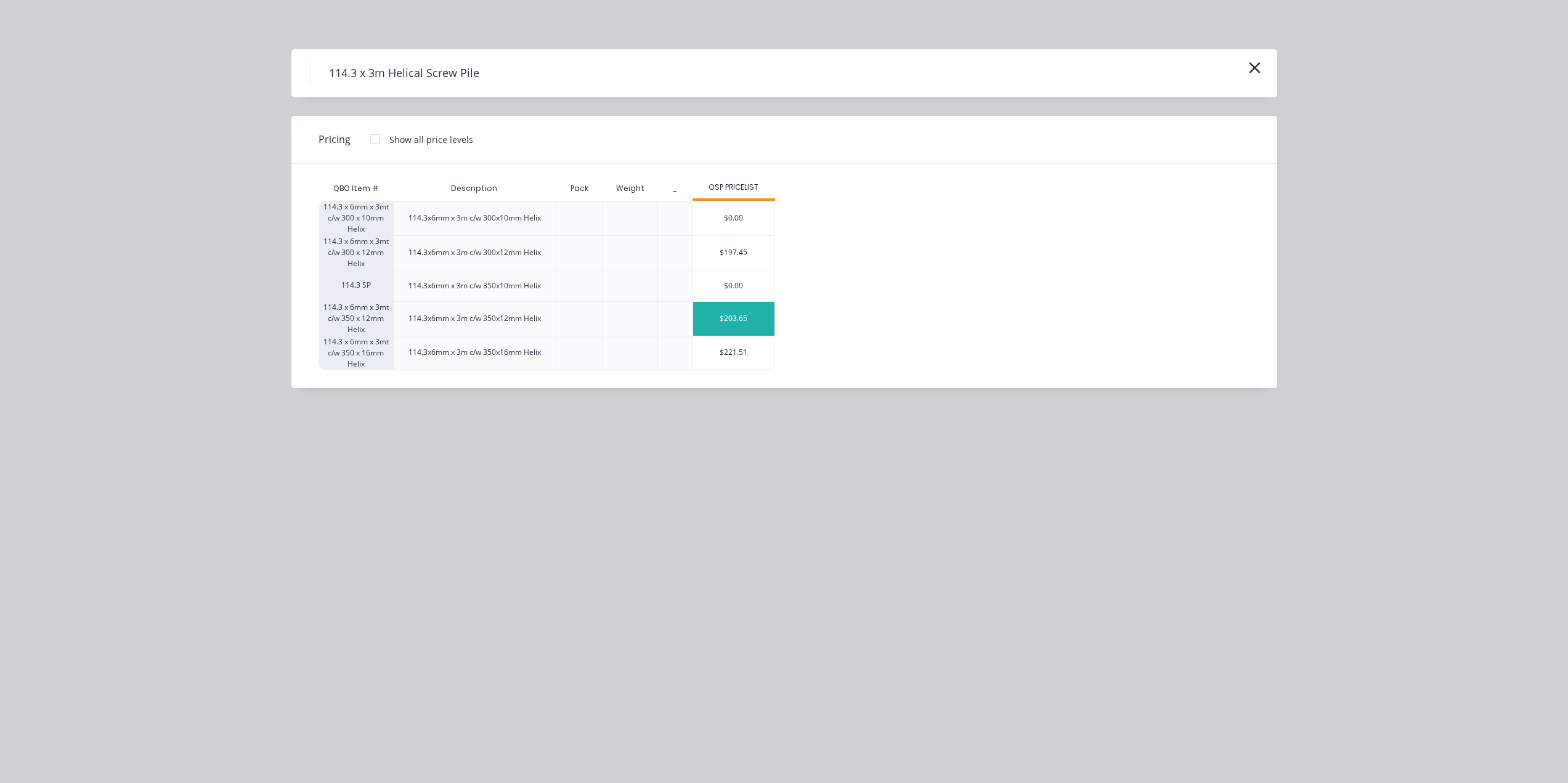
click at [743, 320] on div "$203.65" at bounding box center [734, 319] width 82 height 34
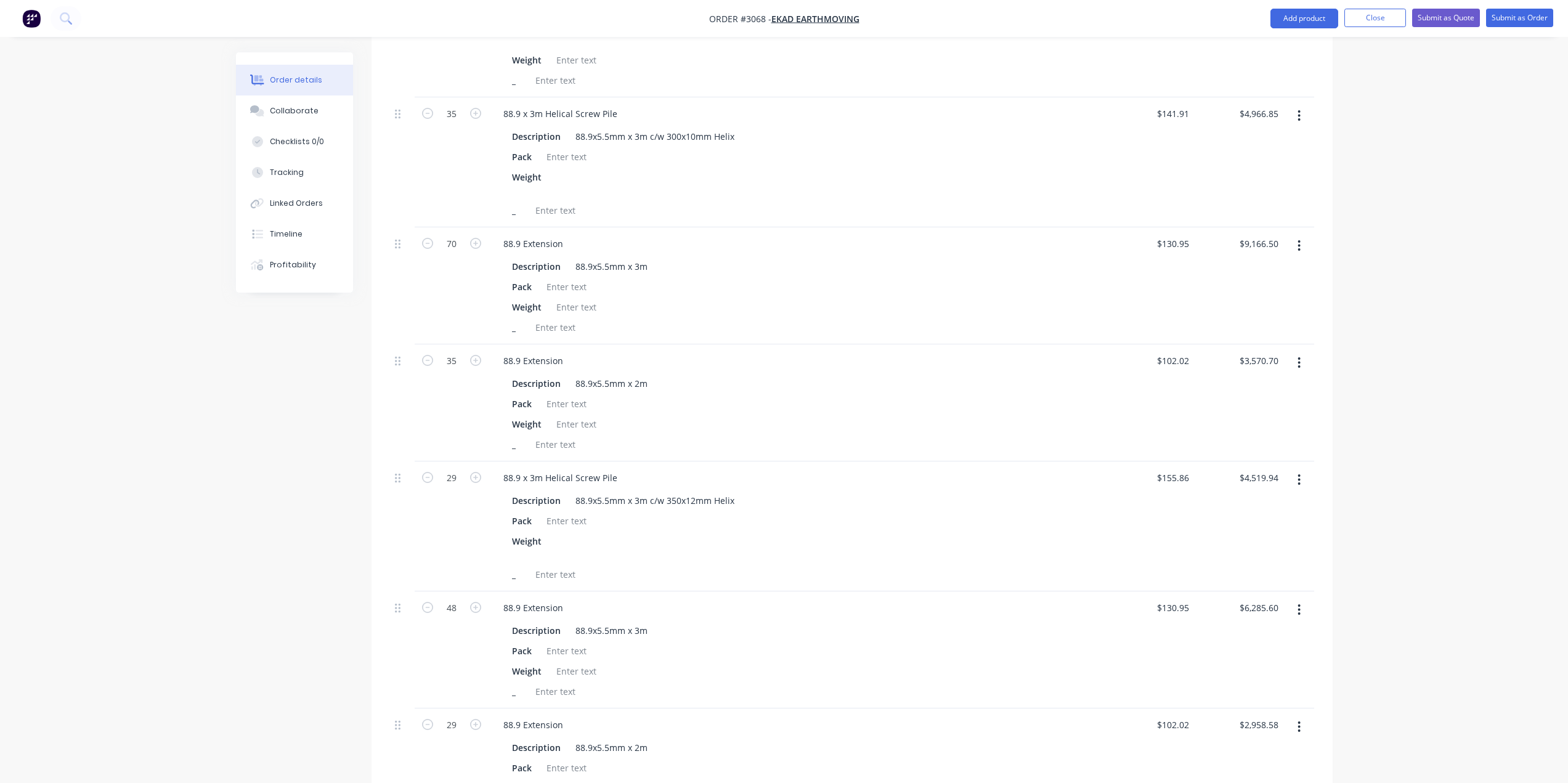
scroll to position [1806, 0]
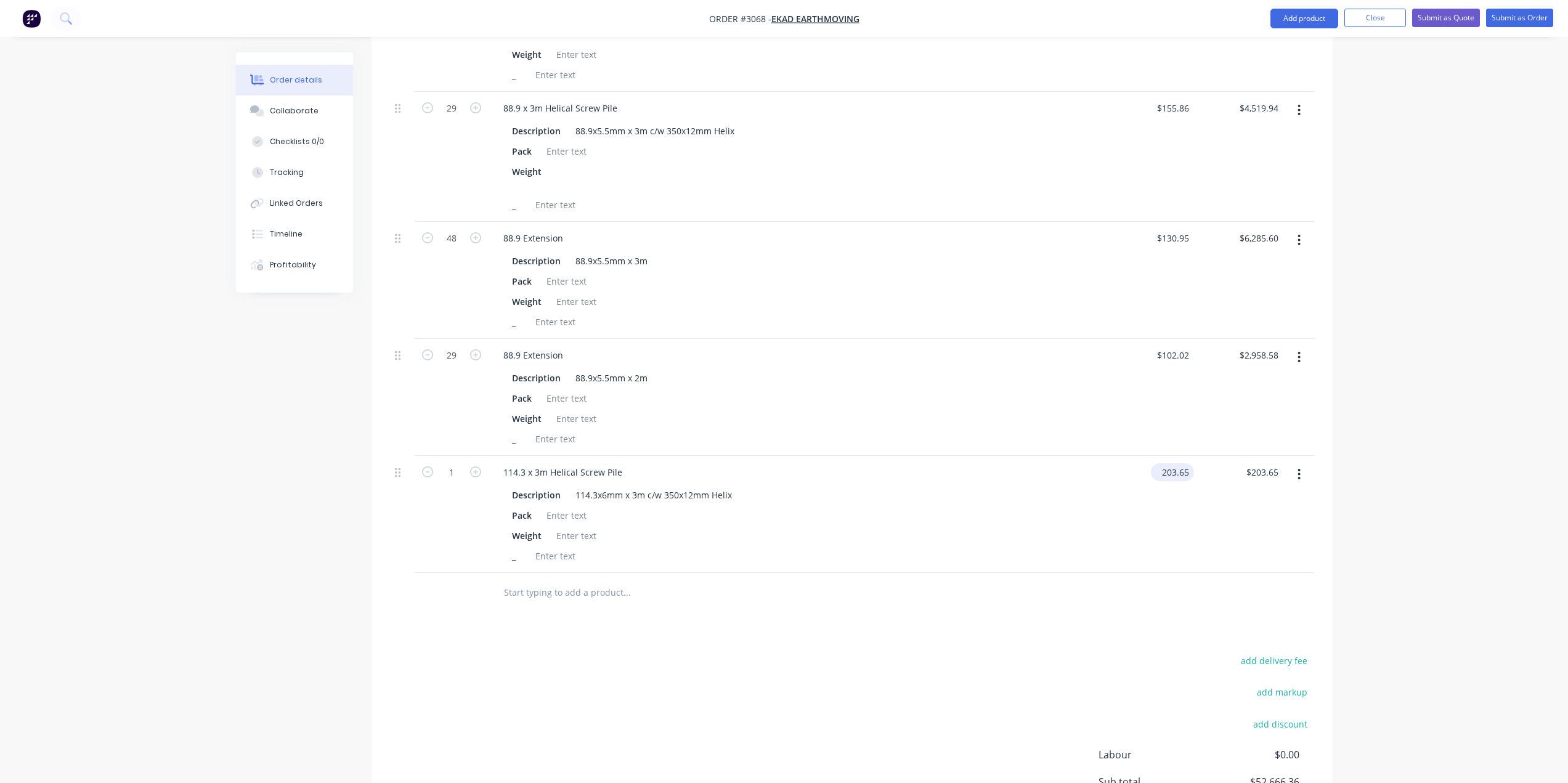
click at [1168, 475] on input "203.65" at bounding box center [1175, 472] width 38 height 18
click at [1172, 475] on input "203.65" at bounding box center [1177, 472] width 33 height 18
type input "$208.65"
click at [862, 487] on div "Description 114.3x6mm x 3m c/w 350x12mm Helix" at bounding box center [794, 495] width 574 height 18
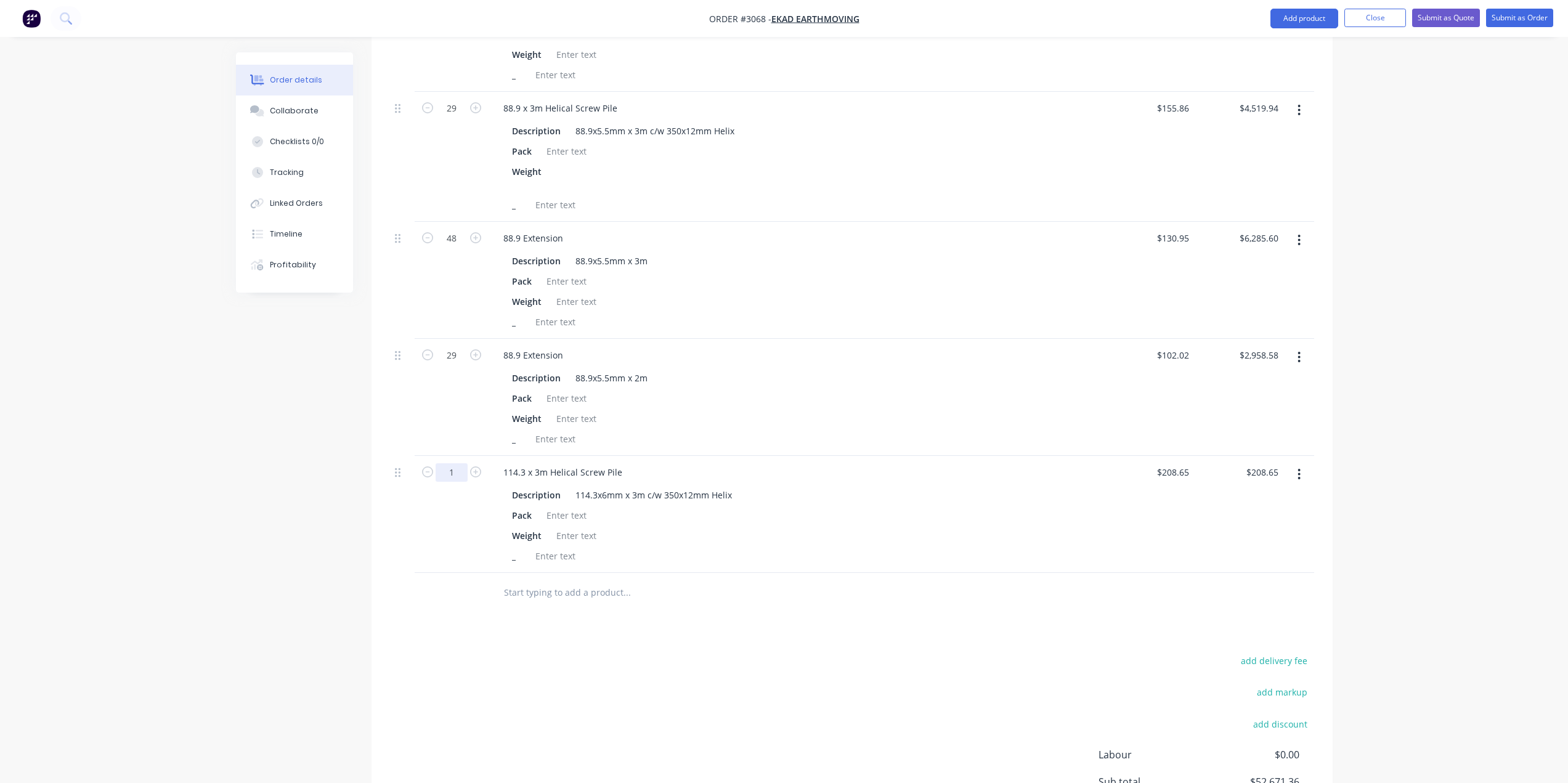
click at [439, 471] on input "1" at bounding box center [451, 472] width 32 height 19
click at [453, 480] on input "1" at bounding box center [451, 472] width 32 height 19
type input "11"
type input "$2,295.15"
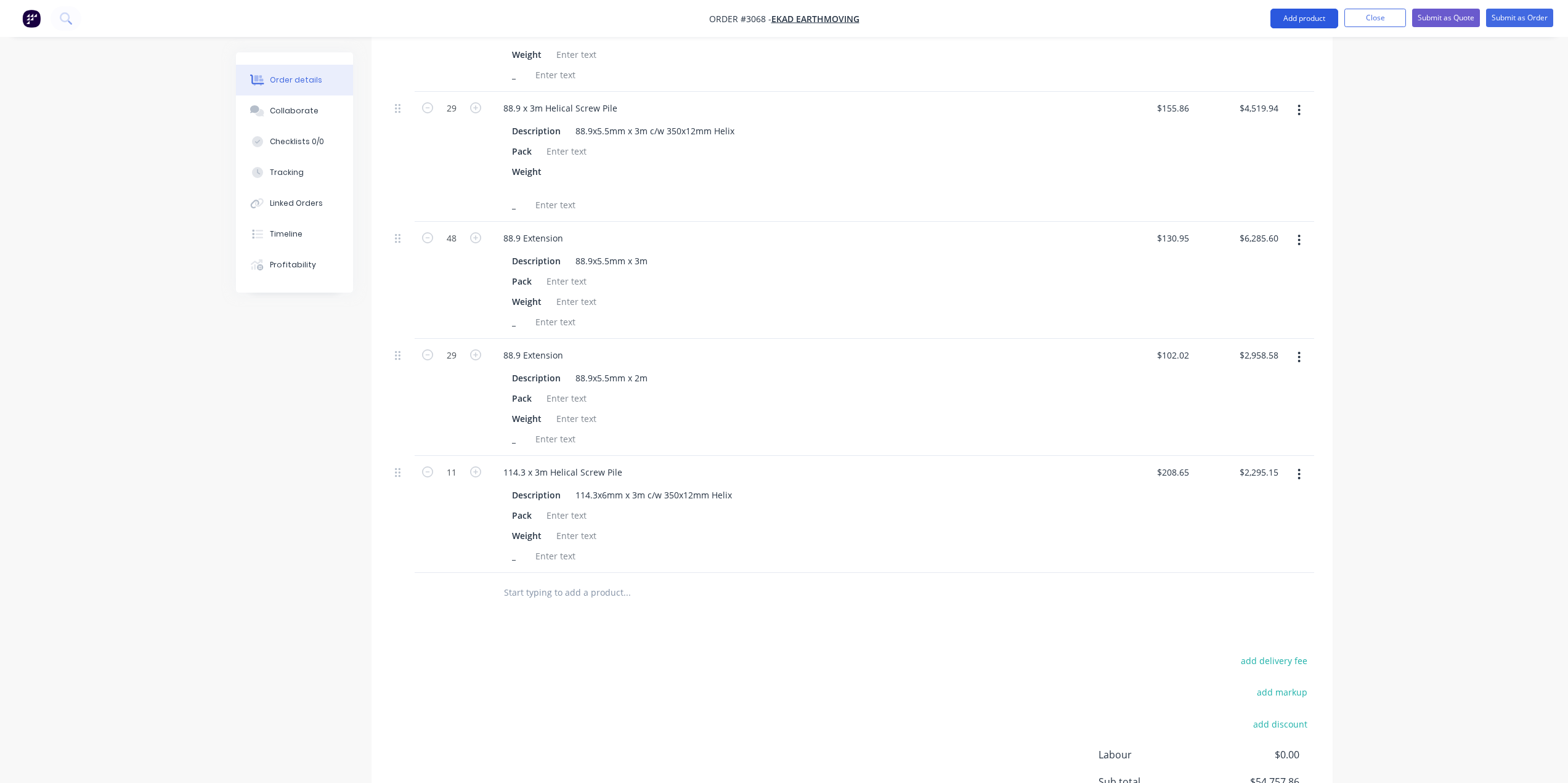
click at [1283, 25] on button "Add product" at bounding box center [1304, 18] width 68 height 20
click at [1267, 60] on button "Product catalogue" at bounding box center [1279, 50] width 117 height 24
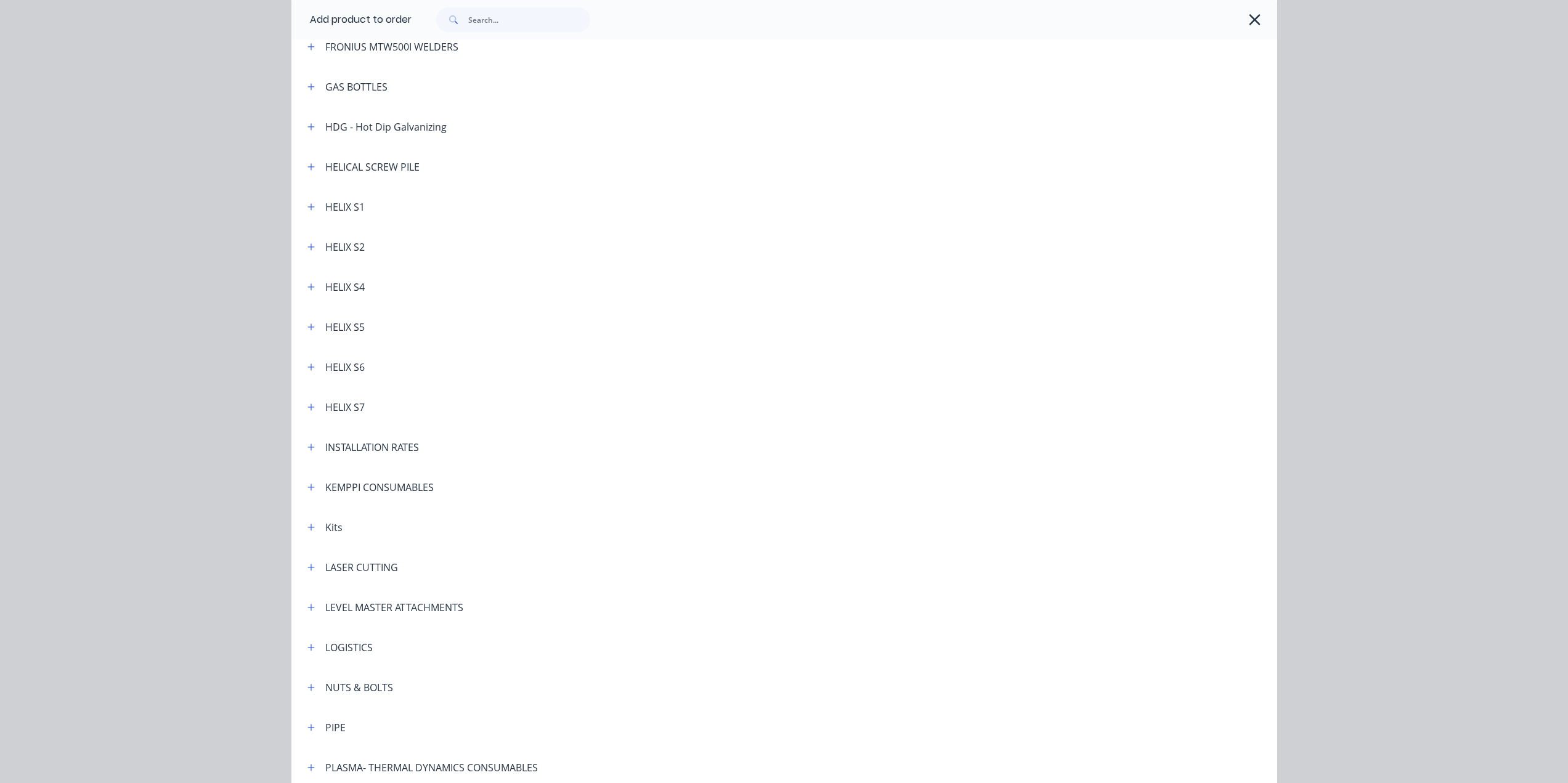
scroll to position [246, 0]
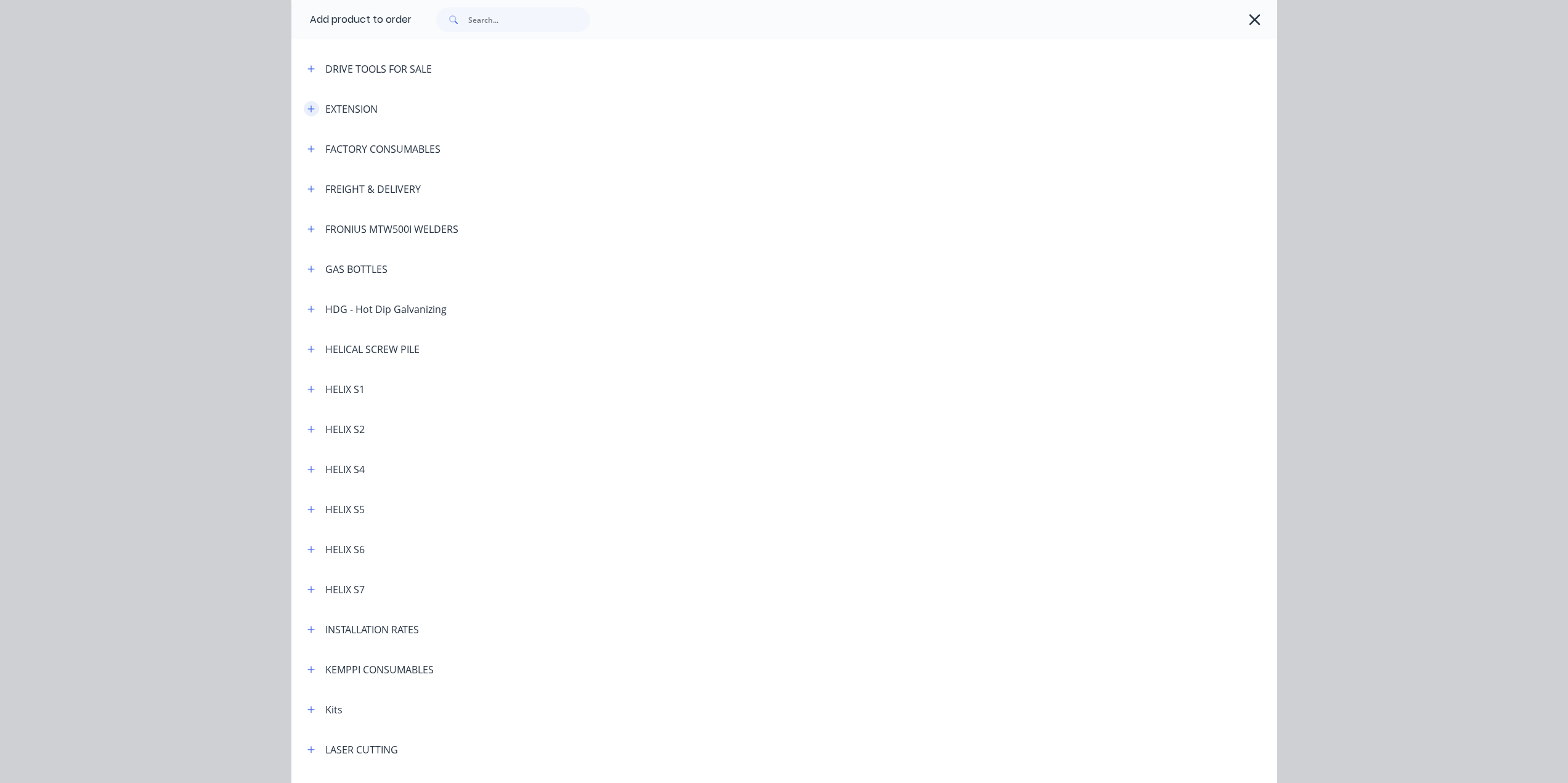
click at [307, 105] on icon "button" at bounding box center [311, 108] width 8 height 8
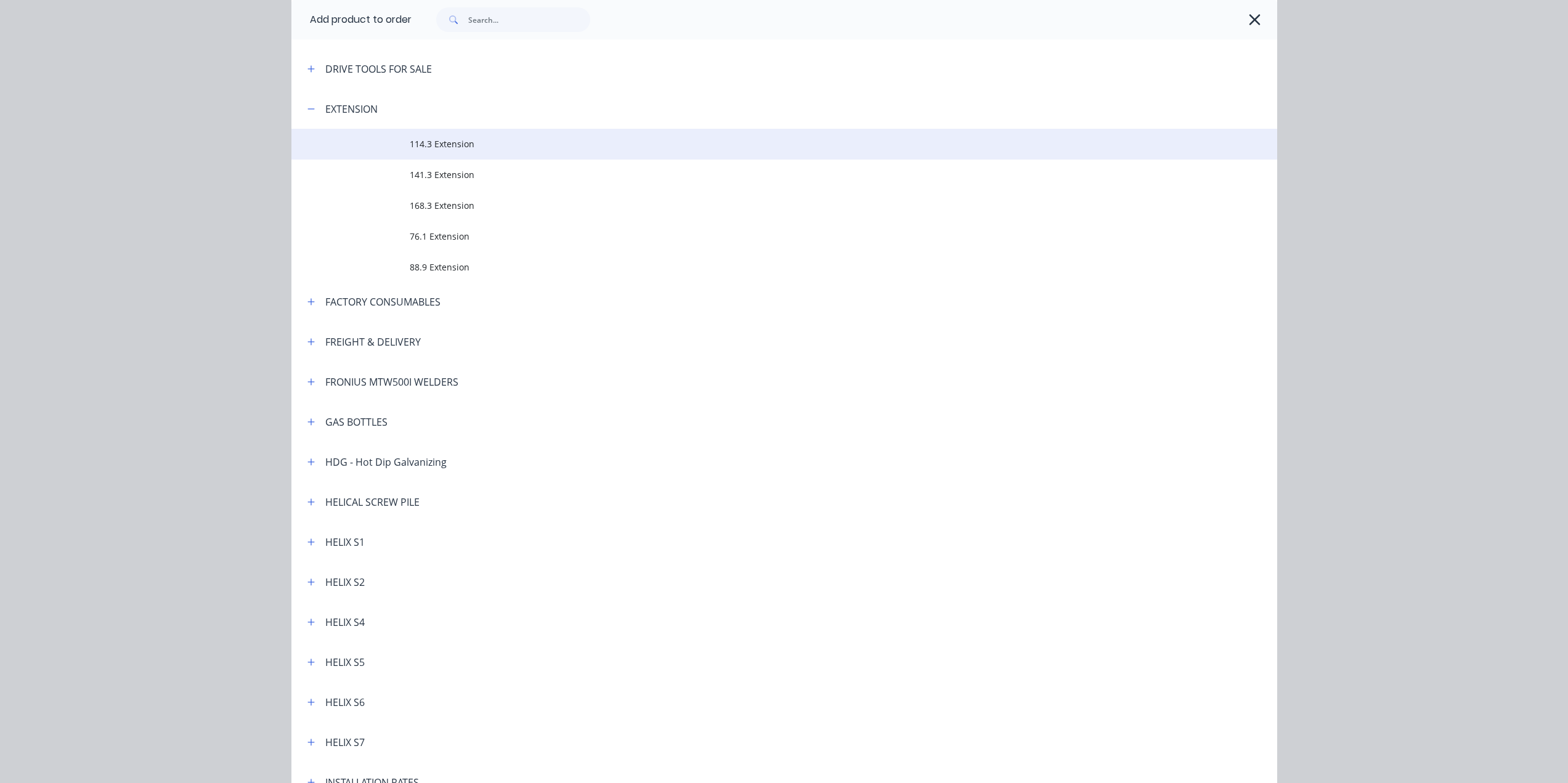
click at [444, 144] on span "114.3 Extension" at bounding box center [757, 144] width 694 height 13
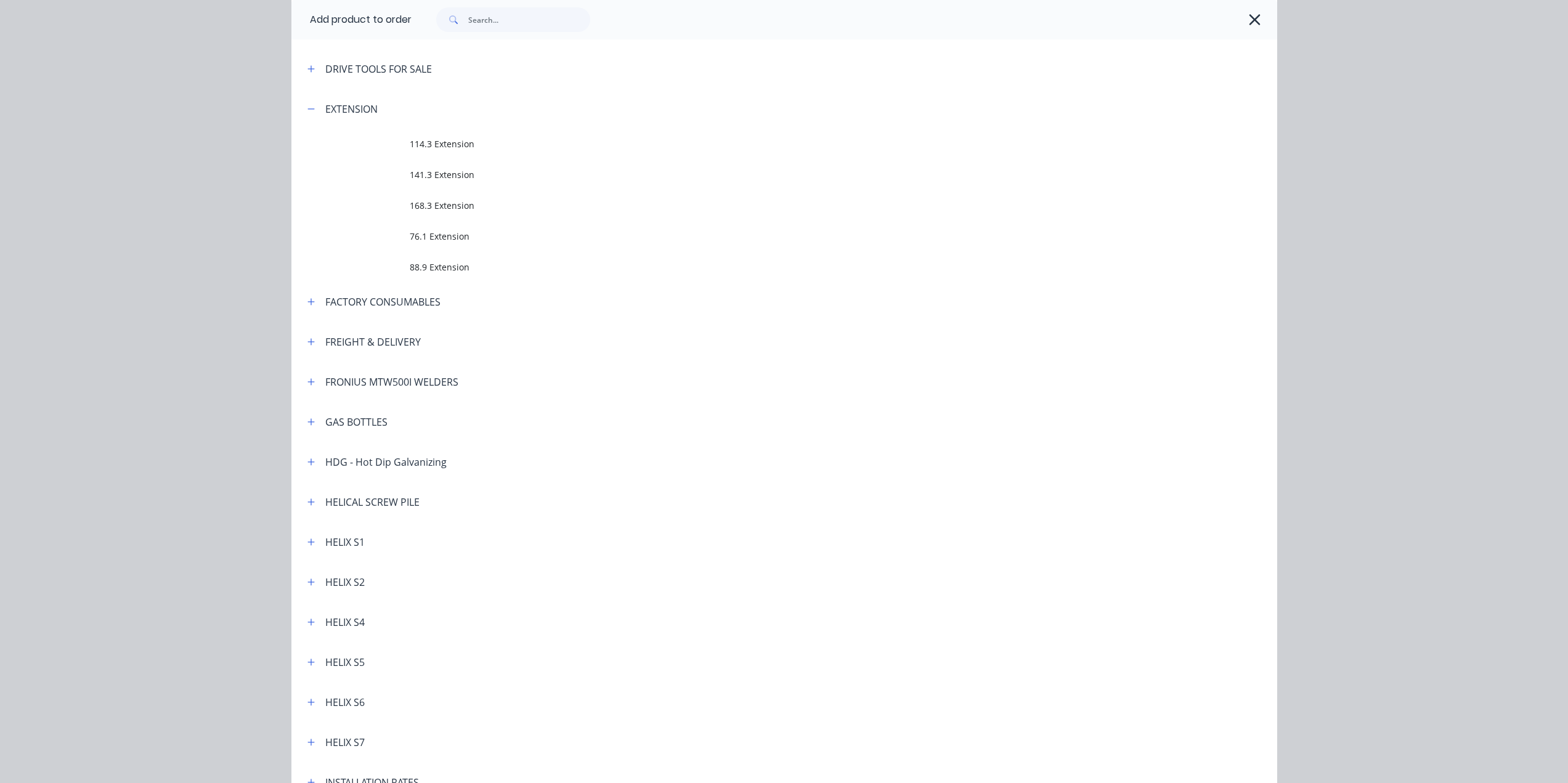
scroll to position [0, 0]
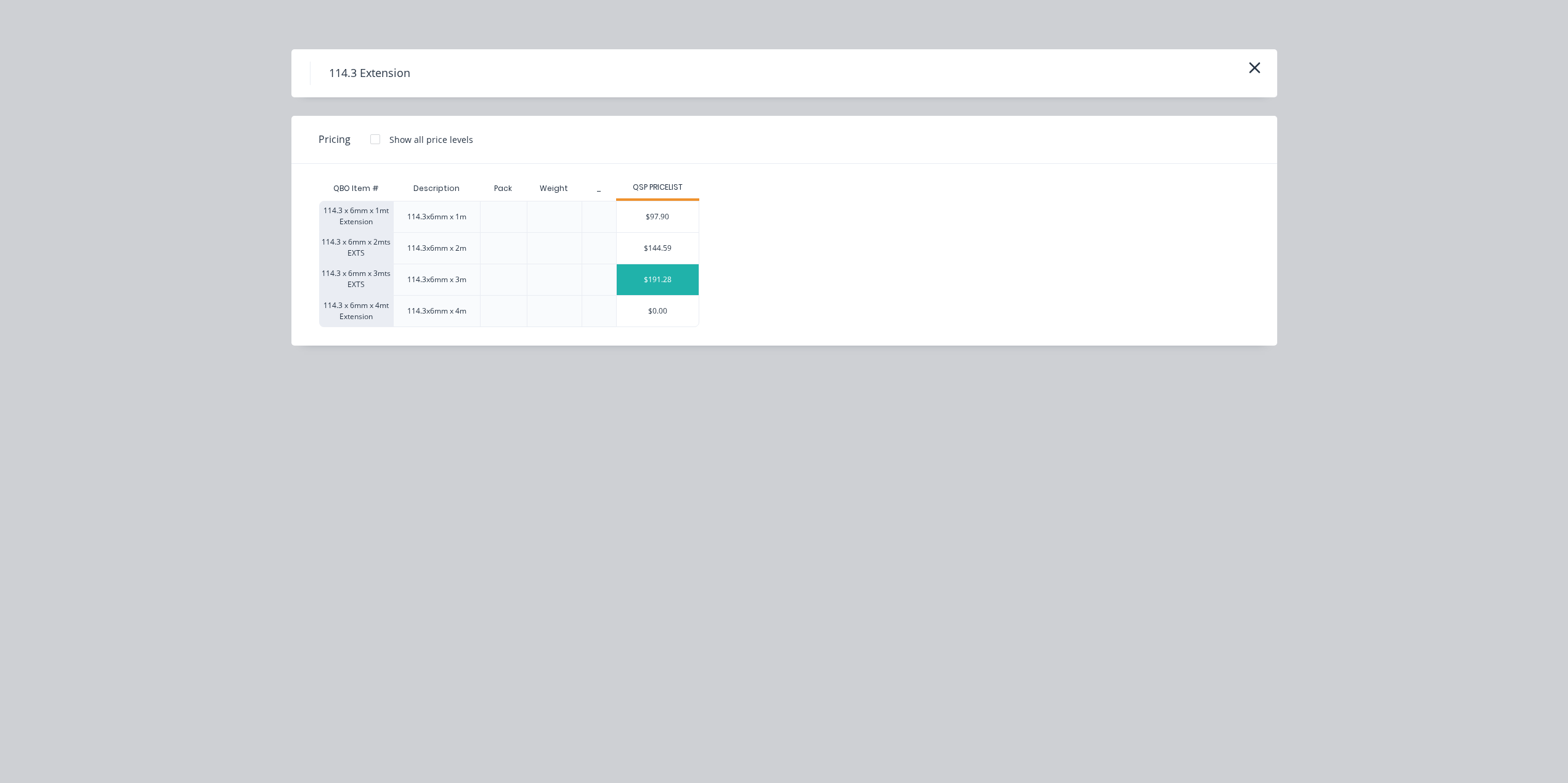
click at [661, 283] on div "$191.28" at bounding box center [658, 280] width 82 height 31
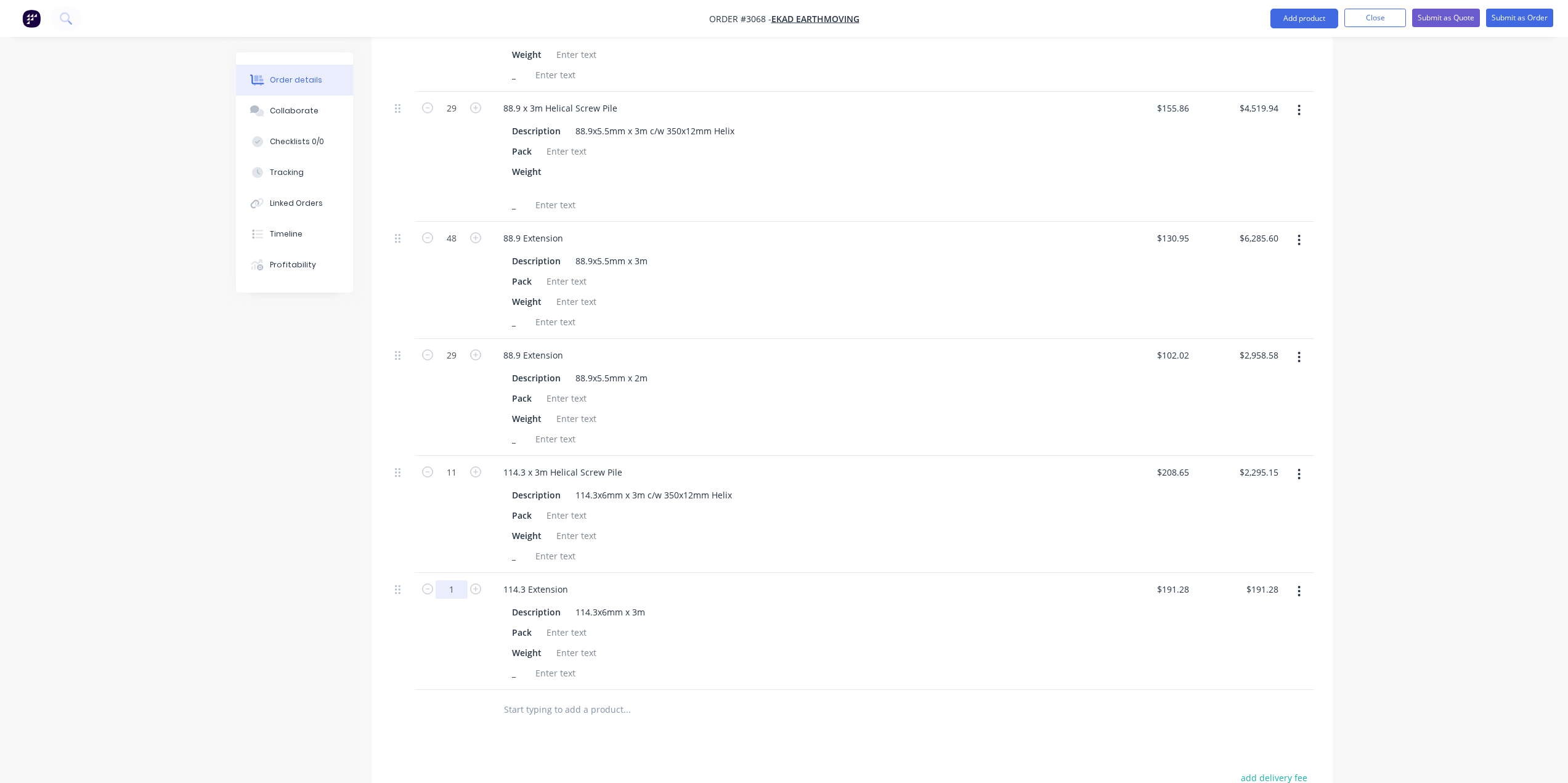
click at [454, 588] on input "1" at bounding box center [451, 589] width 32 height 19
type input "22"
type input "$4,208.16"
click at [902, 635] on div "Pack" at bounding box center [794, 632] width 574 height 18
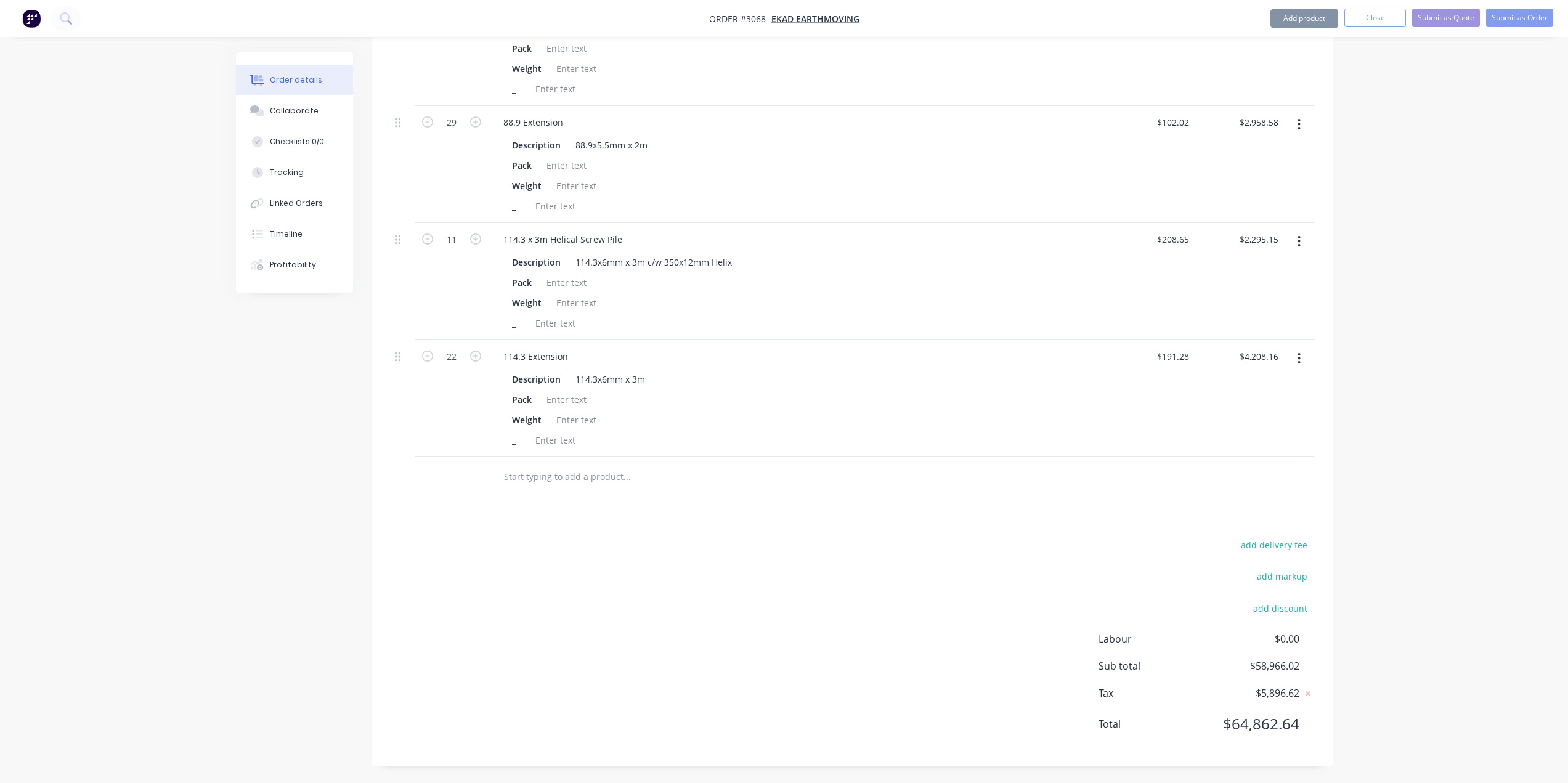
scroll to position [2041, 0]
click at [1302, 13] on button "Add product" at bounding box center [1304, 18] width 68 height 20
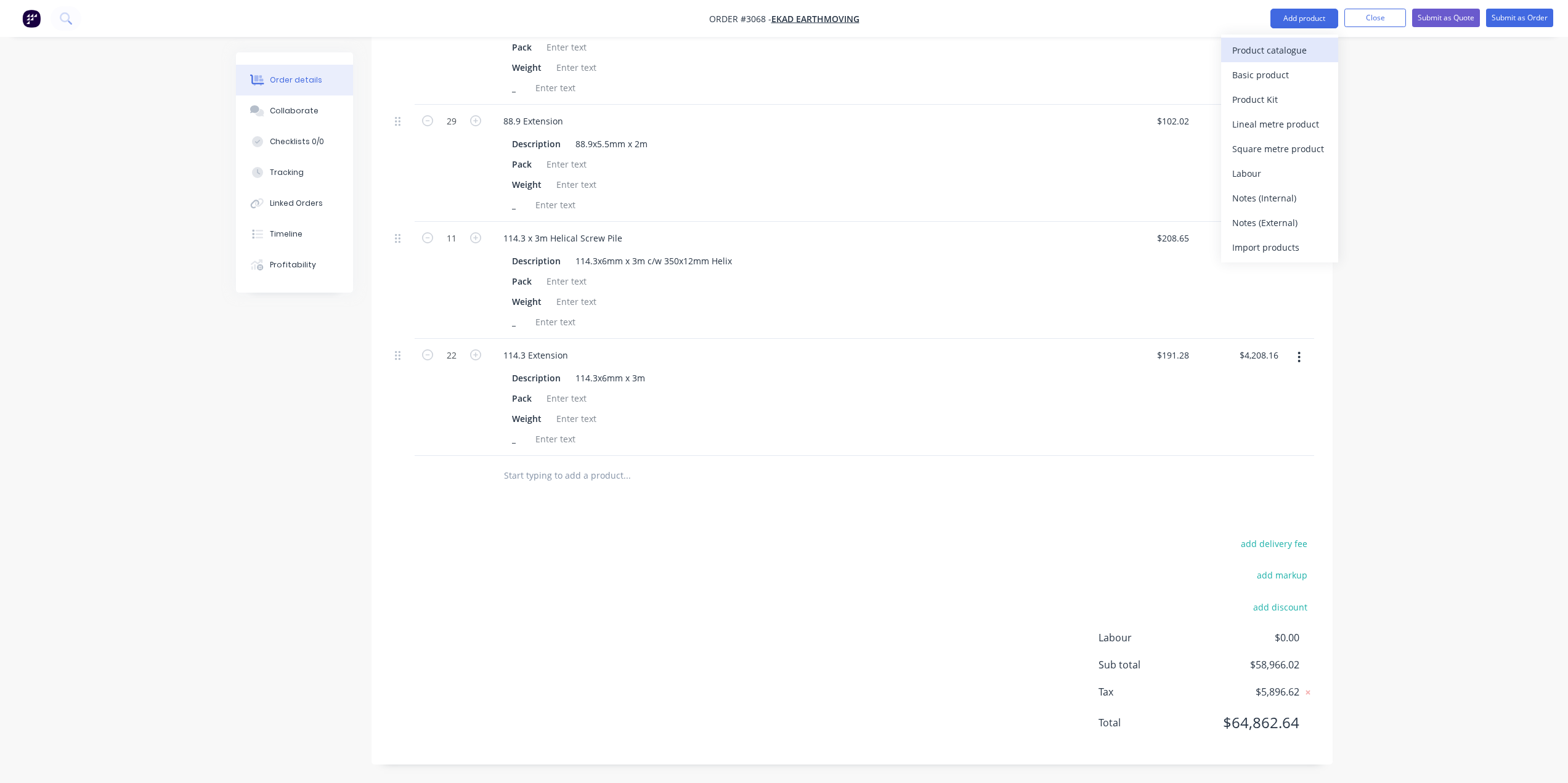
click at [1274, 49] on div "Product catalogue" at bounding box center [1279, 50] width 95 height 18
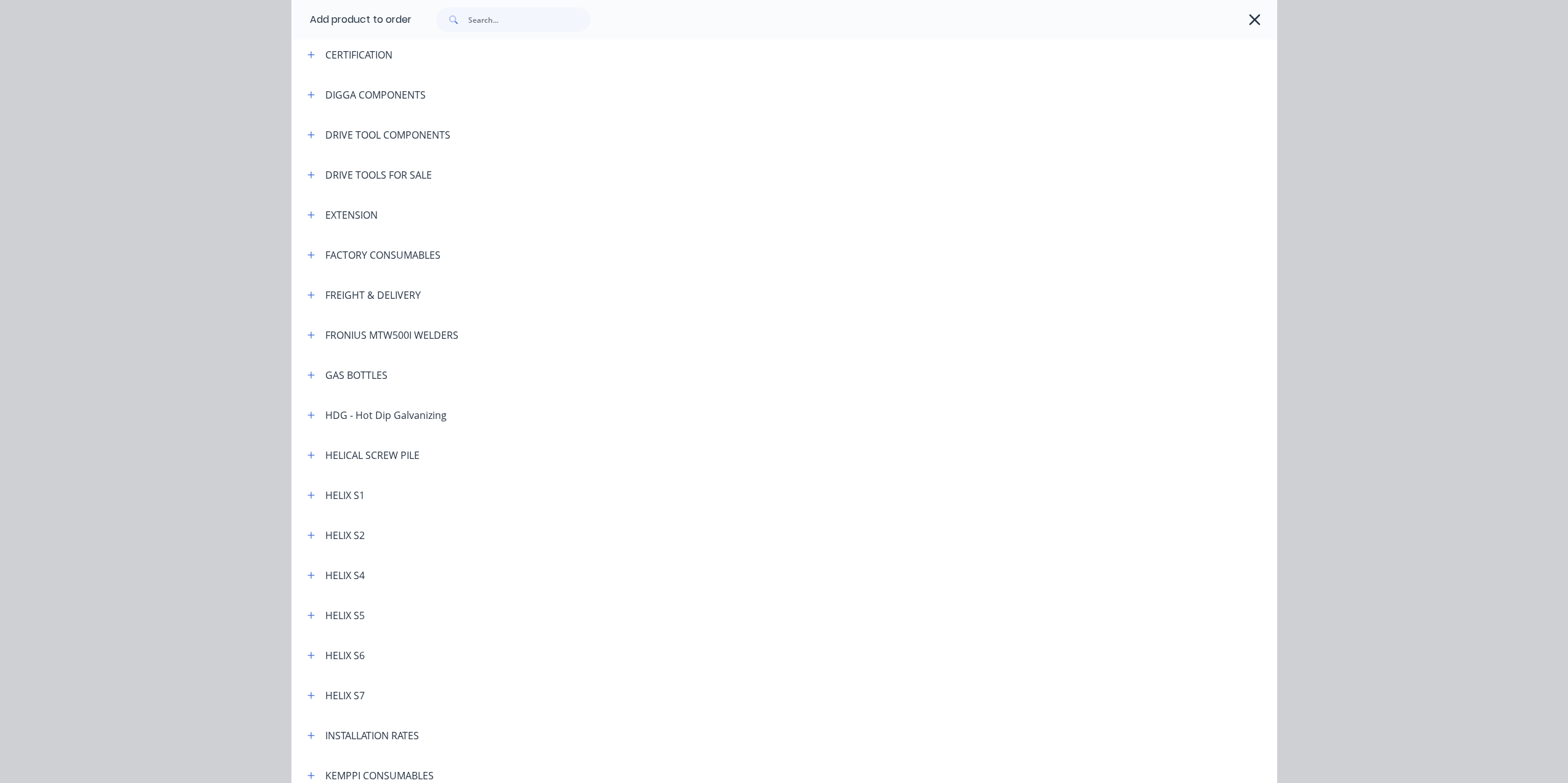
scroll to position [123, 0]
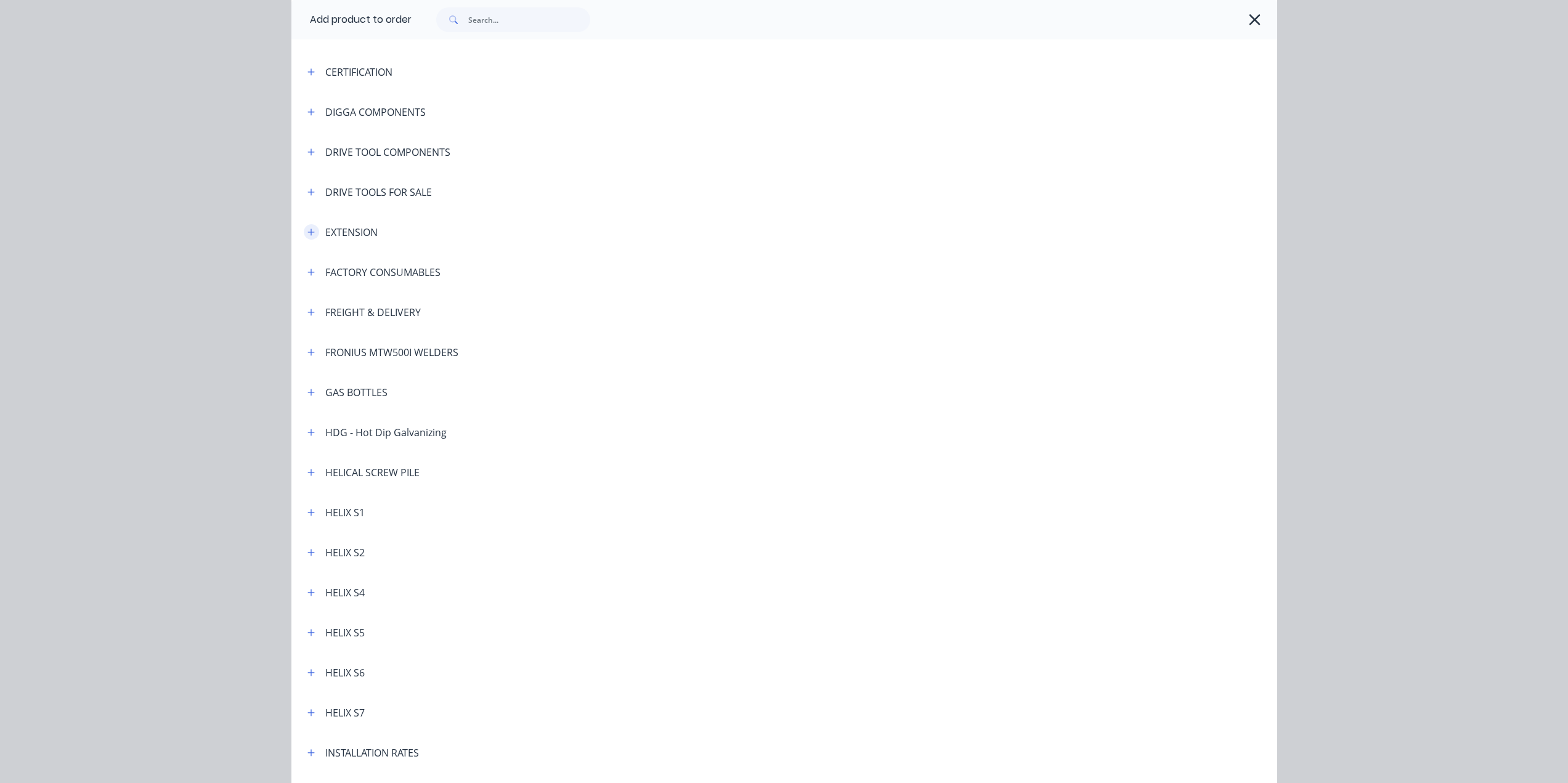
click at [308, 236] on icon "button" at bounding box center [311, 232] width 8 height 8
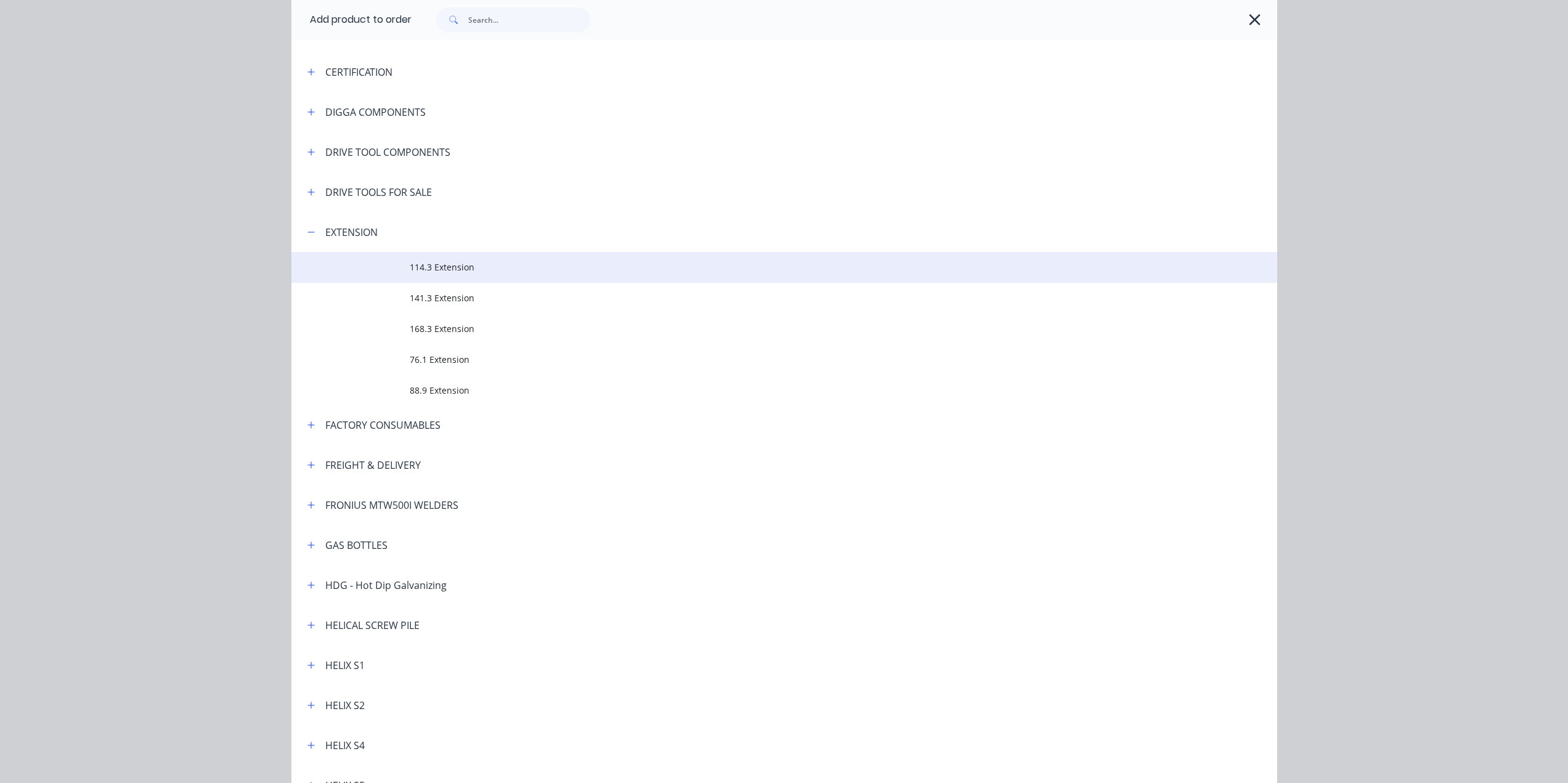
click at [441, 278] on td "114.3 Extension" at bounding box center [843, 267] width 868 height 31
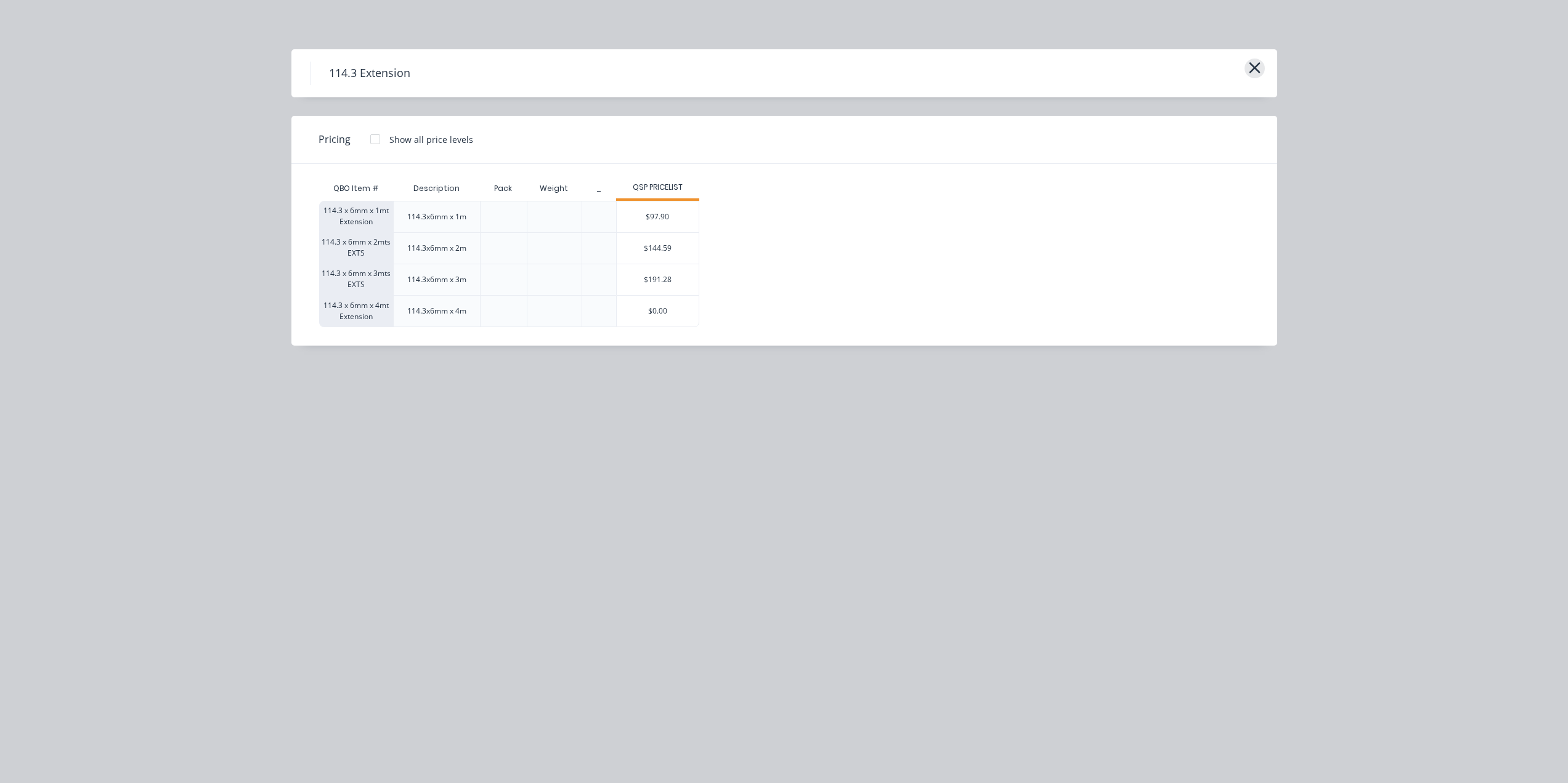
click at [1251, 65] on icon "button" at bounding box center [1254, 67] width 11 height 11
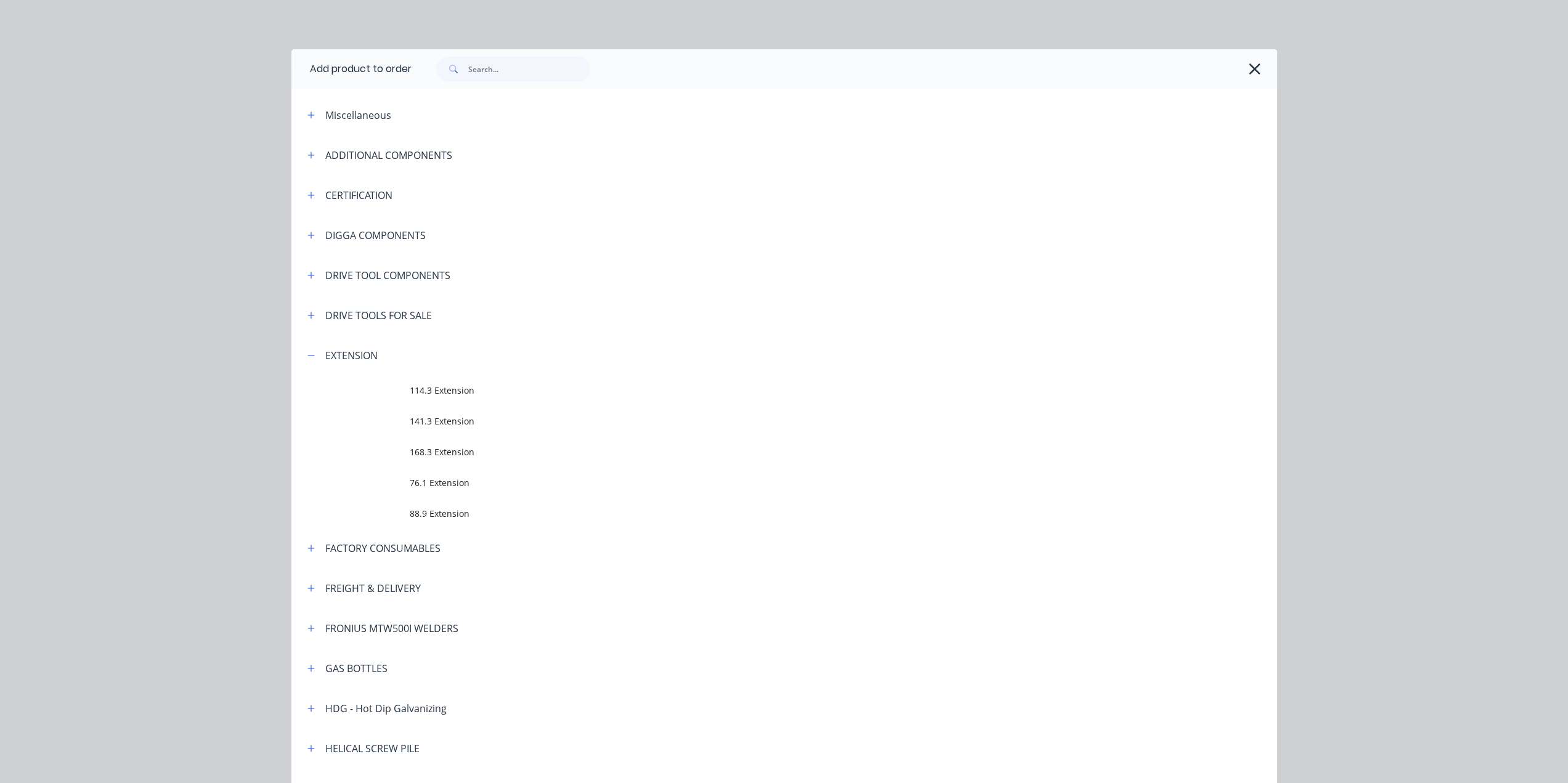
scroll to position [335, 0]
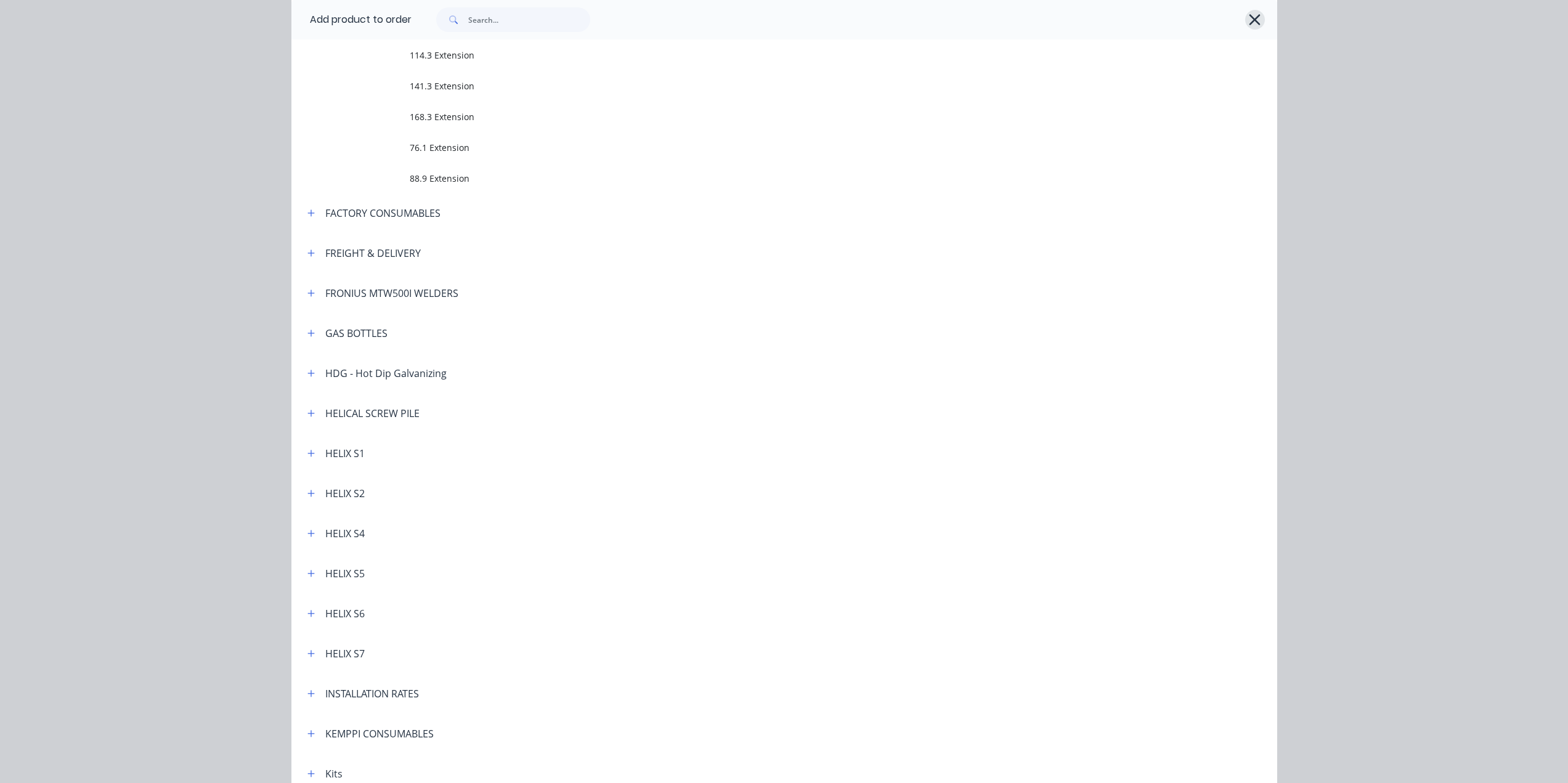
click at [1255, 19] on icon "button" at bounding box center [1254, 19] width 13 height 17
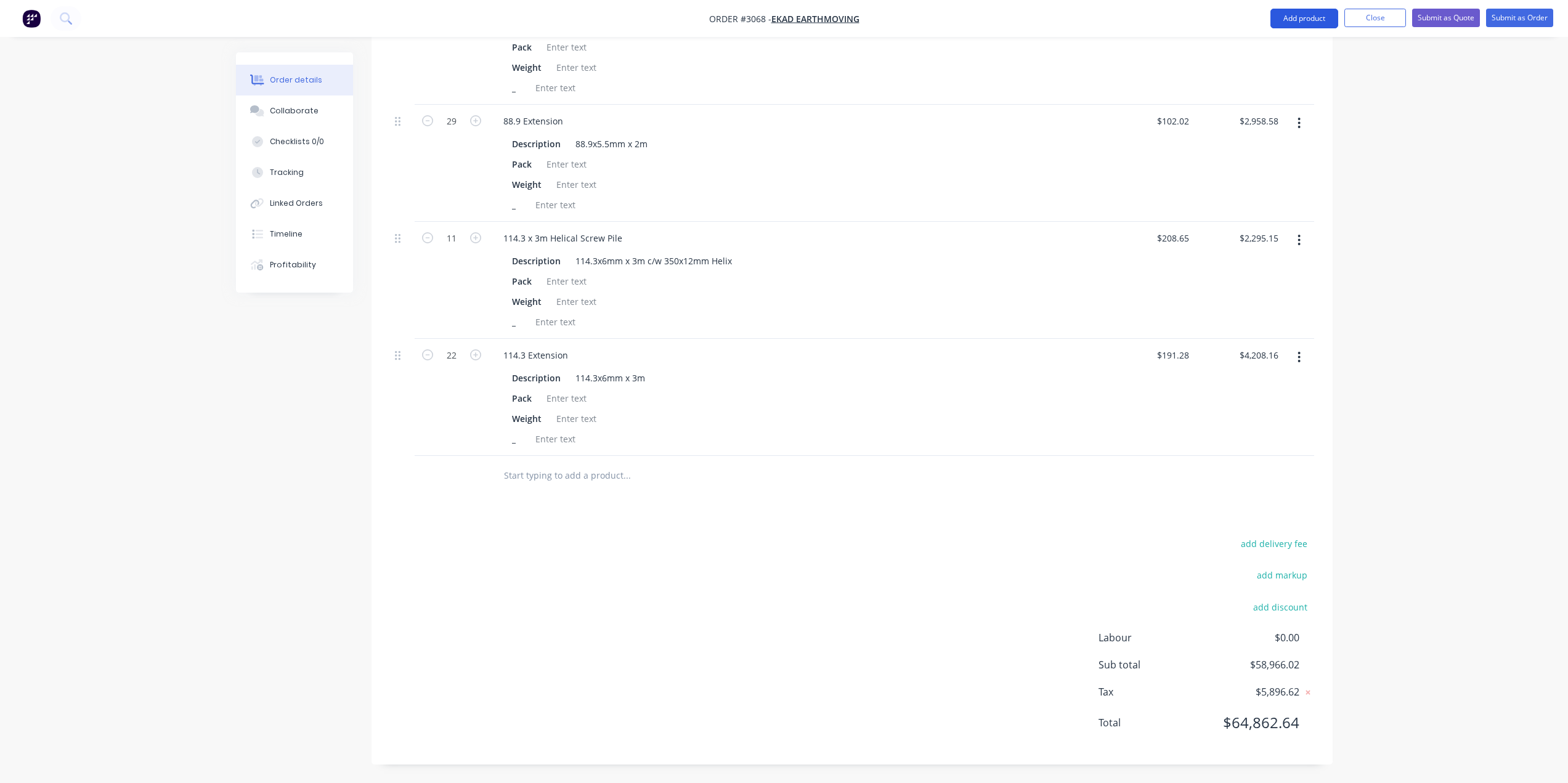
click at [1294, 17] on button "Add product" at bounding box center [1304, 18] width 68 height 20
click at [1274, 53] on div "Product catalogue" at bounding box center [1279, 50] width 95 height 18
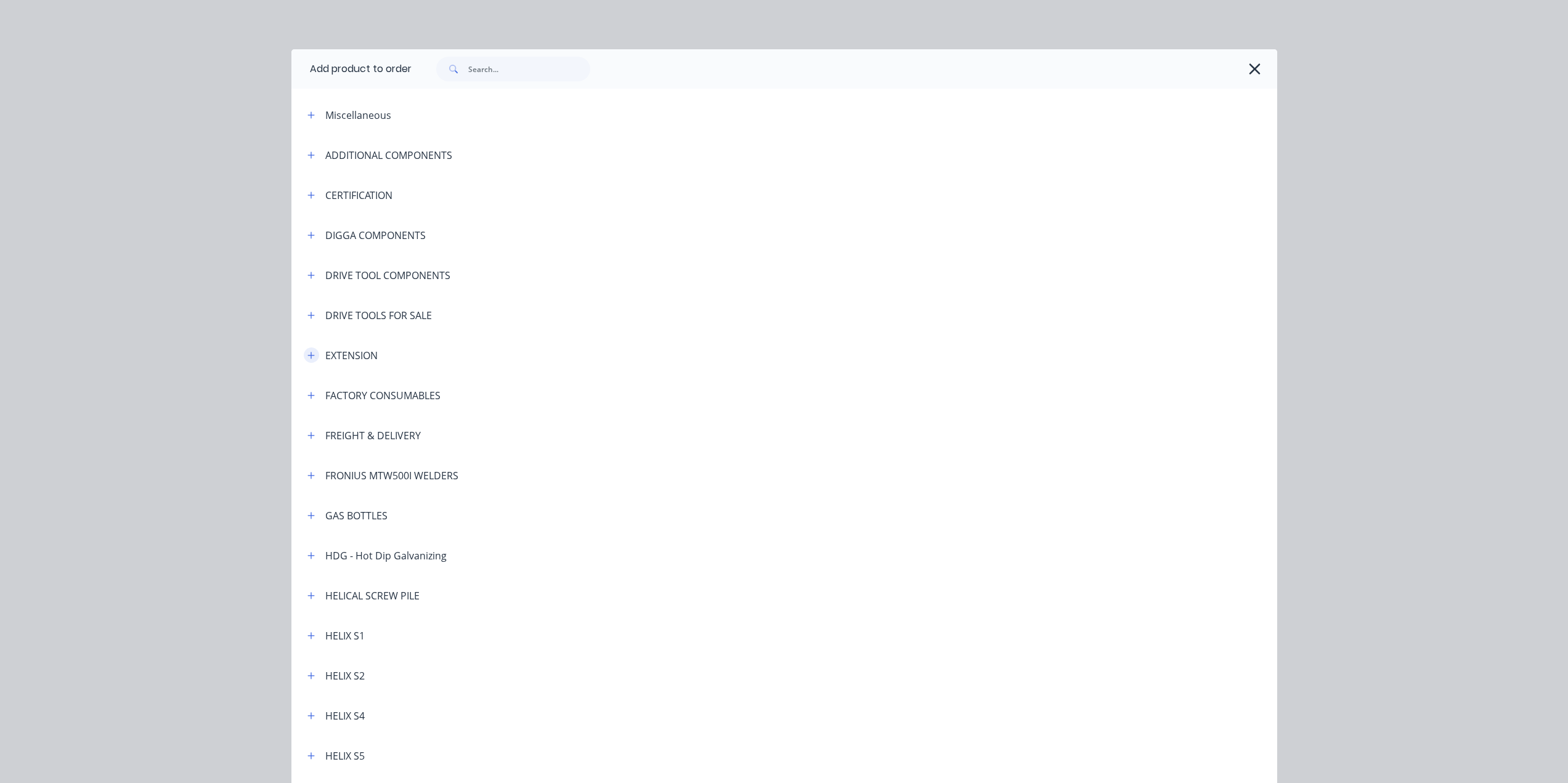
click at [313, 354] on button "button" at bounding box center [312, 355] width 15 height 15
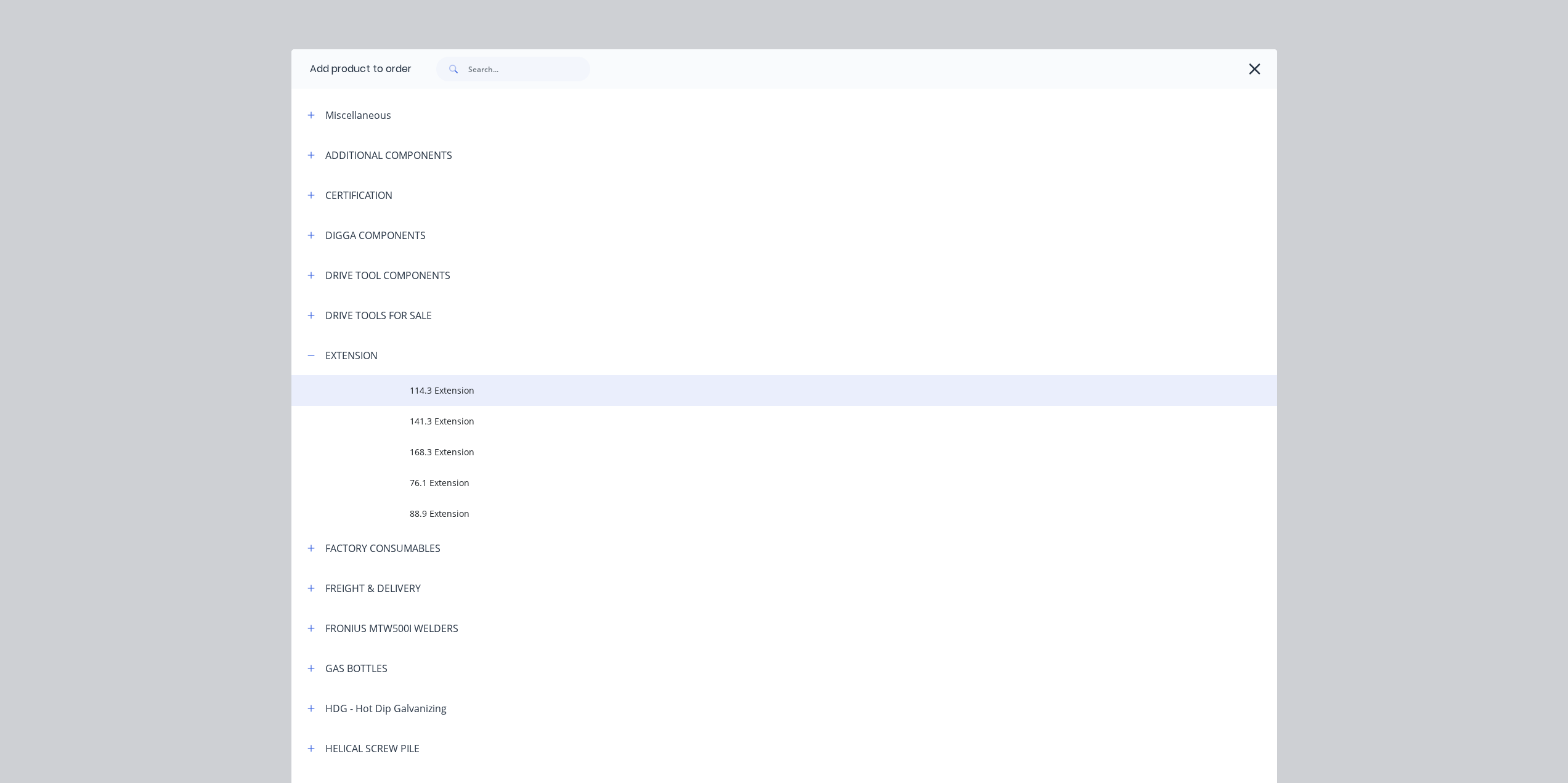
click at [462, 397] on span "114.3 Extension" at bounding box center [757, 390] width 694 height 13
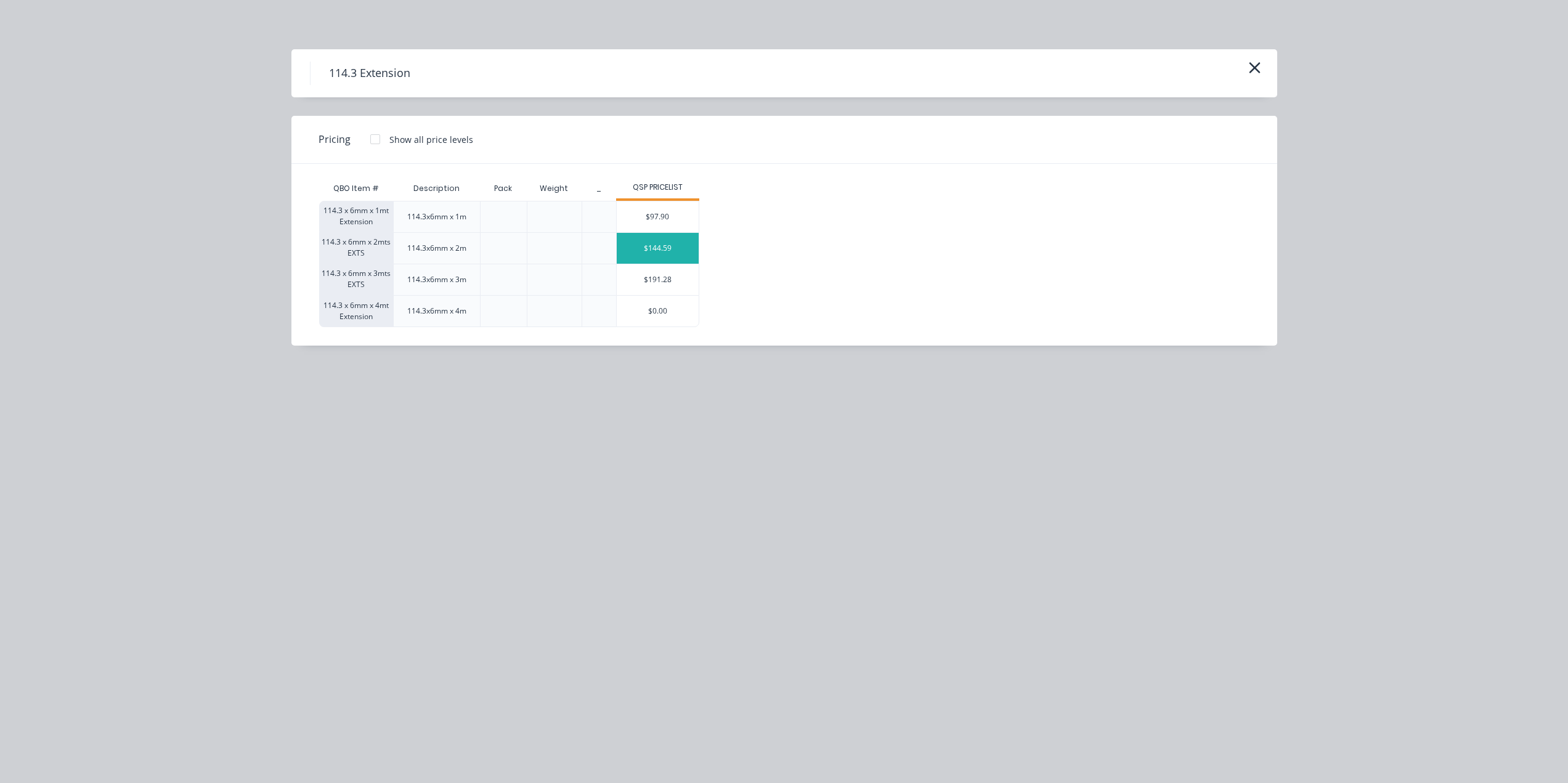
click at [676, 254] on div "$144.59" at bounding box center [658, 248] width 82 height 31
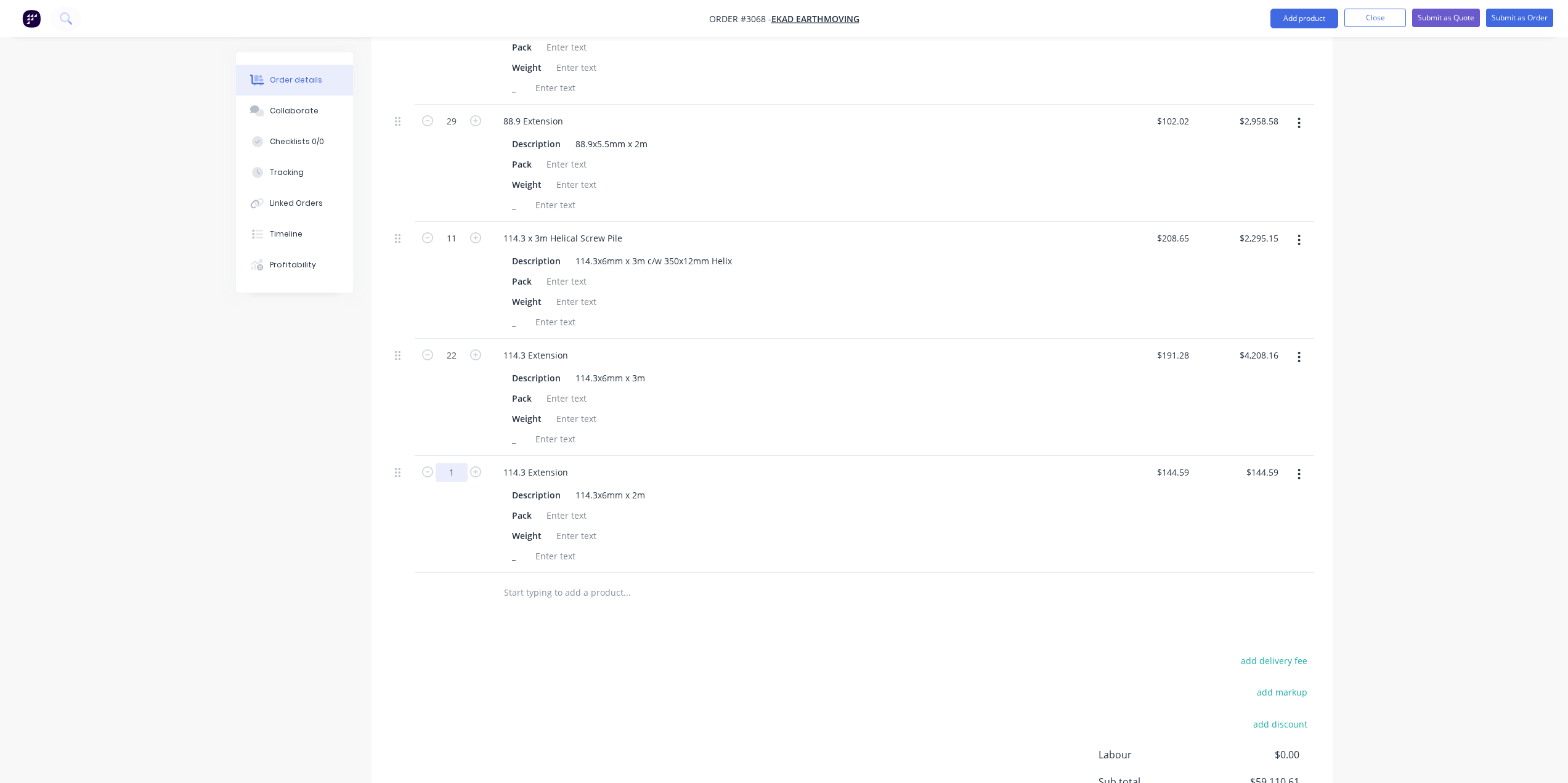
click at [460, 481] on input "1" at bounding box center [451, 472] width 32 height 19
type input "11"
type input "$1,590.49"
click at [734, 560] on div "_" at bounding box center [794, 556] width 574 height 18
click at [1294, 23] on button "Add product" at bounding box center [1304, 18] width 68 height 20
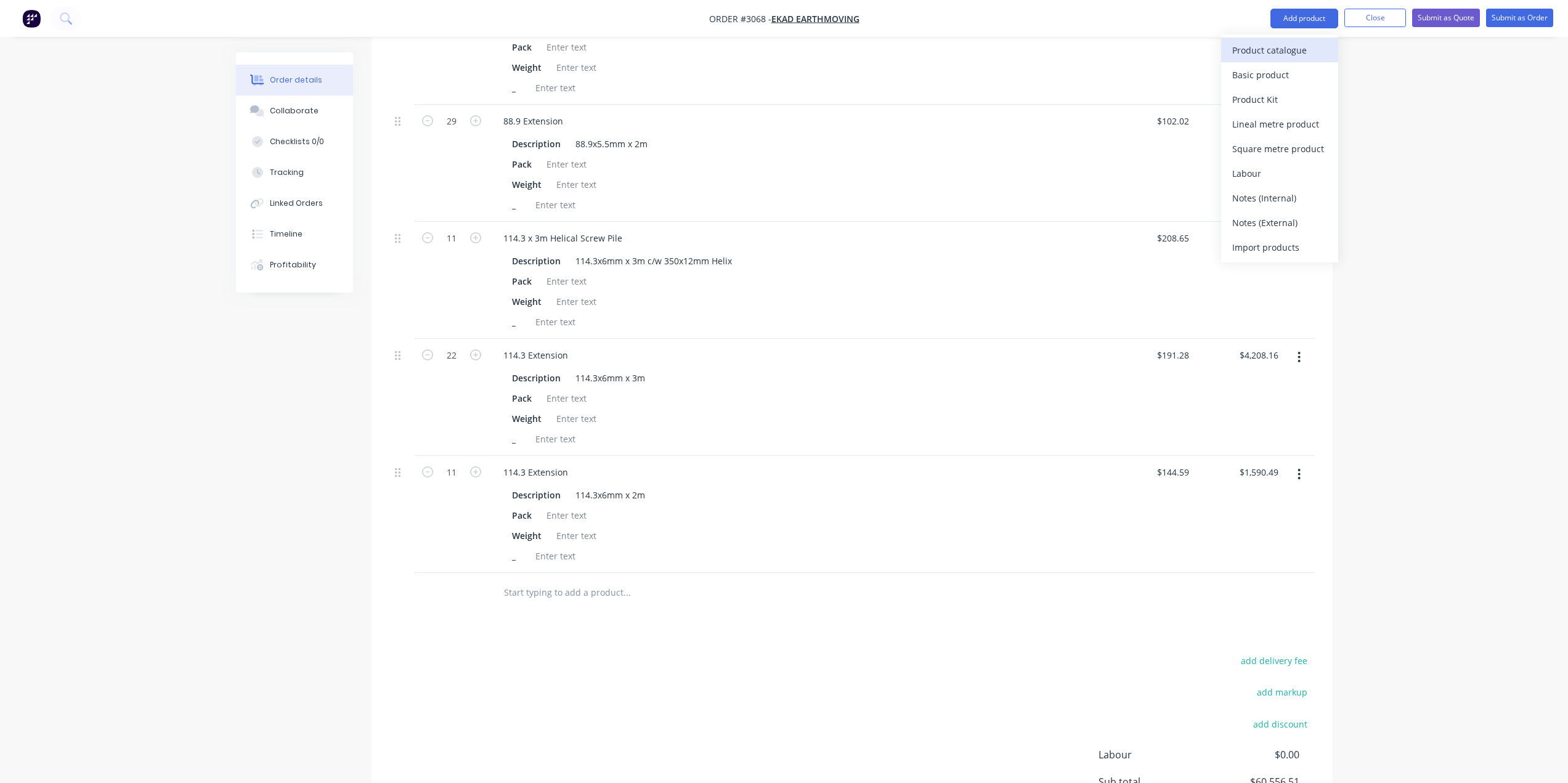
click at [1269, 58] on div "Product catalogue" at bounding box center [1279, 50] width 95 height 18
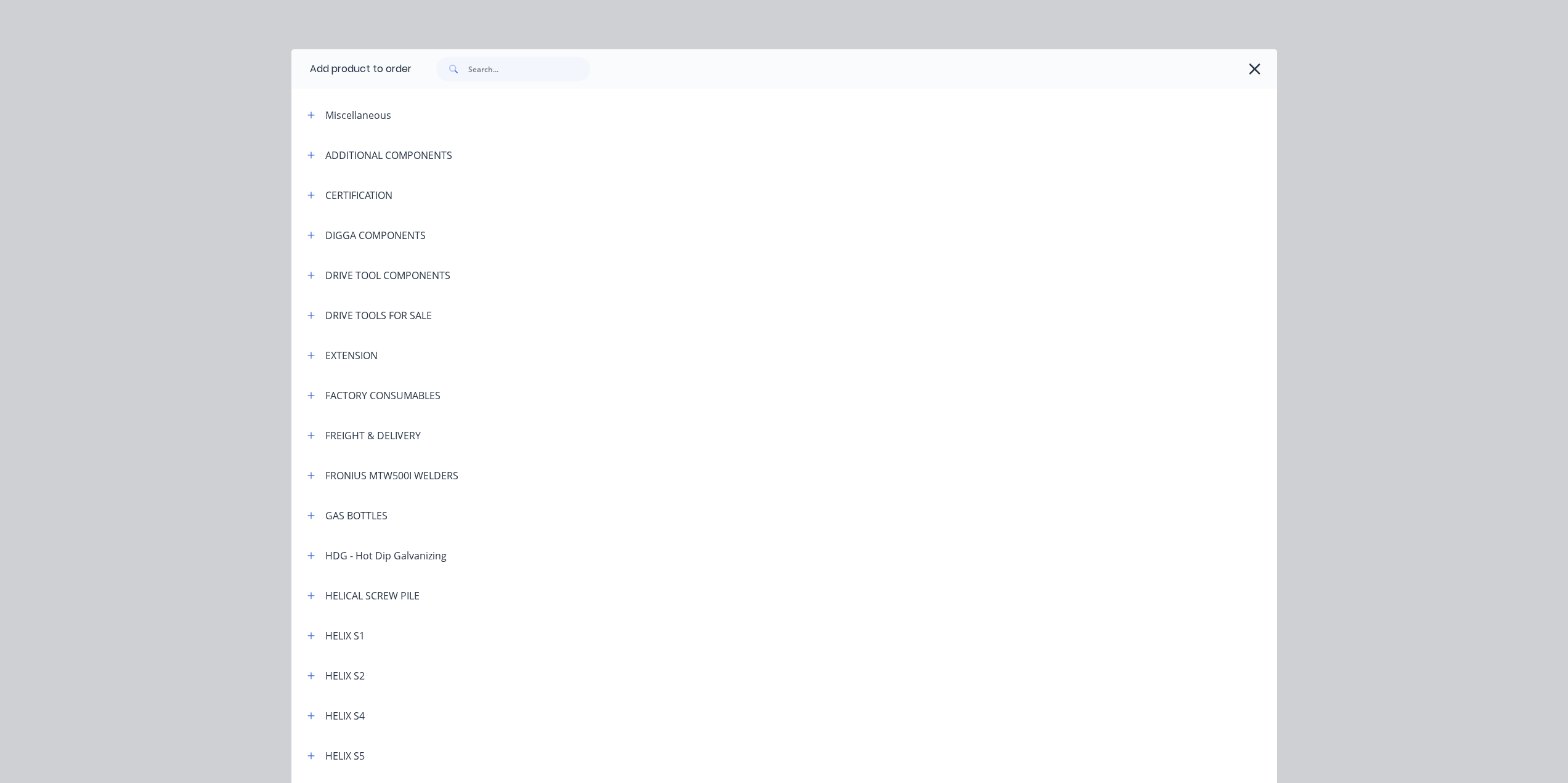
click at [371, 594] on div "HELICAL SCREW PILE" at bounding box center [372, 595] width 94 height 15
click at [304, 596] on button "button" at bounding box center [312, 595] width 15 height 15
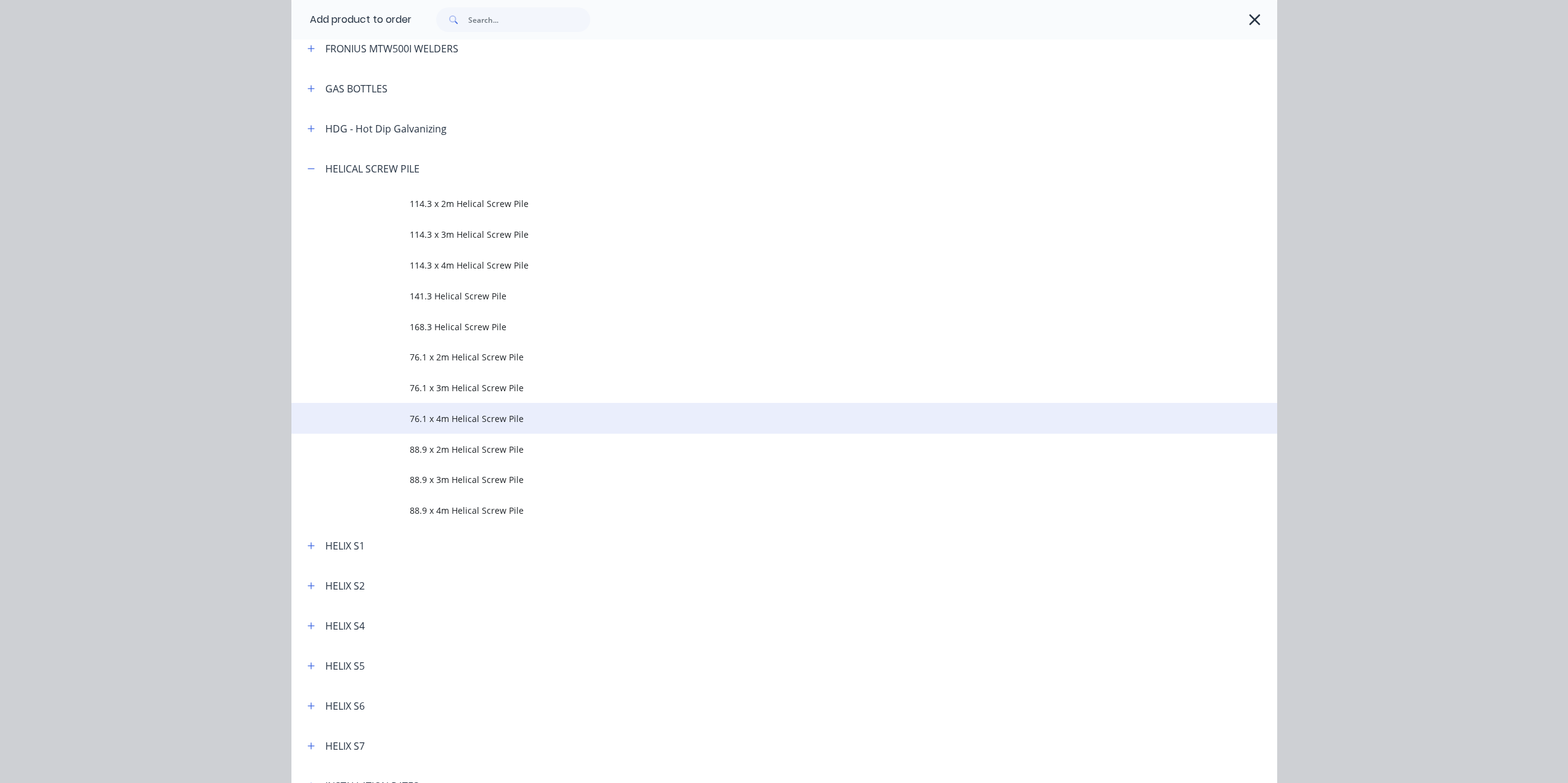
scroll to position [431, 0]
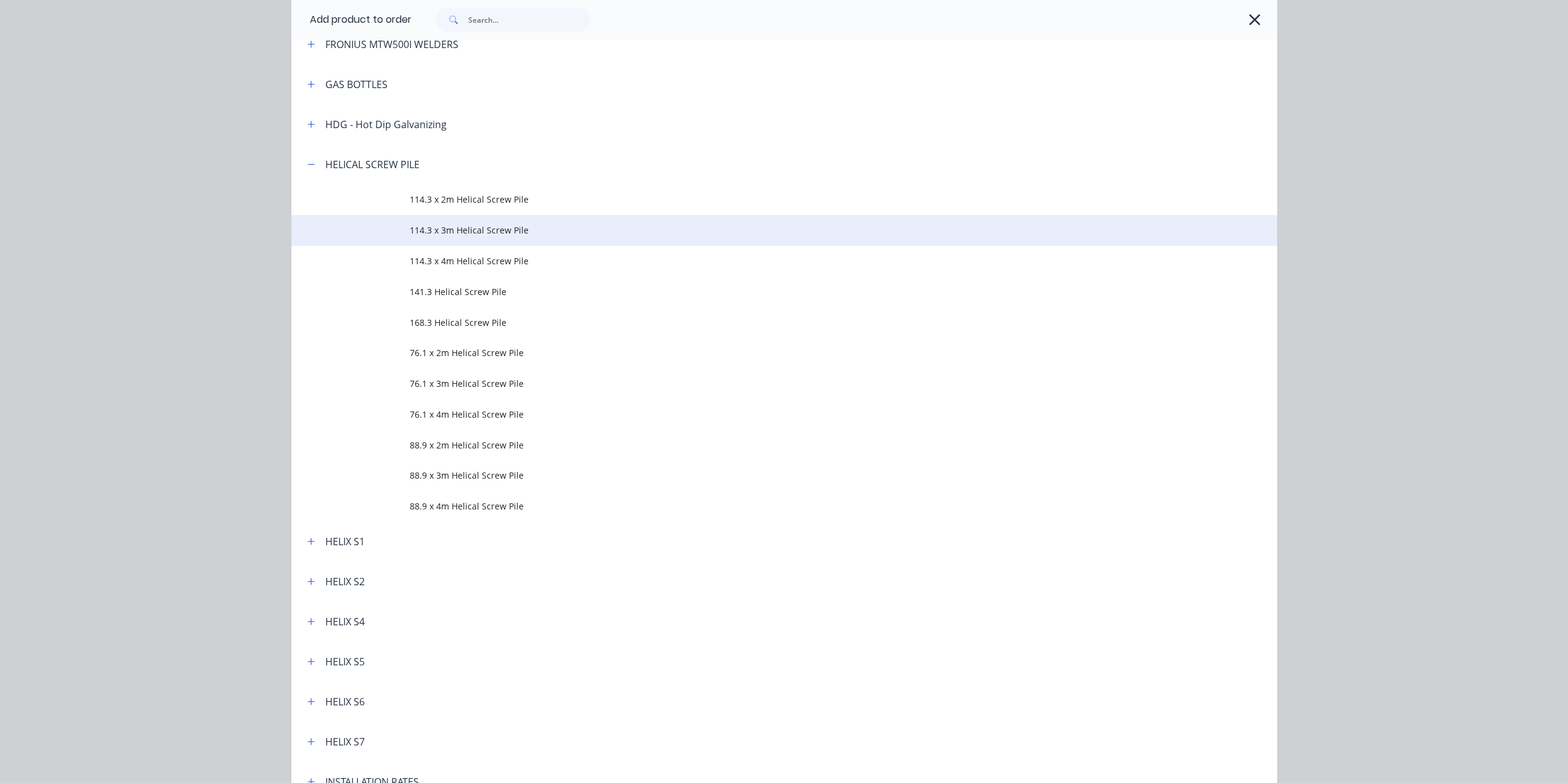
click at [485, 237] on span "114.3 x 3m Helical Screw Pile" at bounding box center [757, 230] width 694 height 13
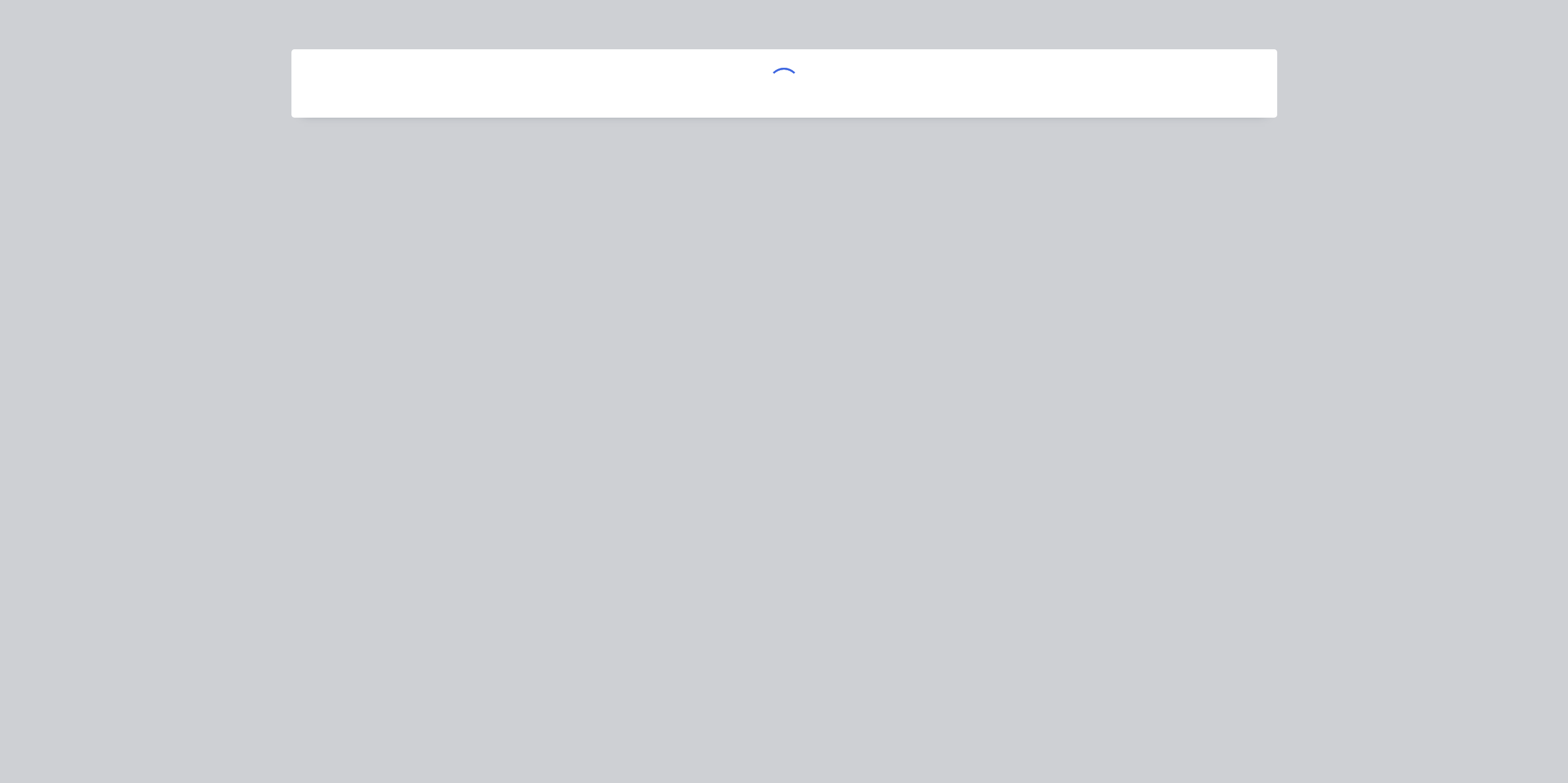
scroll to position [0, 0]
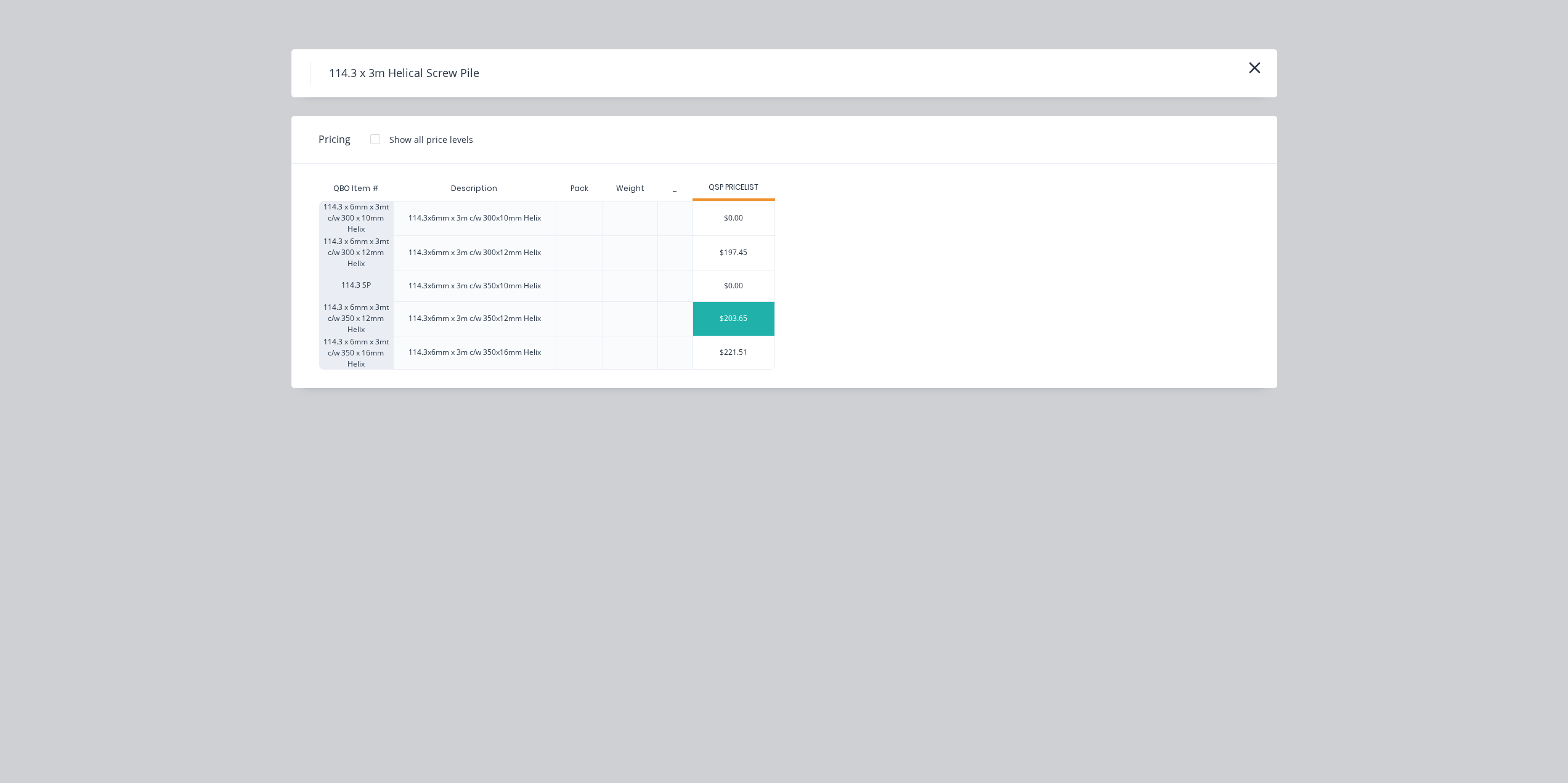
click at [742, 314] on div "$203.65" at bounding box center [734, 319] width 82 height 34
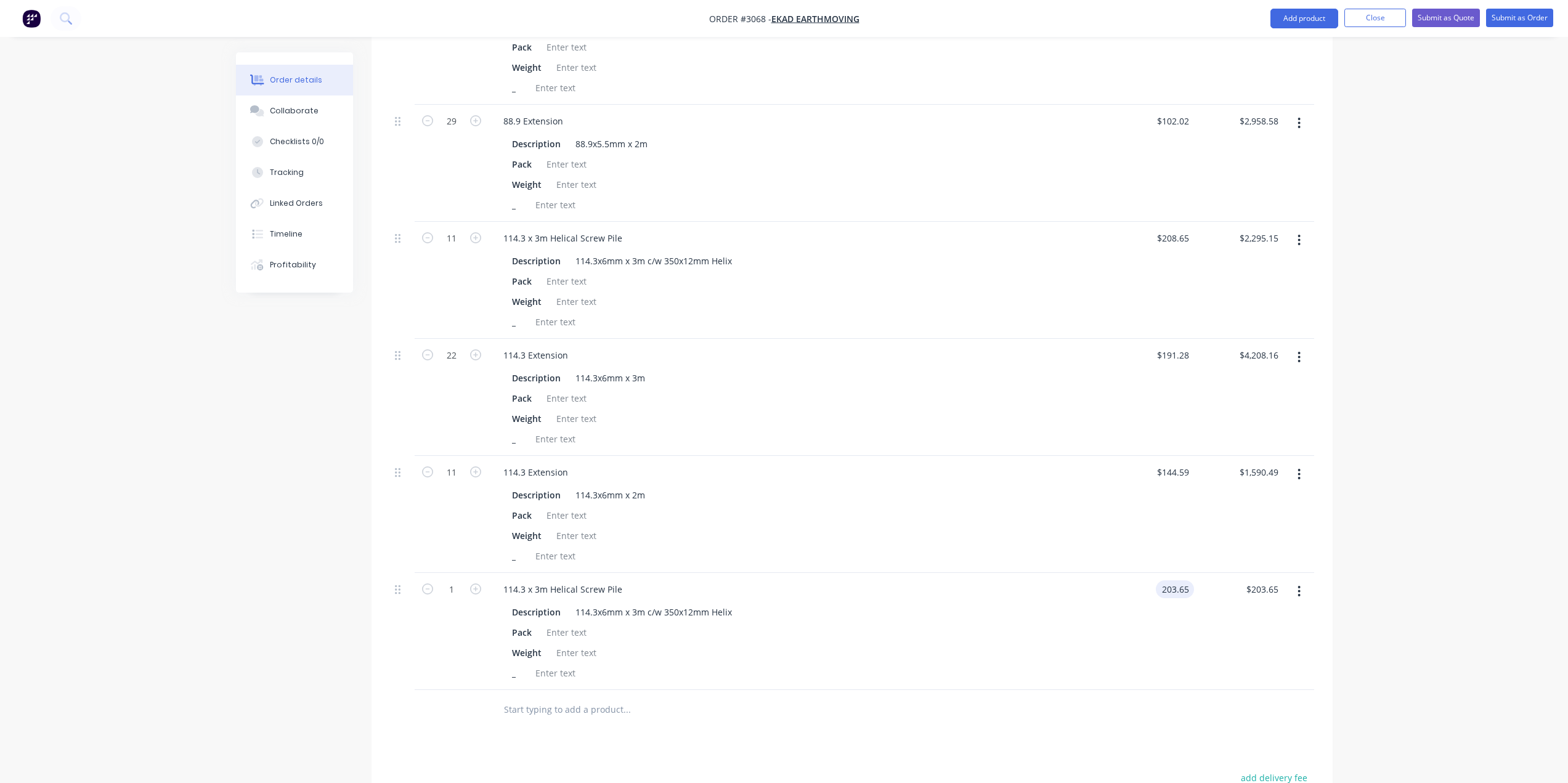
click at [1176, 588] on input "203.65" at bounding box center [1177, 589] width 33 height 18
type input "$208.65"
click at [460, 587] on input "1" at bounding box center [451, 589] width 32 height 19
type input "3"
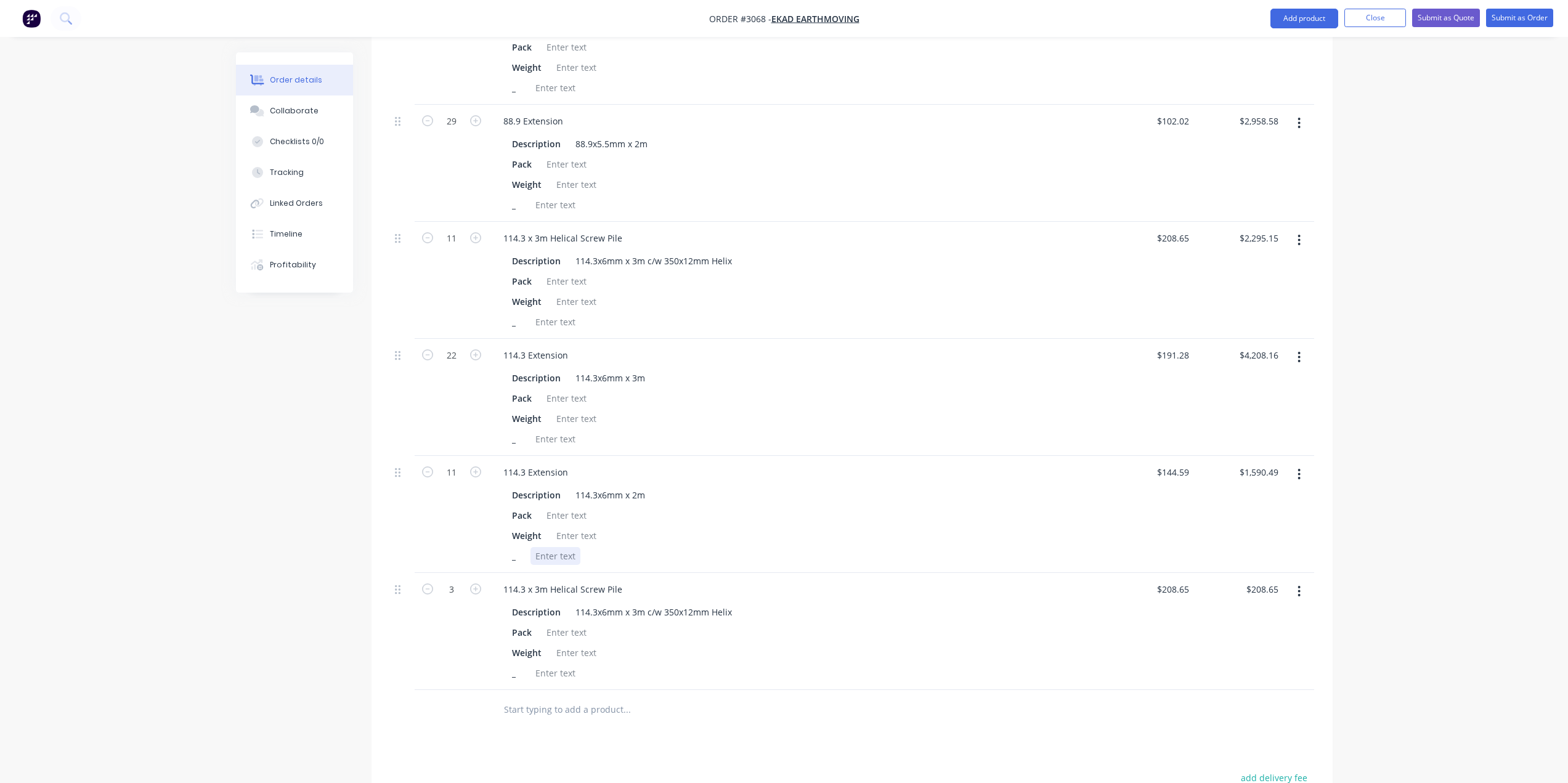
type input "$625.95"
click at [959, 557] on div "_" at bounding box center [794, 556] width 574 height 18
click at [1291, 10] on button "Add product" at bounding box center [1304, 18] width 68 height 20
click at [1288, 56] on div "Product catalogue" at bounding box center [1279, 50] width 95 height 18
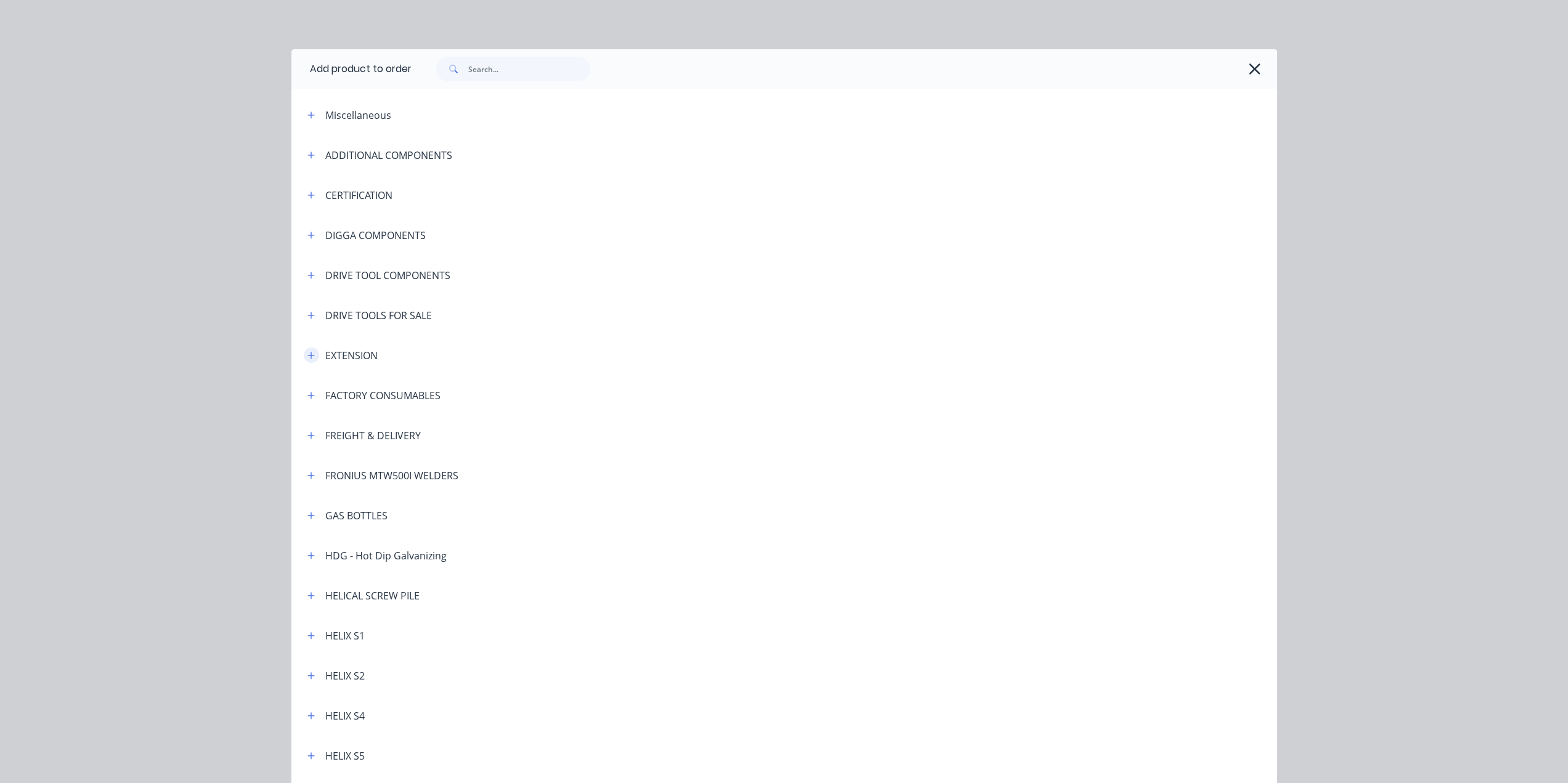
click at [310, 353] on button "button" at bounding box center [312, 355] width 15 height 15
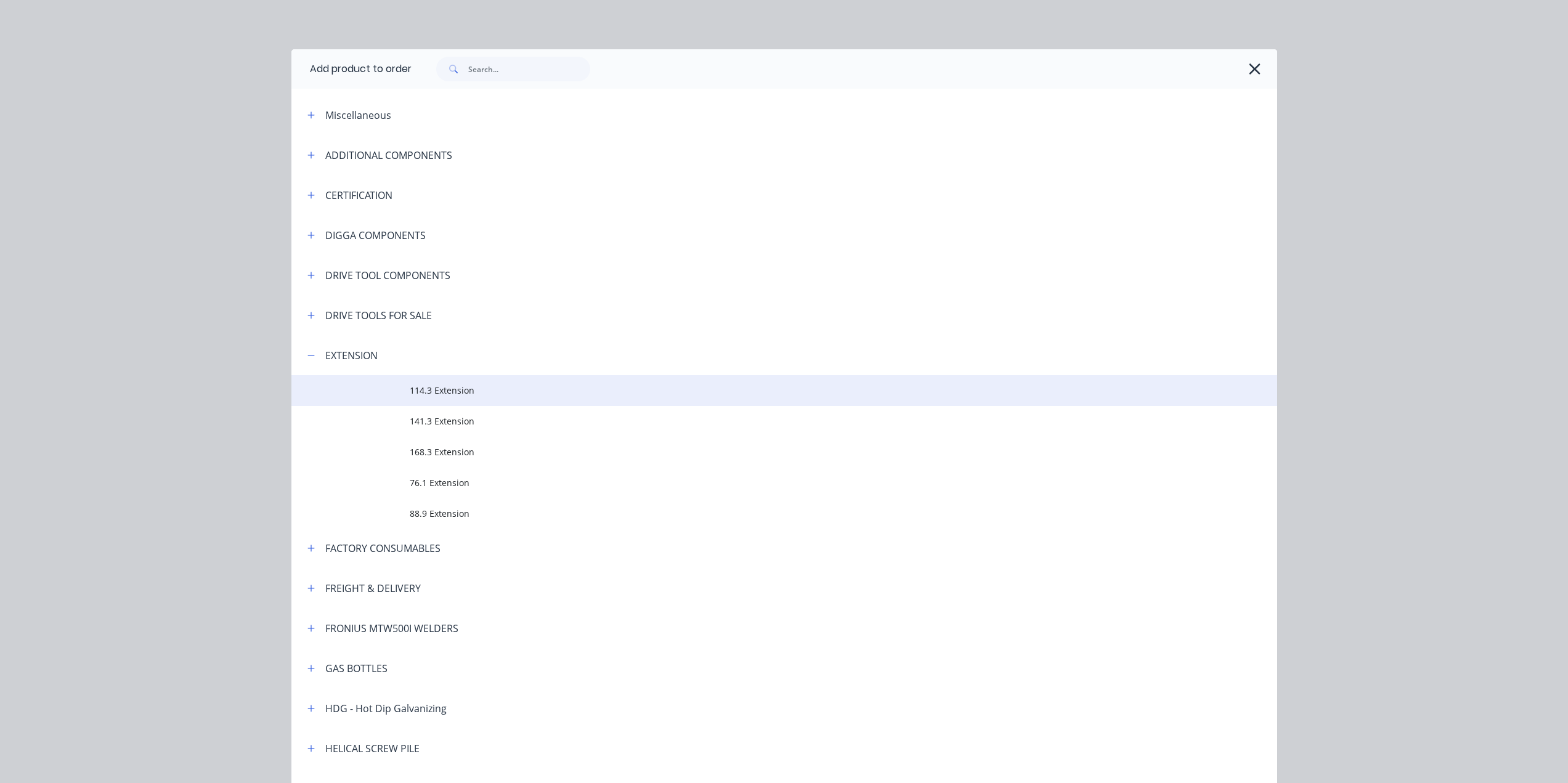
click at [444, 392] on span "114.3 Extension" at bounding box center [757, 390] width 694 height 13
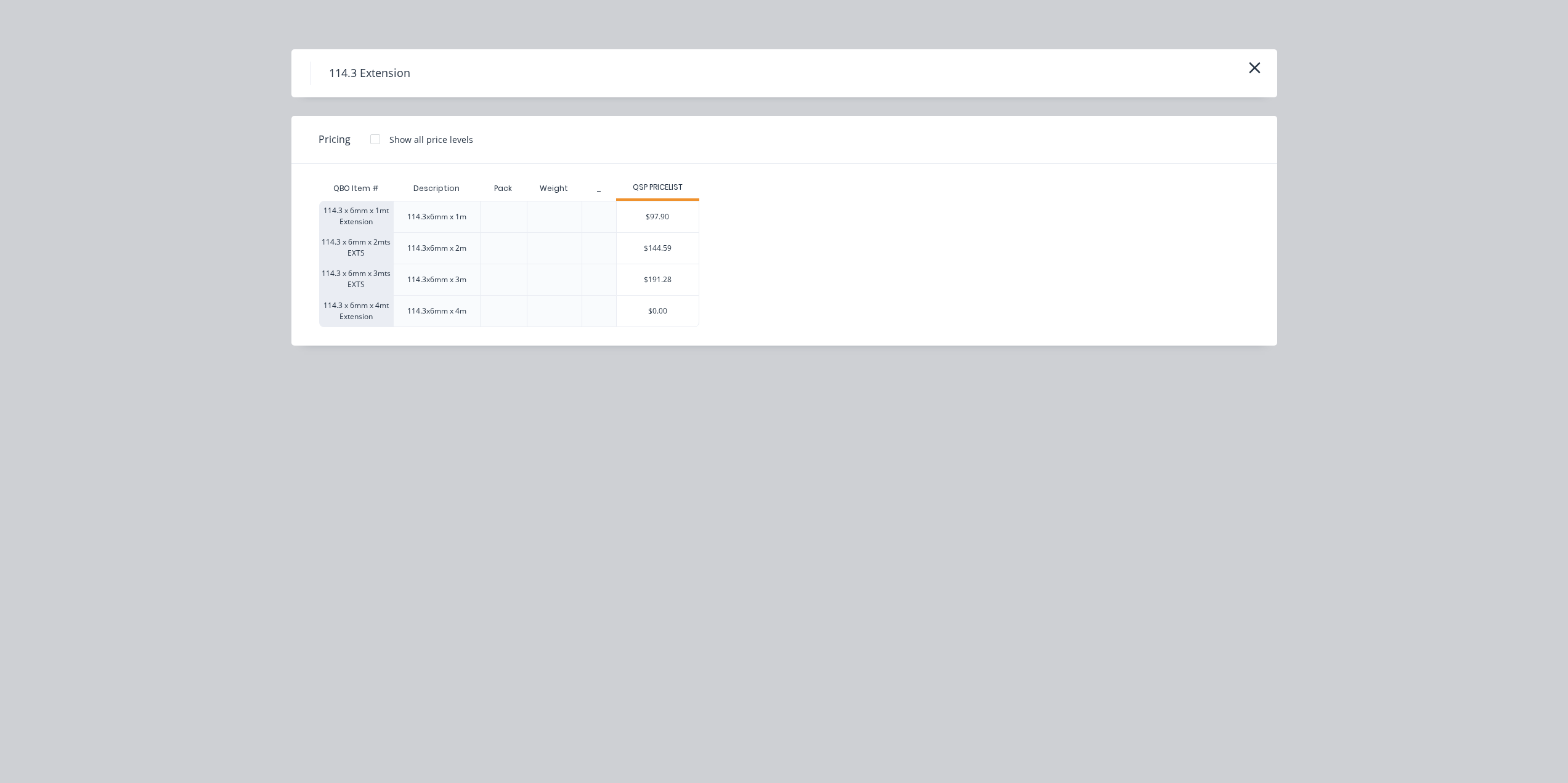
click at [693, 267] on div "$191.28" at bounding box center [658, 280] width 82 height 31
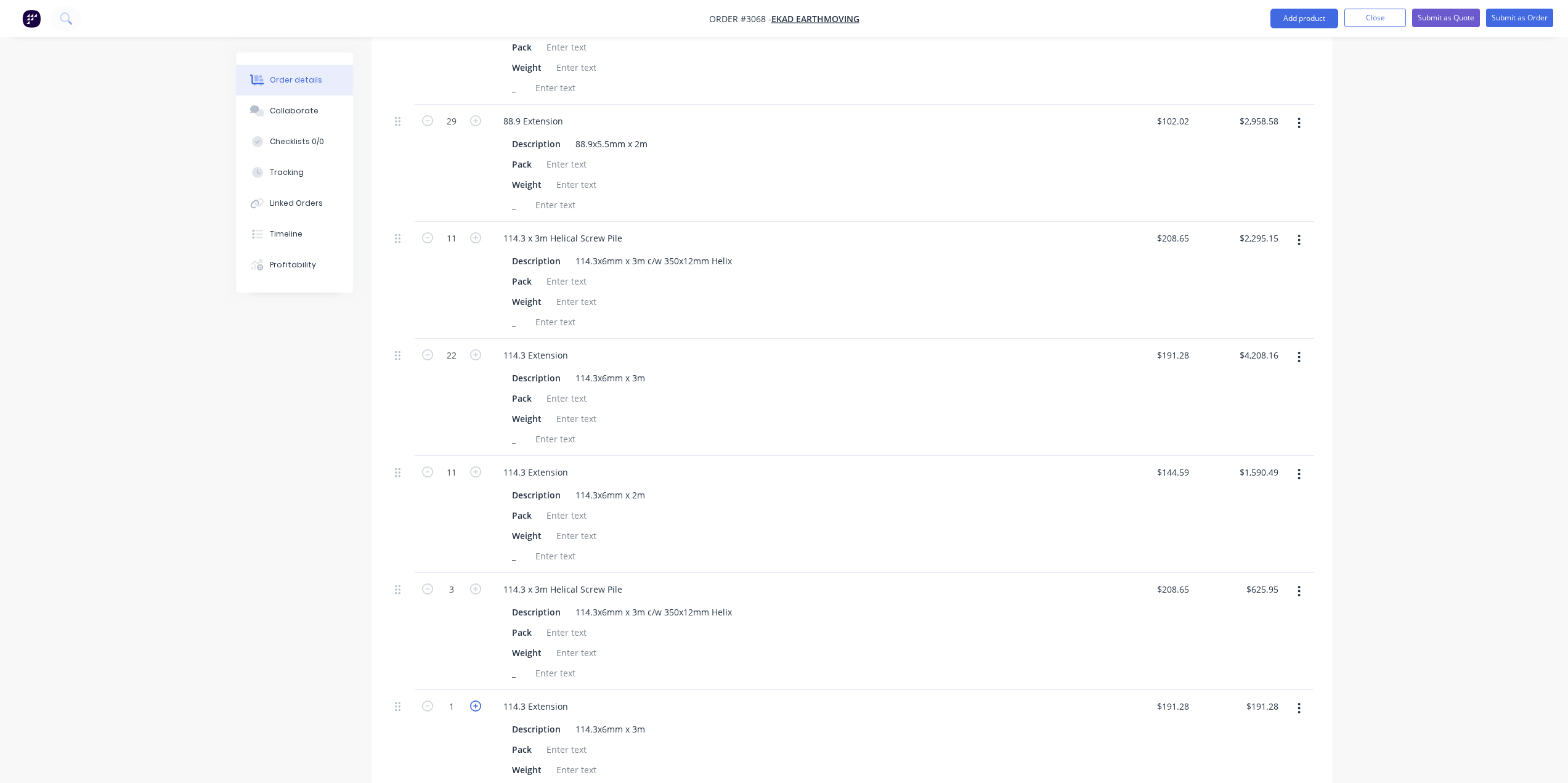
click at [477, 704] on icon "button" at bounding box center [475, 705] width 11 height 11
type input "2"
type input "$382.56"
click at [477, 703] on icon "button" at bounding box center [475, 705] width 11 height 11
type input "3"
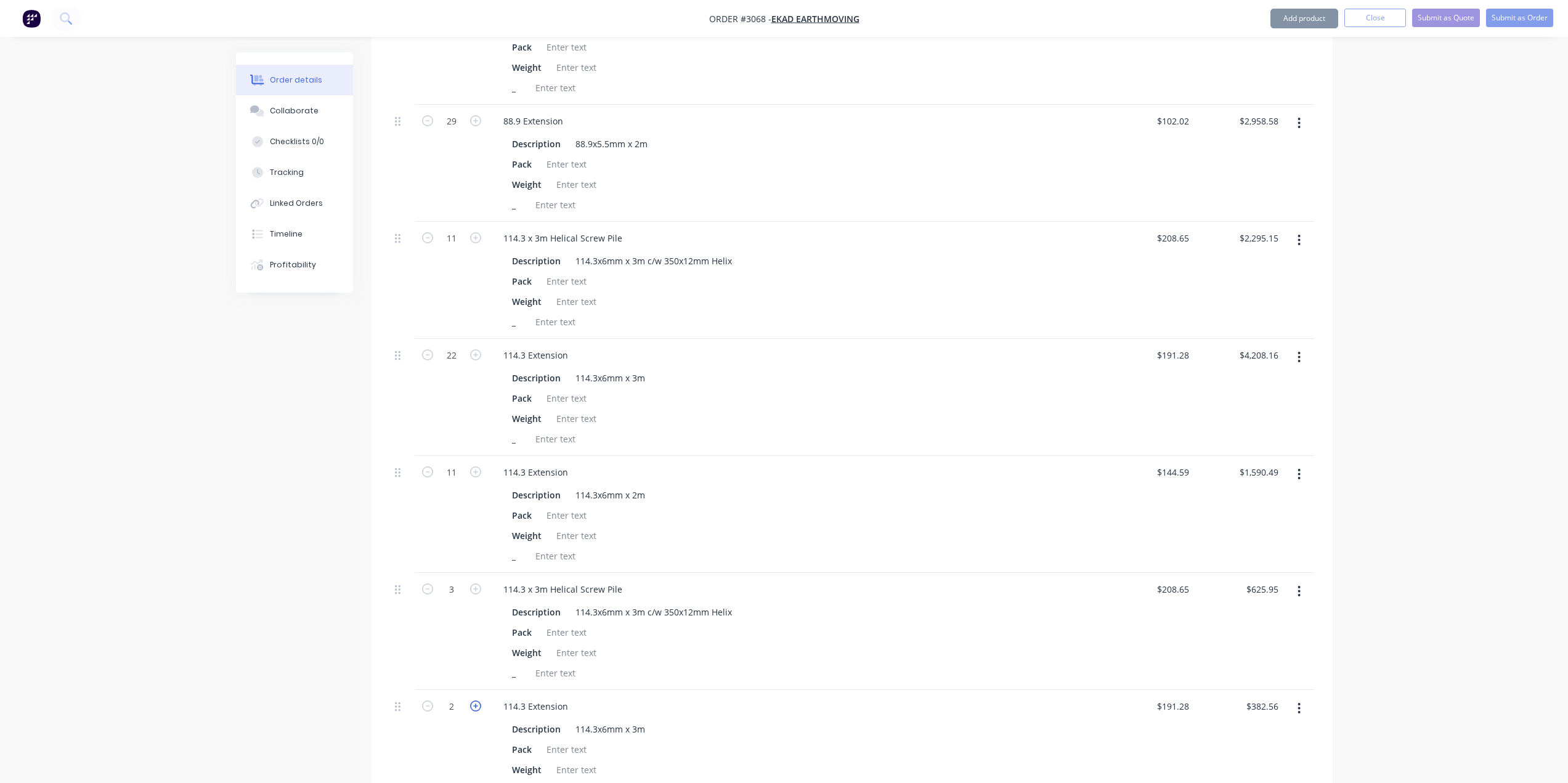
type input "$573.84"
click at [477, 703] on icon "button" at bounding box center [475, 705] width 11 height 11
type input "4"
type input "$765.12"
click at [477, 703] on icon "button" at bounding box center [475, 705] width 11 height 11
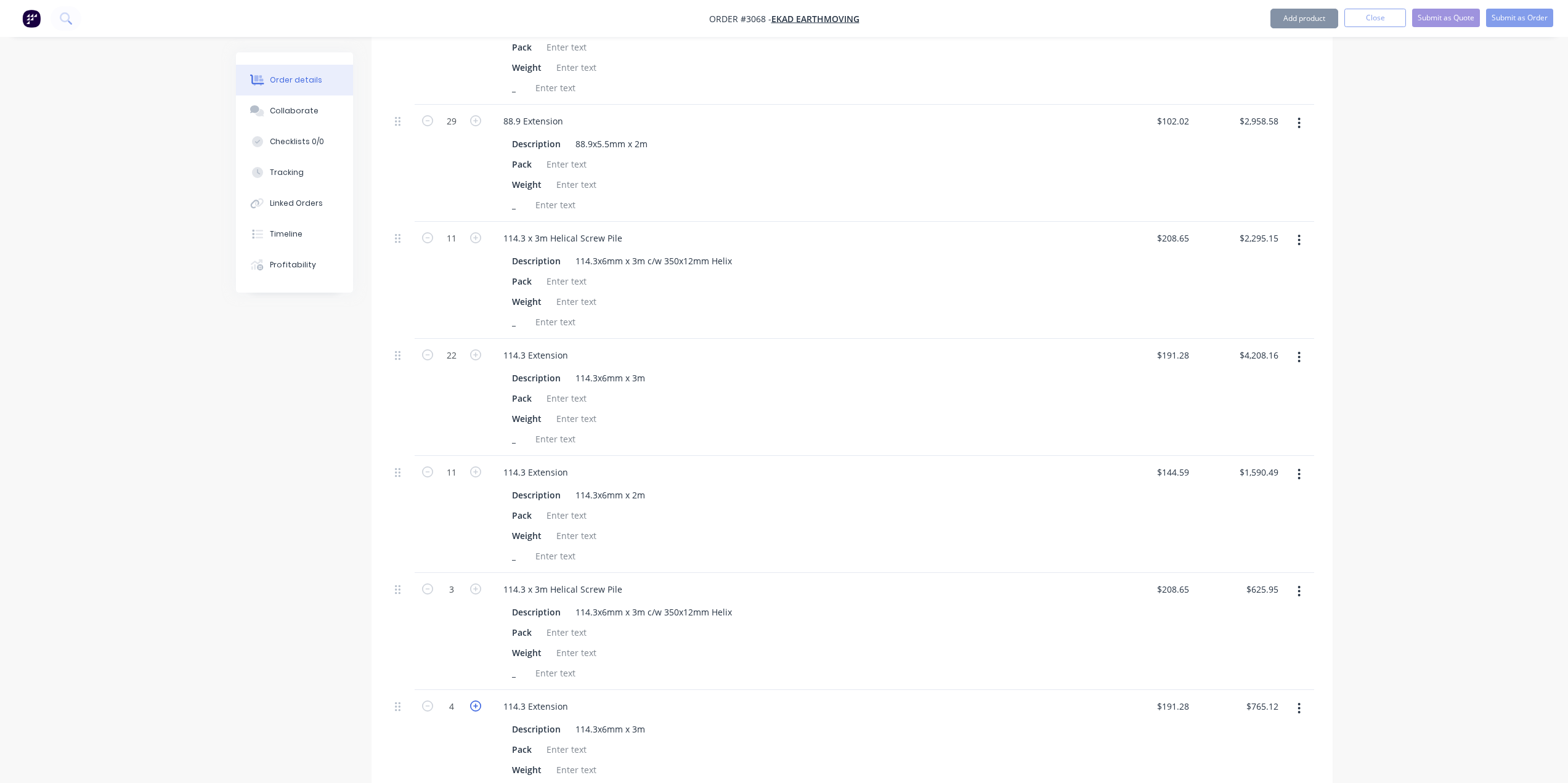
type input "5"
type input "$956.40"
click at [477, 703] on icon "button" at bounding box center [475, 705] width 11 height 11
type input "6"
type input "$1,147.68"
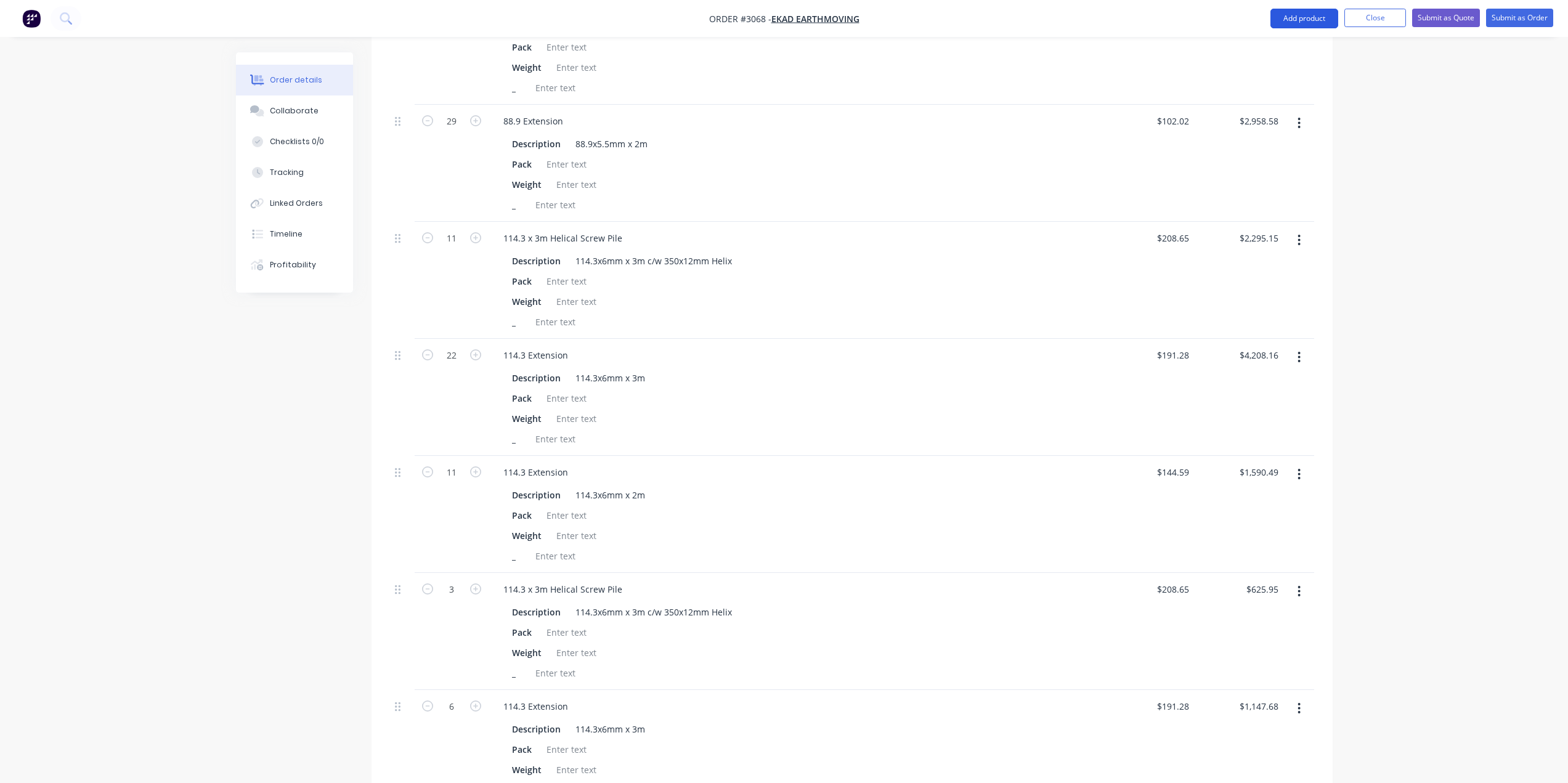
click at [1321, 18] on button "Add product" at bounding box center [1304, 18] width 68 height 20
click at [1290, 46] on div "Product catalogue" at bounding box center [1279, 50] width 95 height 18
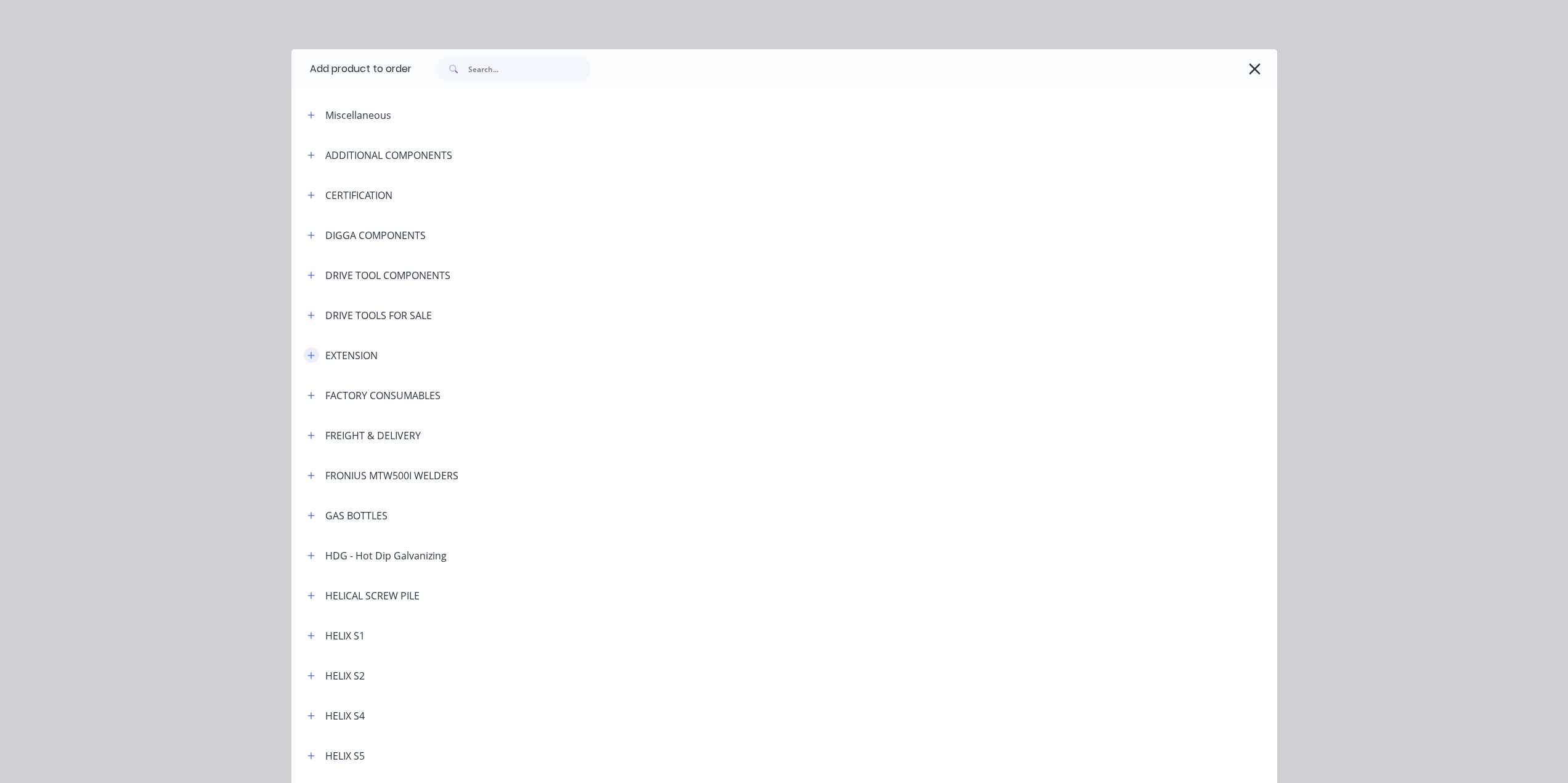
click at [307, 356] on icon "button" at bounding box center [311, 355] width 8 height 8
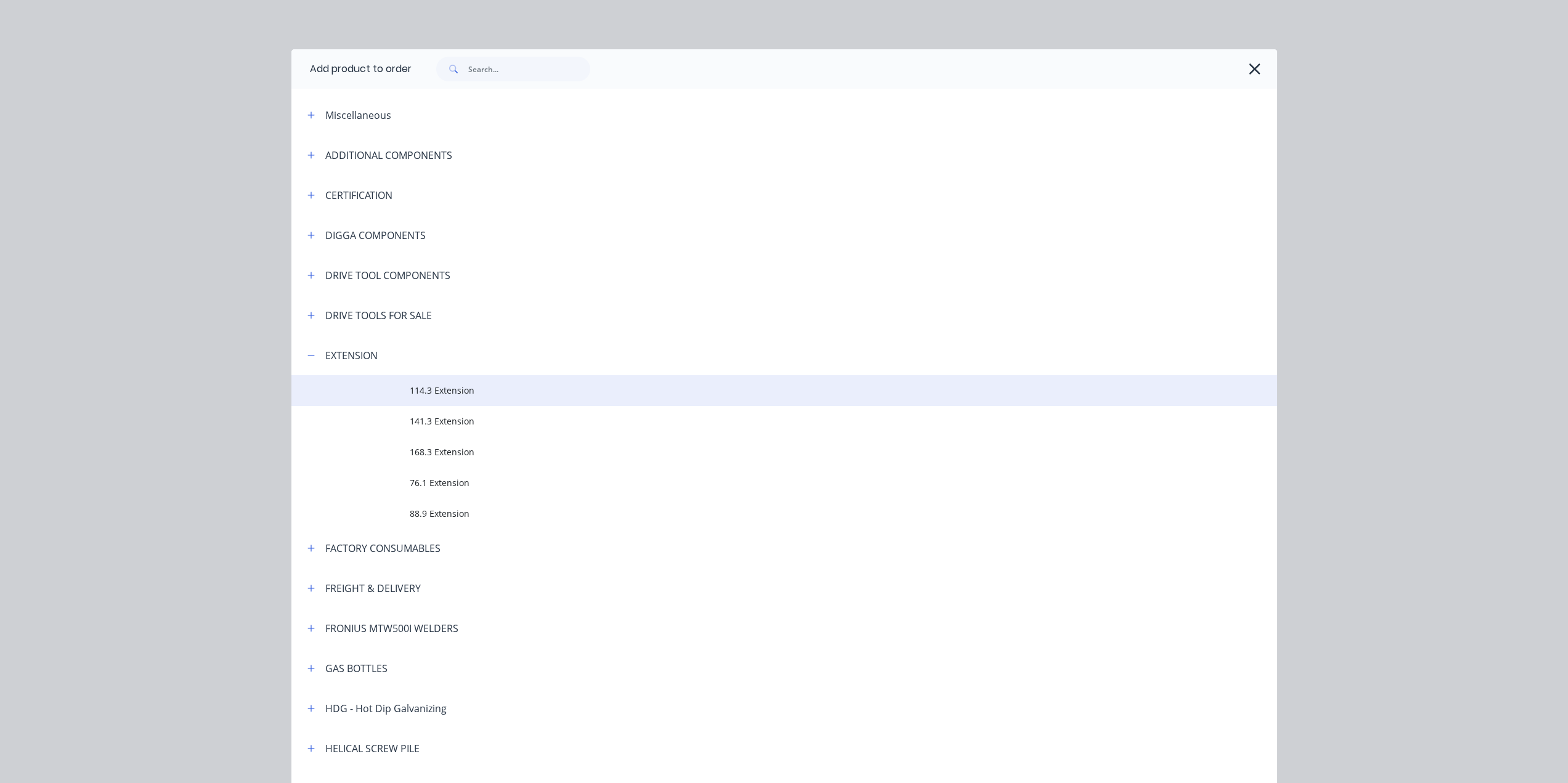
click at [452, 390] on span "114.3 Extension" at bounding box center [757, 390] width 694 height 13
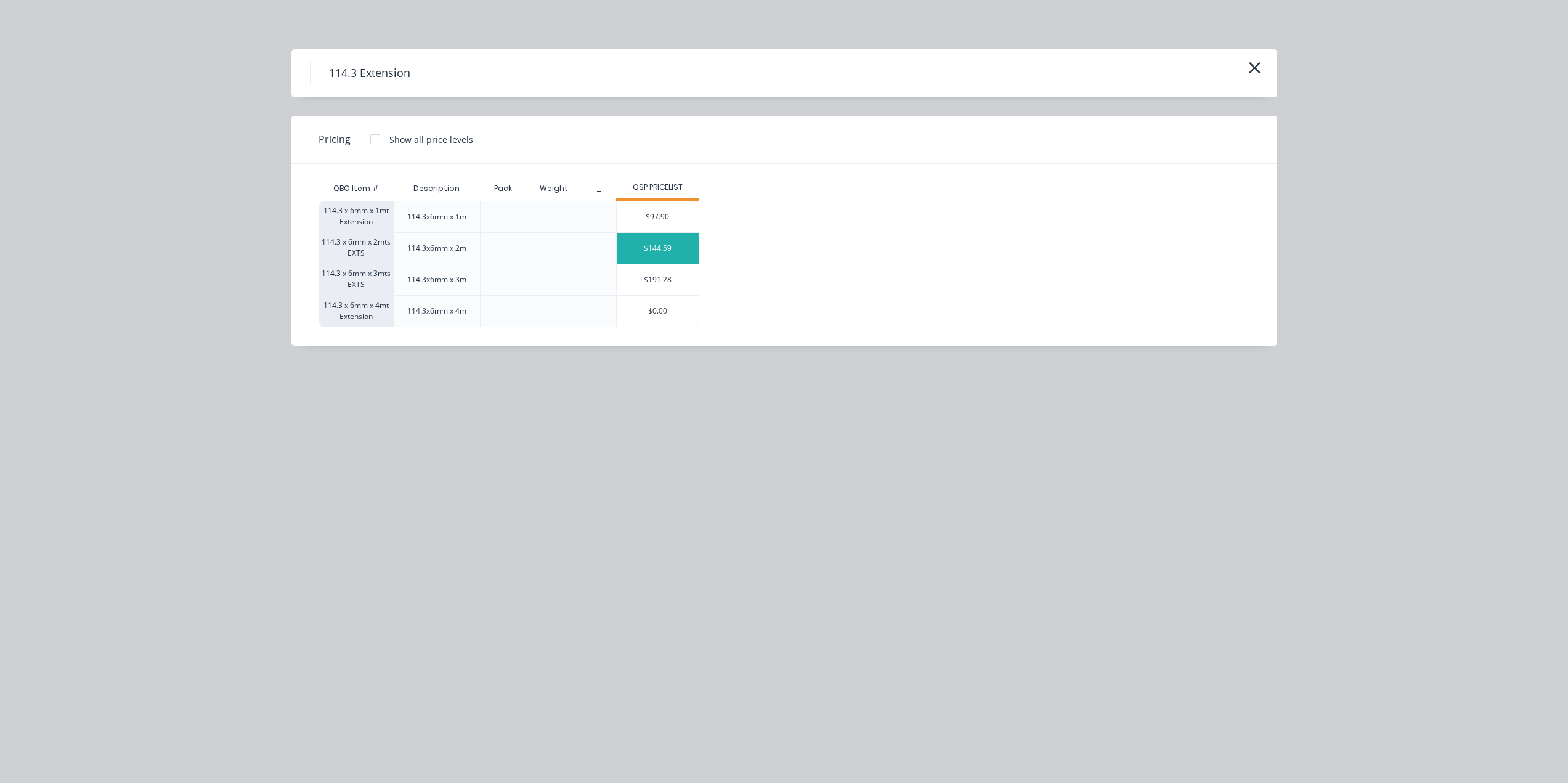
click at [629, 240] on div "$144.59" at bounding box center [658, 248] width 82 height 31
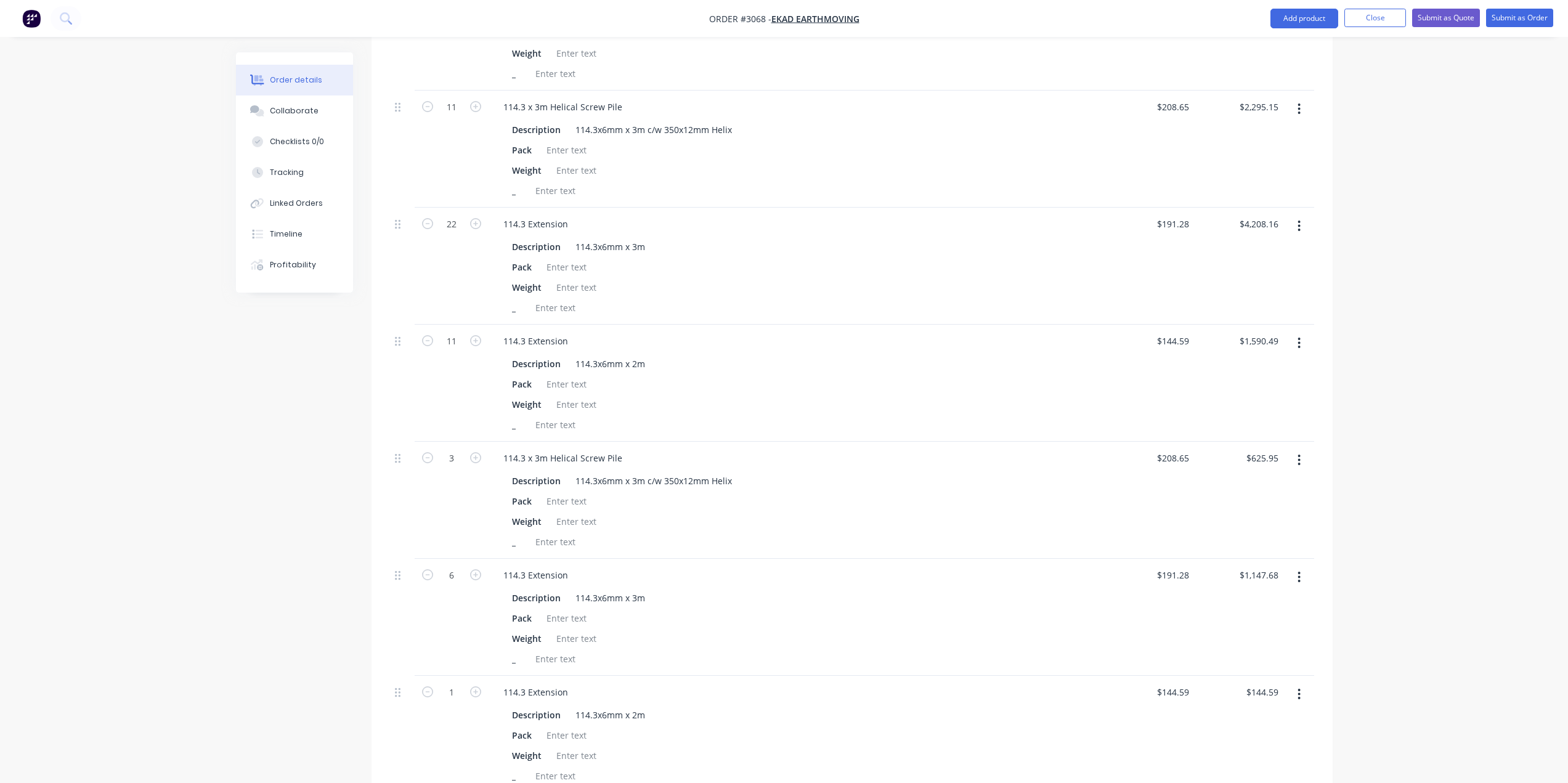
scroll to position [2509, 0]
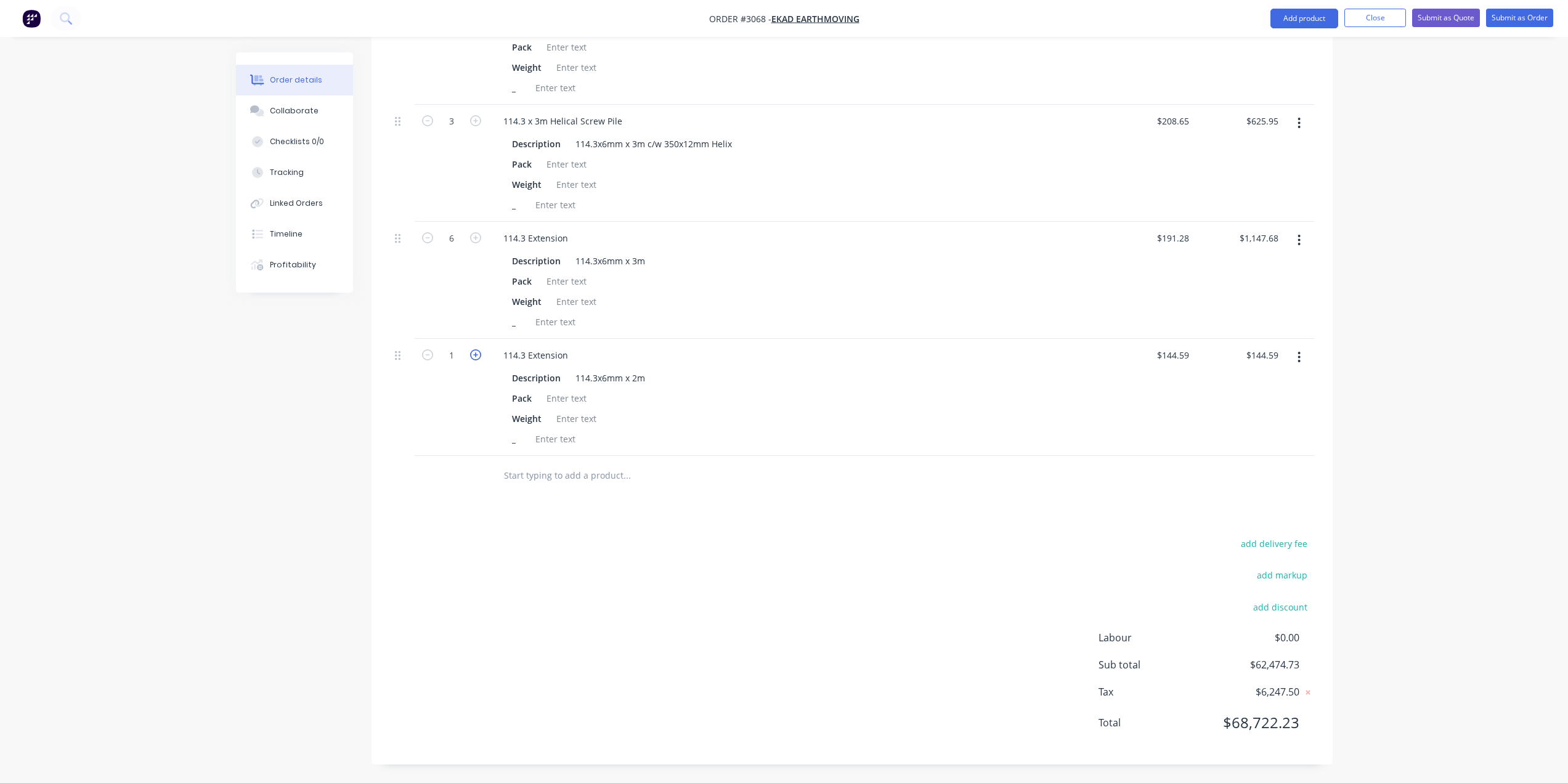
click at [478, 351] on icon "button" at bounding box center [475, 355] width 11 height 11
type input "2"
type input "$289.18"
click at [478, 351] on icon "button" at bounding box center [475, 355] width 11 height 11
type input "3"
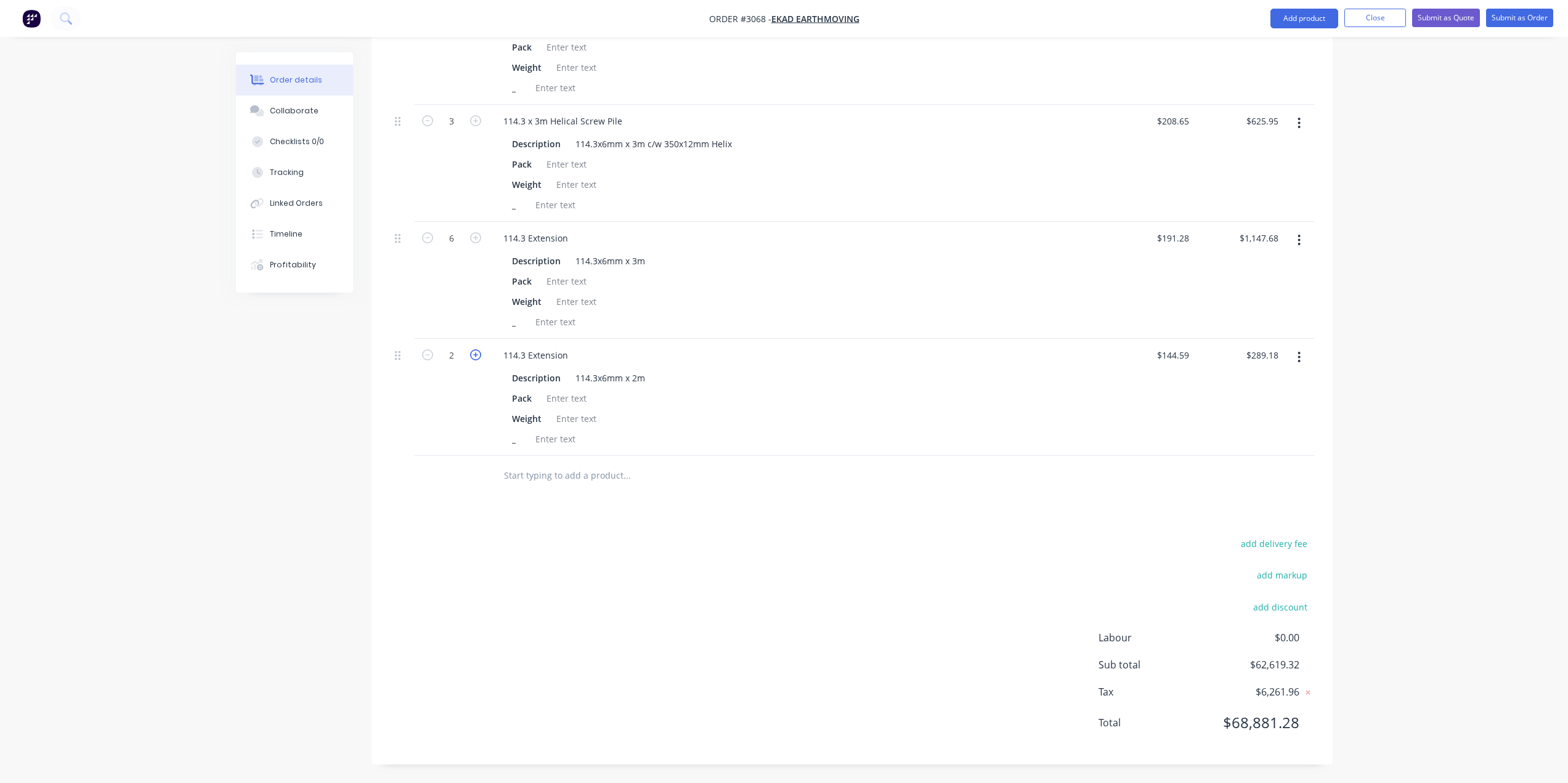
type input "$433.77"
click at [544, 442] on div at bounding box center [555, 439] width 50 height 18
click at [570, 323] on div at bounding box center [555, 322] width 50 height 18
click at [576, 206] on div at bounding box center [555, 205] width 50 height 18
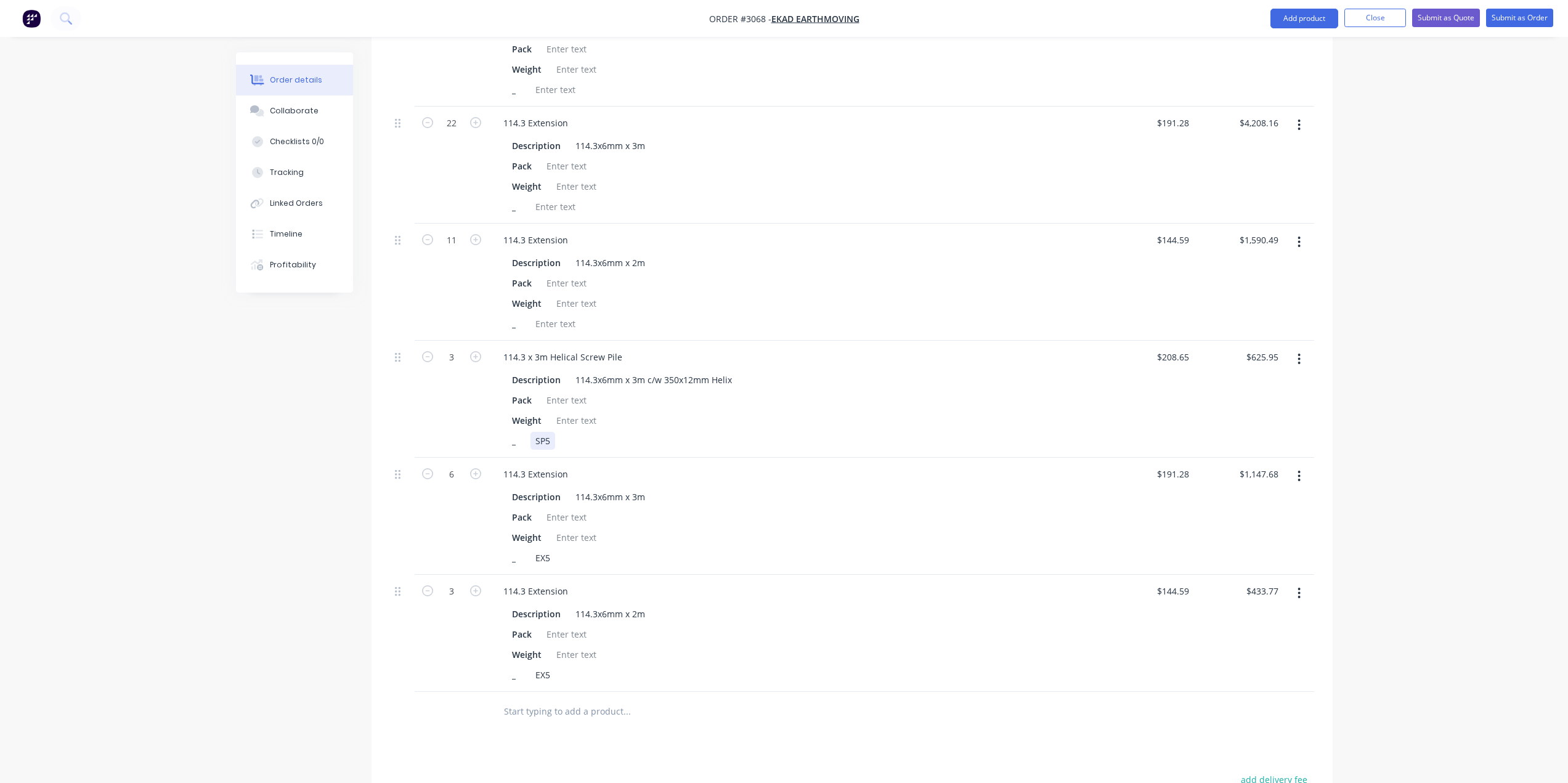
scroll to position [2262, 0]
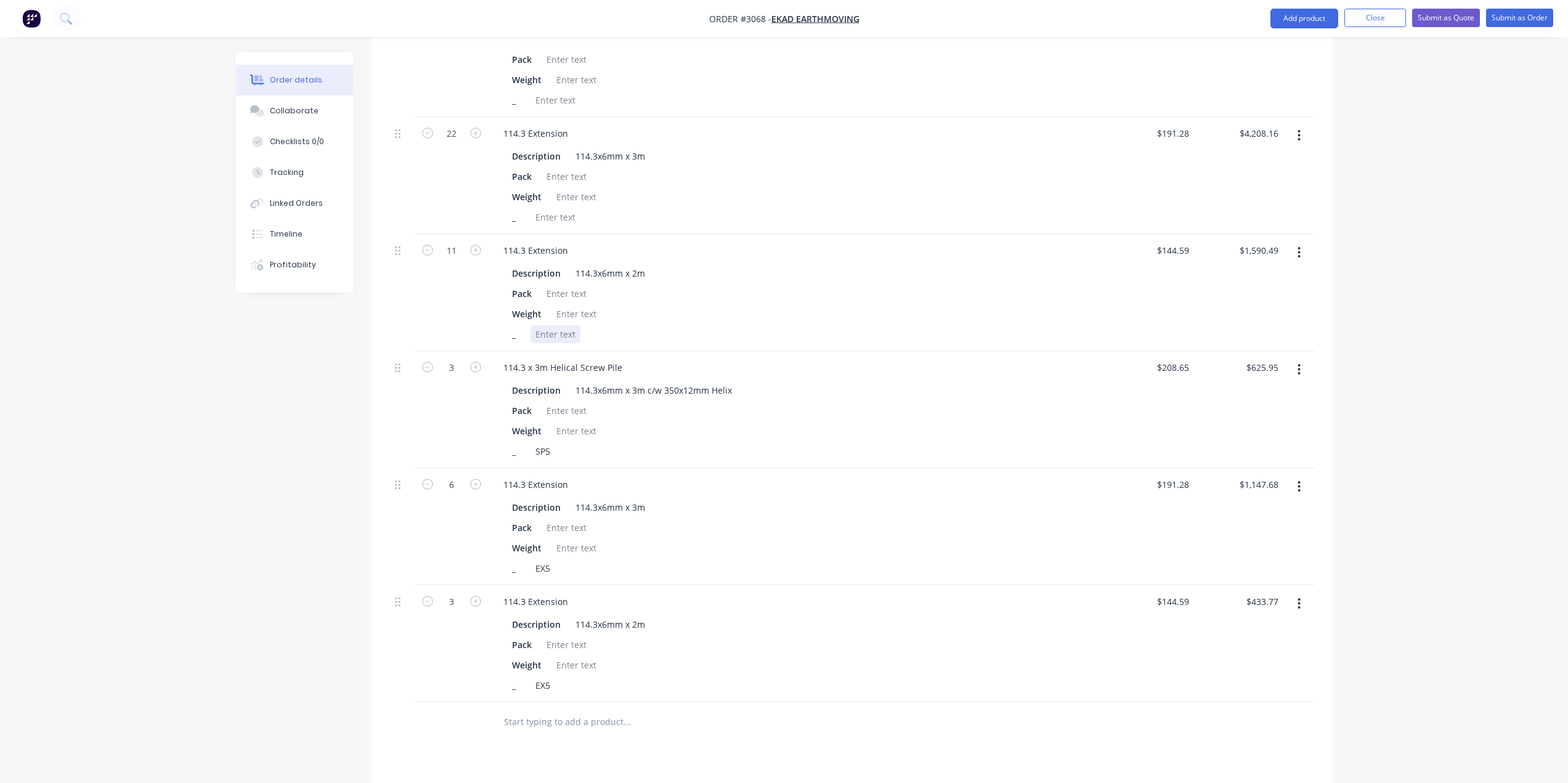
click at [539, 335] on div at bounding box center [555, 334] width 50 height 18
click at [544, 225] on div at bounding box center [555, 217] width 50 height 18
click at [533, 99] on div at bounding box center [555, 100] width 50 height 18
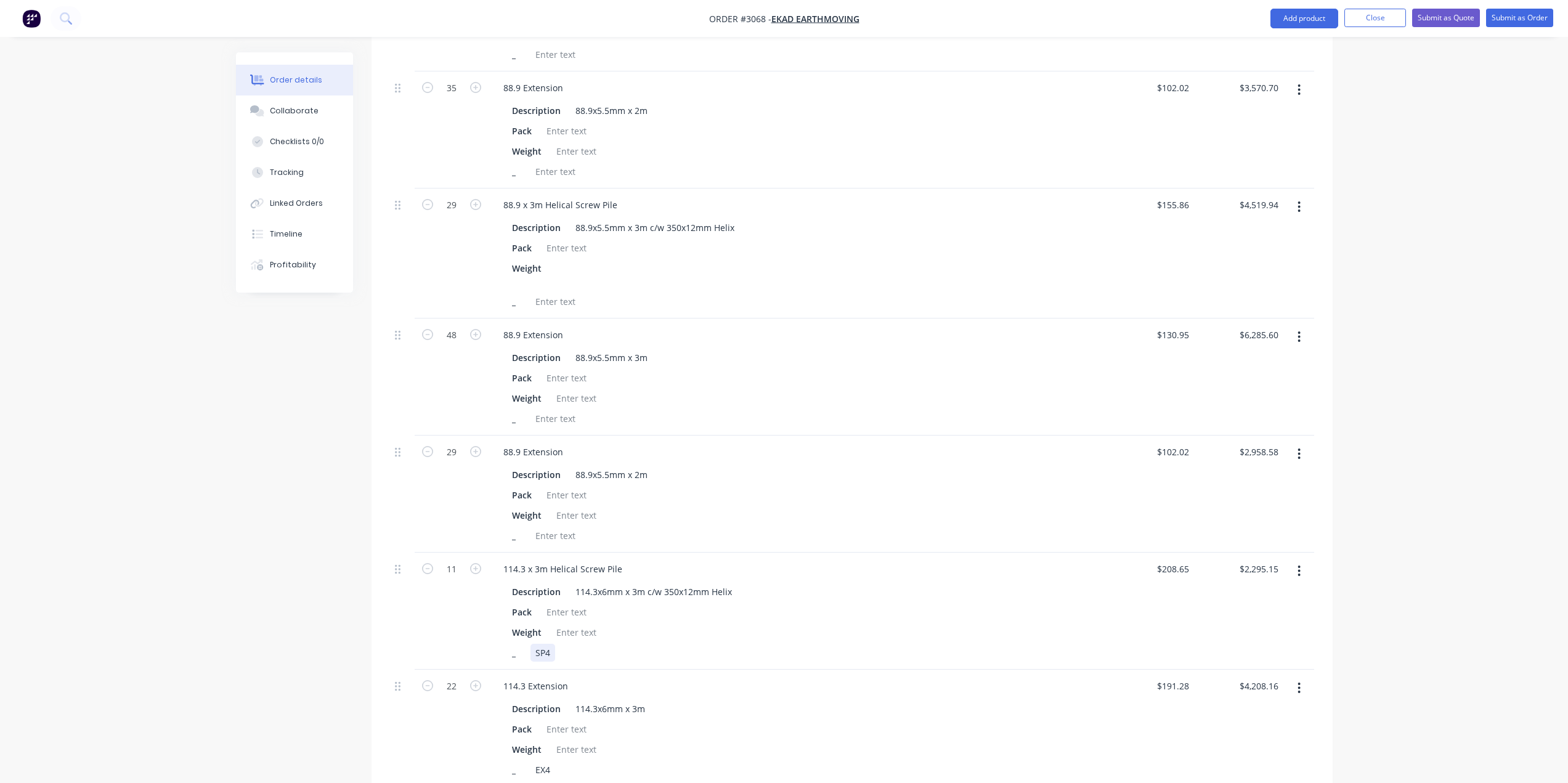
scroll to position [1708, 0]
click at [566, 539] on div at bounding box center [555, 537] width 50 height 18
click at [575, 424] on div at bounding box center [555, 421] width 50 height 18
click at [568, 302] on div at bounding box center [555, 303] width 50 height 18
click at [569, 165] on div at bounding box center [555, 173] width 50 height 18
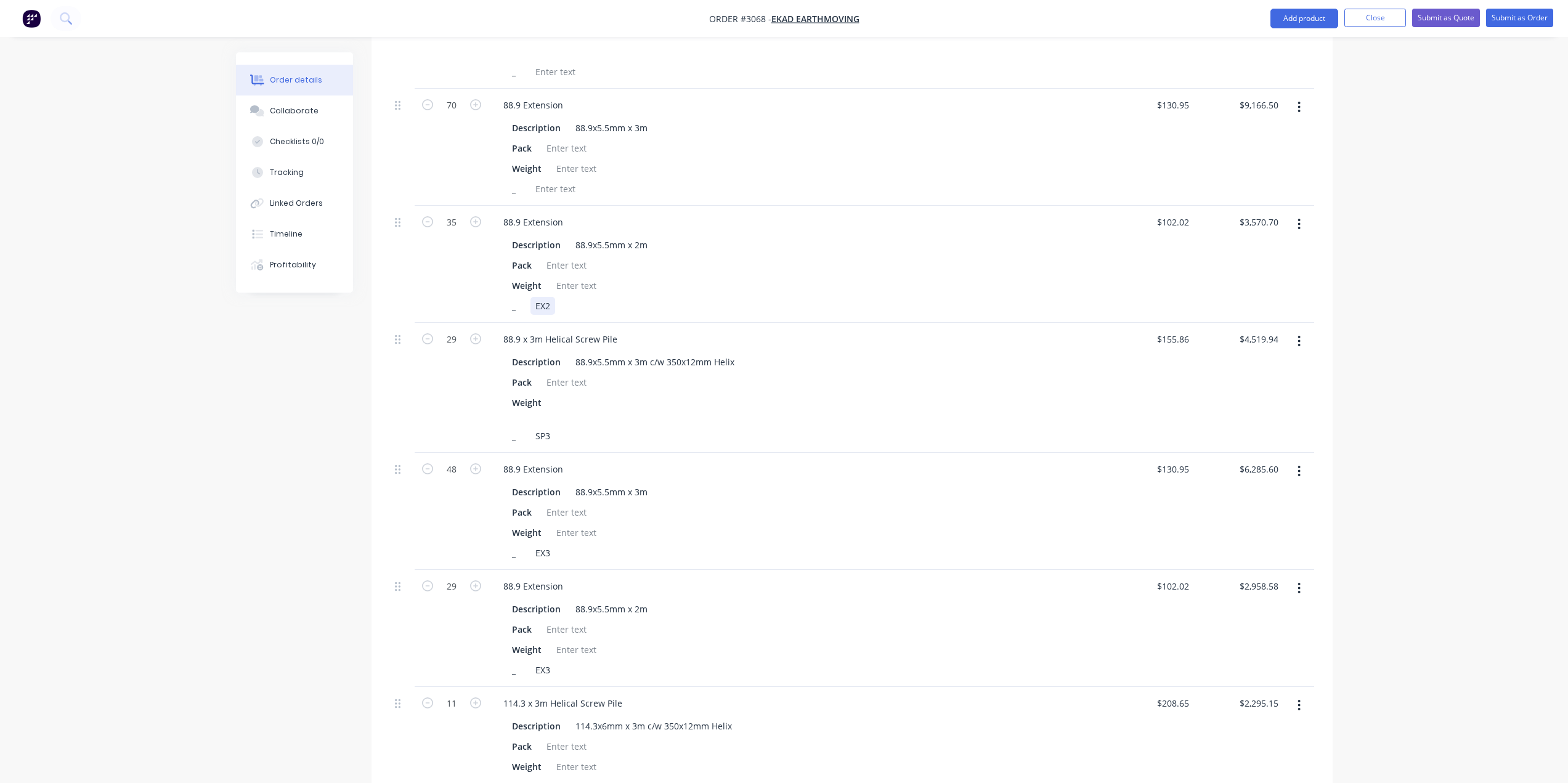
scroll to position [1523, 0]
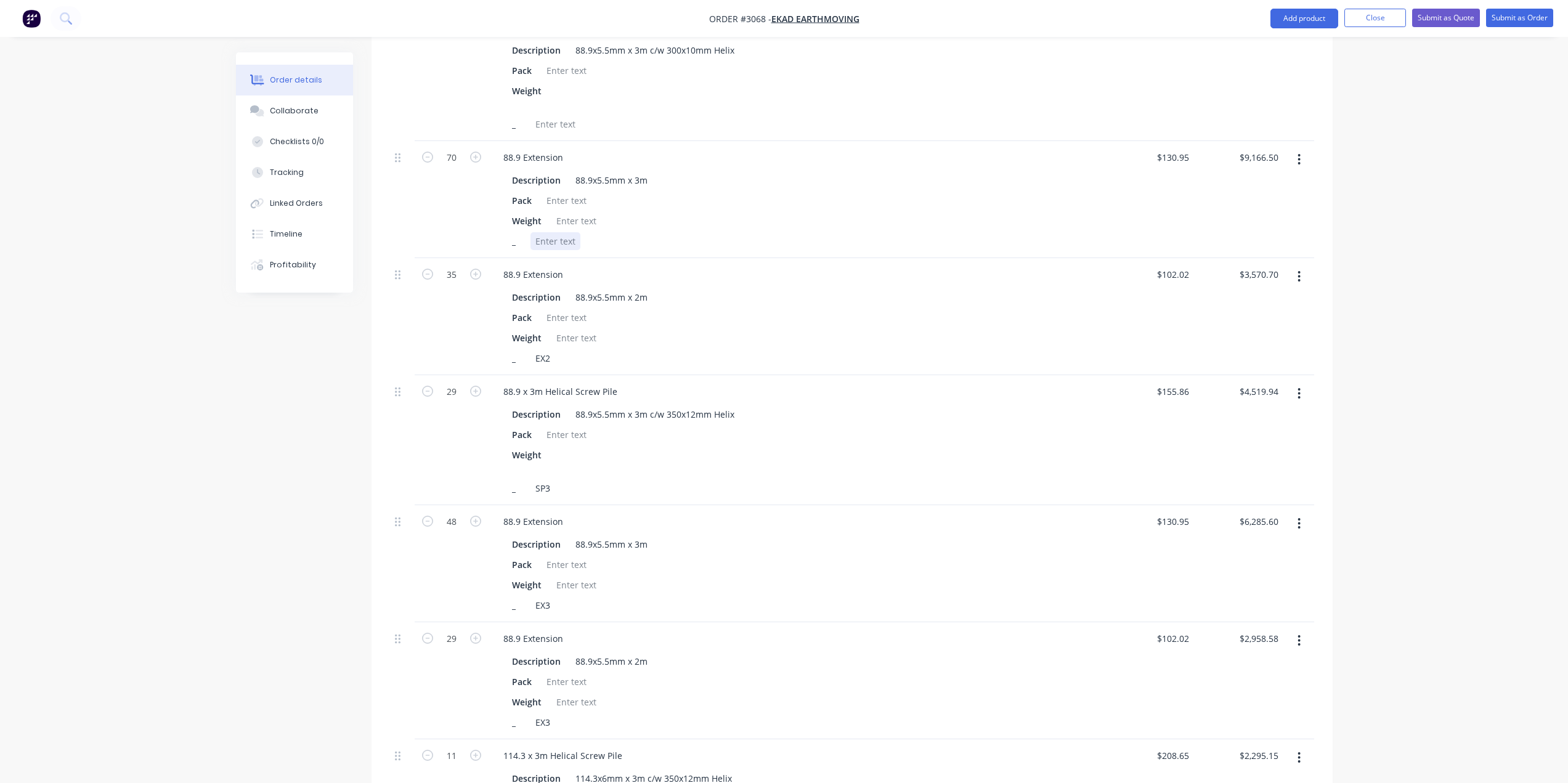
drag, startPoint x: 546, startPoint y: 238, endPoint x: 553, endPoint y: 235, distance: 7.6
click at [546, 238] on div at bounding box center [555, 241] width 50 height 18
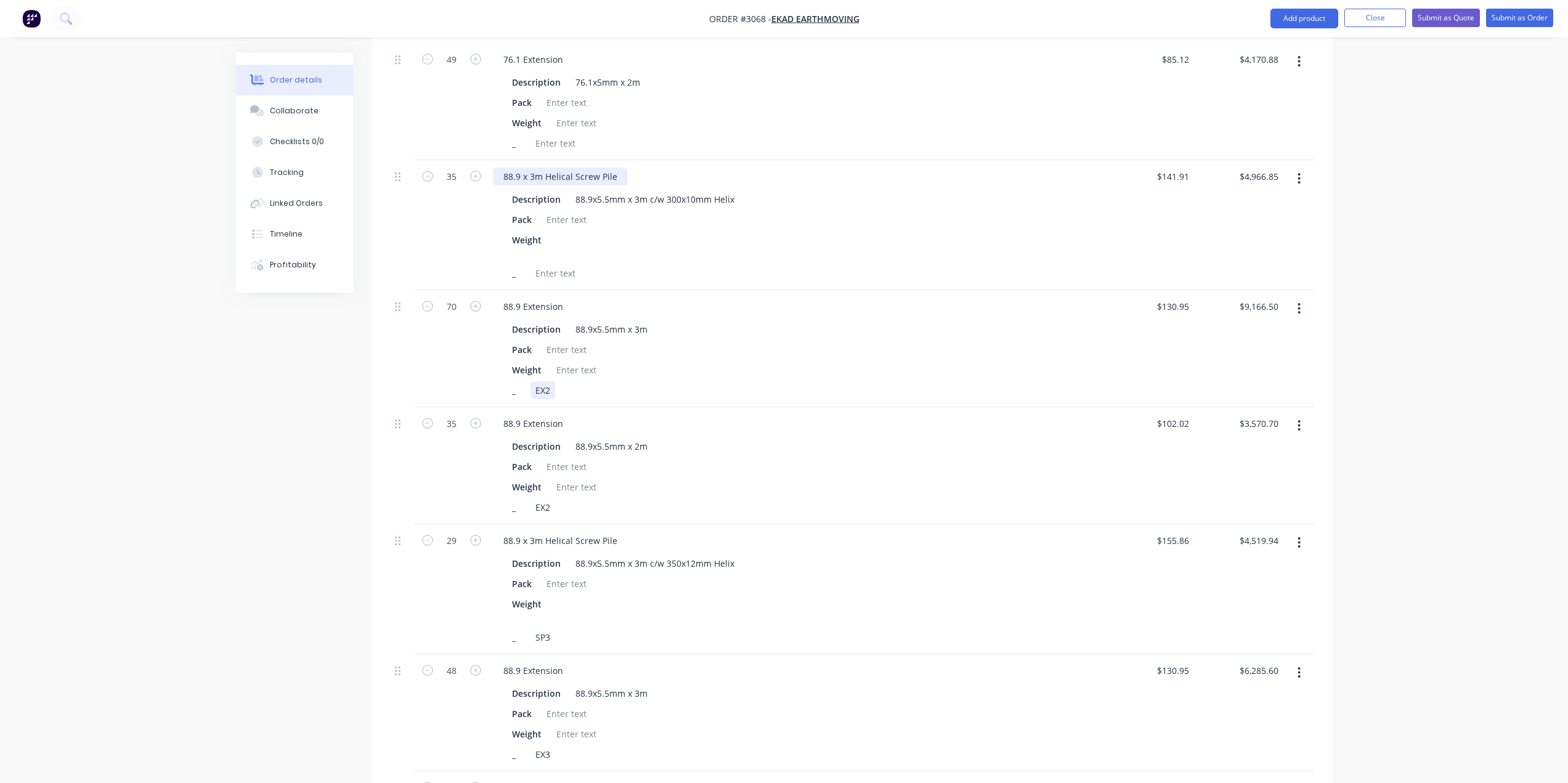
scroll to position [1338, 0]
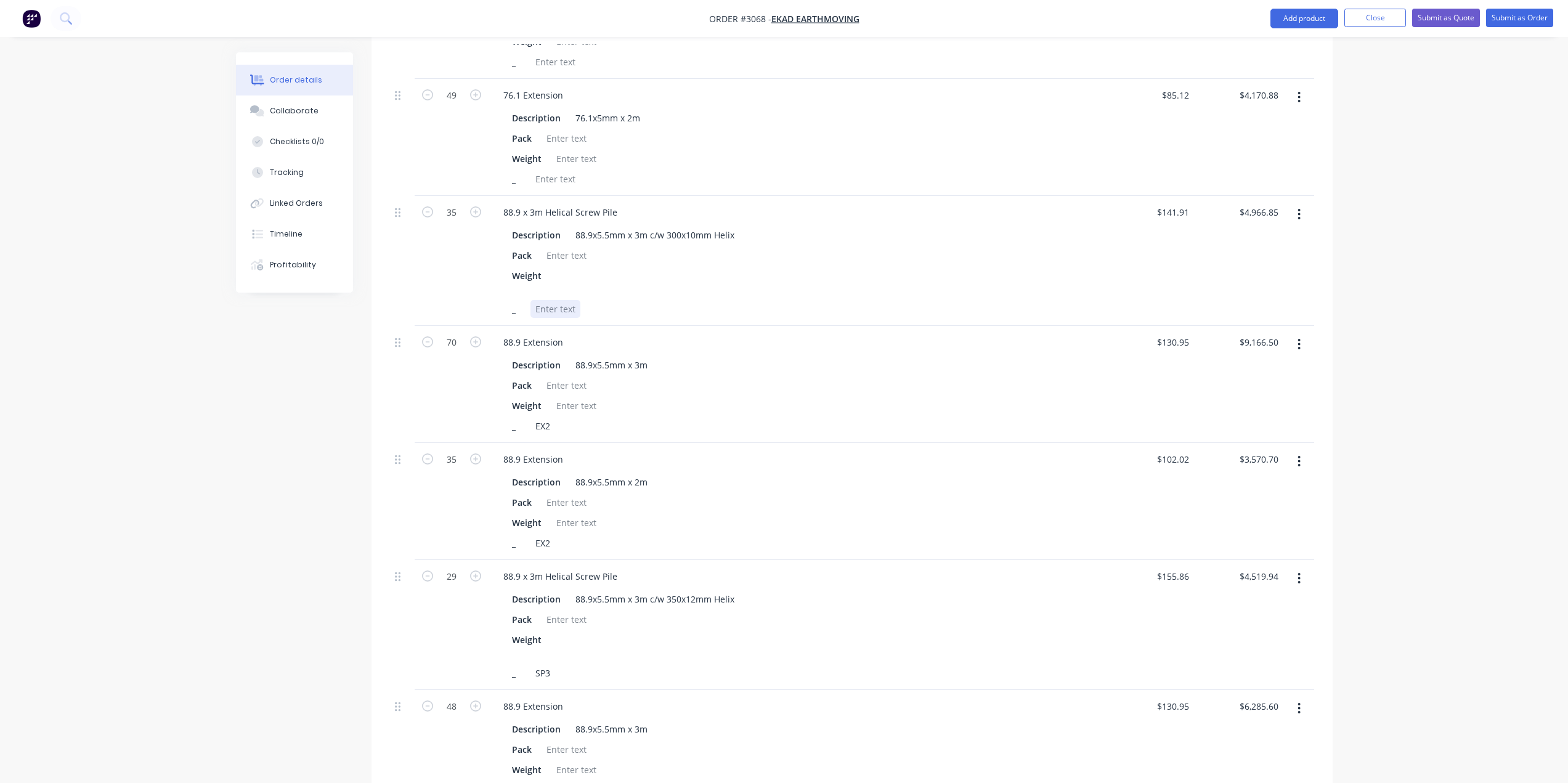
click at [577, 309] on div at bounding box center [555, 309] width 50 height 18
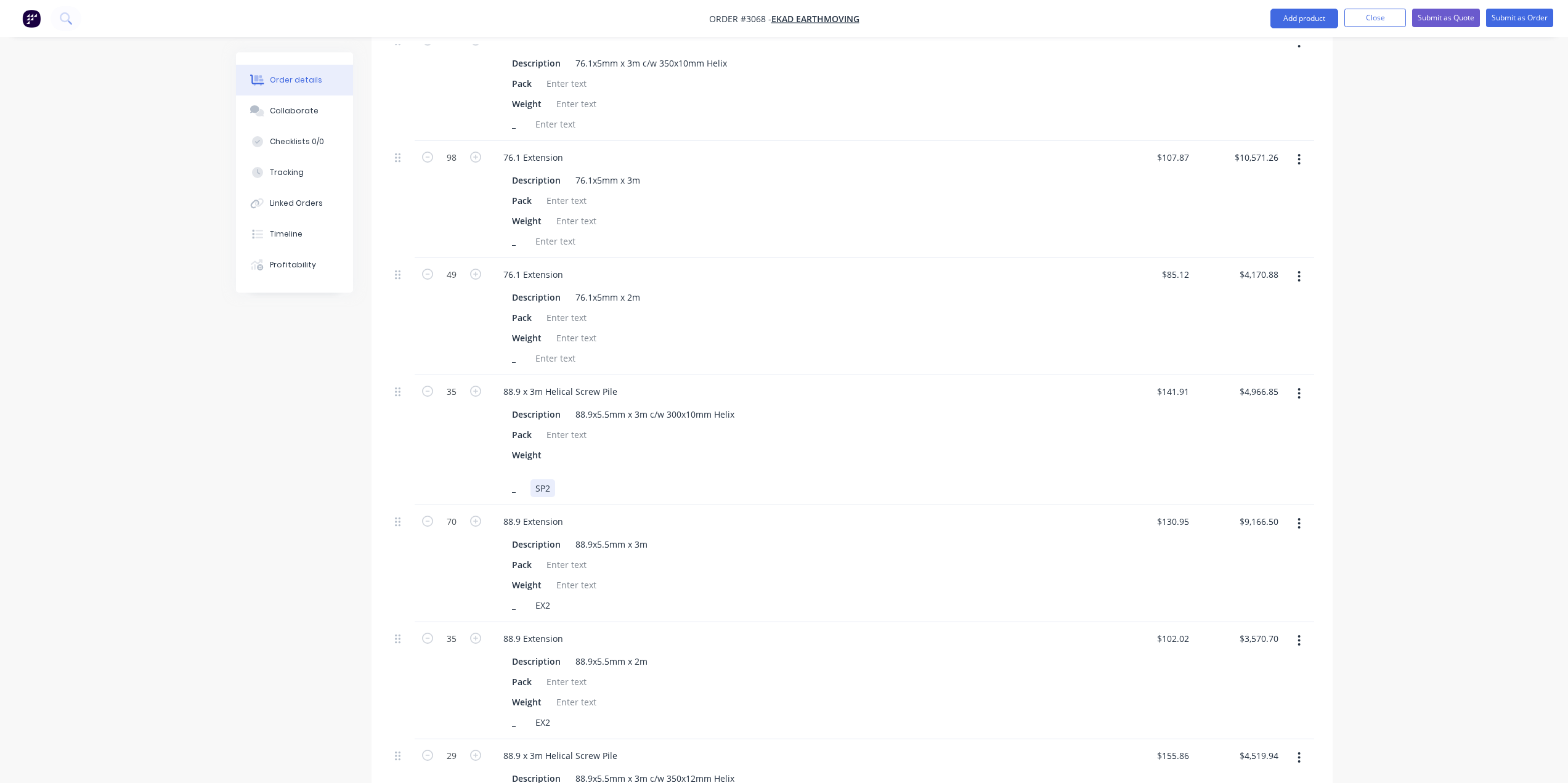
scroll to position [1153, 0]
click at [557, 360] on div at bounding box center [555, 364] width 50 height 18
click at [562, 248] on div at bounding box center [555, 247] width 50 height 18
click at [553, 137] on div at bounding box center [555, 130] width 50 height 18
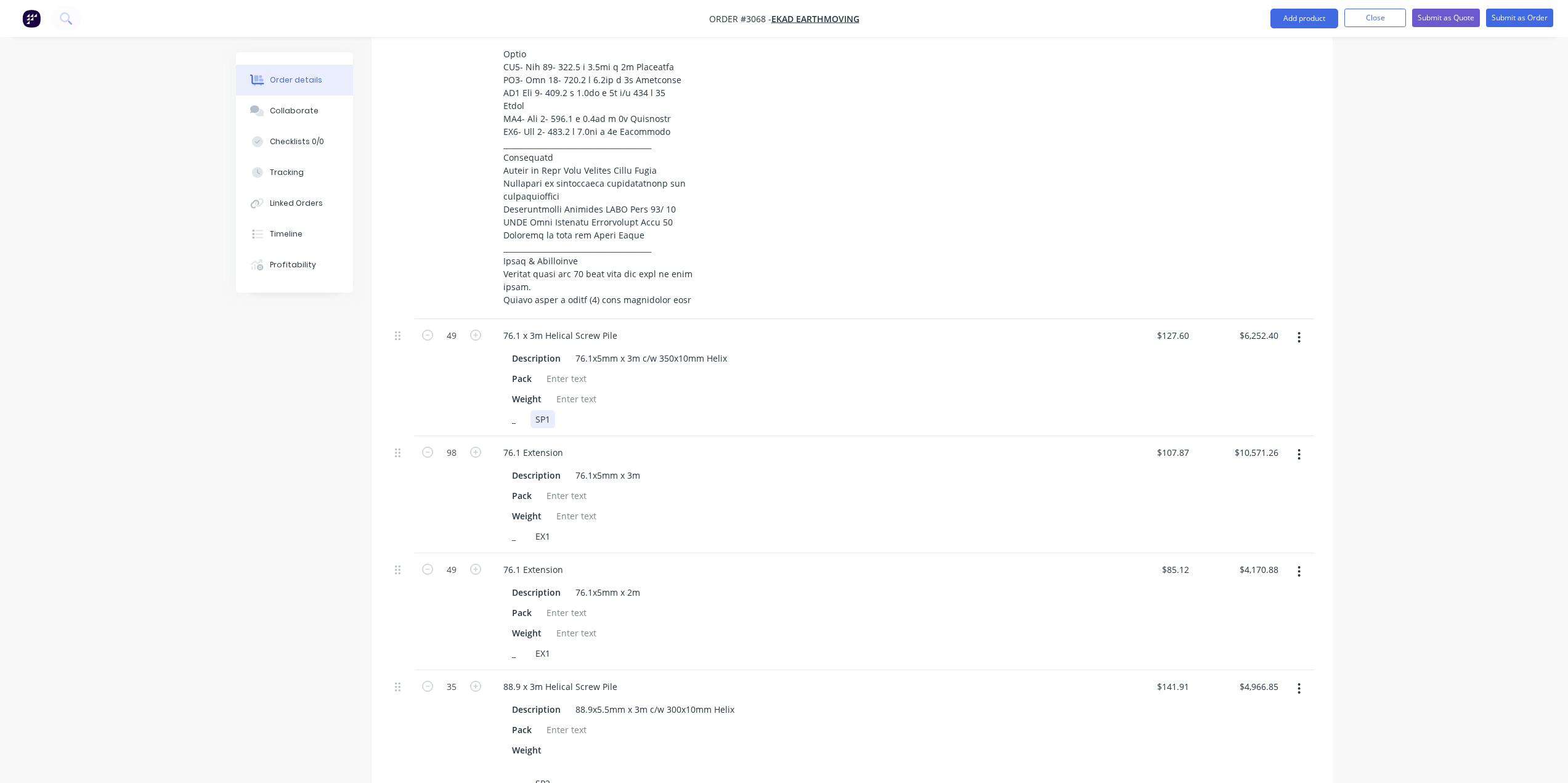
scroll to position [845, 0]
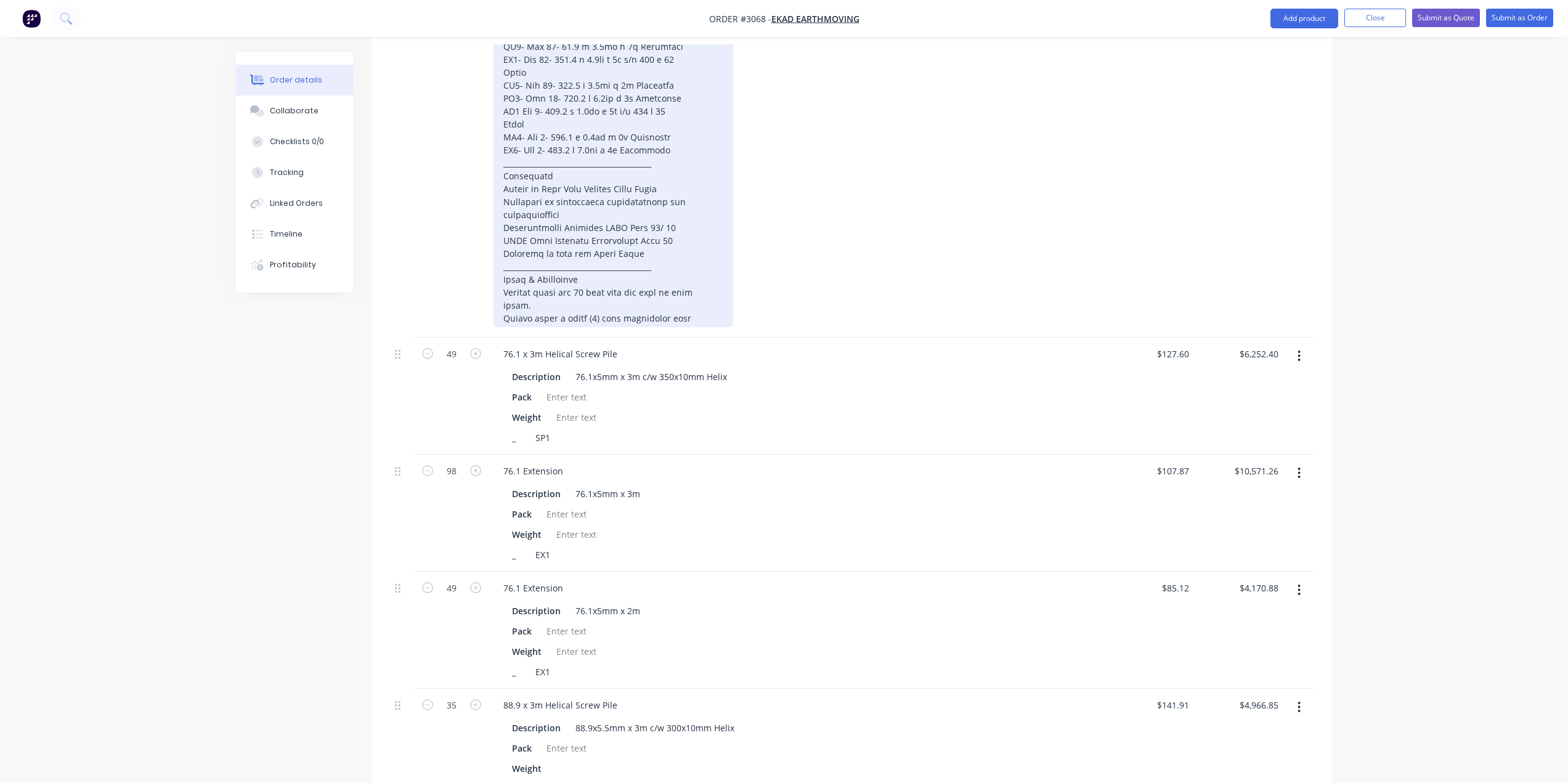
click at [700, 314] on div at bounding box center [613, 14] width 240 height 626
click at [707, 320] on div at bounding box center [613, 14] width 240 height 626
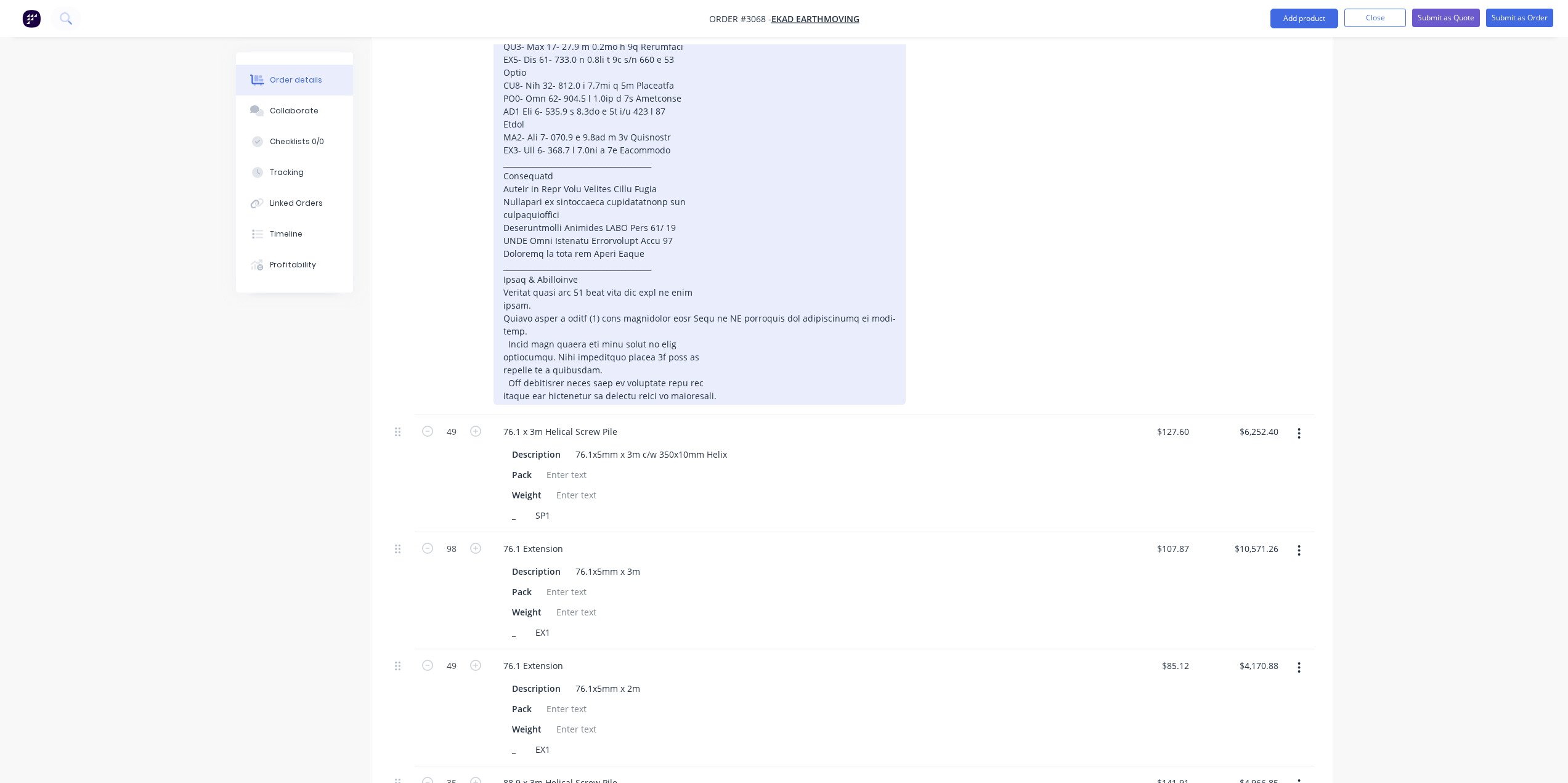
click at [502, 317] on div at bounding box center [699, 53] width 412 height 703
click at [695, 318] on div at bounding box center [699, 53] width 412 height 703
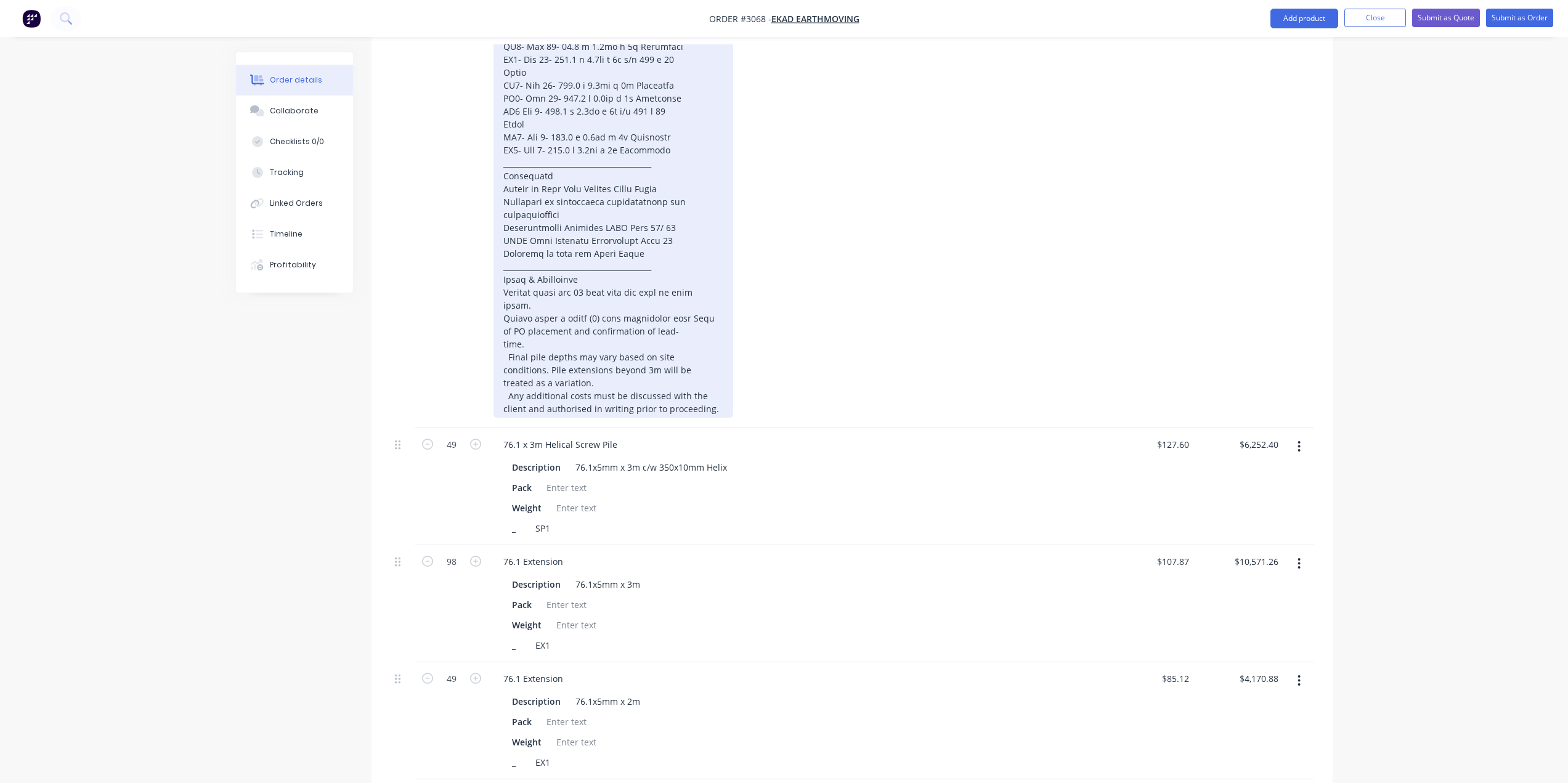
click at [509, 356] on div "of PO placement and confirmation of lead- time. Final pile depths may vary base…" at bounding box center [613, 59] width 240 height 716
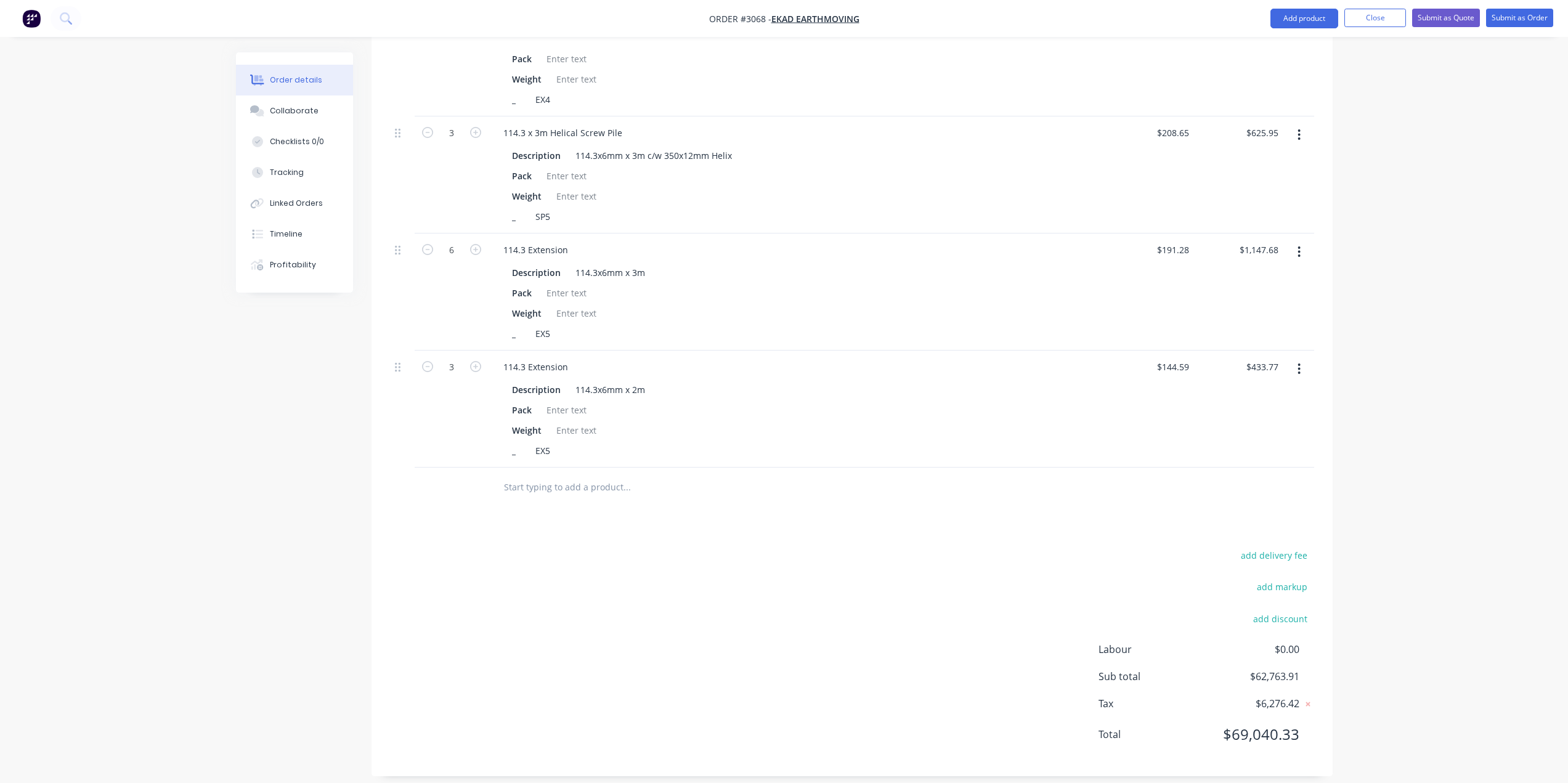
scroll to position [2599, 0]
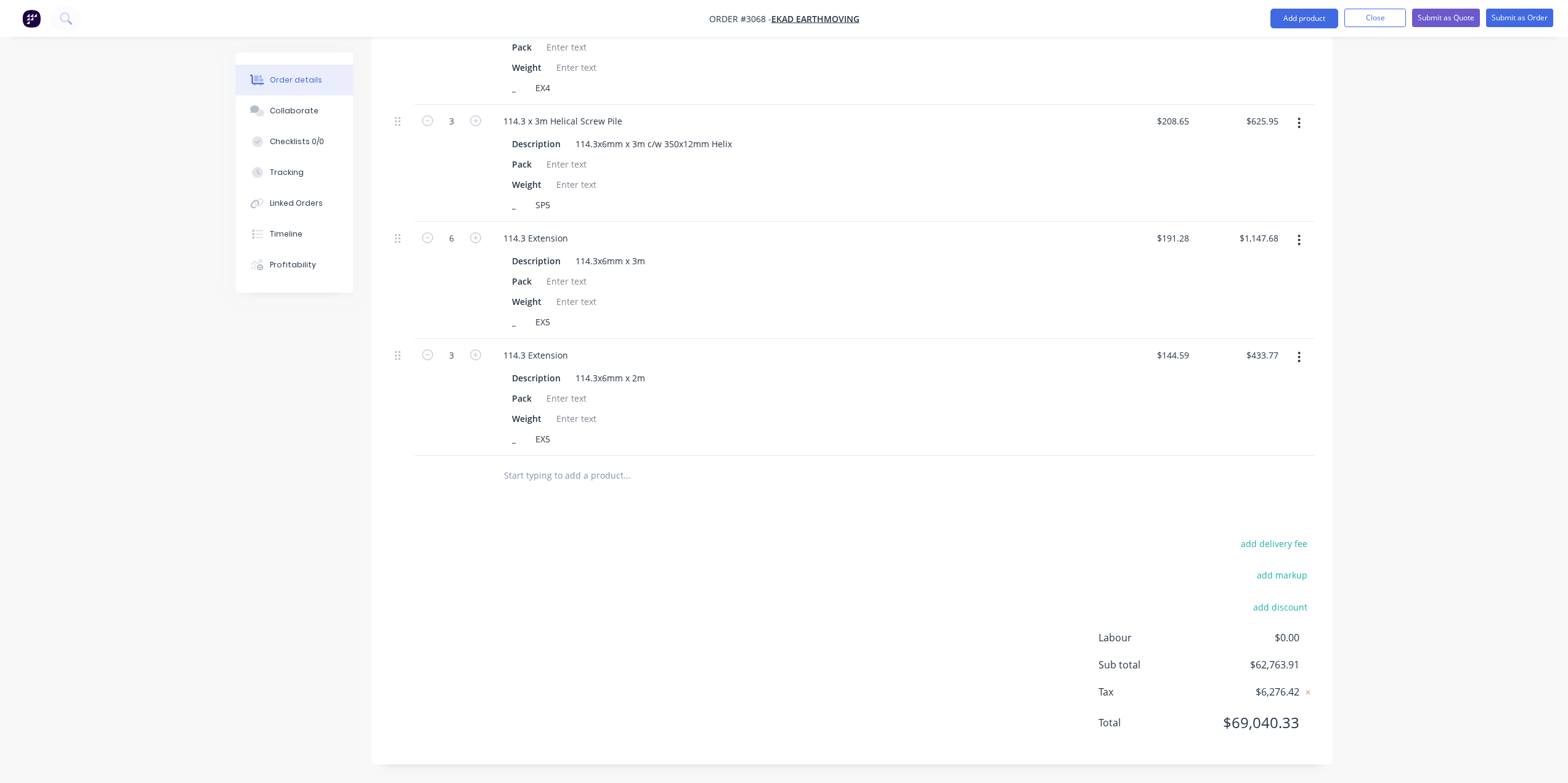
click at [543, 478] on input "text" at bounding box center [627, 475] width 246 height 24
type input "d"
click at [509, 473] on input "Dlivery" at bounding box center [627, 475] width 246 height 24
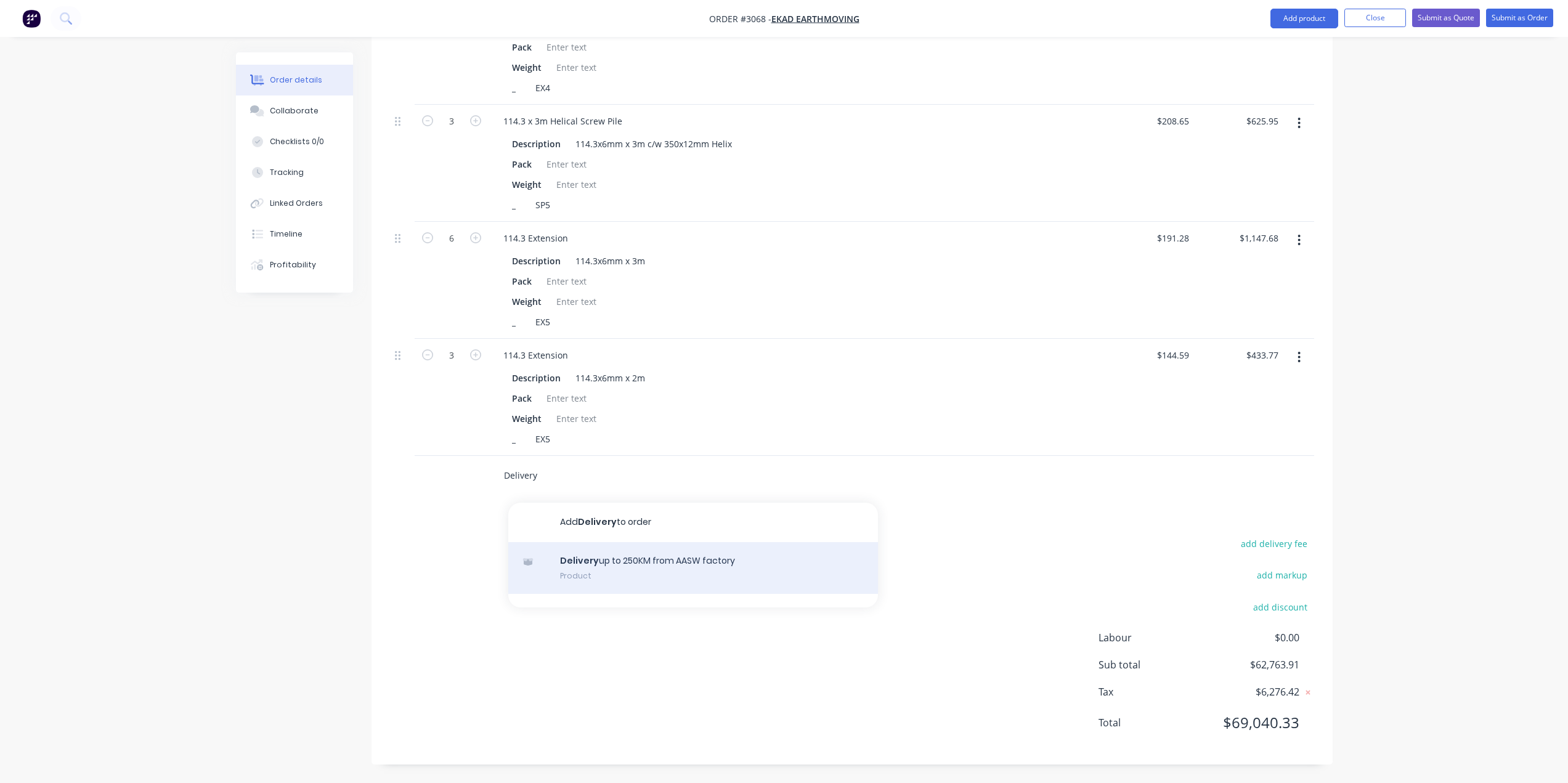
type input "Delivery"
click at [623, 558] on div "Delivery up to 250KM from AASW factory Product" at bounding box center [693, 568] width 369 height 52
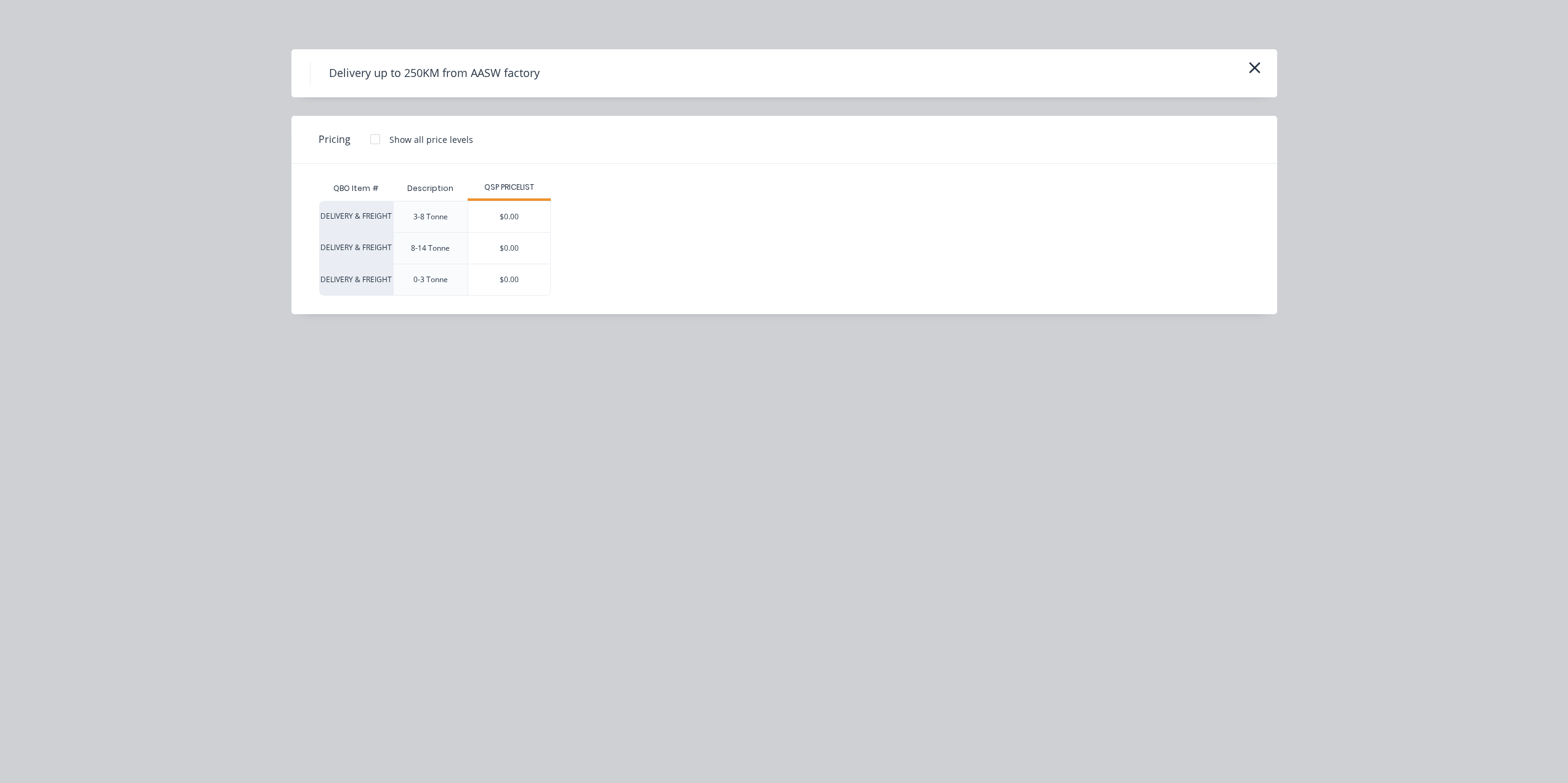
click at [373, 137] on div at bounding box center [375, 139] width 24 height 24
click at [543, 246] on div "$900.00" at bounding box center [519, 248] width 102 height 31
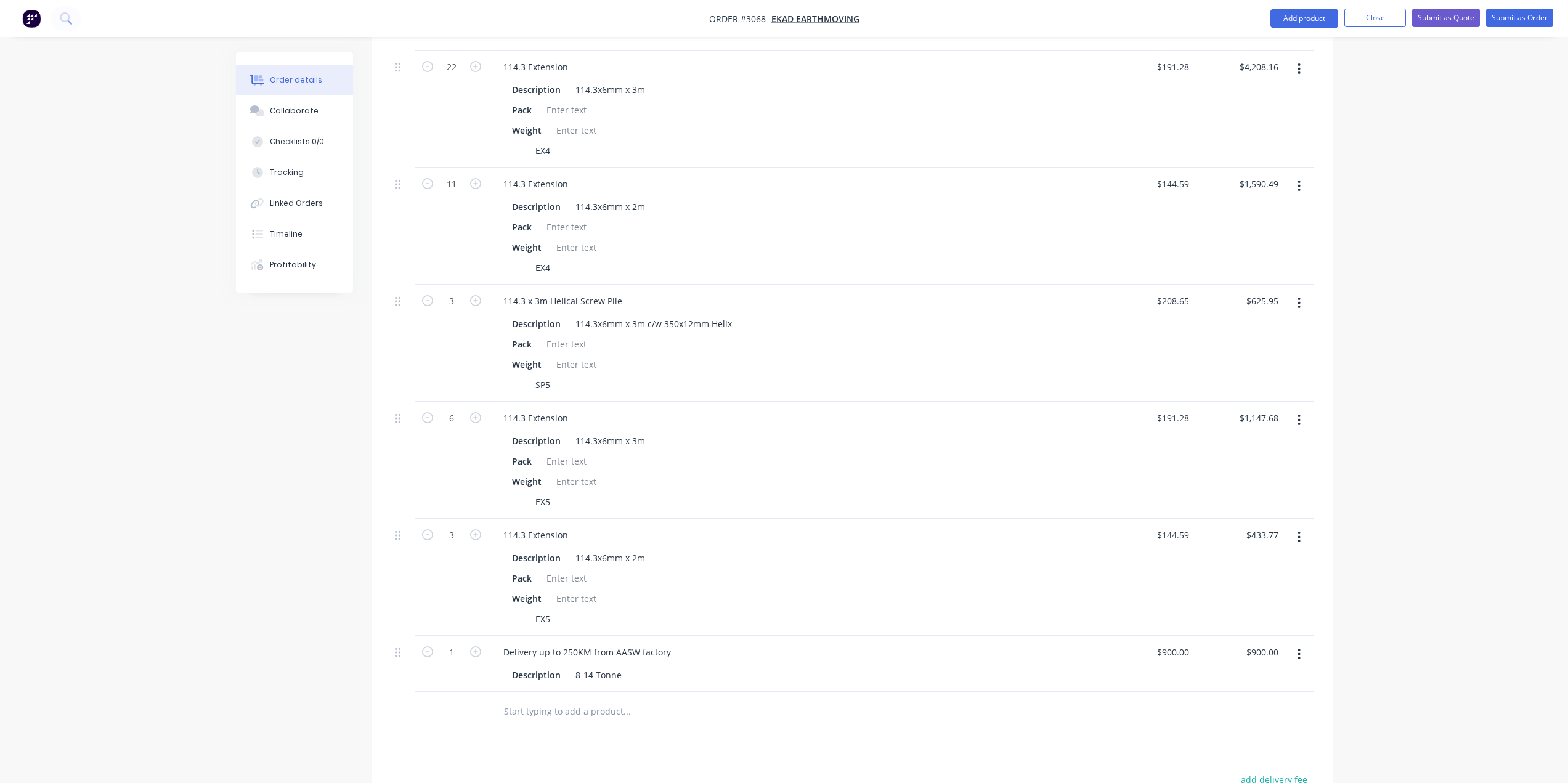
scroll to position [2655, 0]
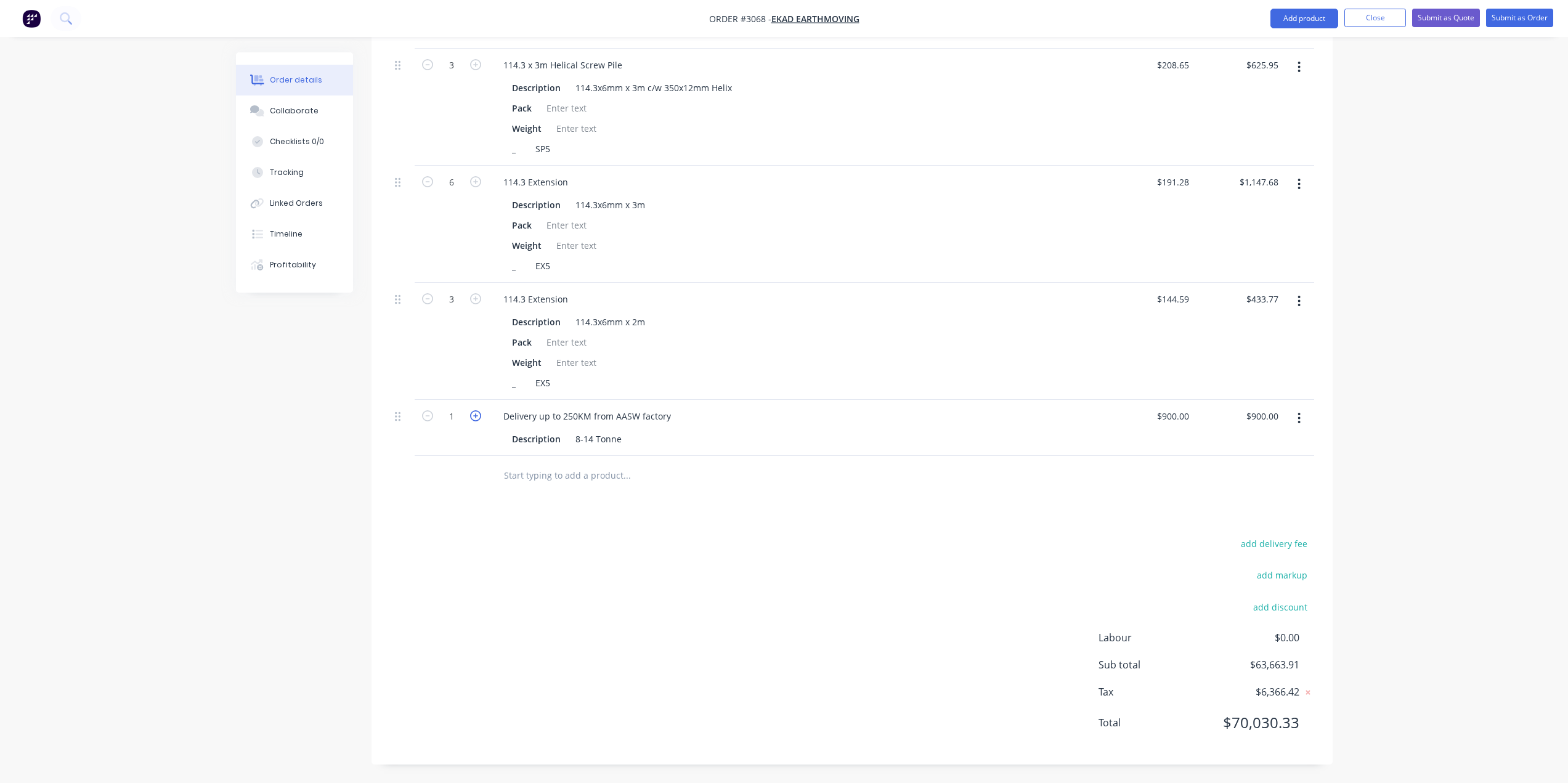
click at [475, 416] on icon "button" at bounding box center [475, 416] width 11 height 11
type input "2"
type input "$1,800.00"
click at [566, 546] on div "add delivery fee add markup add discount Labour $0.00 Sub total $64,563.91 Tax …" at bounding box center [852, 641] width 924 height 211
click at [1160, 409] on div "900 $900.00" at bounding box center [1149, 427] width 89 height 56
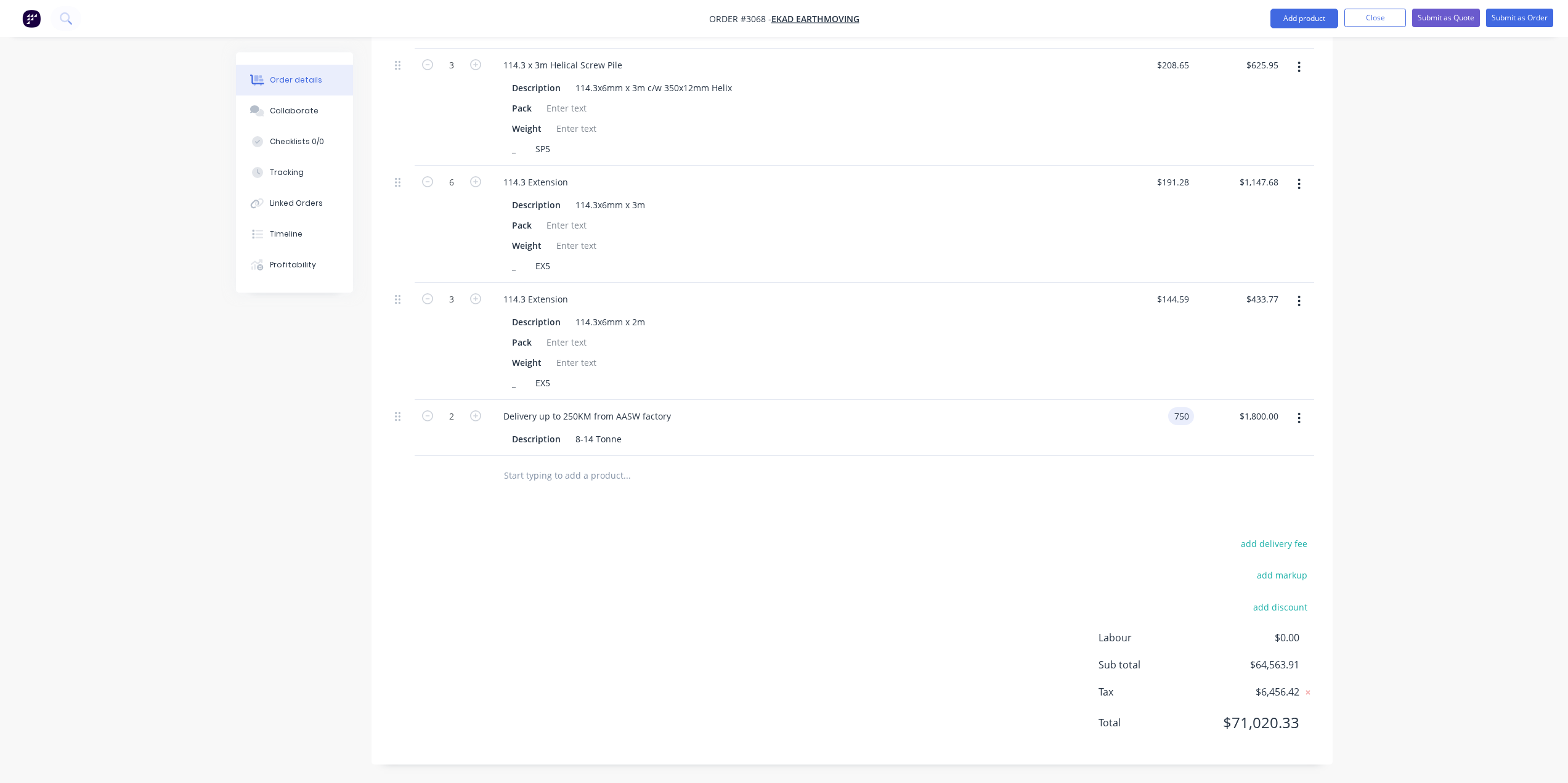
type input "$750.00"
type input "$1,500.00"
click at [571, 478] on input "text" at bounding box center [627, 475] width 246 height 24
type input "RPEQ Site Specific Form 15"
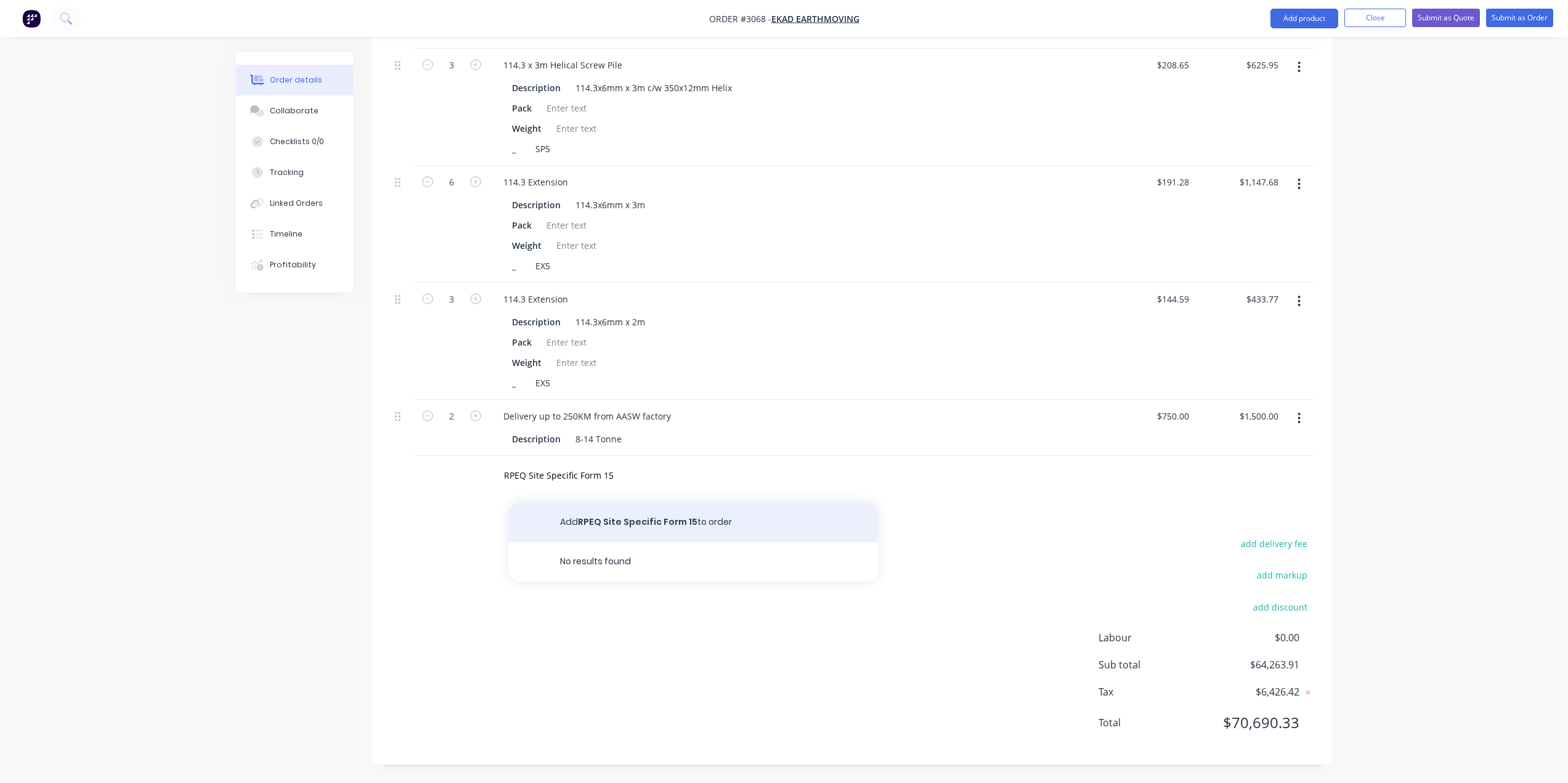
click at [682, 521] on button "Add RPEQ Site Specific Form 15 to order" at bounding box center [693, 522] width 369 height 39
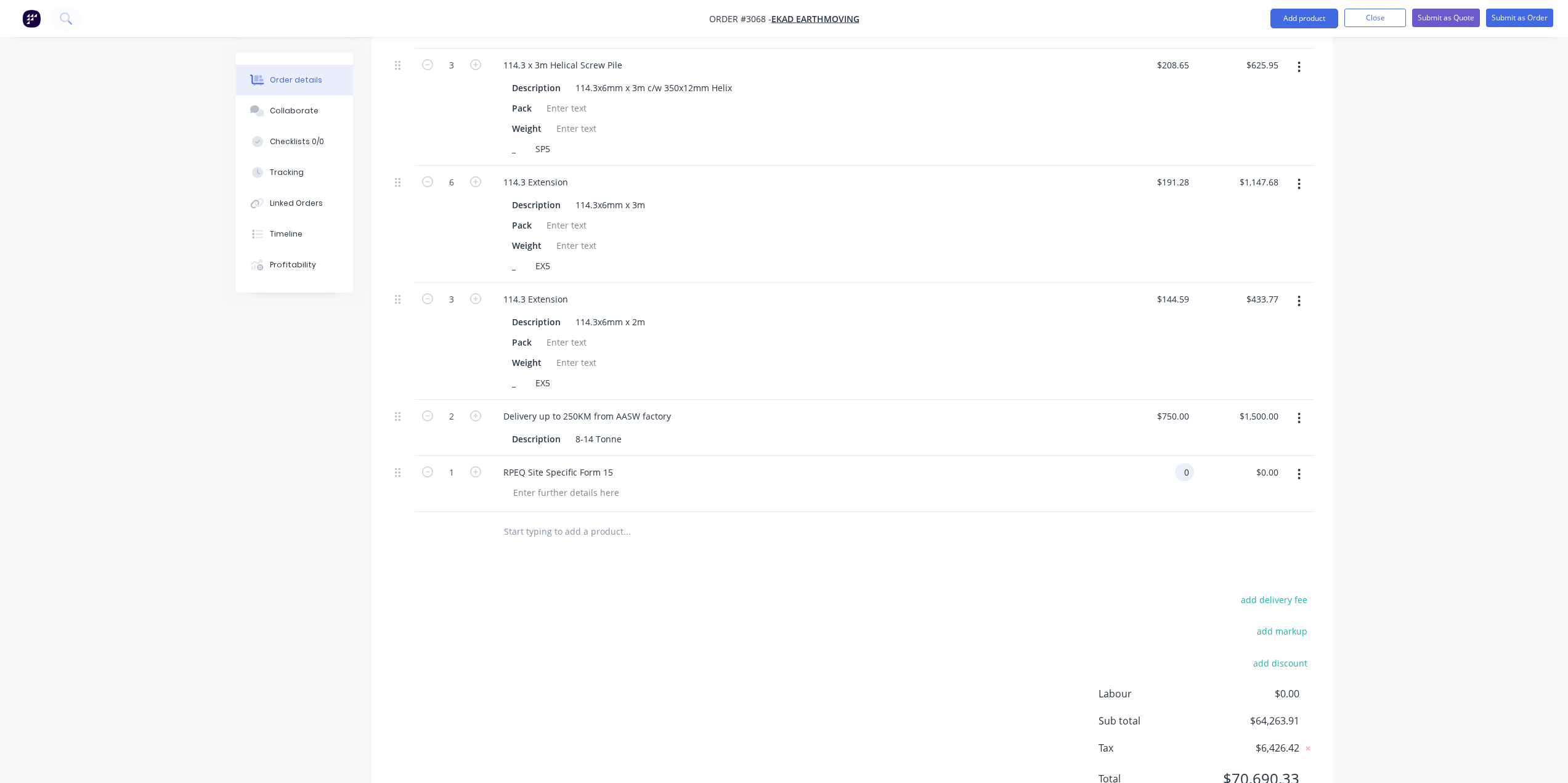
click at [1190, 476] on input "0" at bounding box center [1187, 472] width 14 height 18
type input "$1,200.00"
click at [1273, 474] on input "1200.00" at bounding box center [1264, 472] width 38 height 18
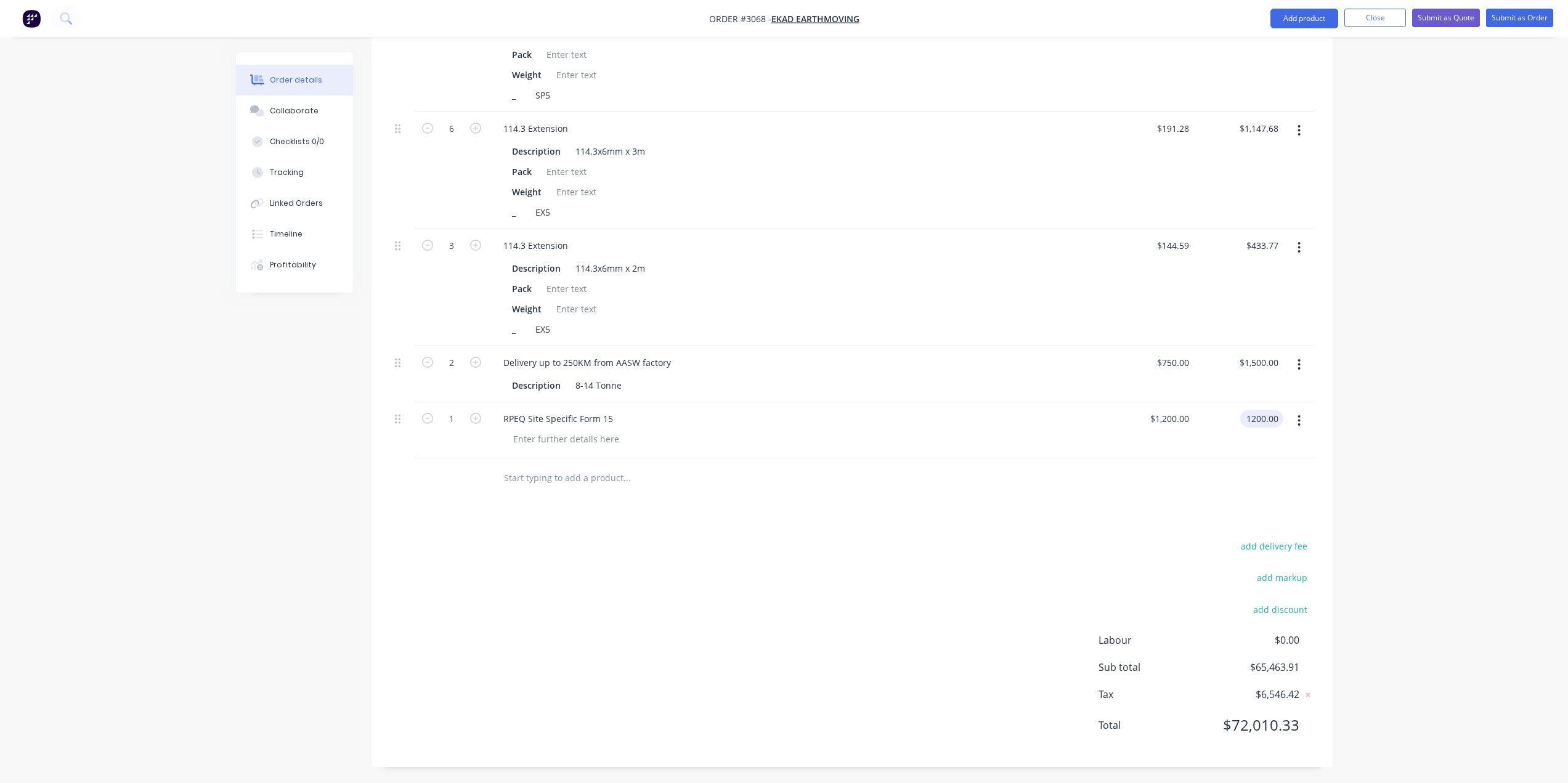
scroll to position [2711, 0]
type input "$1,200.00"
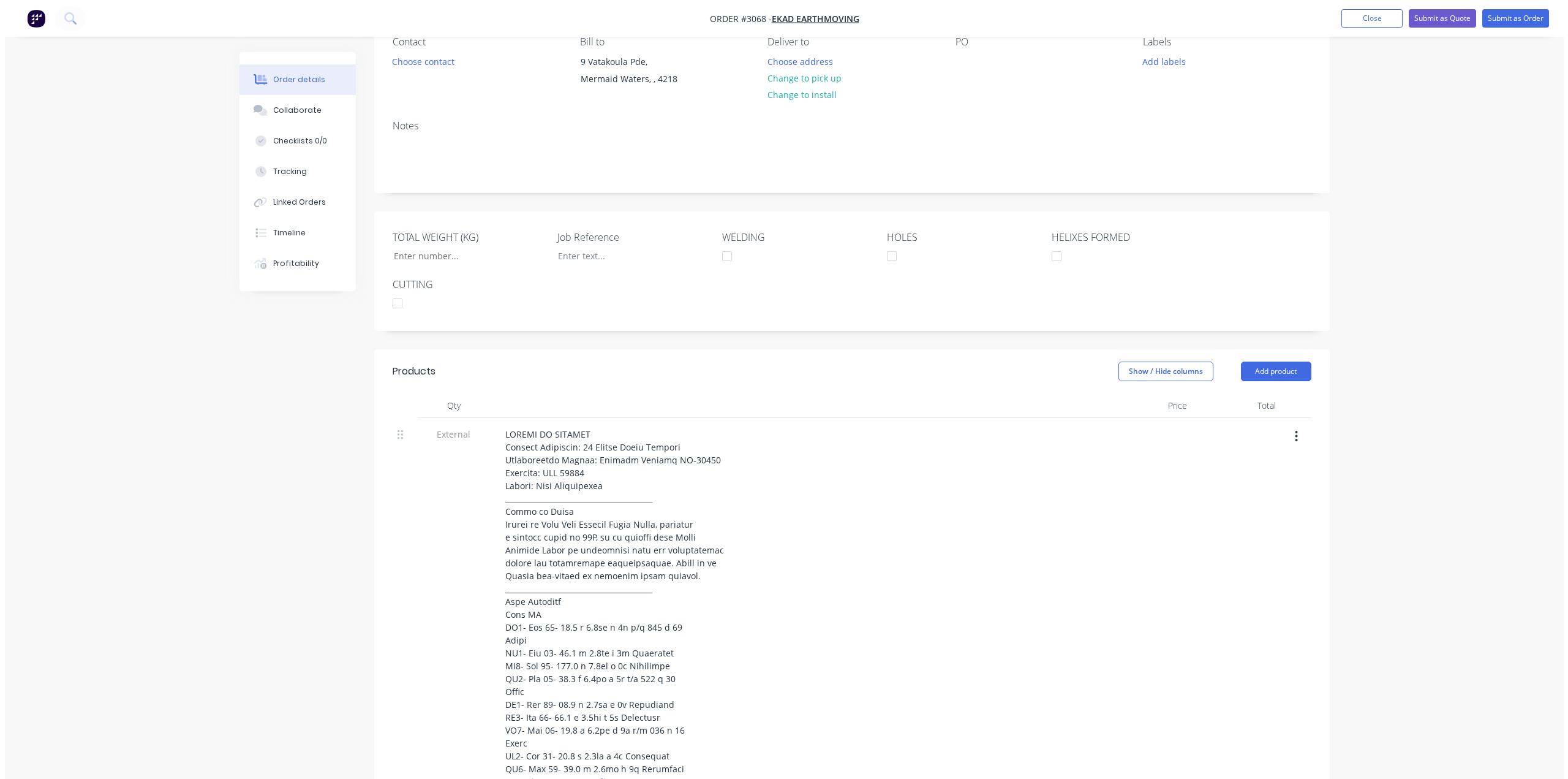
scroll to position [0, 0]
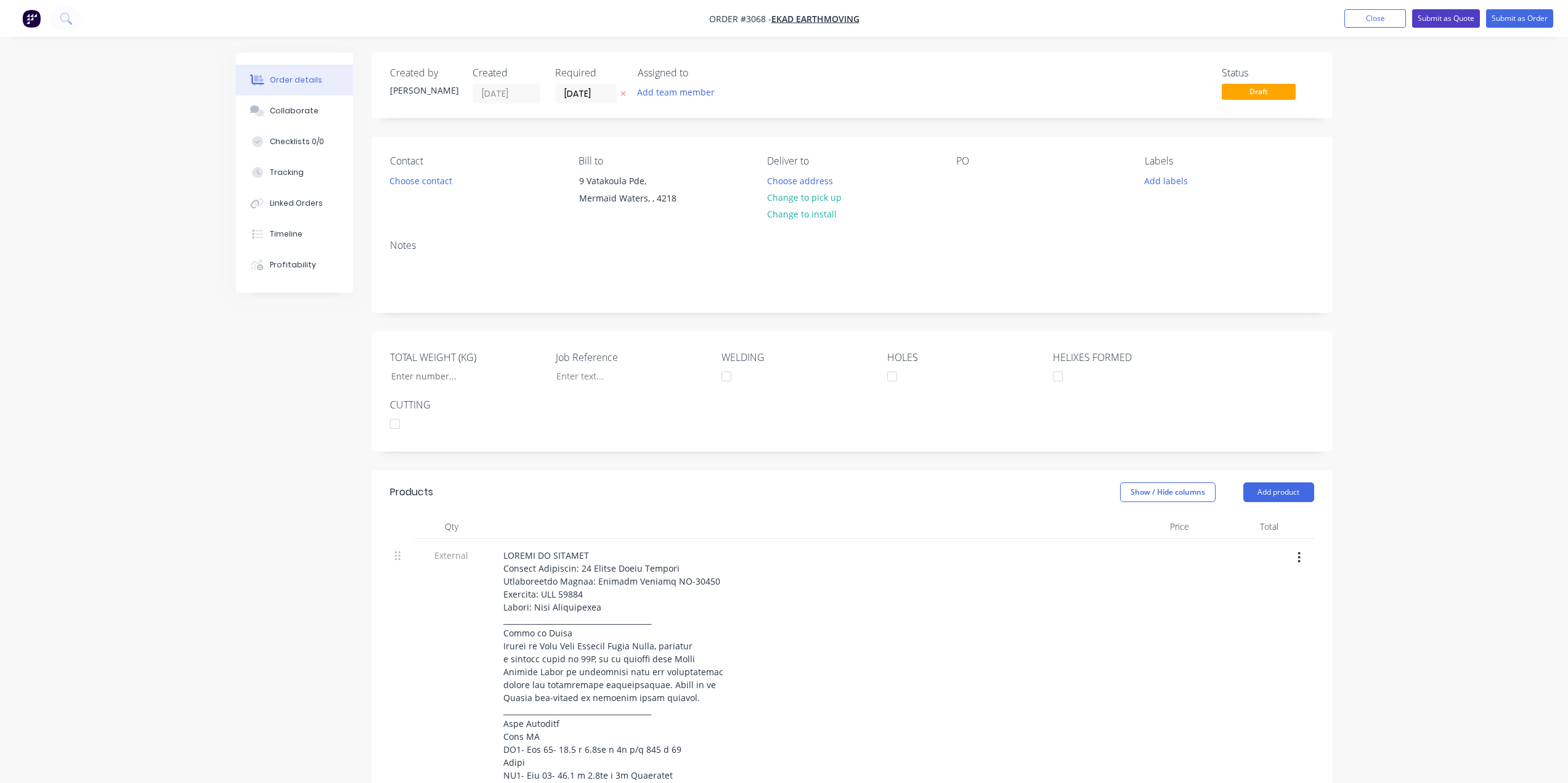
click at [1459, 22] on button "Submit as Quote" at bounding box center [1446, 18] width 68 height 19
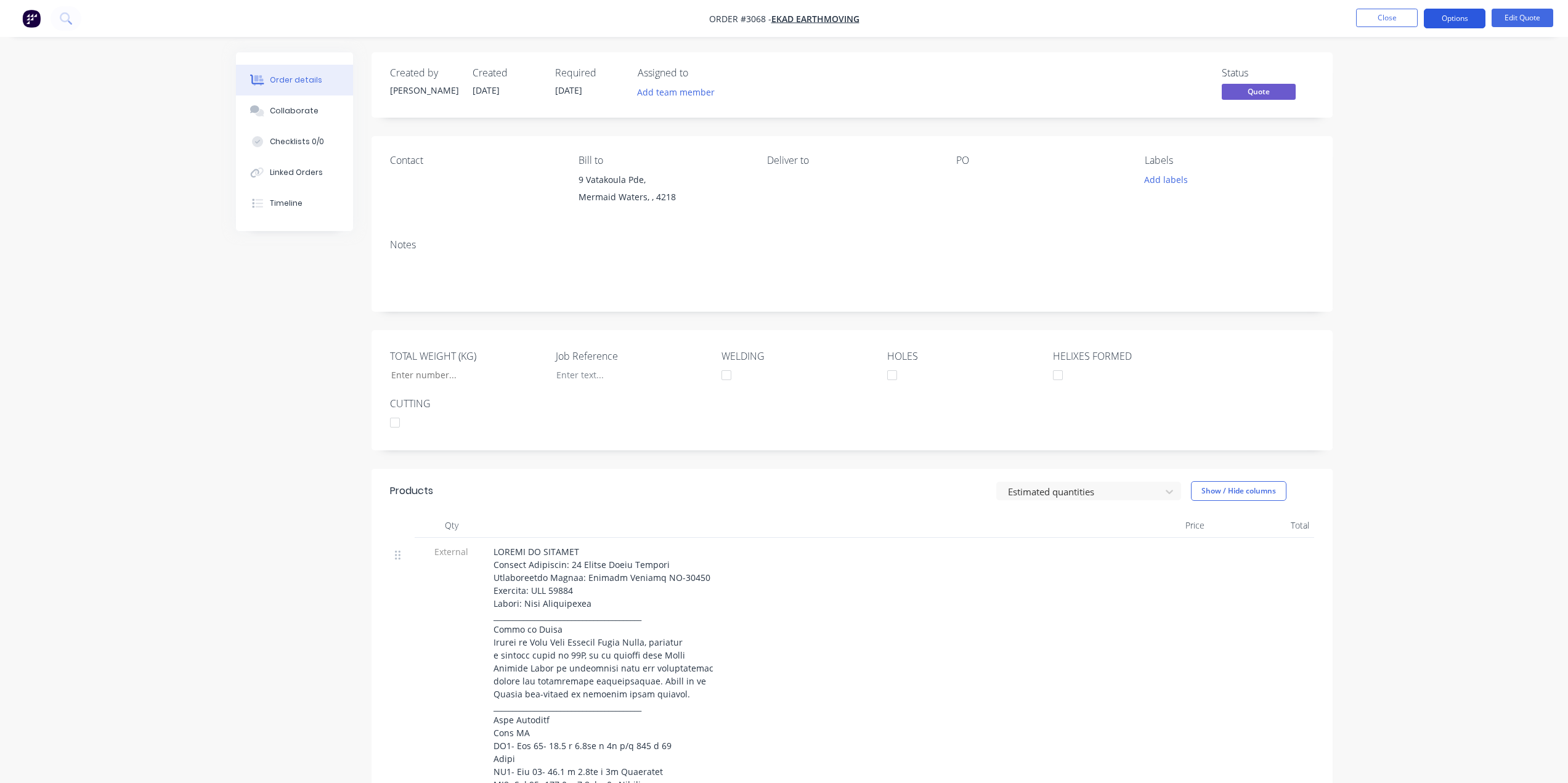
click at [1440, 22] on button "Options" at bounding box center [1454, 18] width 62 height 20
click at [1385, 83] on div "Quote" at bounding box center [1417, 75] width 114 height 18
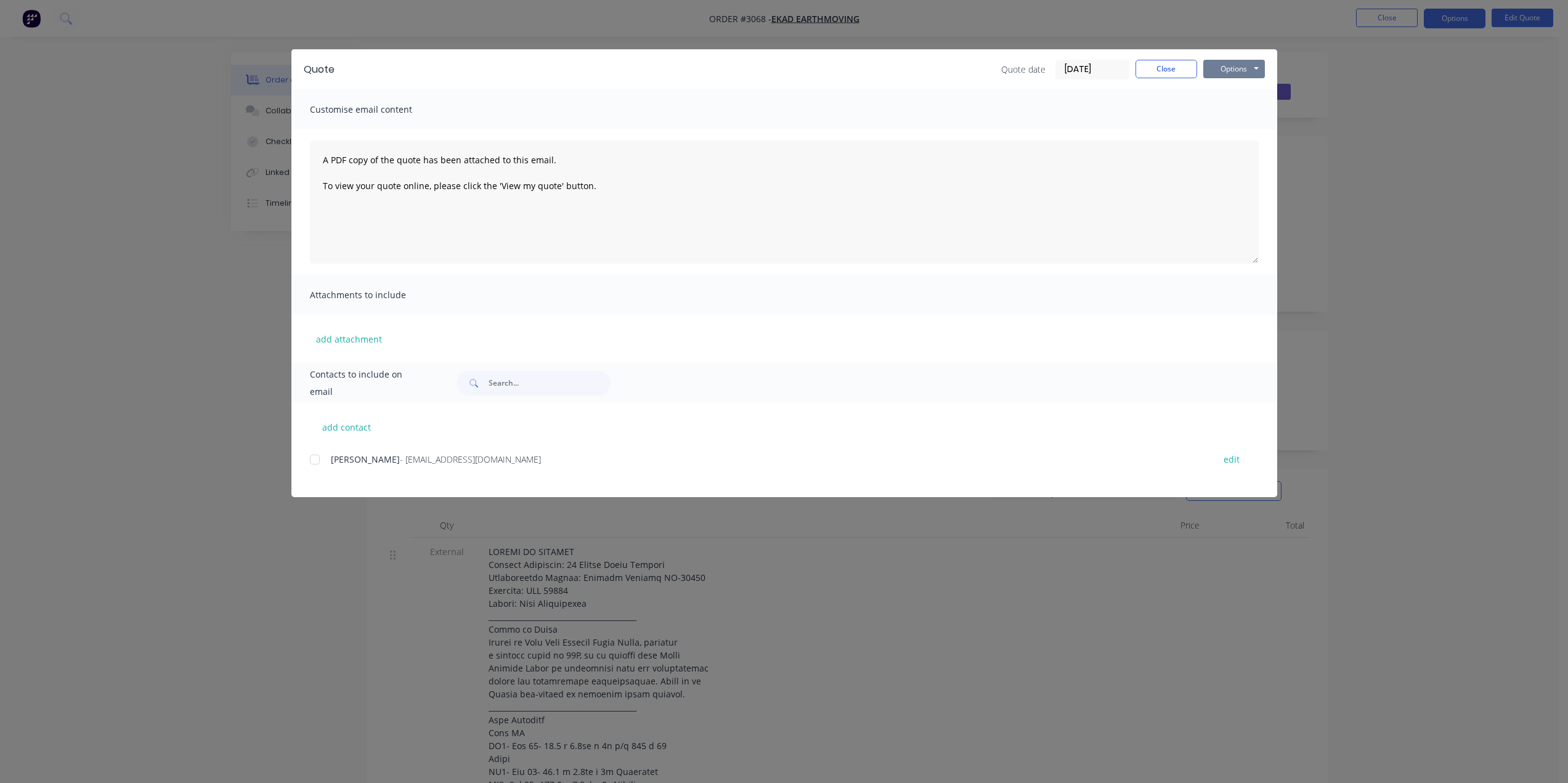
click at [1234, 75] on button "Options" at bounding box center [1234, 69] width 62 height 19
click at [1249, 90] on button "Preview" at bounding box center [1242, 91] width 79 height 21
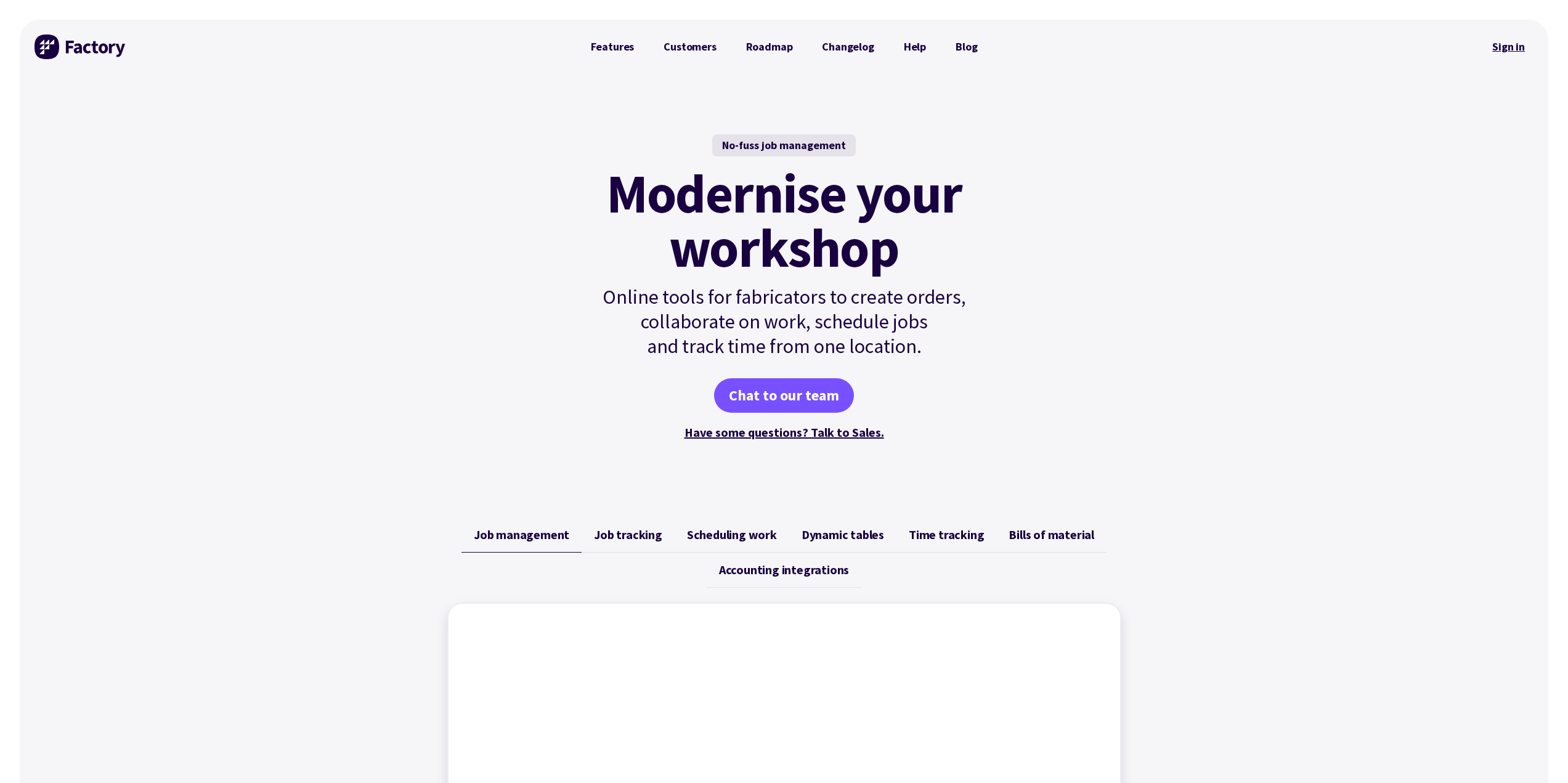
click at [1506, 60] on link "Sign in" at bounding box center [1508, 47] width 50 height 28
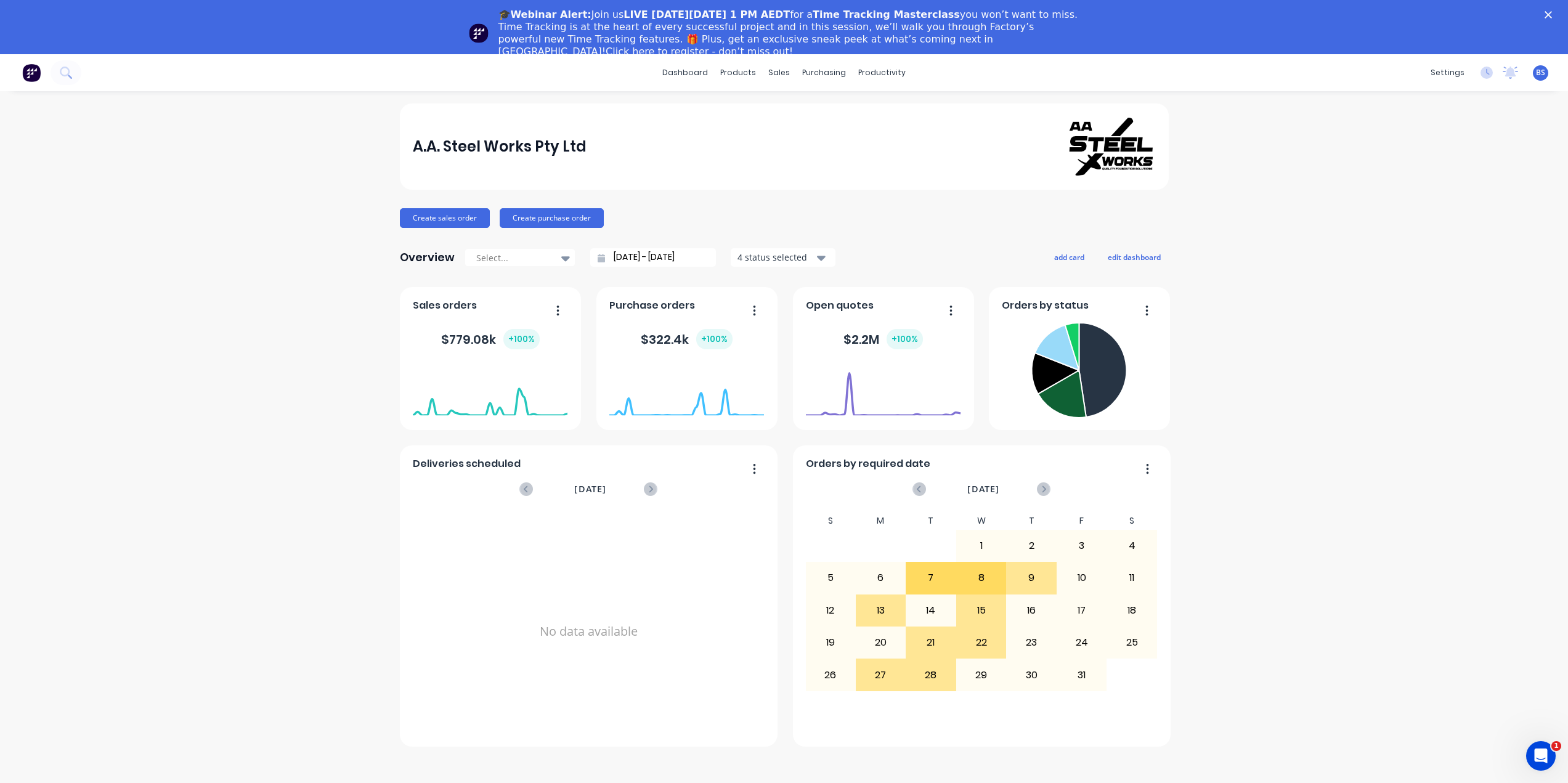
click at [1552, 12] on icon "Close" at bounding box center [1548, 15] width 8 height 8
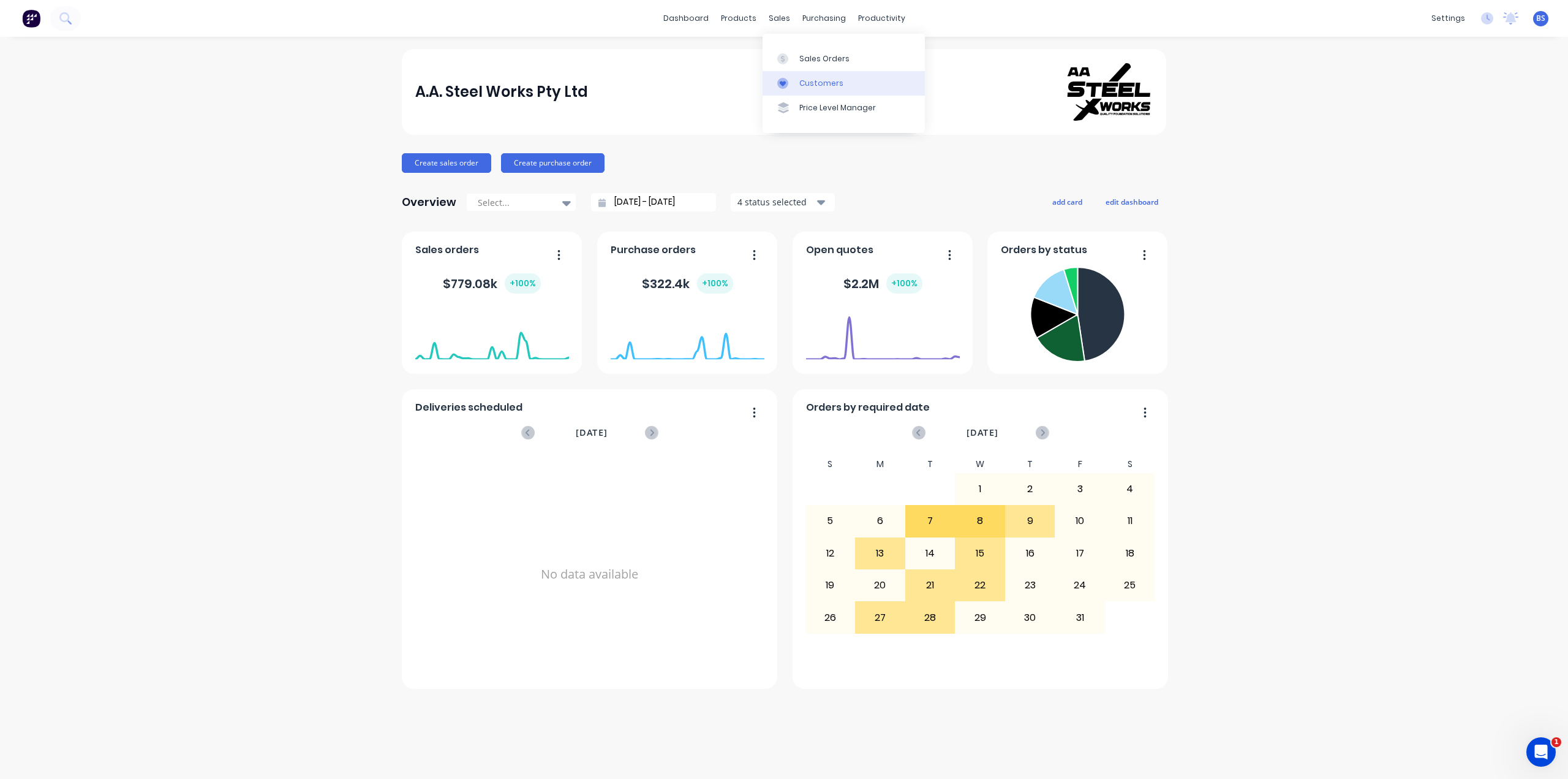
click at [803, 85] on div "Customers" at bounding box center [821, 83] width 44 height 11
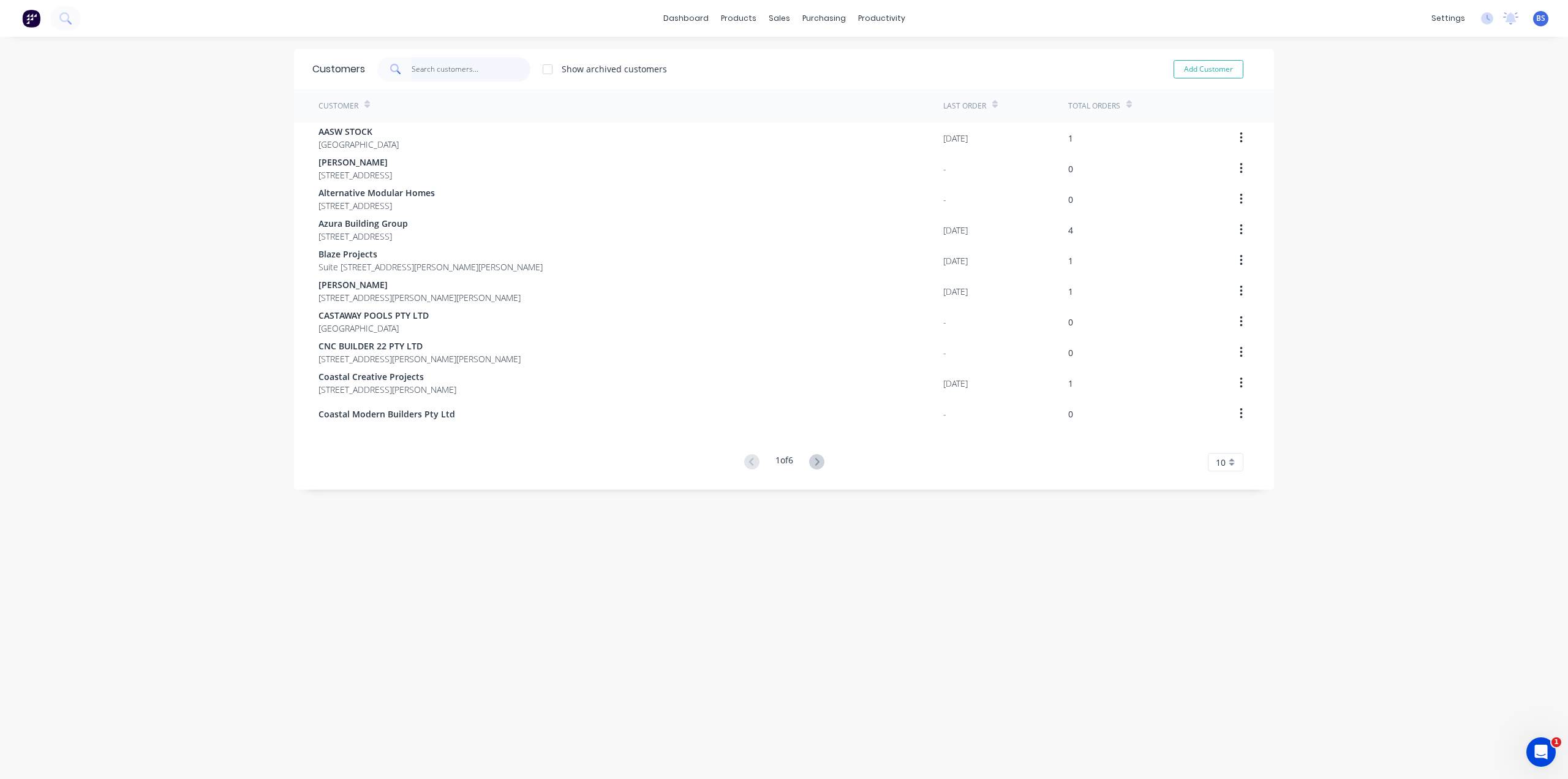
click at [455, 72] on input "text" at bounding box center [471, 69] width 119 height 24
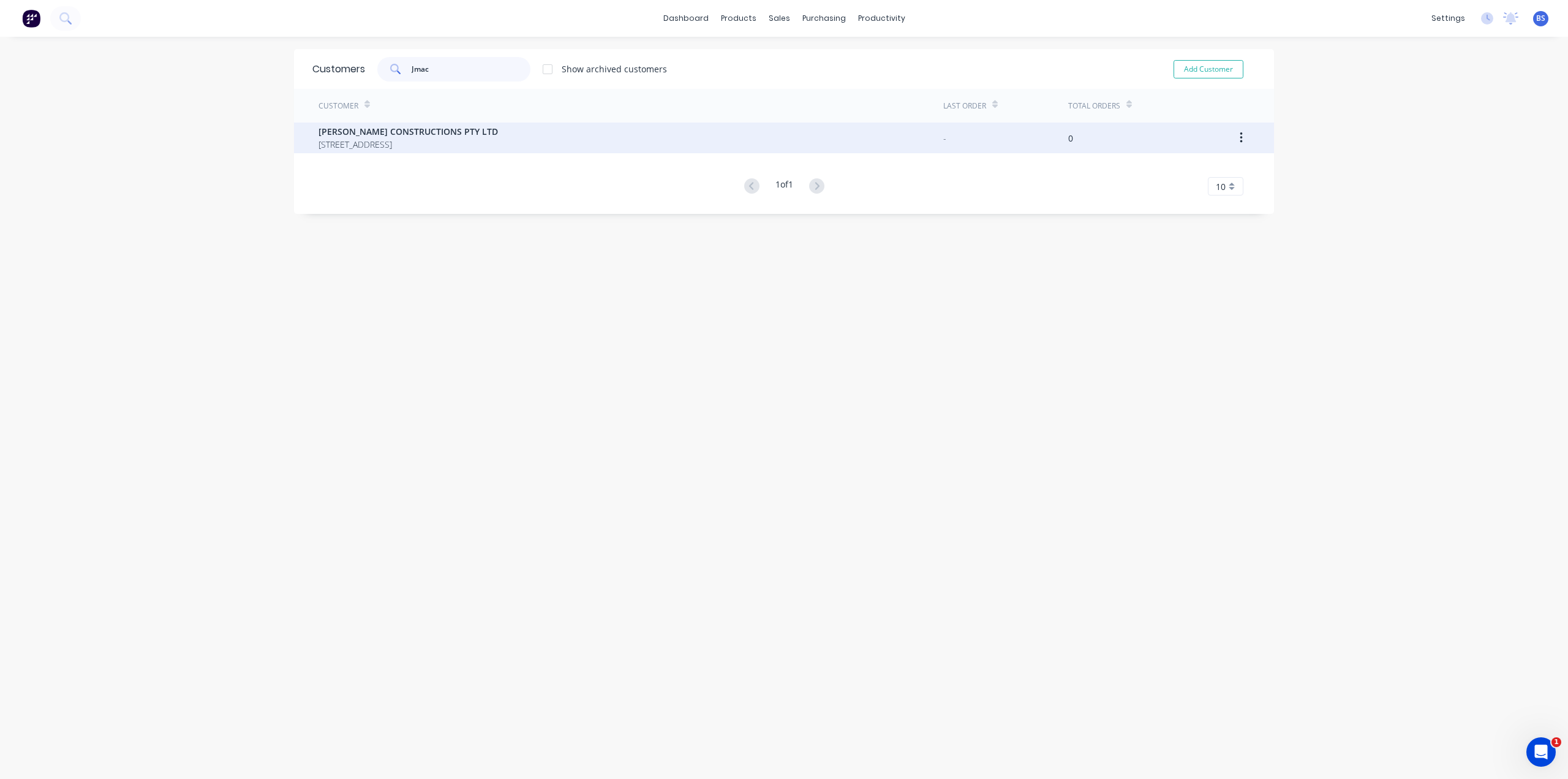
type input "Jmac"
click at [355, 139] on span "1 Sandpiper Ave Port of Brisbane 4178" at bounding box center [408, 144] width 179 height 13
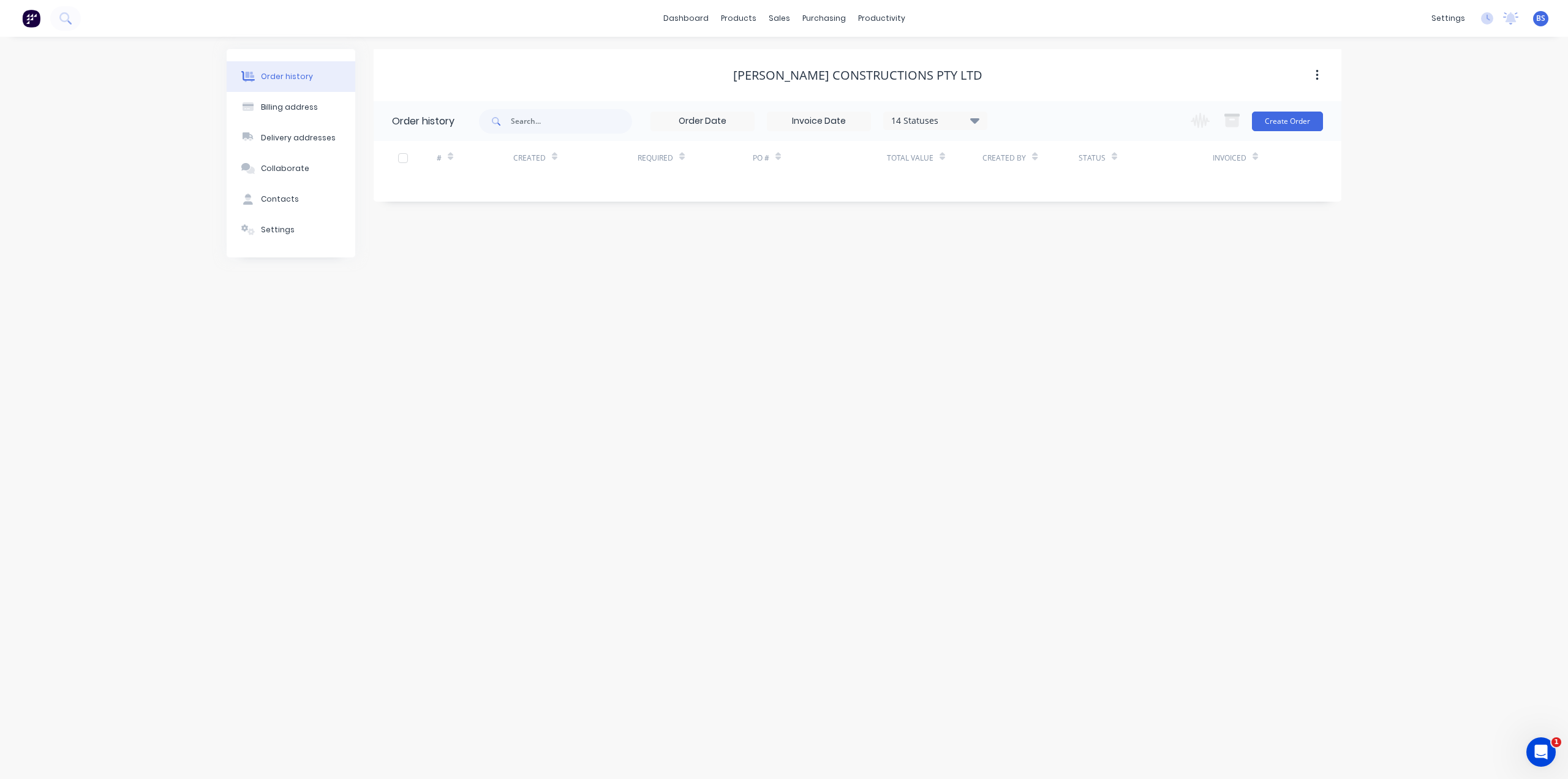
click at [1313, 110] on div "Change order status Submitted IN PRODUCTION HDG- OFF SITE READY FOR PICKUP/DELI…" at bounding box center [1253, 121] width 140 height 40
click at [1315, 80] on button "button" at bounding box center [1317, 75] width 29 height 22
click at [1301, 182] on div "# Created Required PO # Total Value Created By Status Invoiced" at bounding box center [850, 165] width 953 height 48
click at [1308, 120] on button "Create Order" at bounding box center [1287, 121] width 71 height 20
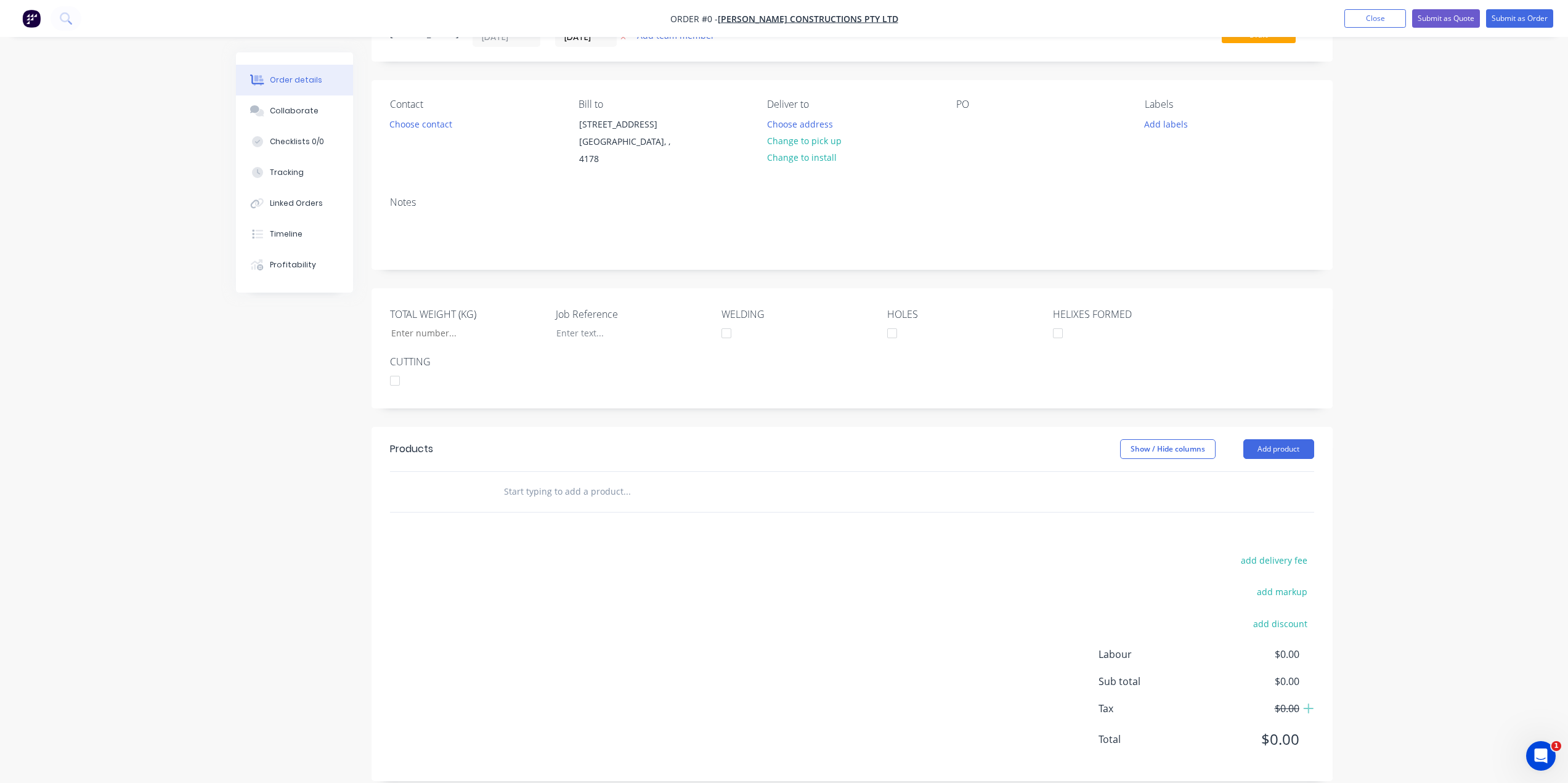
scroll to position [60, 0]
click at [591, 476] on input "text" at bounding box center [627, 489] width 246 height 24
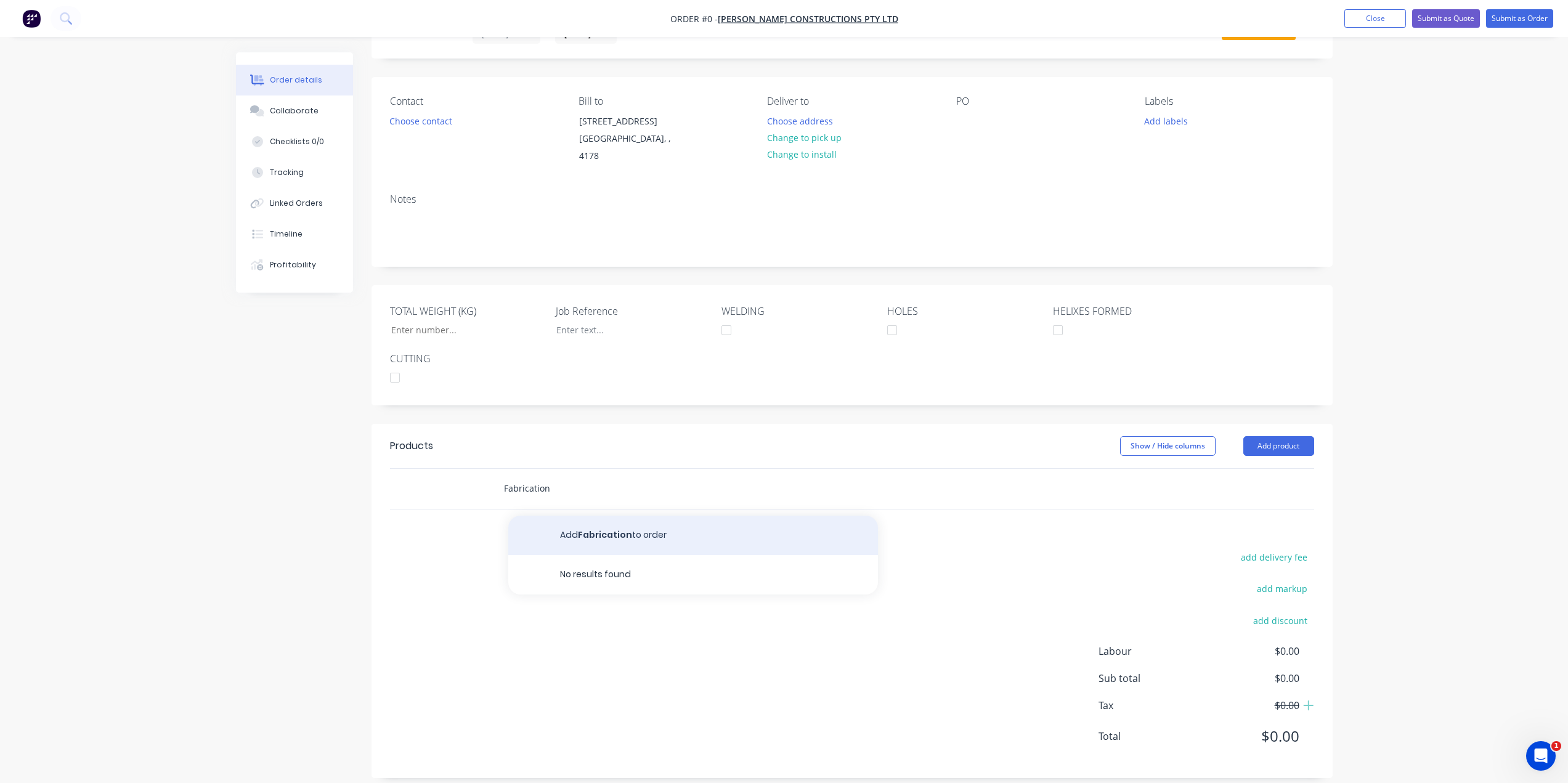
type input "Fabrication"
click at [604, 521] on button "Add Fabrication to order" at bounding box center [693, 535] width 369 height 39
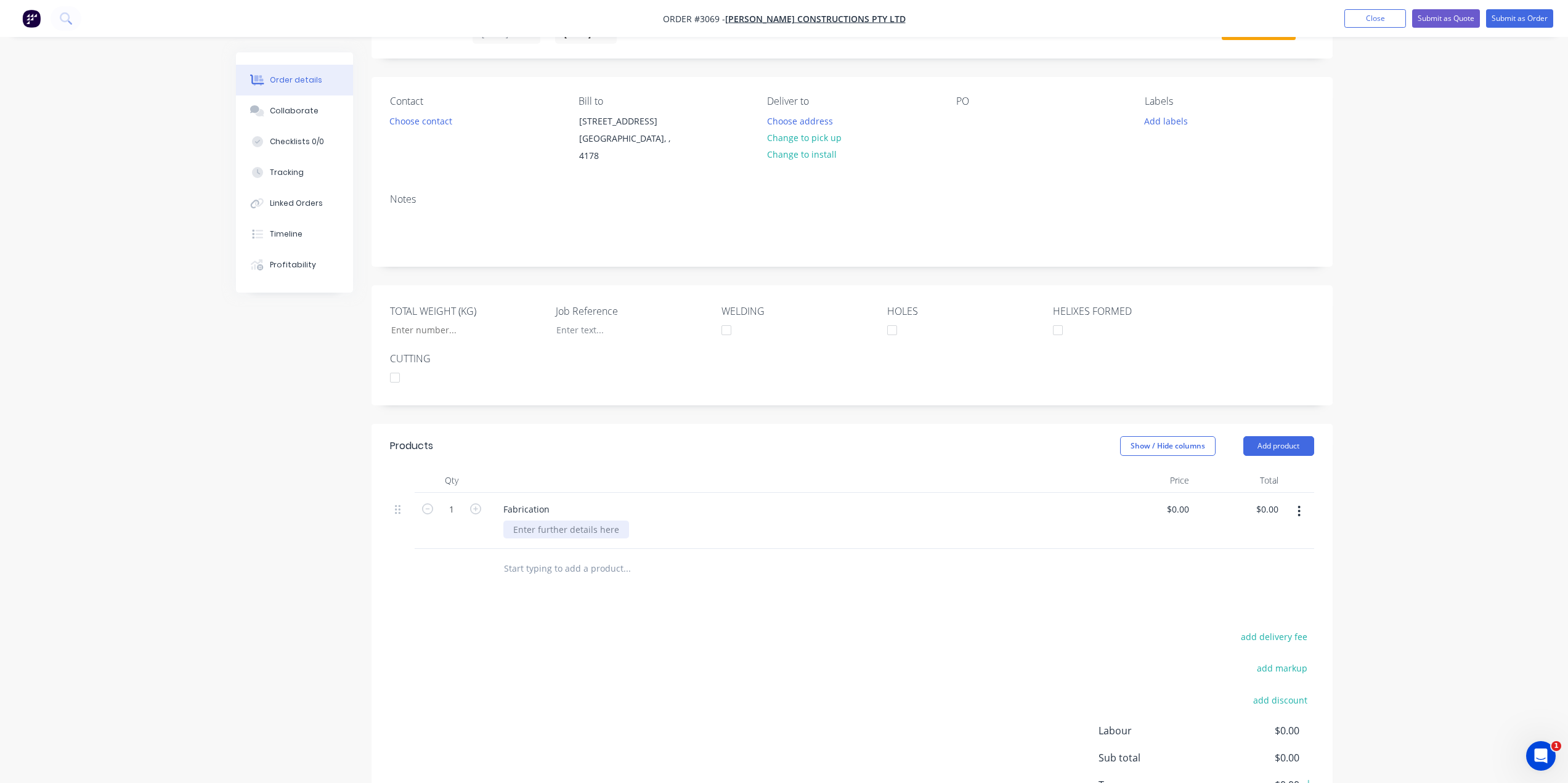
click at [556, 521] on div at bounding box center [566, 530] width 126 height 18
click at [687, 530] on div "300 x 110 x 220 x 10 ID Open Ended Sleeve Hot Dipped Galvanized" at bounding box center [602, 536] width 198 height 31
click at [597, 521] on div "300 x 110 x 220 x 10 ID Open Ended Sleeve Hot Dipped Galvanized" at bounding box center [602, 536] width 198 height 31
drag, startPoint x: 561, startPoint y: 529, endPoint x: 578, endPoint y: 536, distance: 18.4
click at [561, 528] on div "300 x 110 x 220 x 10 Internal Dimensions Open Ended Sleeve Hot Dipped Galvanized" at bounding box center [602, 536] width 198 height 31
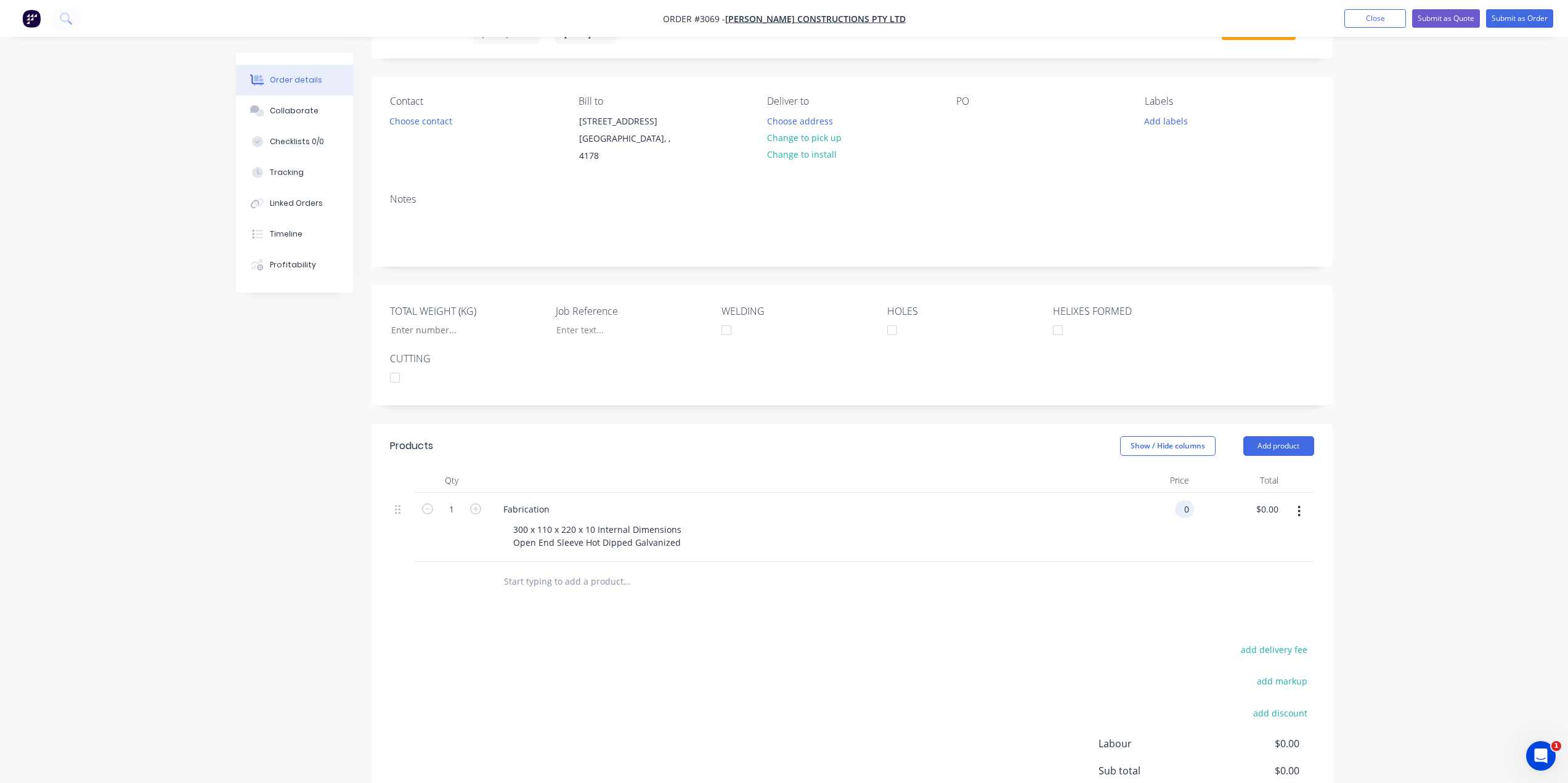
click at [1176, 500] on div "0 0" at bounding box center [1184, 509] width 19 height 18
type input "$133.75"
click at [1255, 503] on div "133.75 $0.00" at bounding box center [1269, 509] width 28 height 18
type input "$133.75"
click at [451, 500] on input "1" at bounding box center [451, 509] width 32 height 19
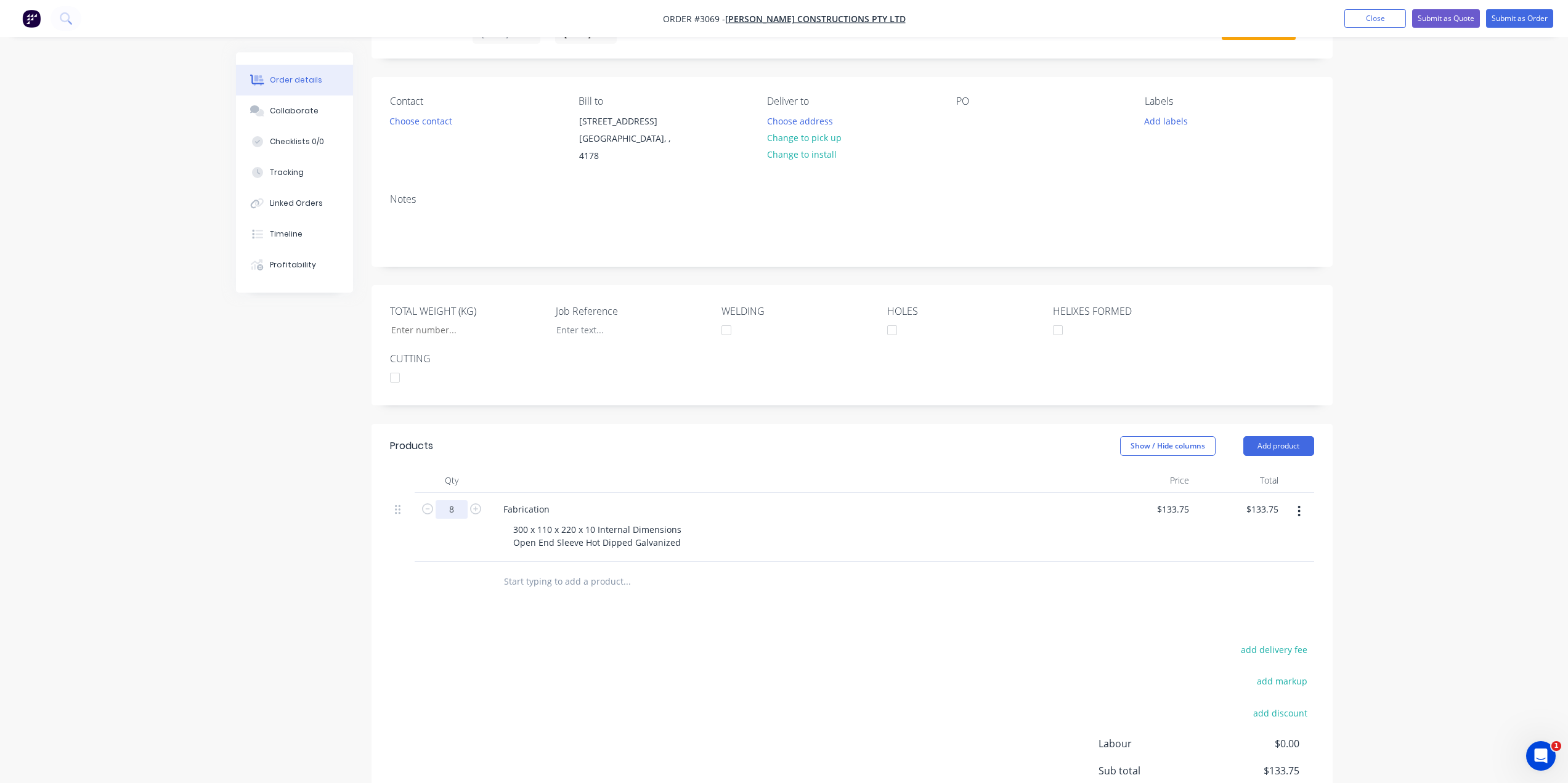
type input "8"
type input "$1,070.00"
click at [782, 618] on div "Products Show / Hide columns Add product Qty Price Total 8 Fabrication 300 x 11…" at bounding box center [852, 647] width 961 height 446
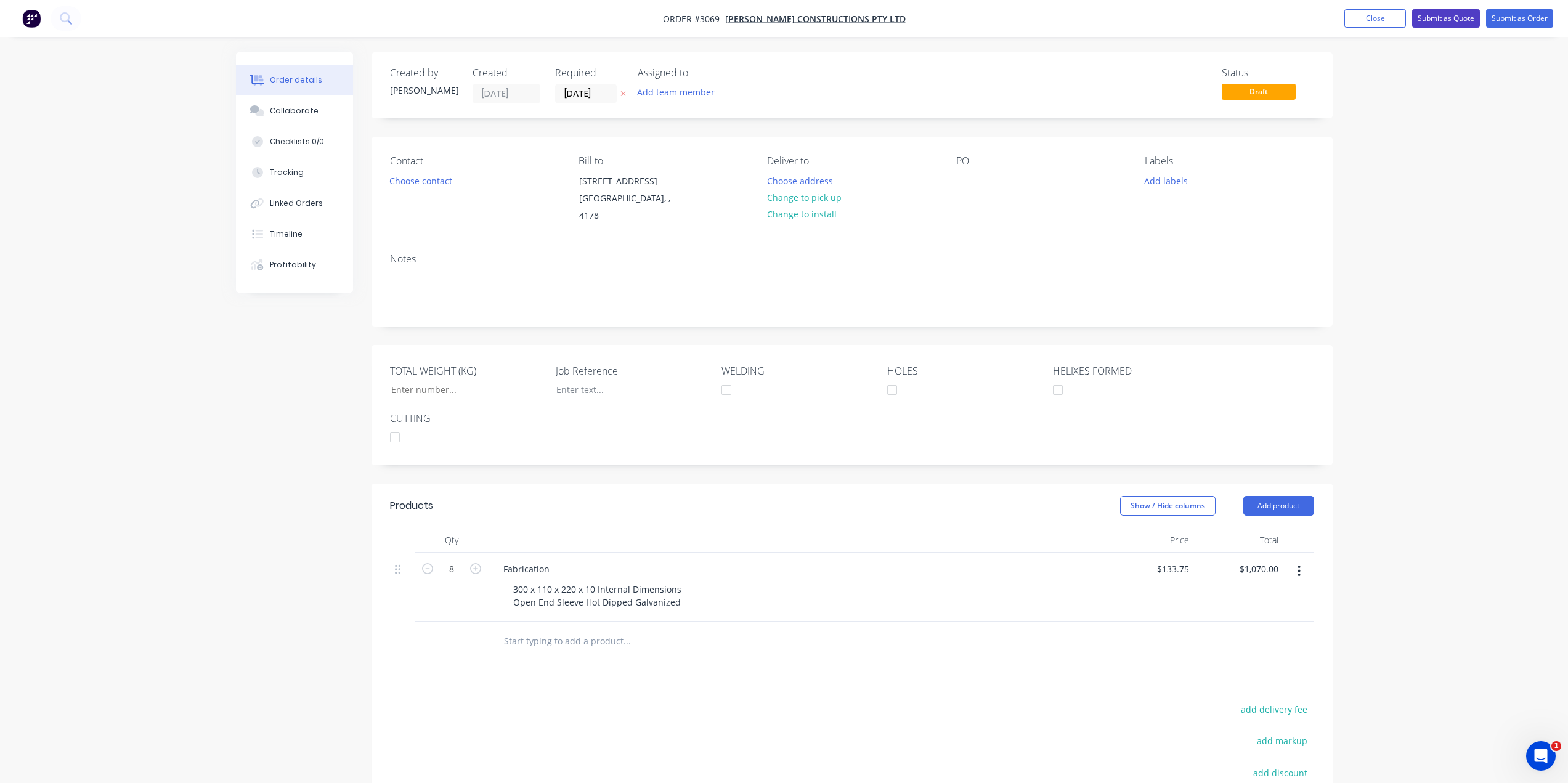
click at [1463, 14] on button "Submit as Quote" at bounding box center [1446, 18] width 68 height 19
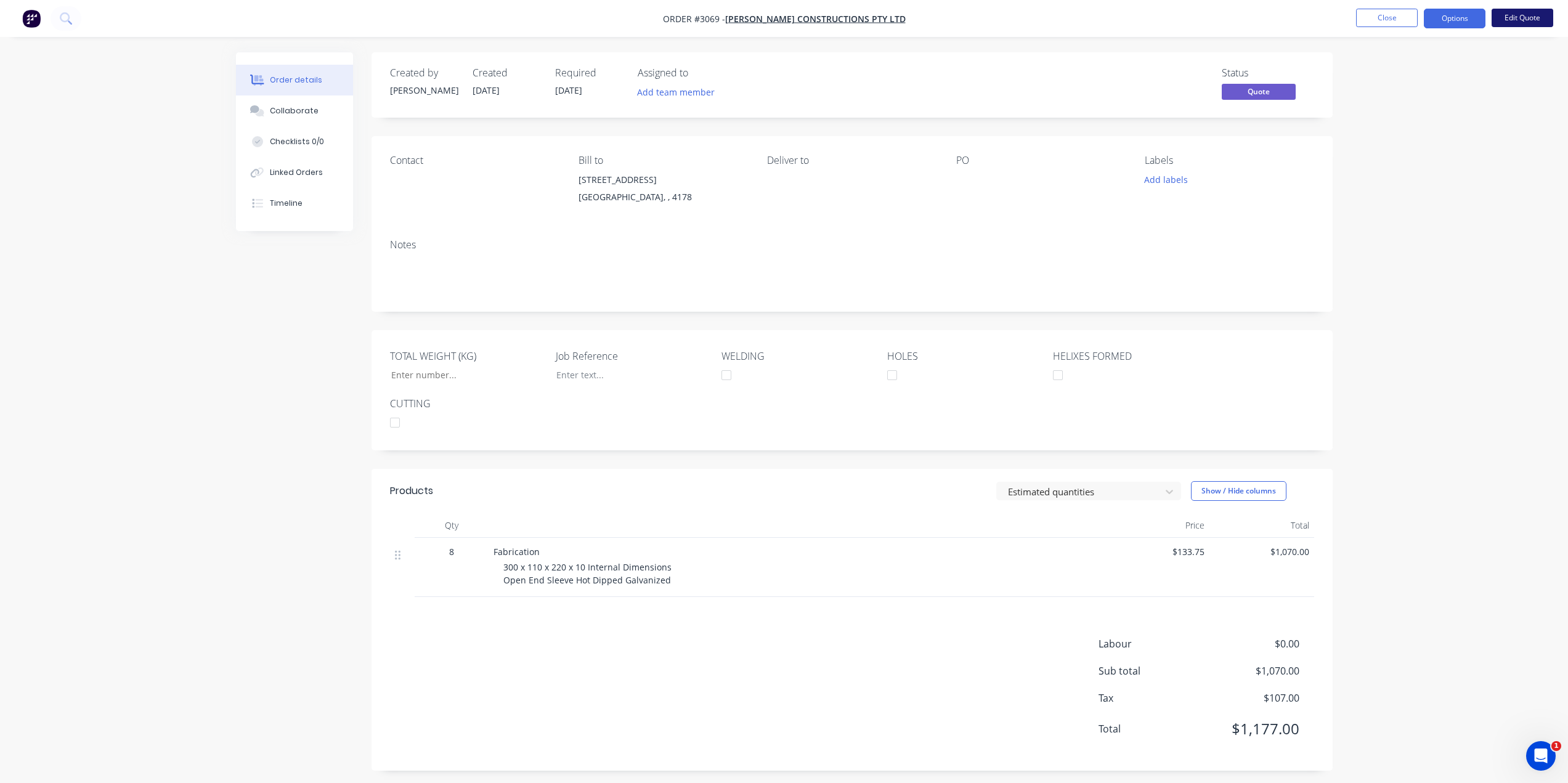
click at [1523, 13] on button "Edit Quote" at bounding box center [1522, 17] width 62 height 19
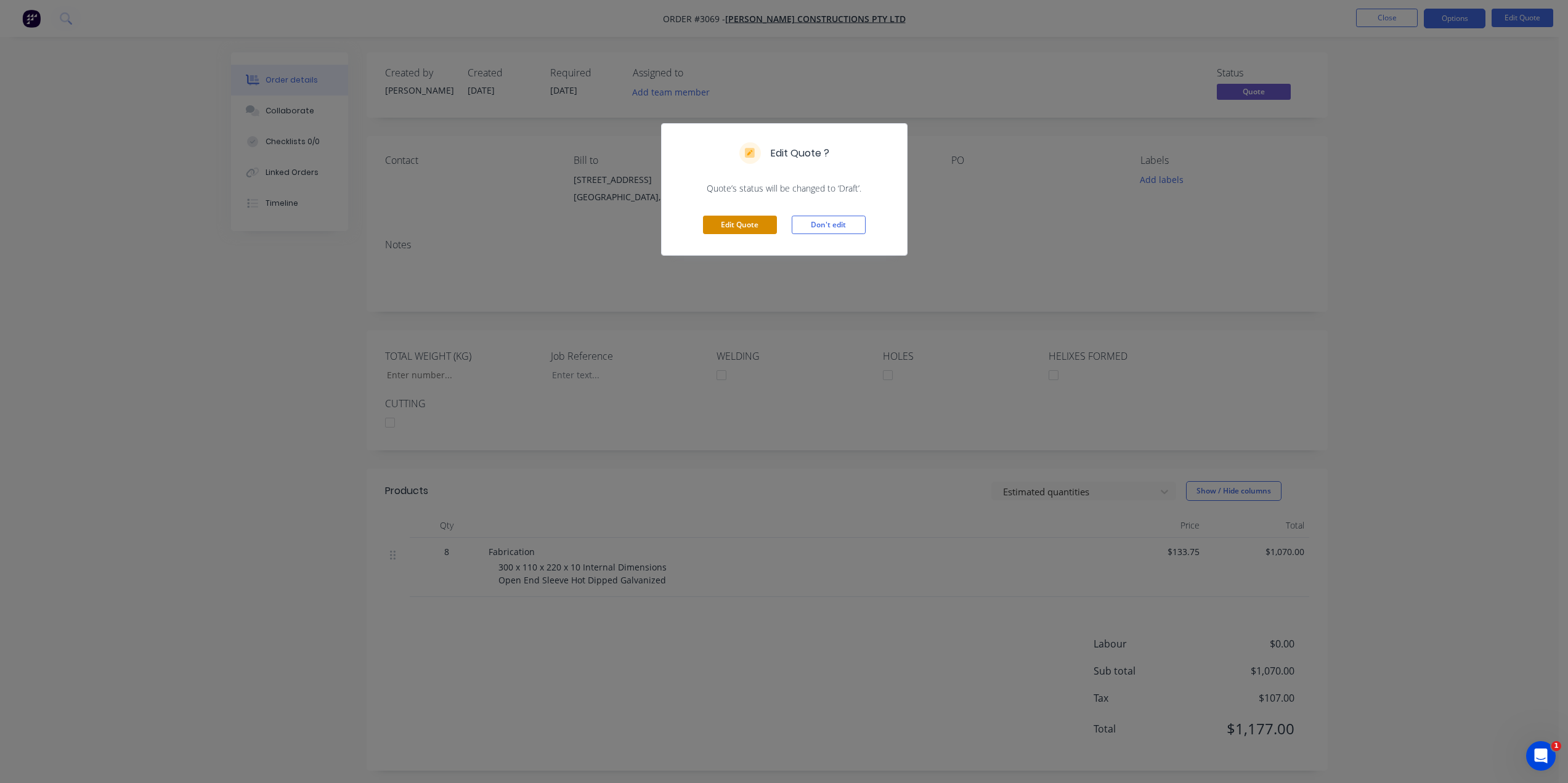
click at [726, 223] on button "Edit Quote" at bounding box center [739, 224] width 74 height 19
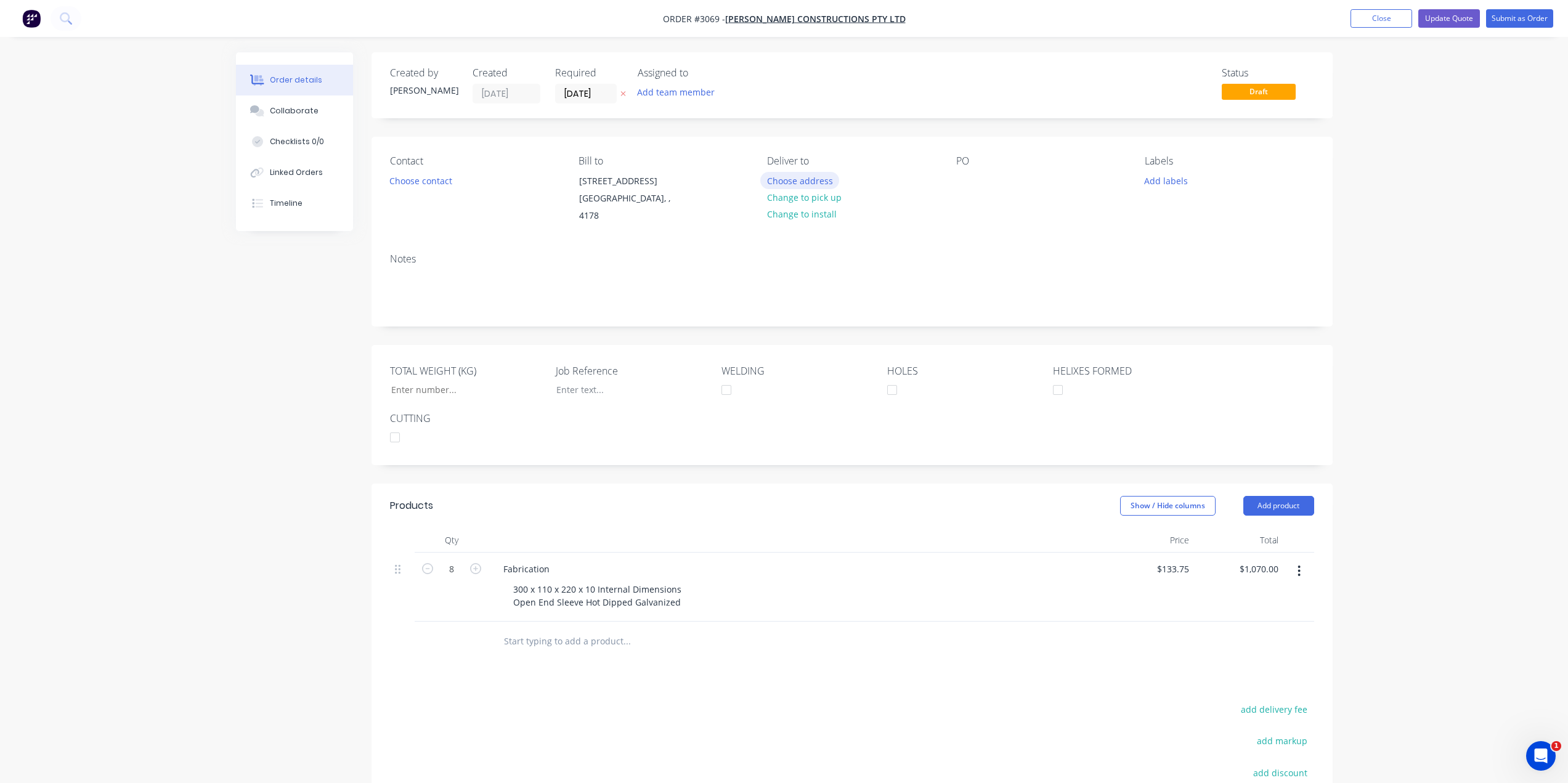
click at [793, 175] on button "Choose address" at bounding box center [799, 180] width 79 height 17
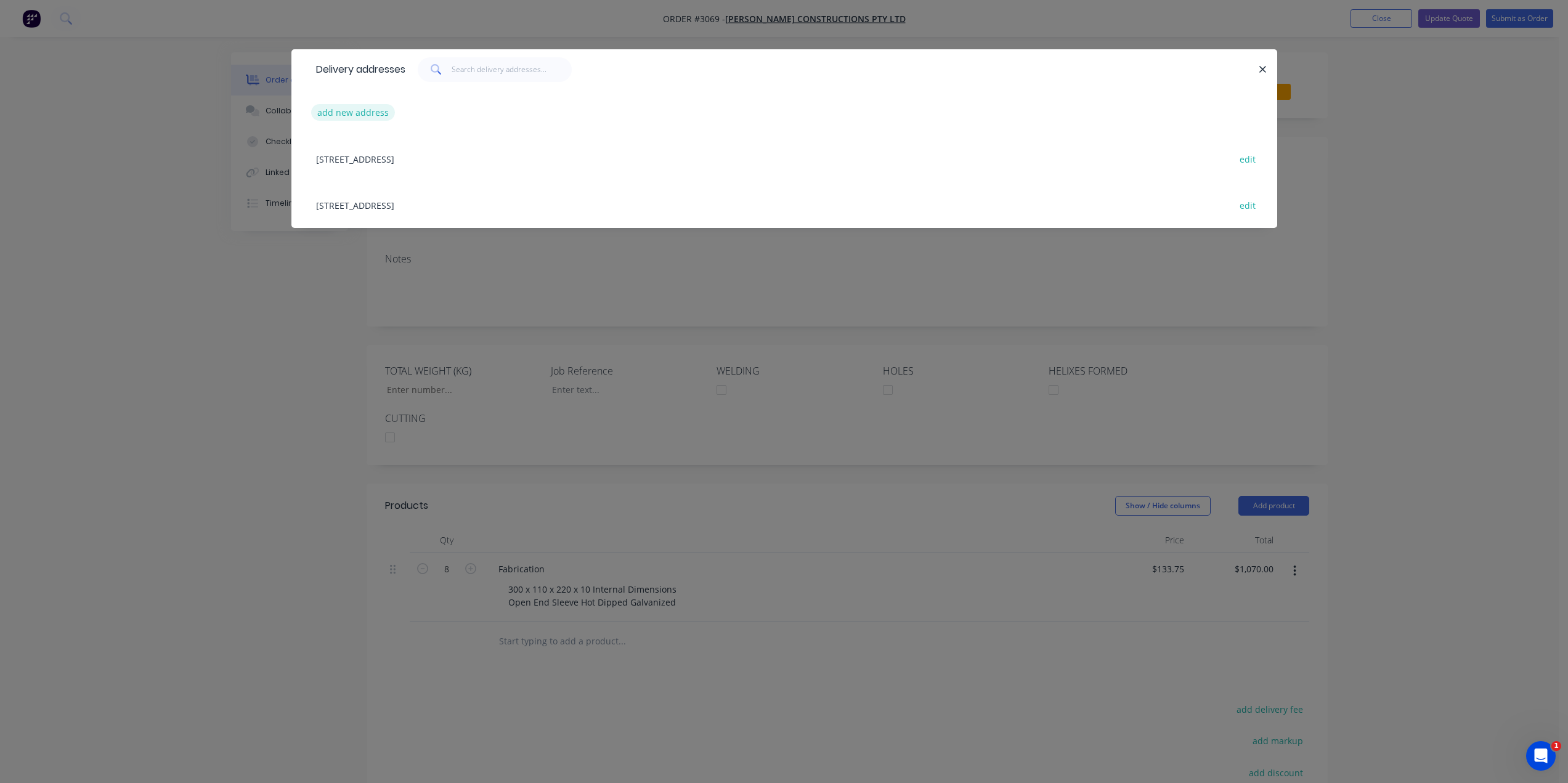
click at [348, 108] on button "add new address" at bounding box center [353, 112] width 85 height 17
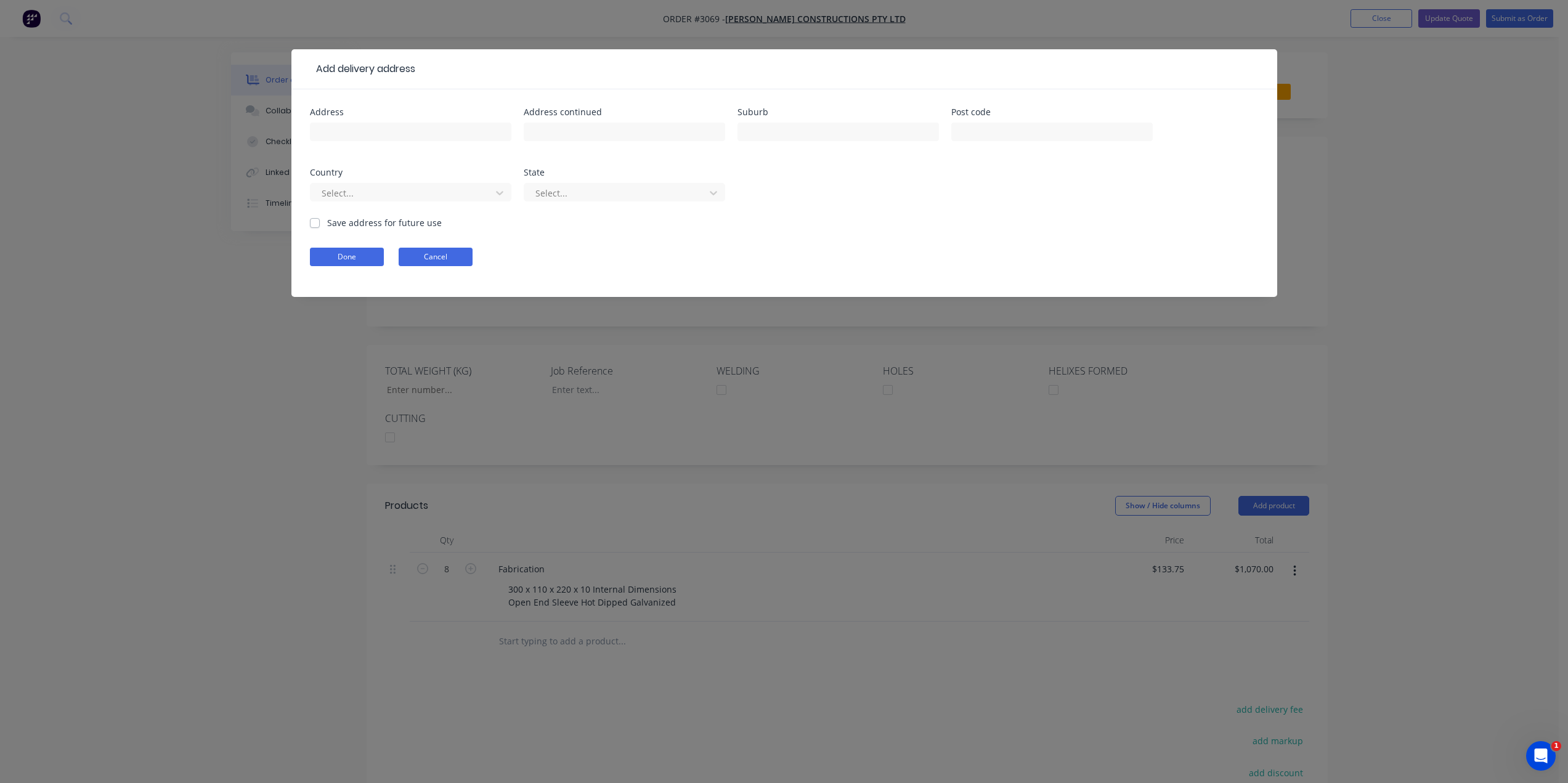
click at [455, 257] on button "Cancel" at bounding box center [435, 257] width 74 height 19
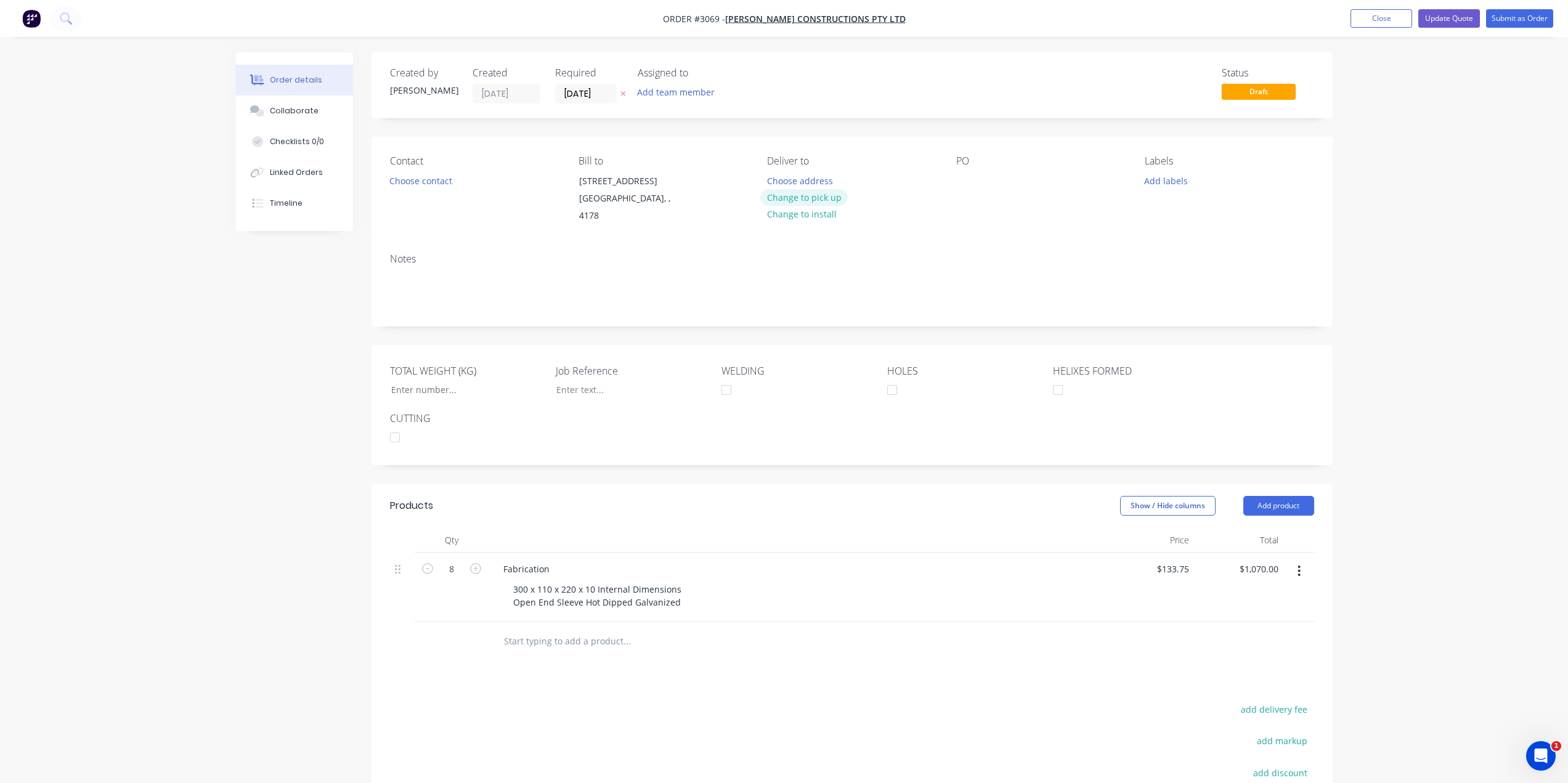
click at [820, 196] on button "Change to pick up" at bounding box center [804, 198] width 87 height 17
click at [440, 179] on button "Choose contact" at bounding box center [421, 180] width 76 height 17
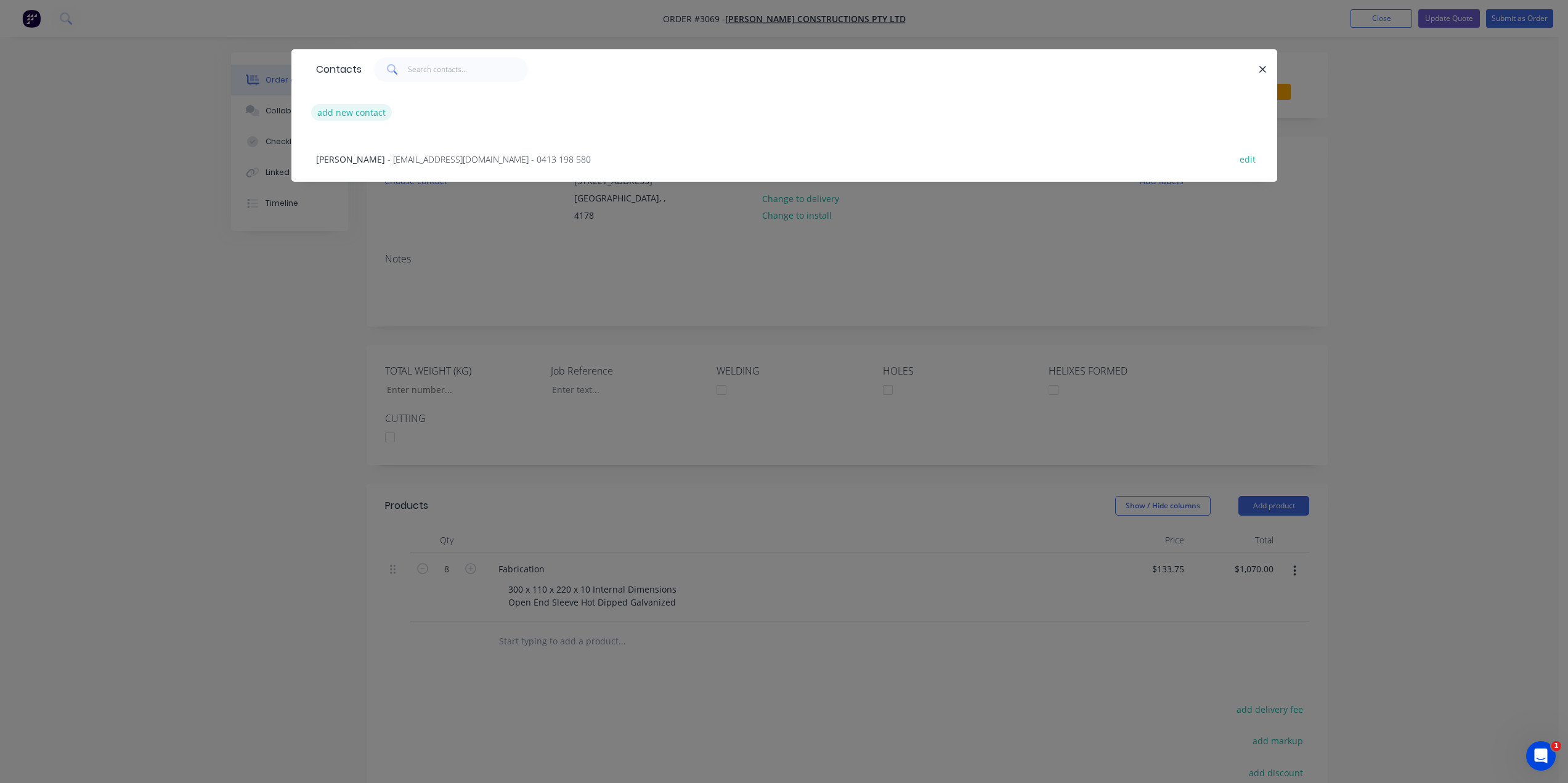
click at [380, 112] on button "add new contact" at bounding box center [351, 112] width 81 height 17
select select "AU"
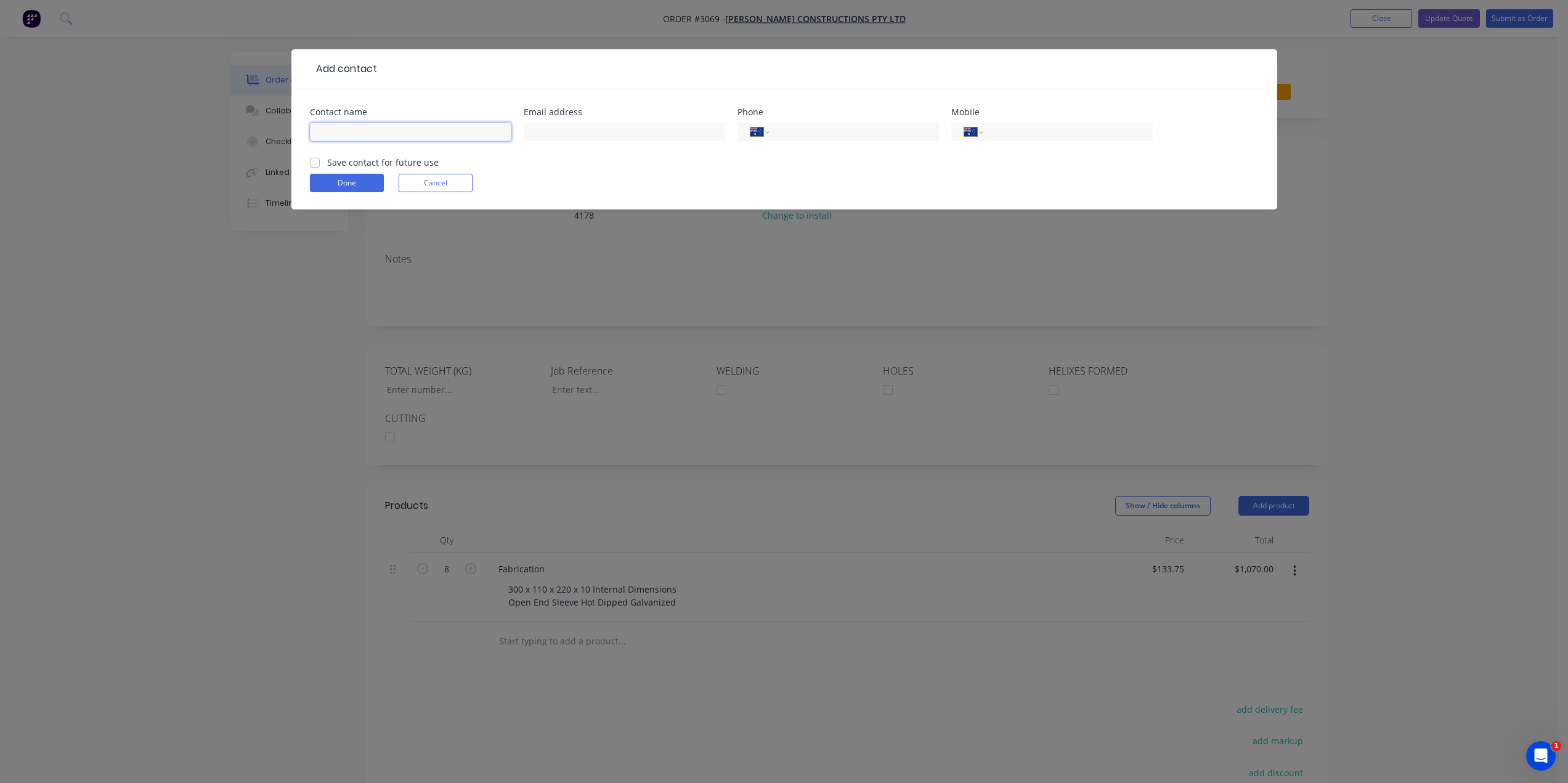
drag, startPoint x: 376, startPoint y: 129, endPoint x: 383, endPoint y: 138, distance: 11.4
click at [376, 129] on input "text" at bounding box center [410, 131] width 201 height 19
type input "Peter Attard"
click at [535, 128] on input "text" at bounding box center [625, 131] width 201 height 19
click at [659, 135] on input "text" at bounding box center [625, 131] width 201 height 19
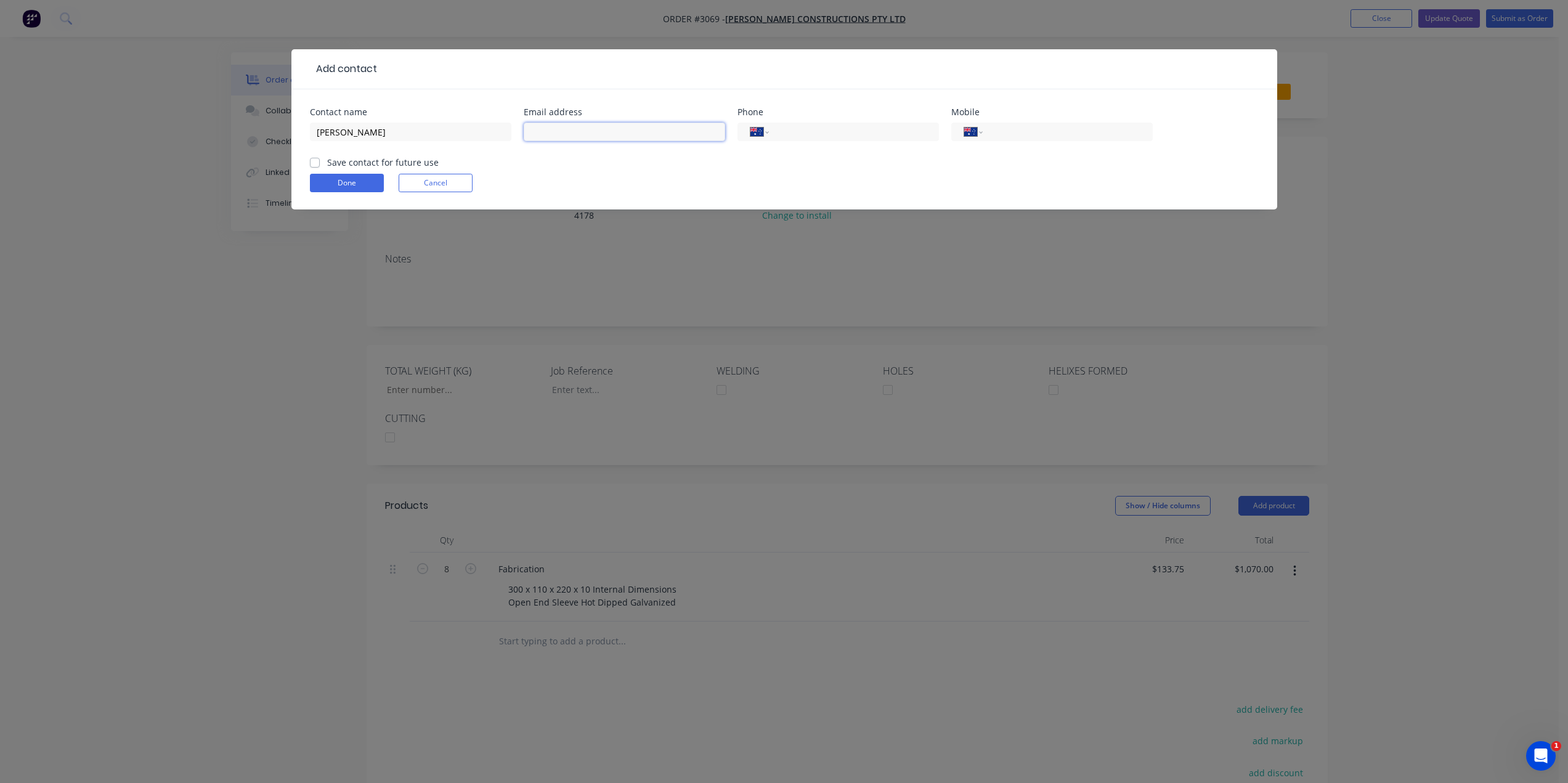
paste input "Peter Attard <Peter.Attard@jmacconstructions.com.au>"
drag, startPoint x: 552, startPoint y: 133, endPoint x: 348, endPoint y: 128, distance: 204.1
click at [348, 128] on div "Contact name Peter Attard Email address Peter Attard <Peter.Attard@jmacconstruc…" at bounding box center [784, 131] width 948 height 48
click at [704, 131] on input "Peter.Attard@jmacconstructions.com.au>" at bounding box center [625, 131] width 201 height 19
type input "Peter.Attard@jmacconstructions.com.au"
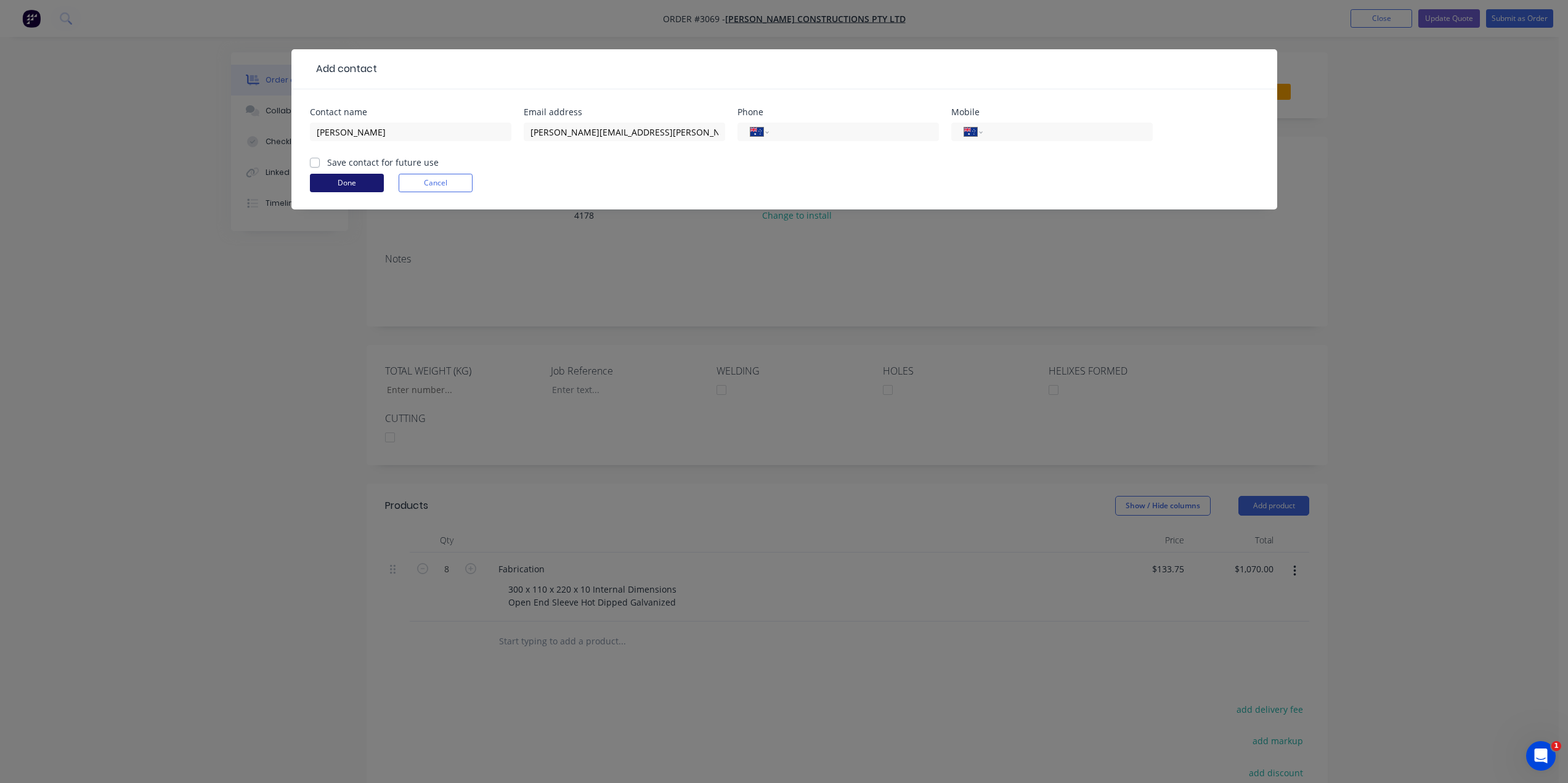
click at [357, 187] on button "Done" at bounding box center [346, 183] width 74 height 19
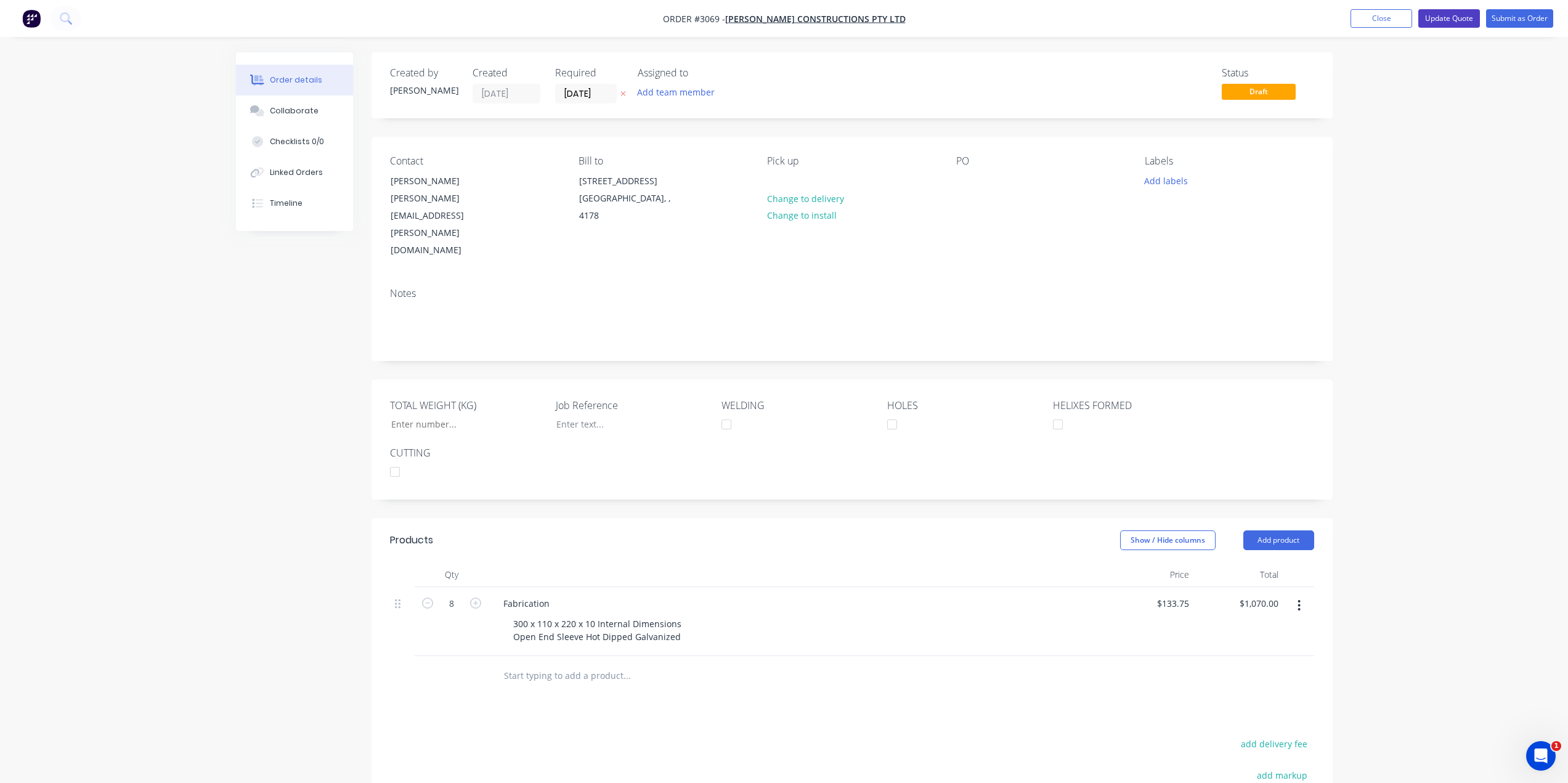
click at [1433, 24] on button "Update Quote" at bounding box center [1449, 18] width 62 height 19
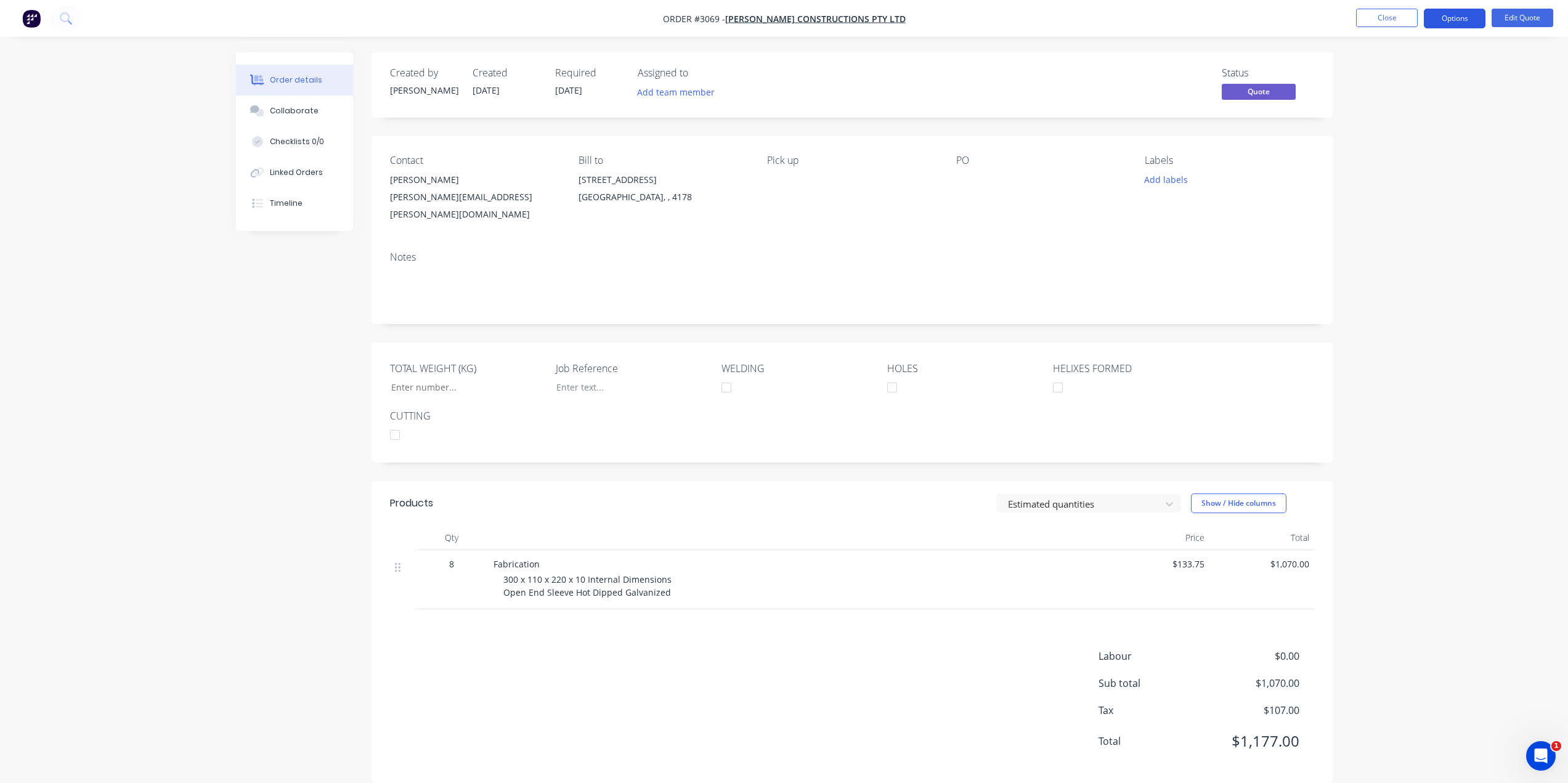
click at [1431, 21] on button "Options" at bounding box center [1454, 18] width 62 height 20
click at [1410, 79] on div "Quote" at bounding box center [1417, 75] width 114 height 18
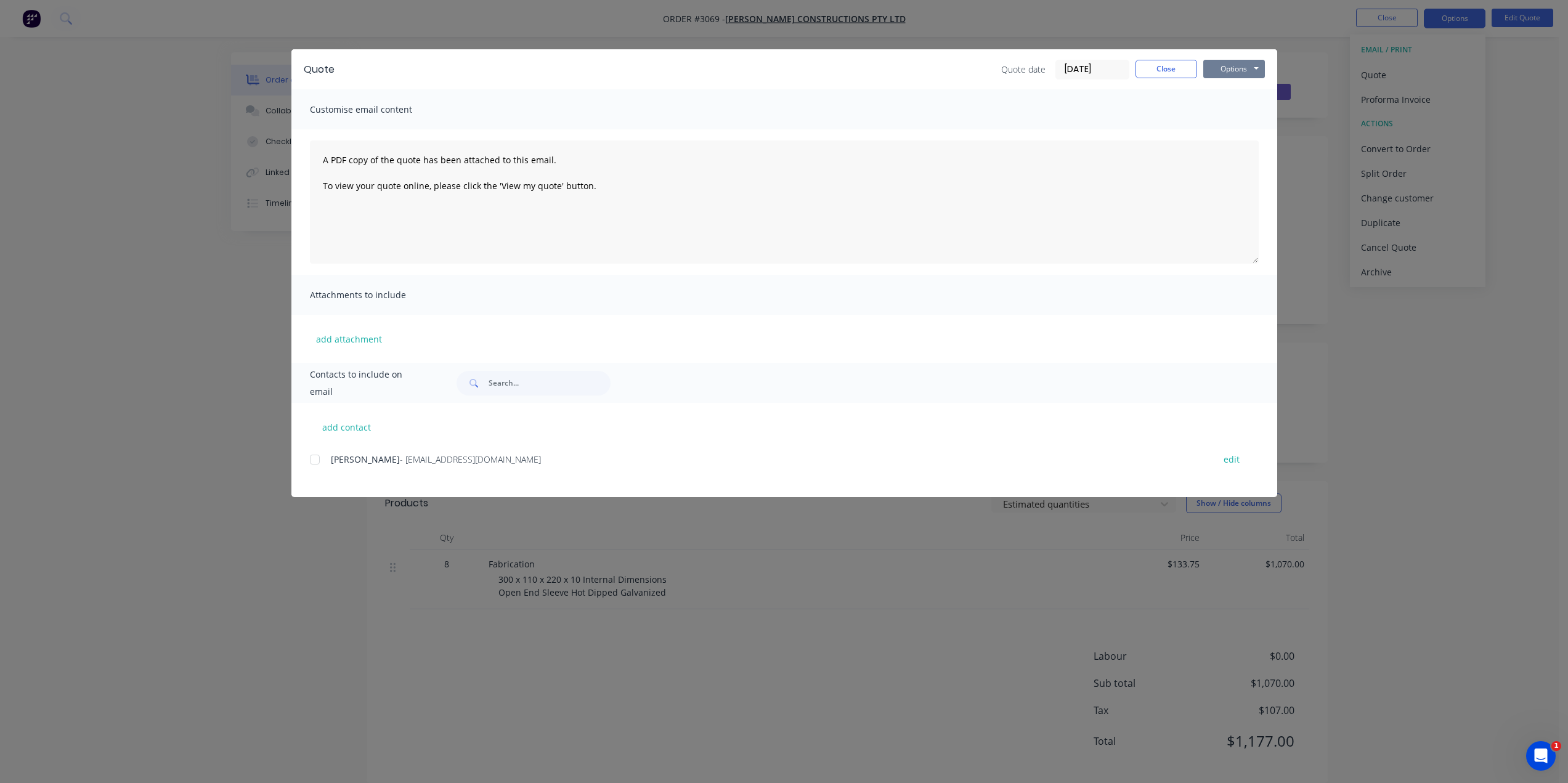
click at [1249, 71] on button "Options" at bounding box center [1234, 69] width 62 height 19
click at [1236, 91] on button "Preview" at bounding box center [1242, 91] width 79 height 21
